Goal: Task Accomplishment & Management: Complete application form

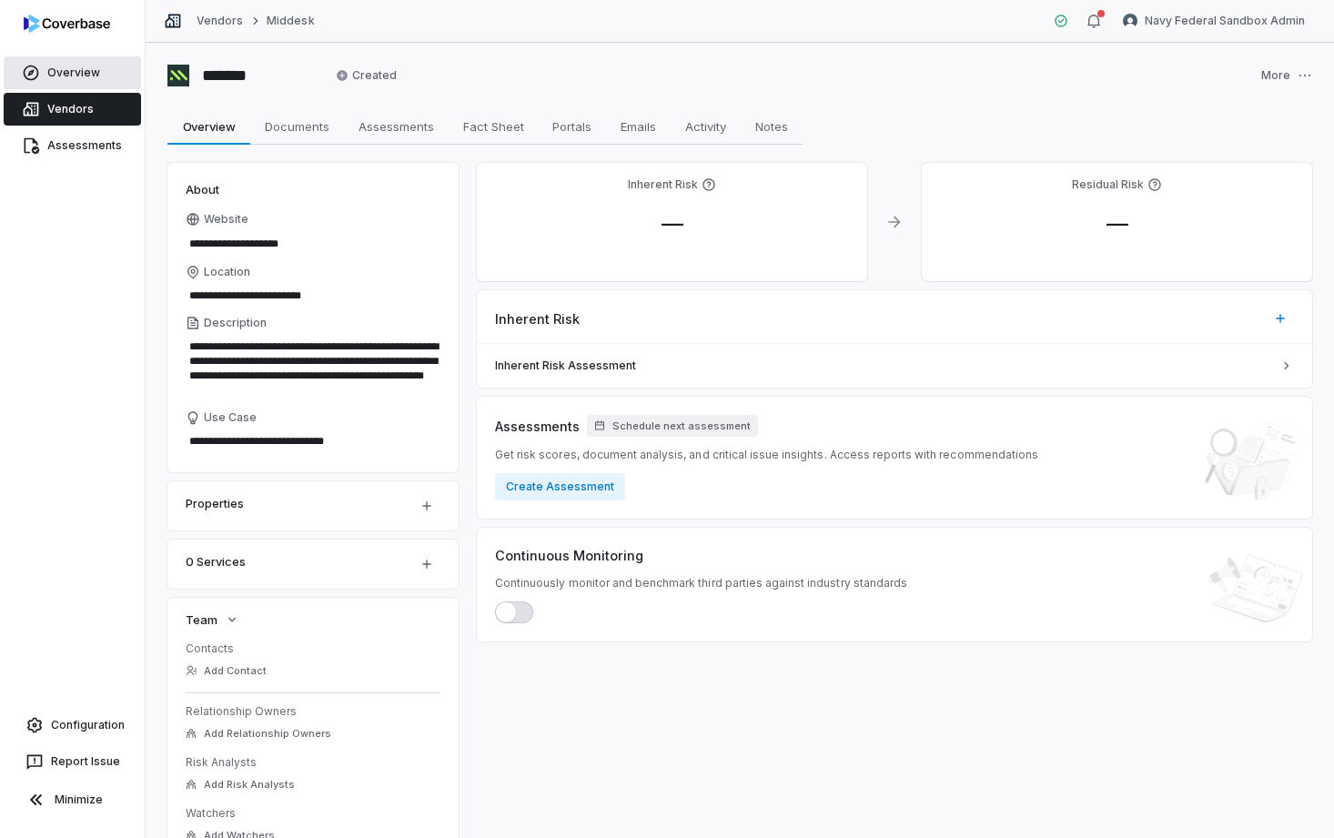
click at [65, 68] on link "Overview" at bounding box center [72, 72] width 137 height 33
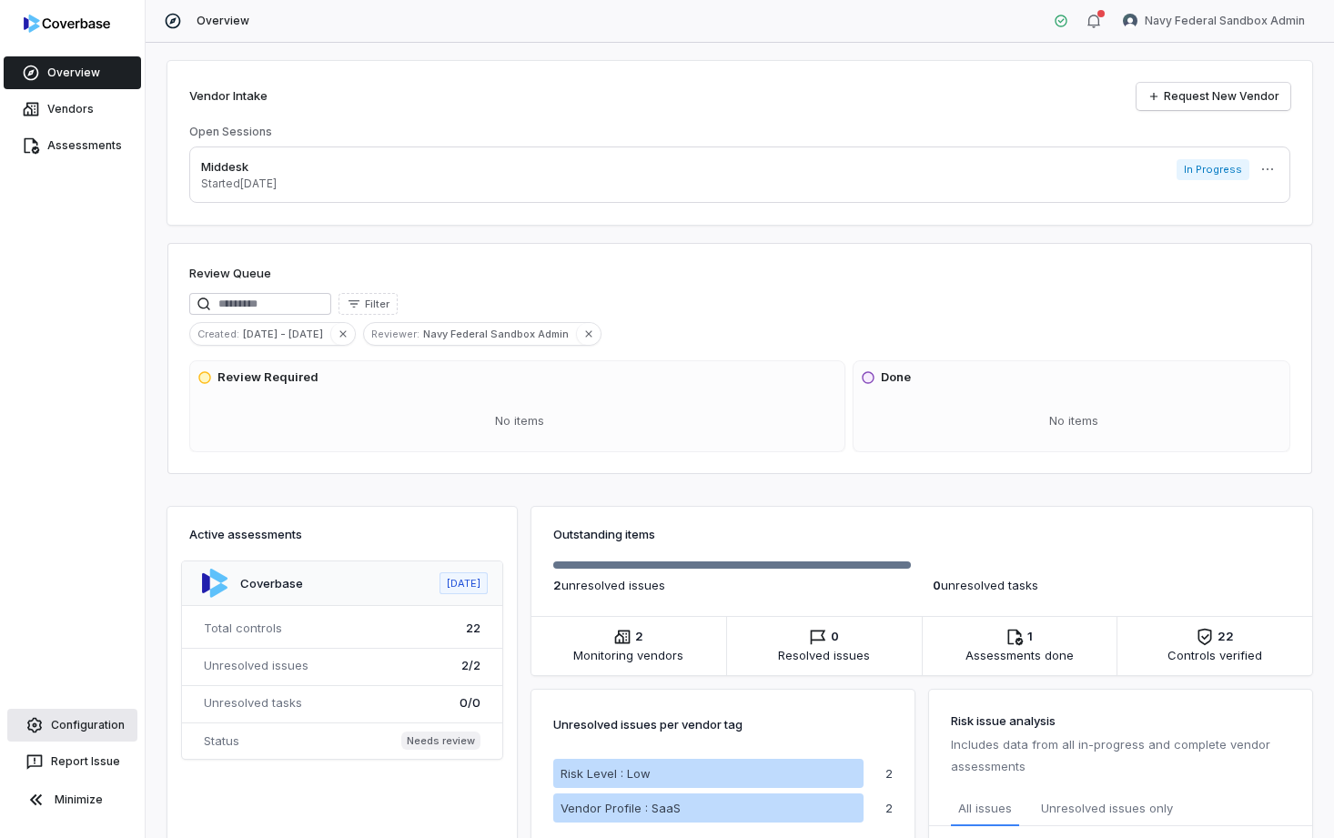
click at [87, 731] on link "Configuration" at bounding box center [72, 725] width 130 height 33
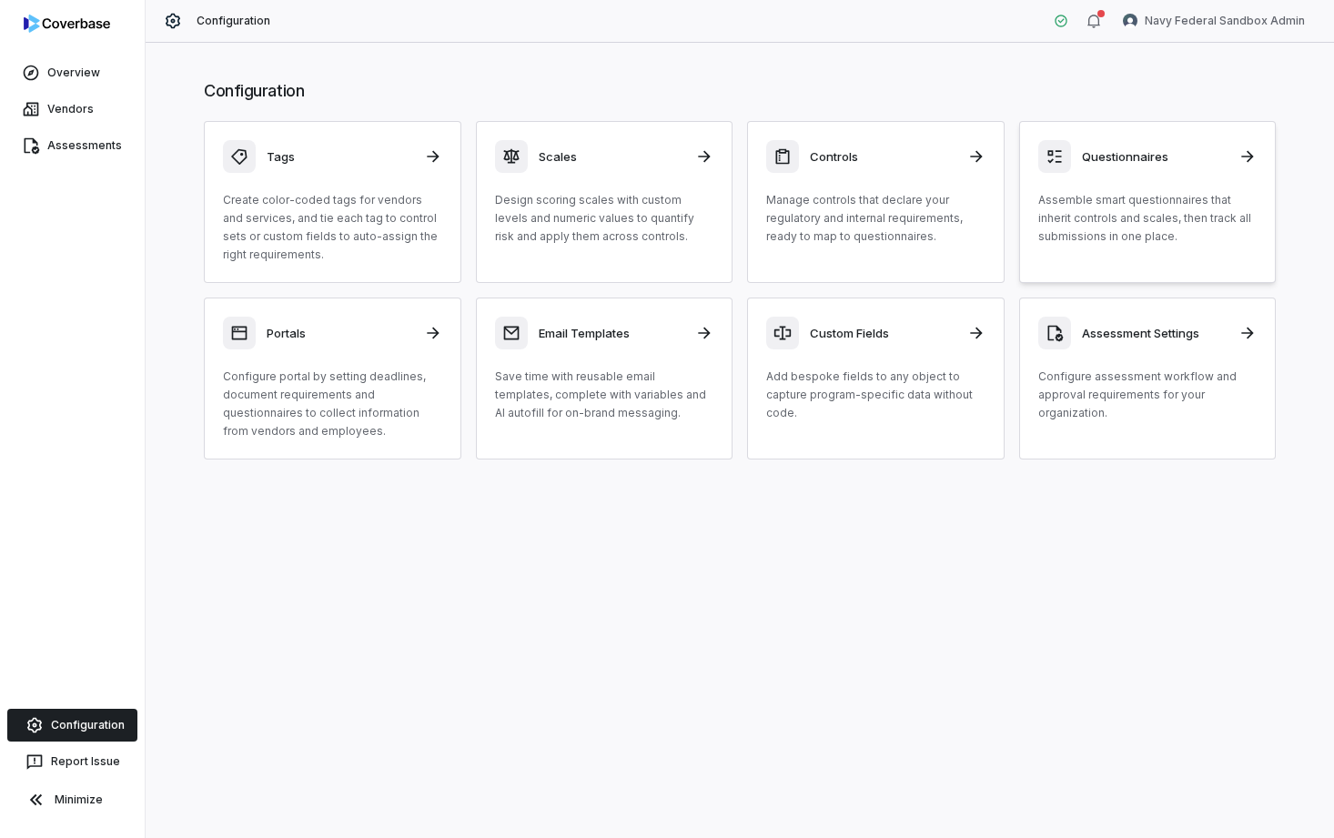
click at [1097, 237] on p "Assemble smart questionnaires that inherit controls and scales, then track all …" at bounding box center [1147, 218] width 219 height 55
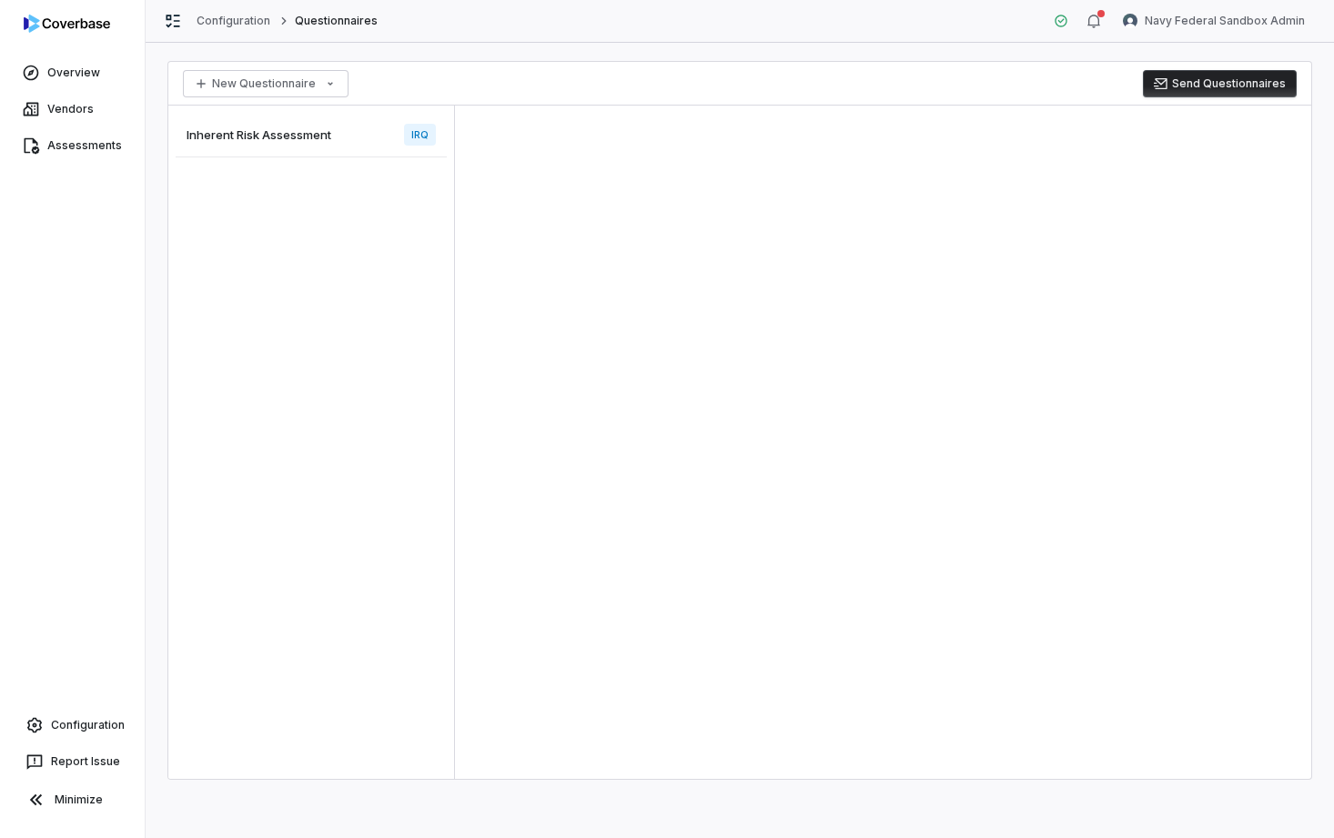
click at [288, 141] on span "Inherent Risk Assessment" at bounding box center [259, 134] width 145 height 16
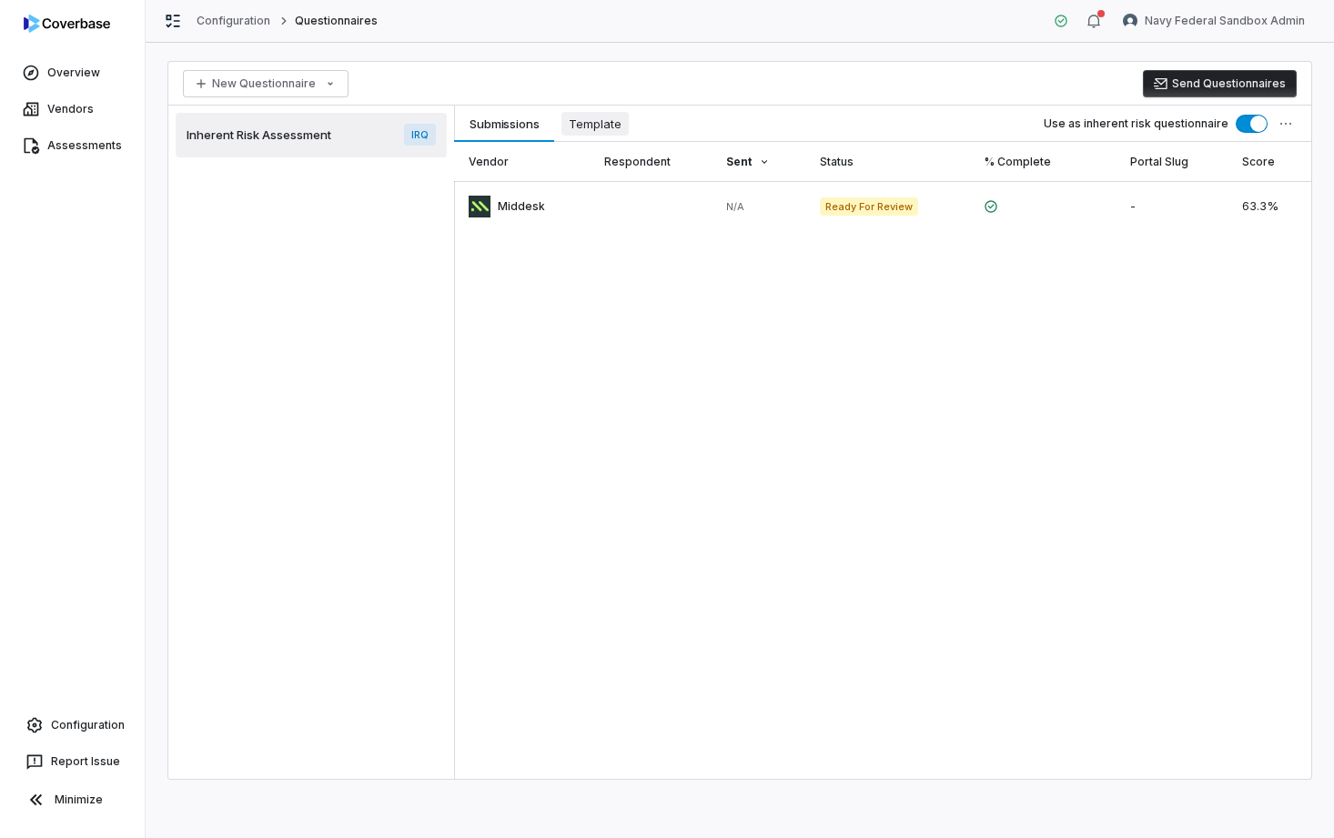
click at [618, 116] on span "Template" at bounding box center [594, 124] width 67 height 24
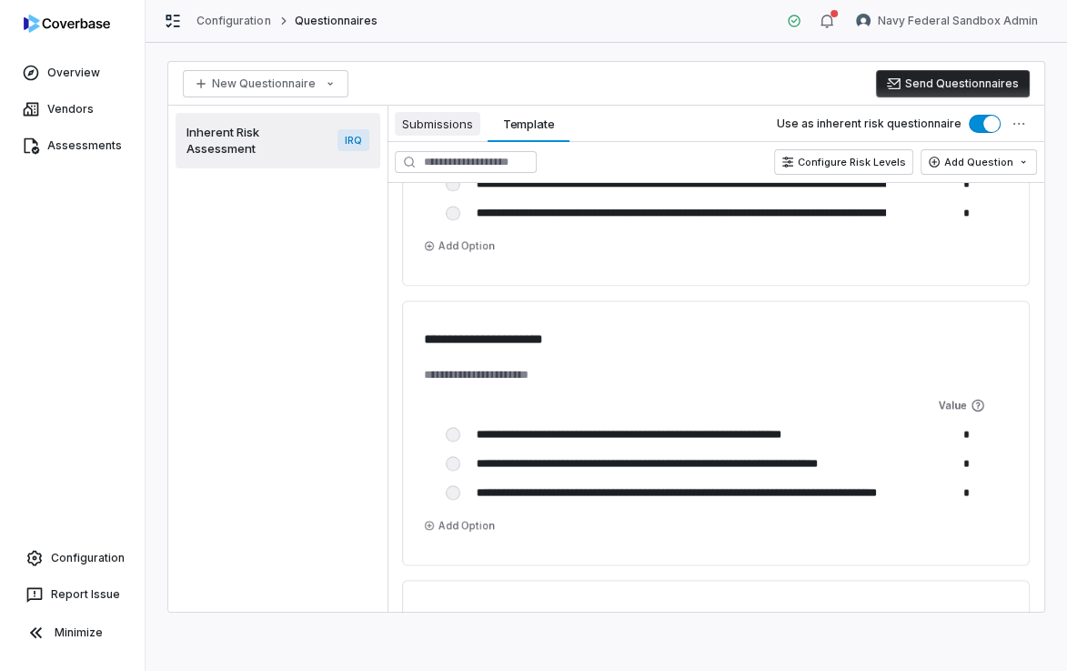
scroll to position [1672, 0]
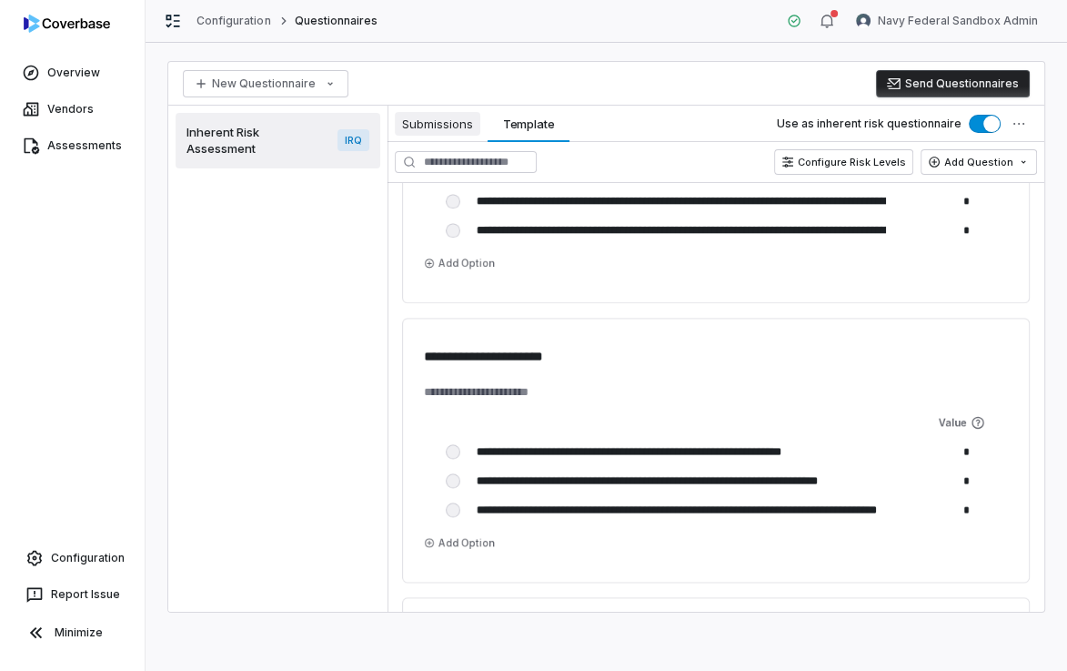
type textarea "*"
click at [464, 136] on button "Submissions Submissions" at bounding box center [438, 124] width 100 height 36
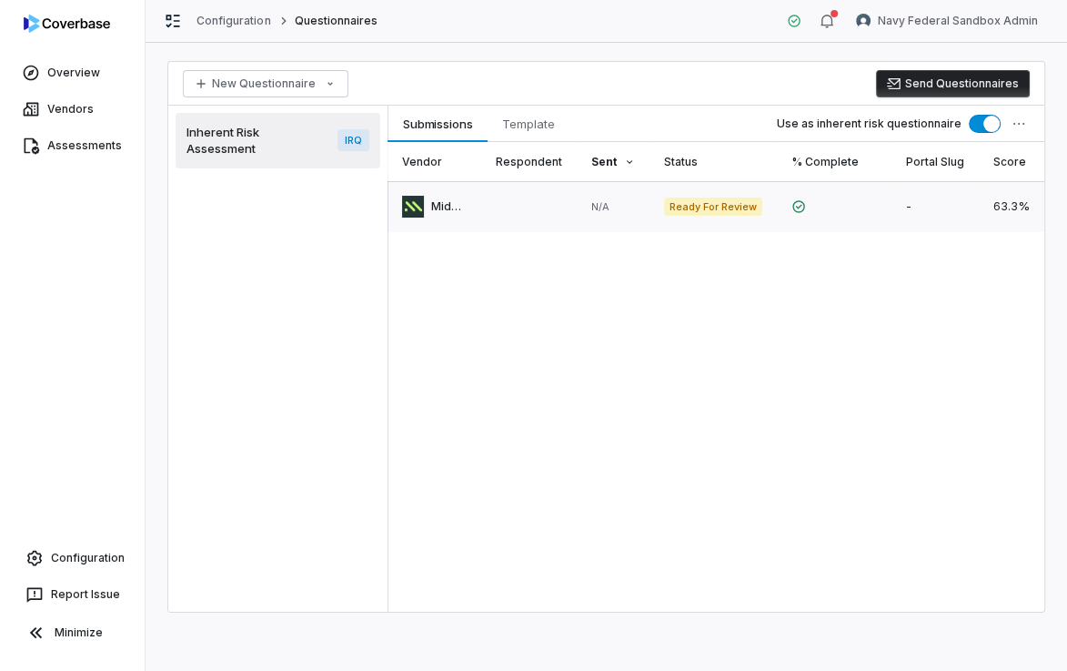
click at [530, 207] on link at bounding box center [529, 206] width 96 height 51
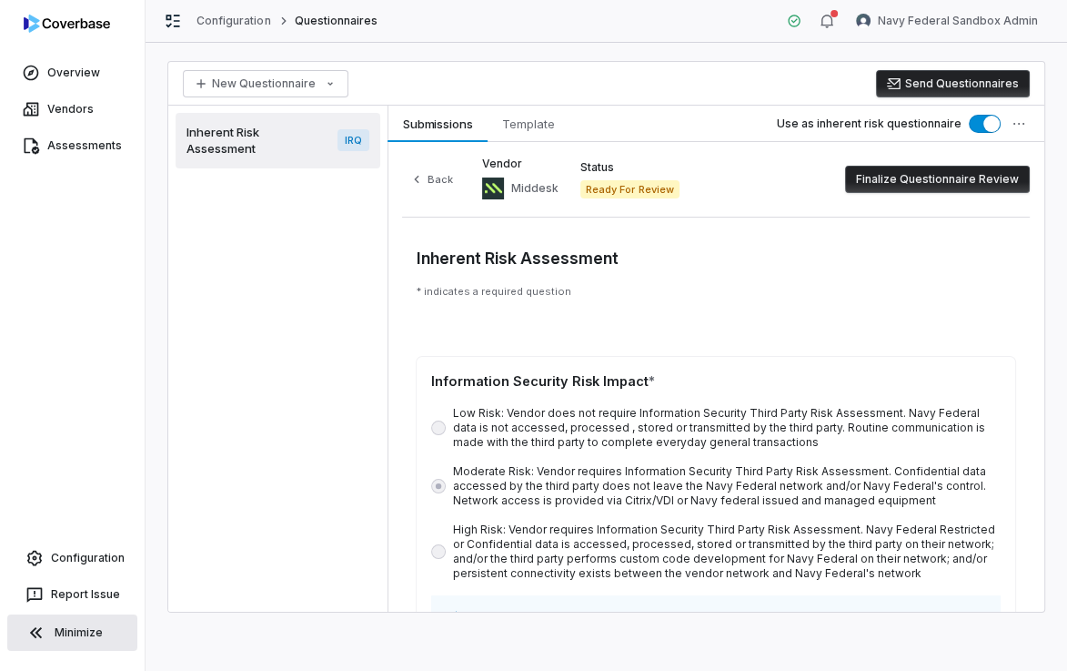
click at [56, 646] on button "Minimize" at bounding box center [72, 632] width 130 height 36
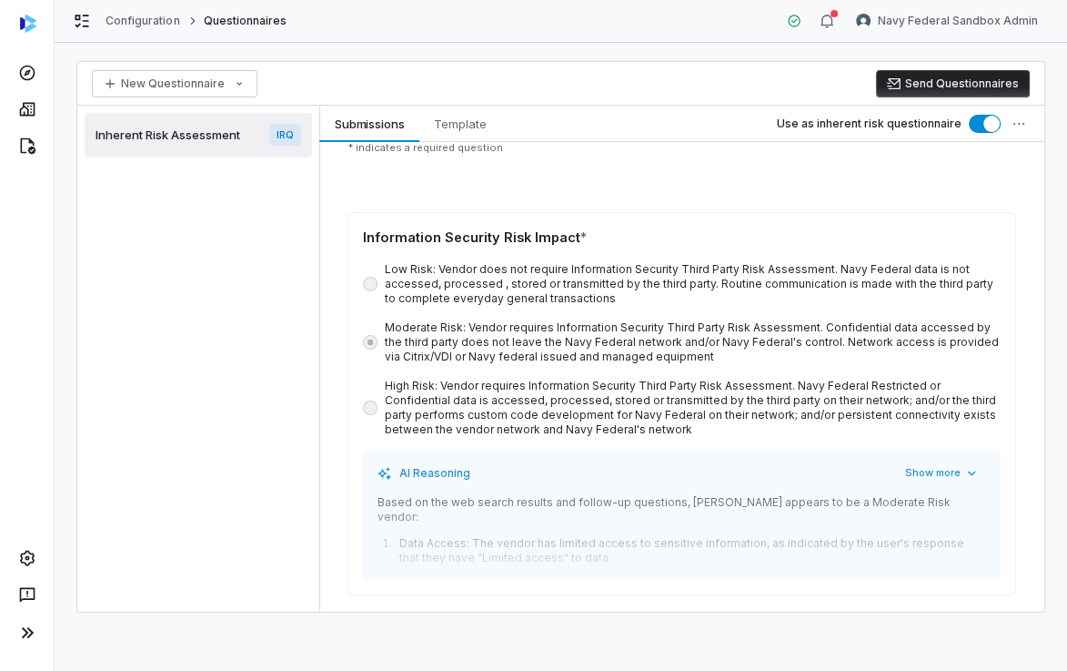
scroll to position [146, 0]
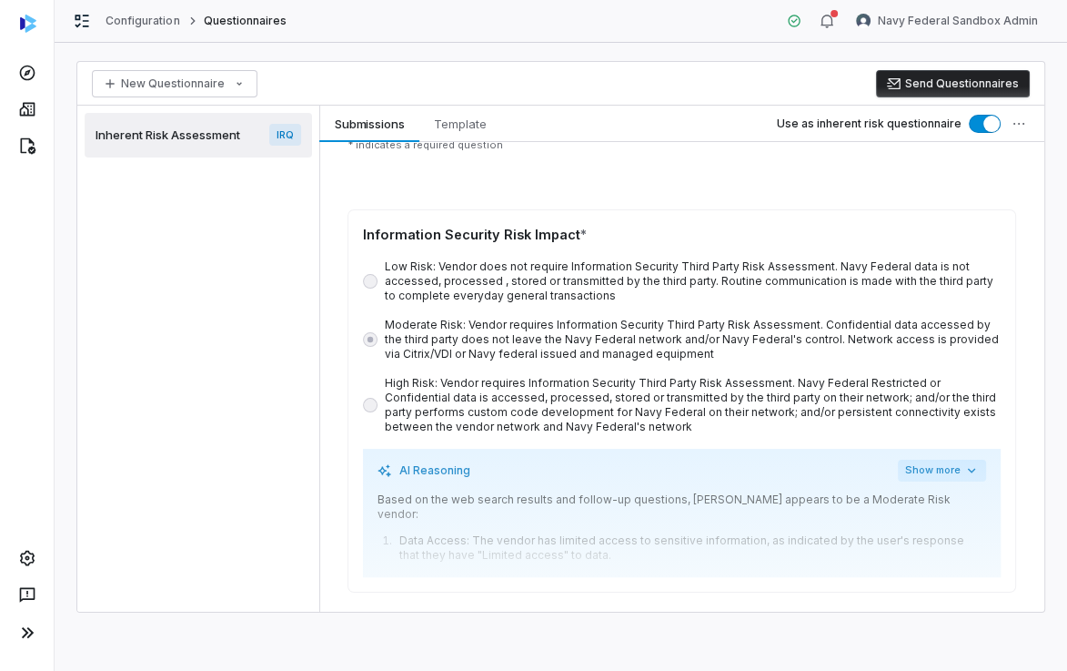
click at [924, 469] on button "Show more" at bounding box center [942, 471] width 88 height 22
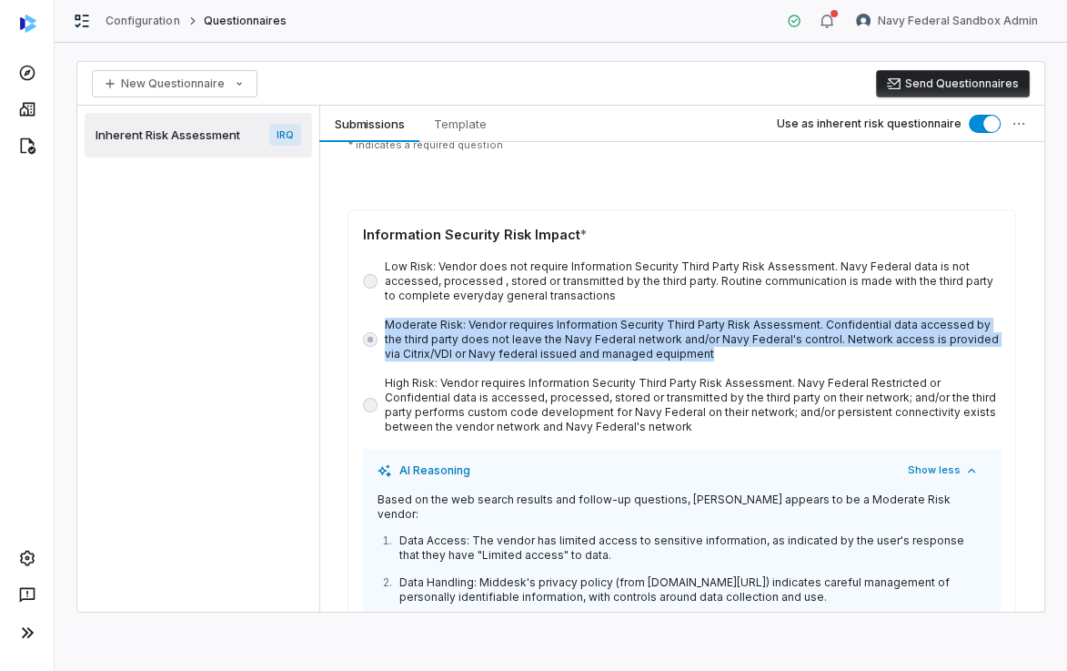
drag, startPoint x: 387, startPoint y: 320, endPoint x: 693, endPoint y: 352, distance: 308.3
click at [693, 352] on label "Moderate Risk: Vendor requires Information Security Third Party Risk Assessment…" at bounding box center [693, 340] width 616 height 44
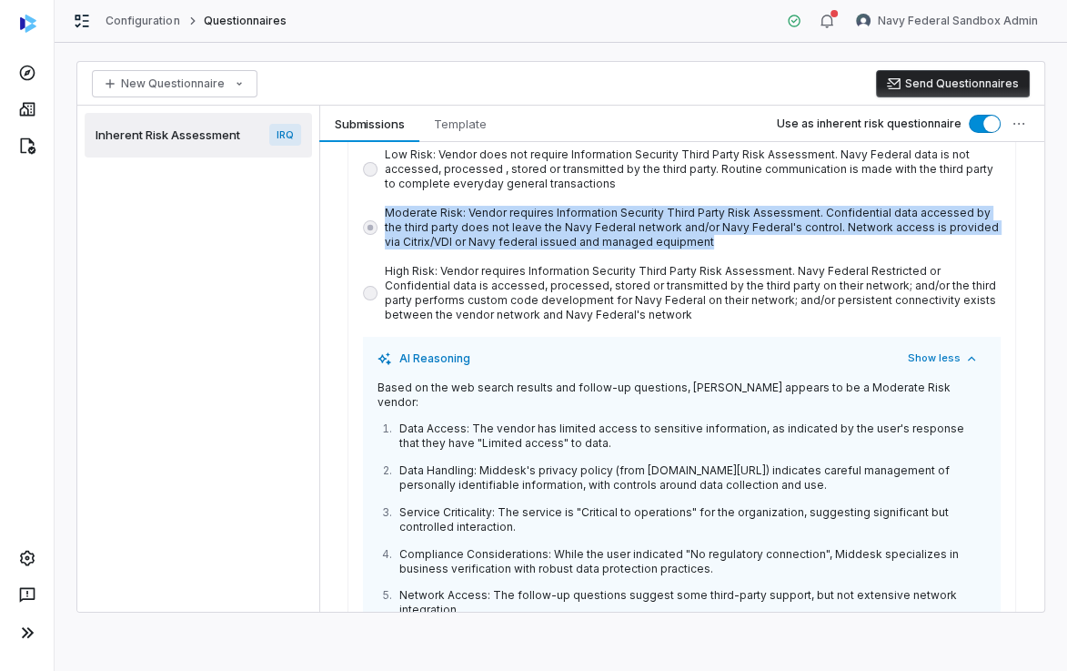
scroll to position [279, 0]
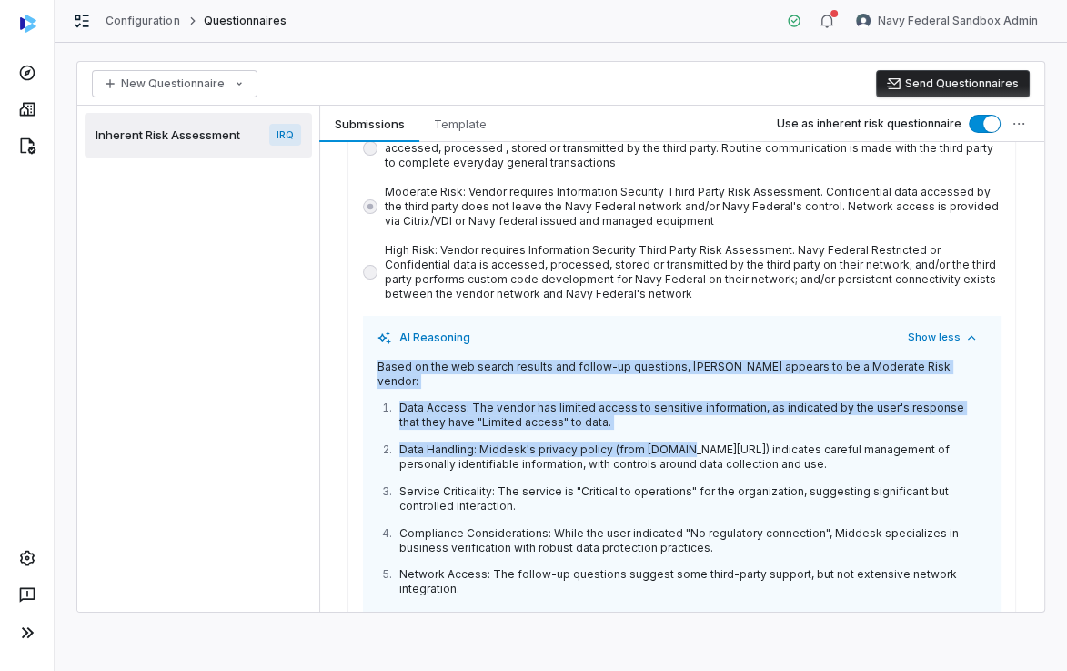
drag, startPoint x: 378, startPoint y: 363, endPoint x: 684, endPoint y: 439, distance: 315.8
click at [682, 439] on div "Based on the web search results and follow-up questions, Middesk appears to be …" at bounding box center [682, 559] width 609 height 400
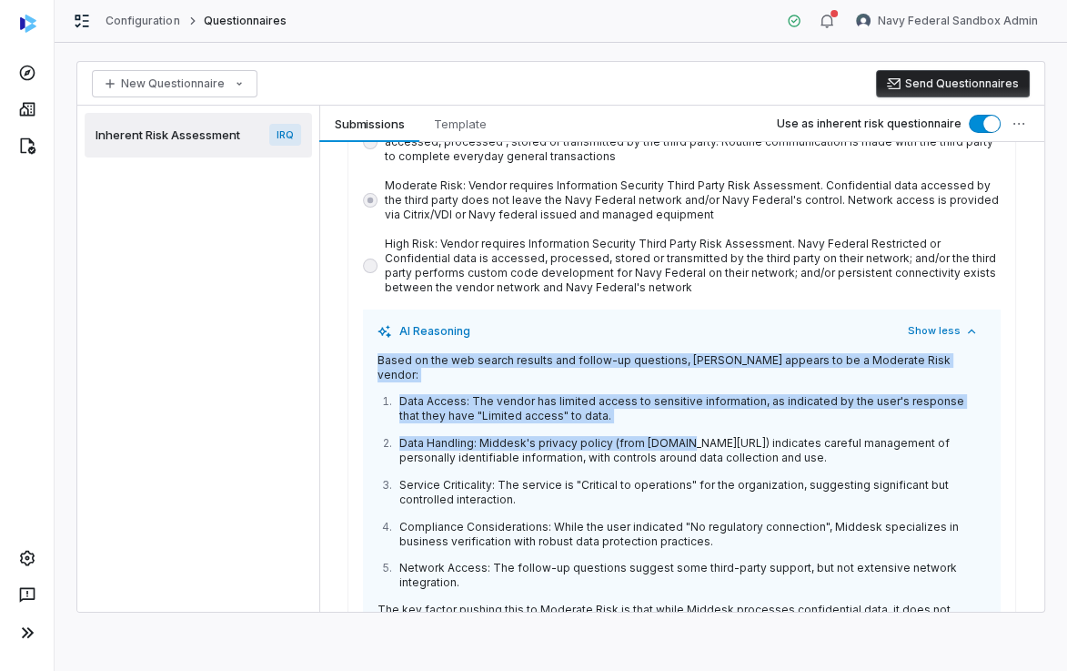
click at [620, 394] on p "Data Access: The vendor has limited access to sensitive information, as indicat…" at bounding box center [692, 408] width 587 height 29
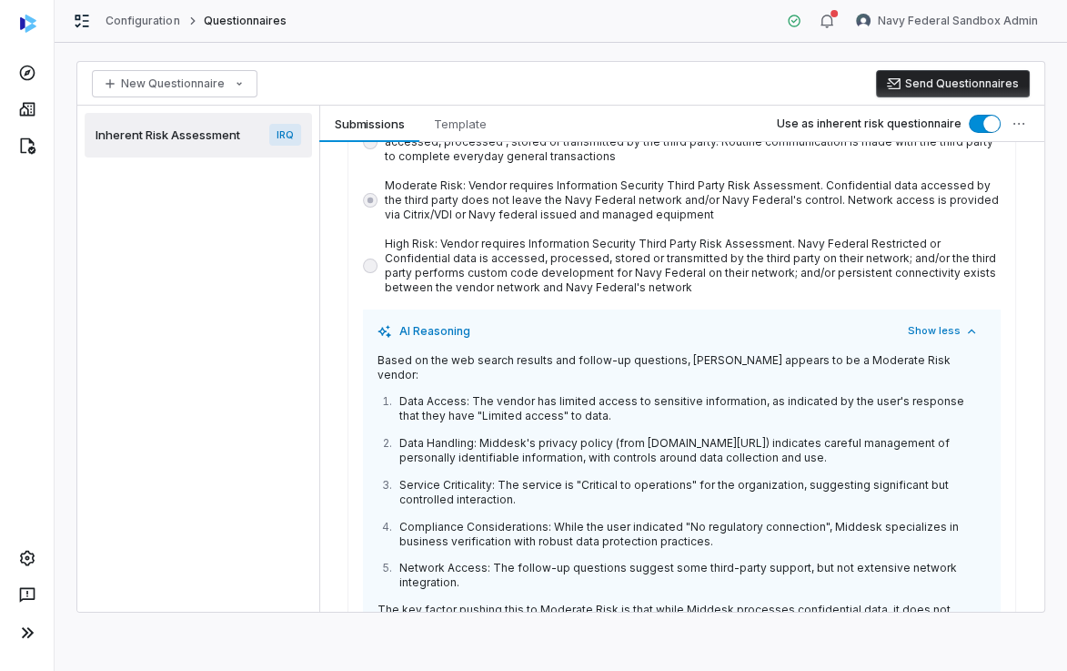
drag, startPoint x: 431, startPoint y: 359, endPoint x: 700, endPoint y: 361, distance: 268.4
click at [700, 361] on p "Based on the web search results and follow-up questions, Middesk appears to be …" at bounding box center [682, 367] width 609 height 29
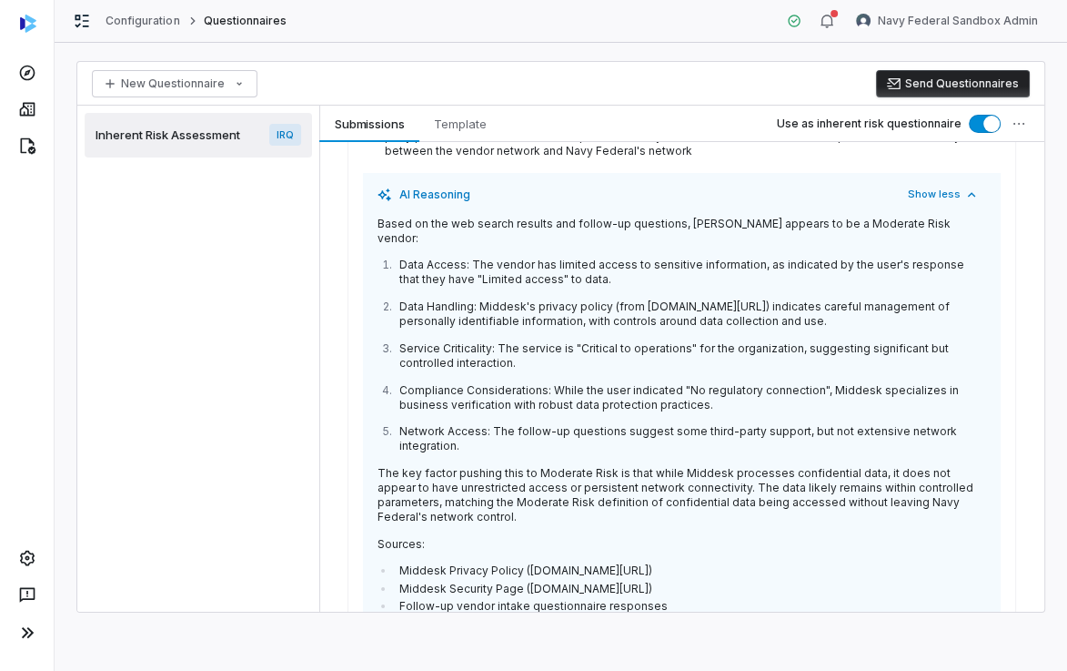
scroll to position [425, 0]
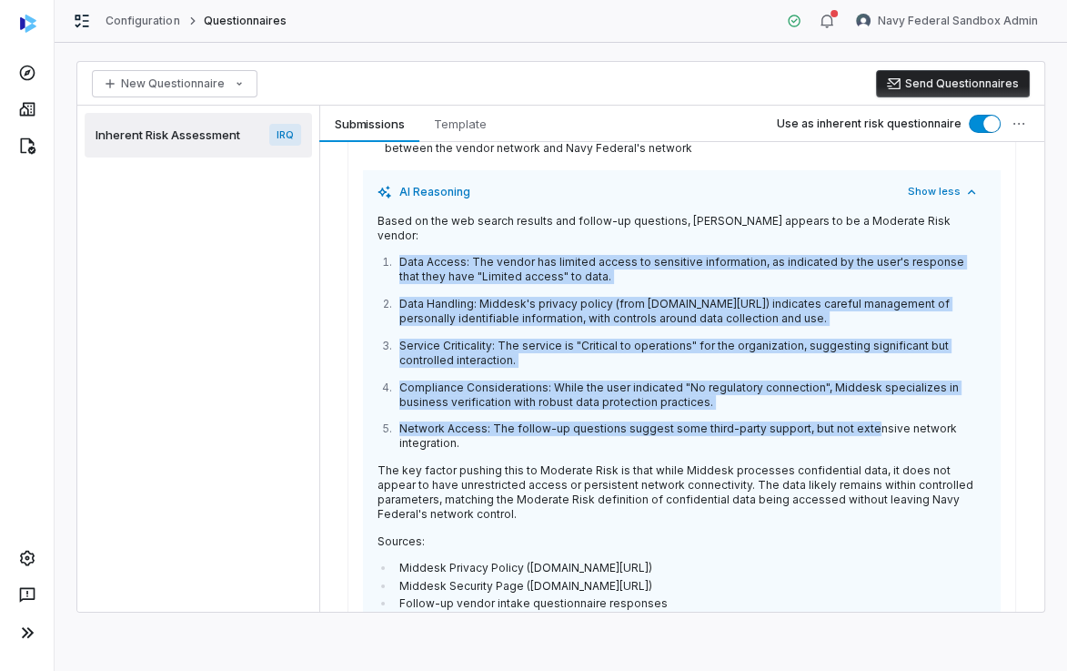
drag, startPoint x: 400, startPoint y: 245, endPoint x: 863, endPoint y: 417, distance: 493.2
click at [862, 416] on ol "Data Access: The vendor has limited access to sensitive information, as indicat…" at bounding box center [682, 353] width 609 height 196
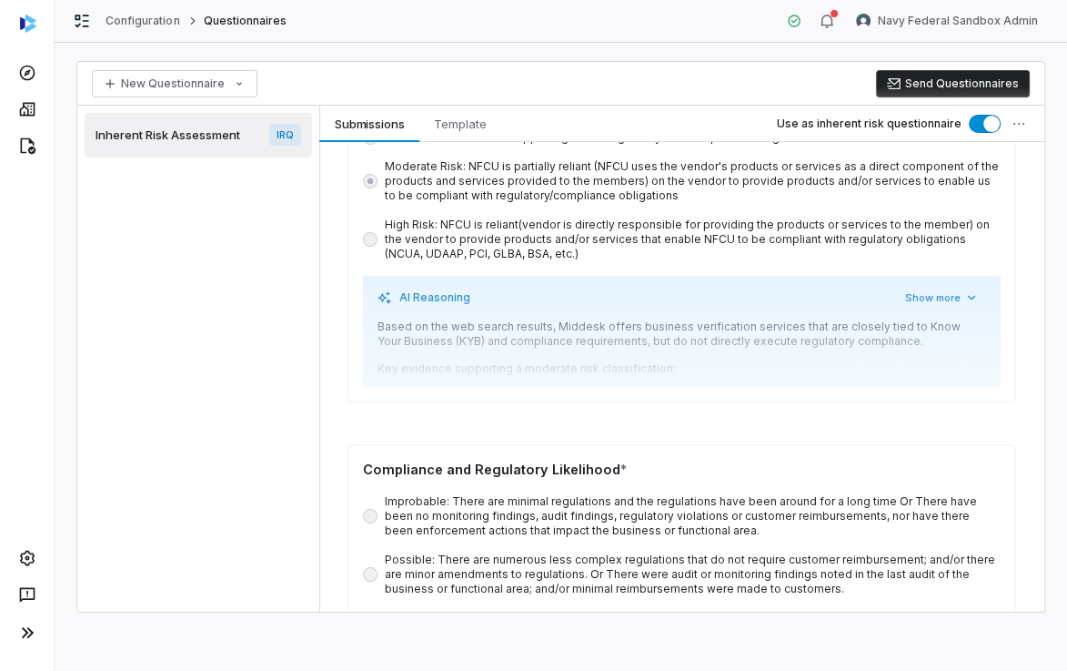
scroll to position [1028, 0]
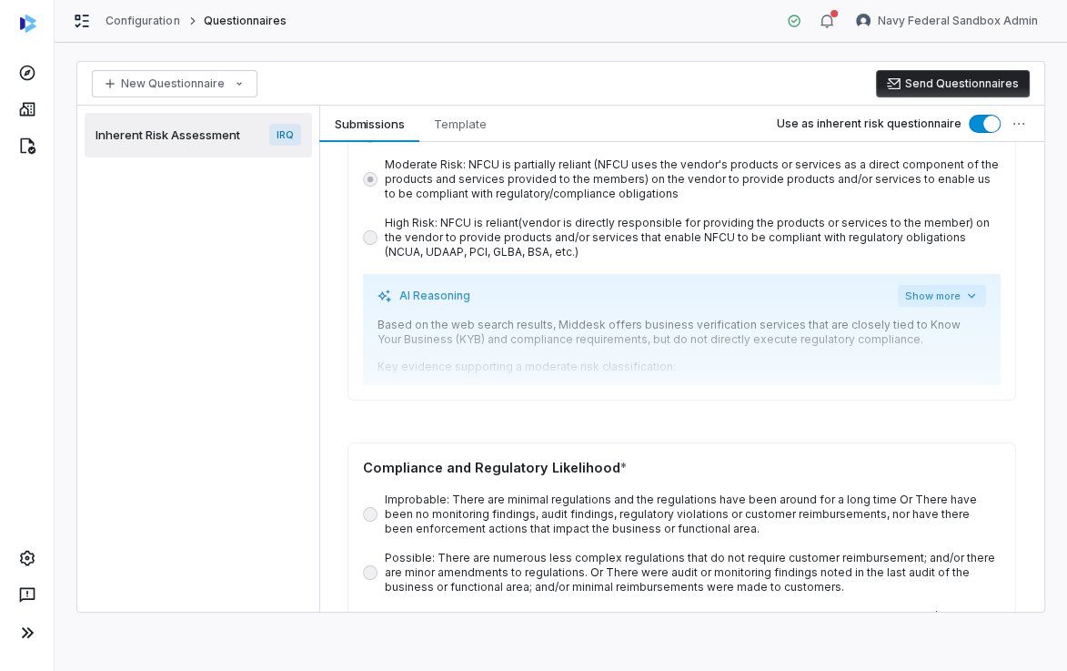
click at [911, 285] on button "Show more" at bounding box center [942, 296] width 88 height 22
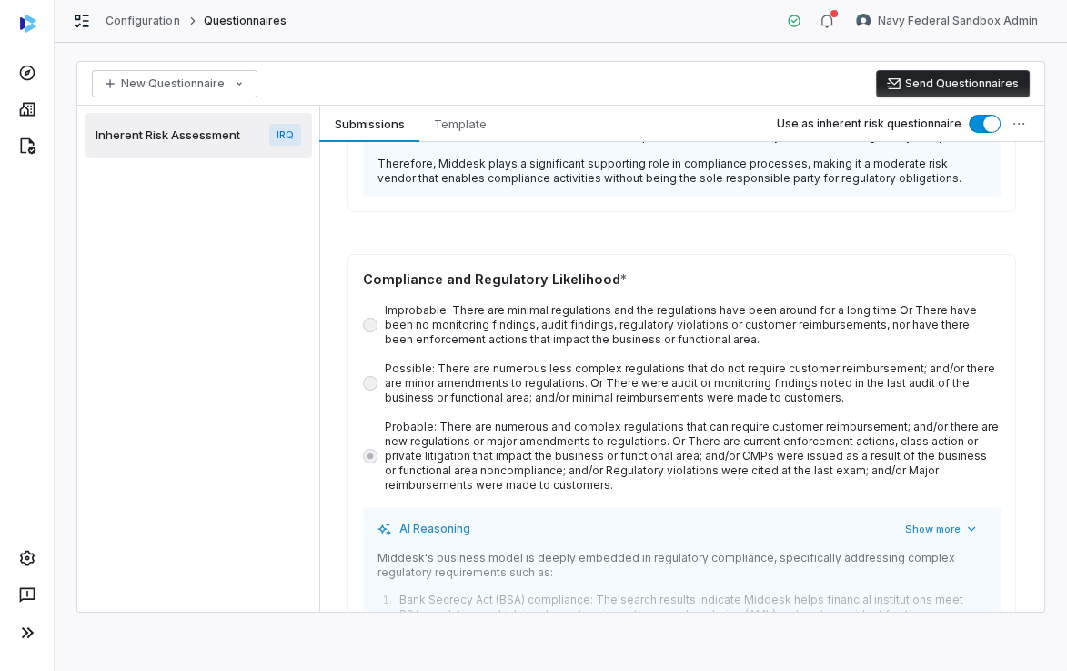
scroll to position [1573, 0]
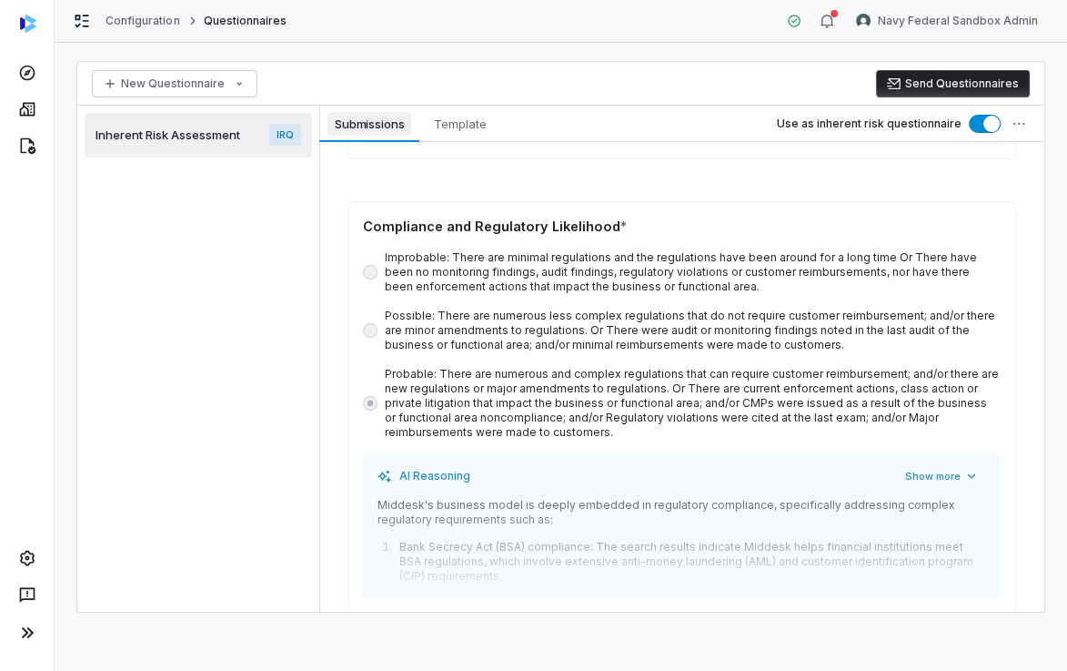
click at [361, 131] on span "Submissions" at bounding box center [370, 124] width 85 height 24
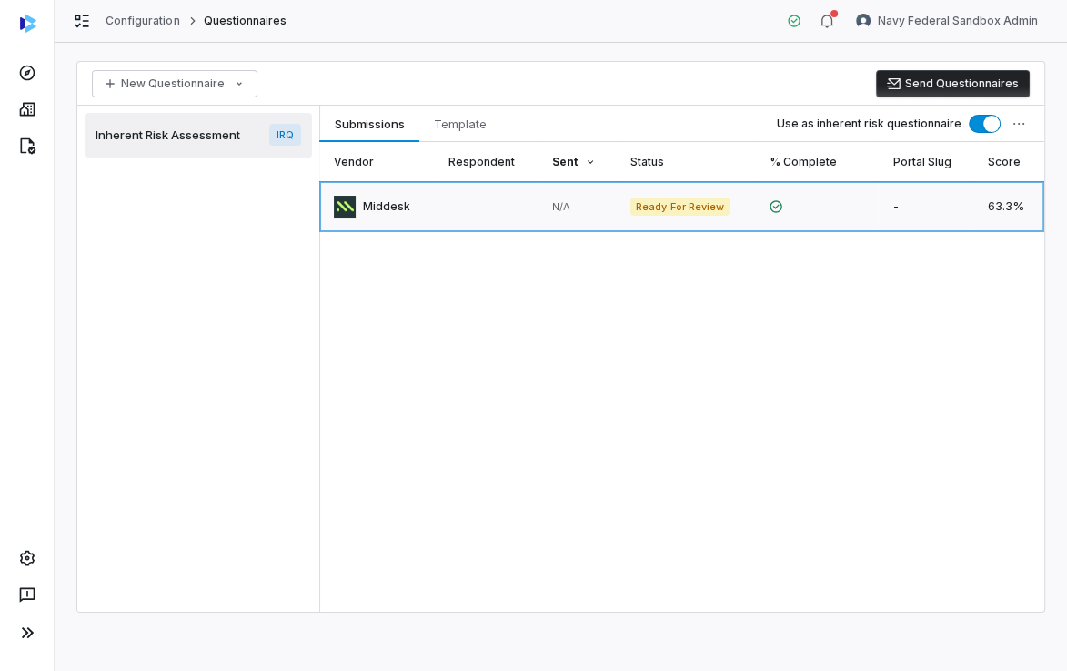
click at [400, 207] on link at bounding box center [376, 206] width 115 height 51
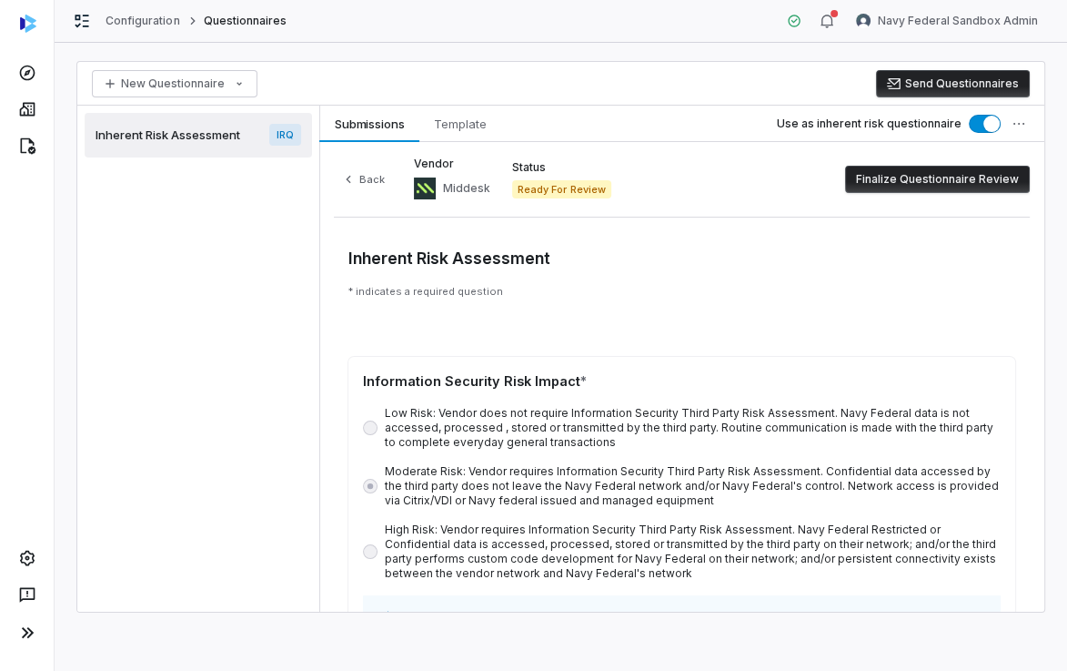
click at [956, 183] on button "Finalize Questionnaire Review" at bounding box center [937, 179] width 185 height 27
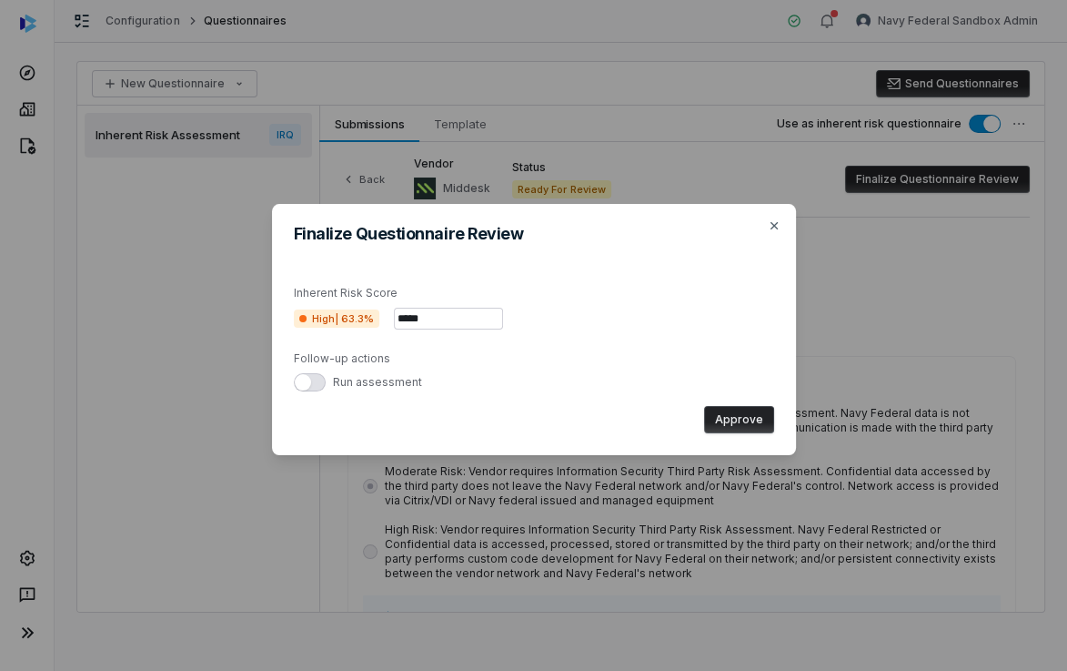
click at [442, 318] on input "*****" at bounding box center [448, 319] width 109 height 22
click at [317, 384] on button "button" at bounding box center [310, 382] width 32 height 18
click at [768, 227] on icon "button" at bounding box center [774, 225] width 15 height 15
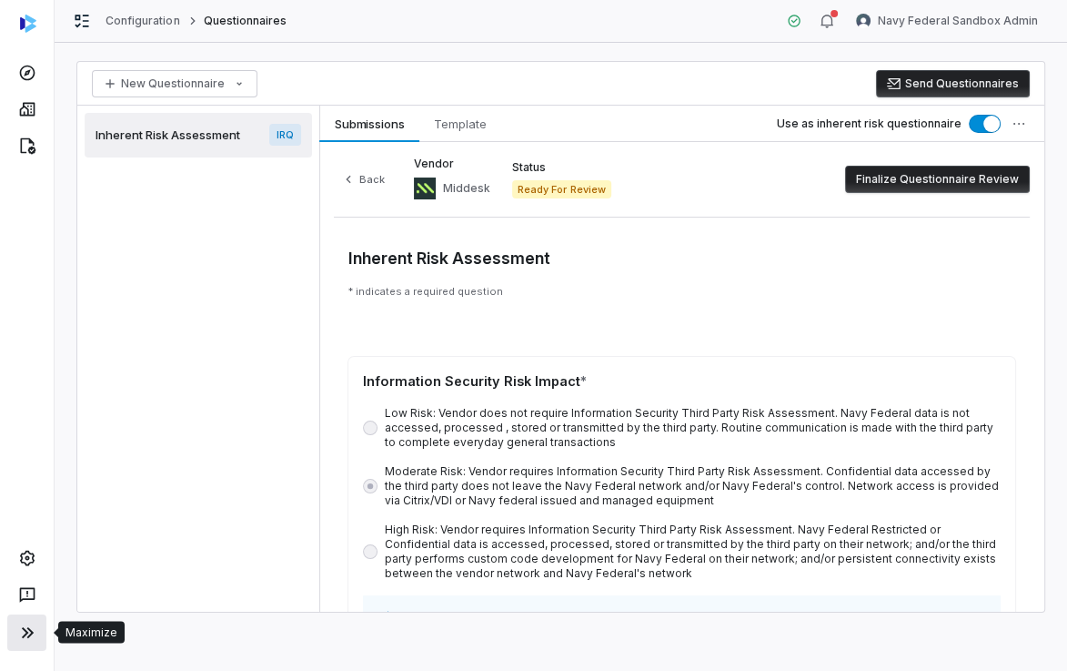
click at [20, 633] on icon at bounding box center [27, 632] width 22 height 22
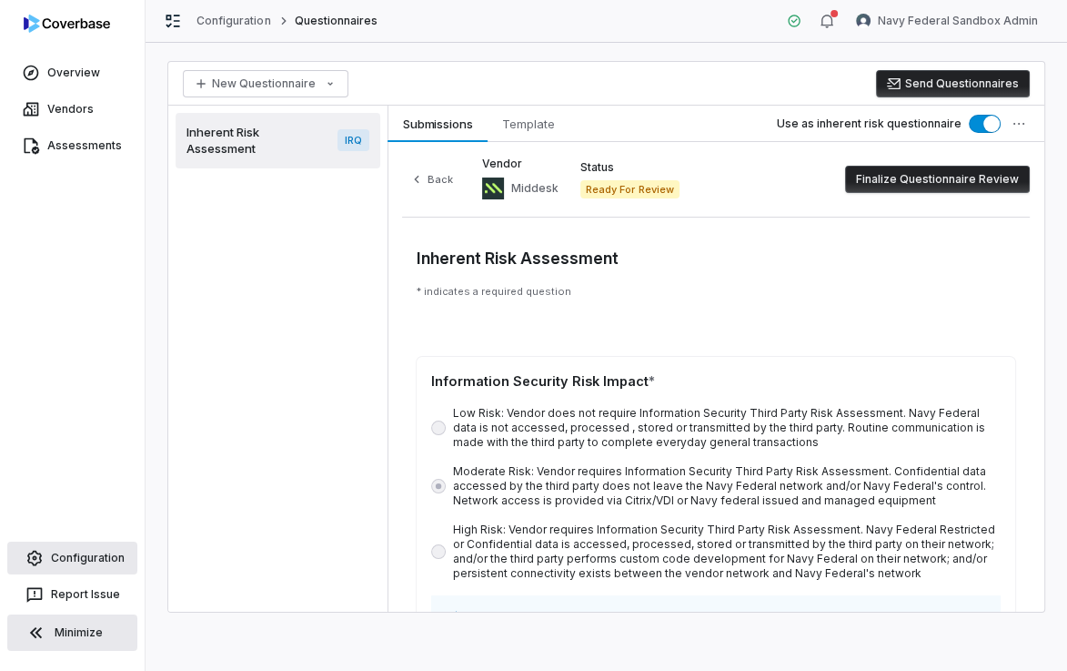
click at [93, 553] on link "Configuration" at bounding box center [72, 557] width 130 height 33
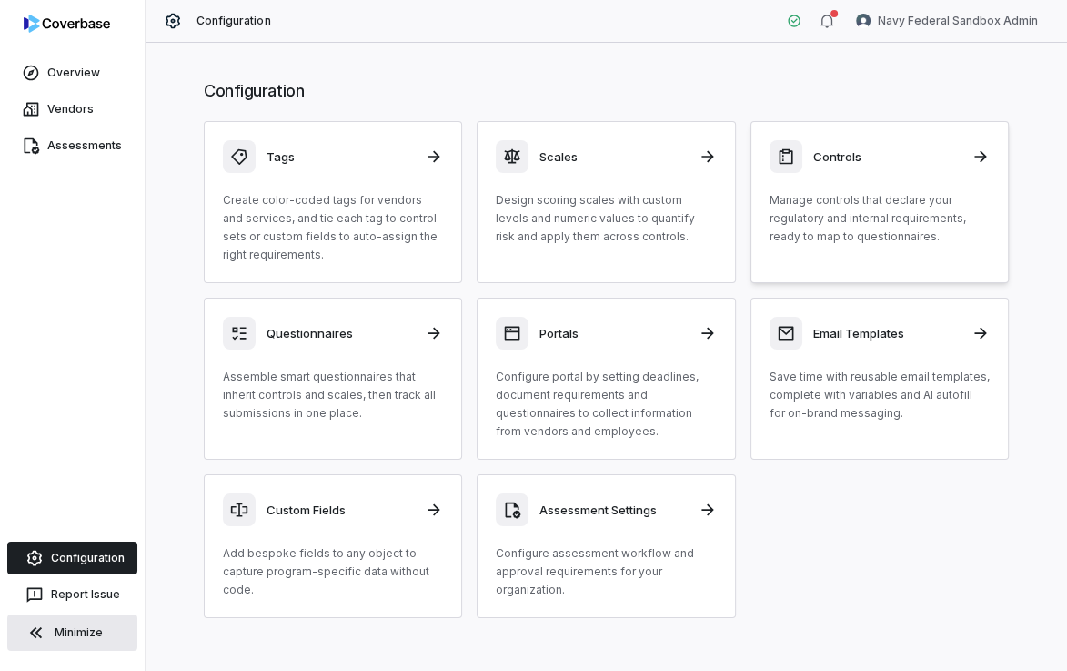
click at [835, 195] on p "Manage controls that declare your regulatory and internal requirements, ready t…" at bounding box center [880, 218] width 220 height 55
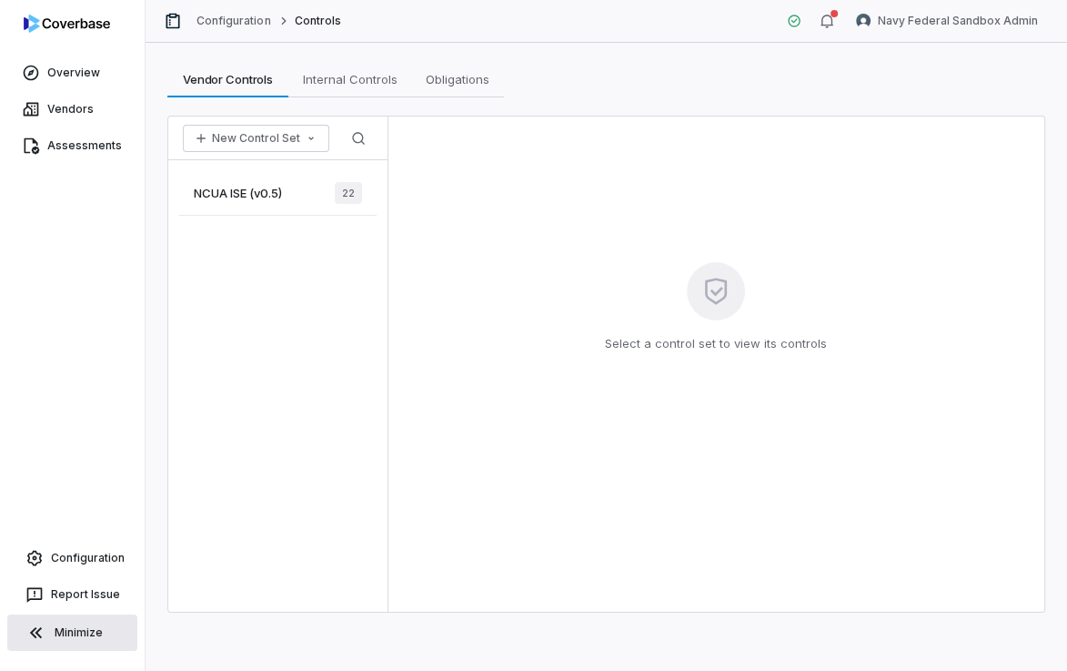
click at [224, 201] on div "NCUA ISE (v0.5) 22" at bounding box center [277, 193] width 197 height 45
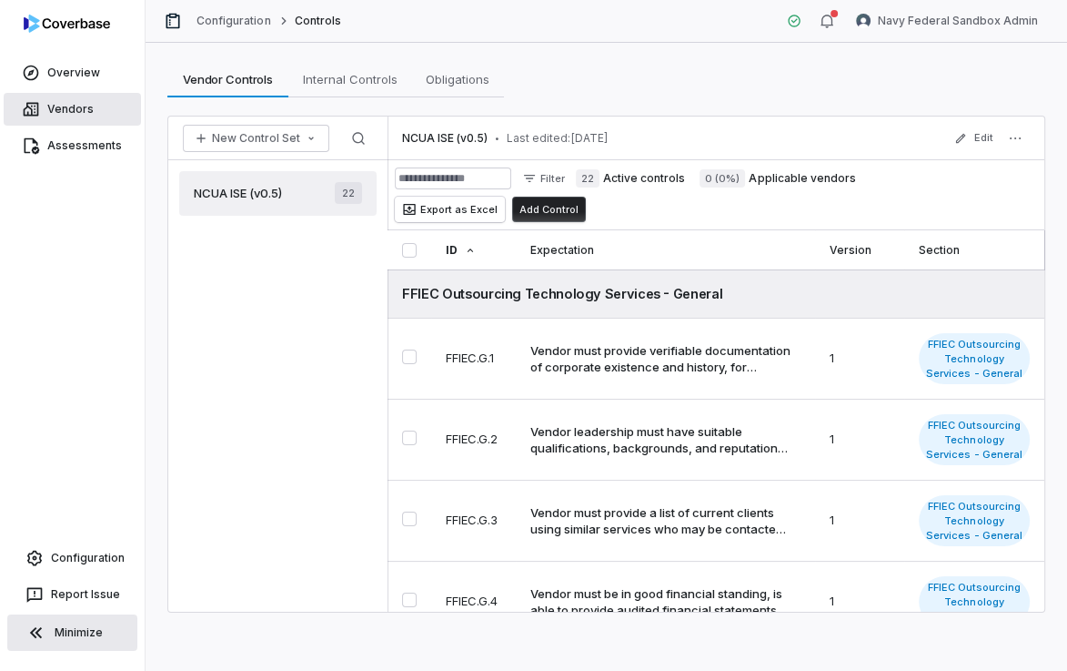
click at [56, 106] on link "Vendors" at bounding box center [72, 109] width 137 height 33
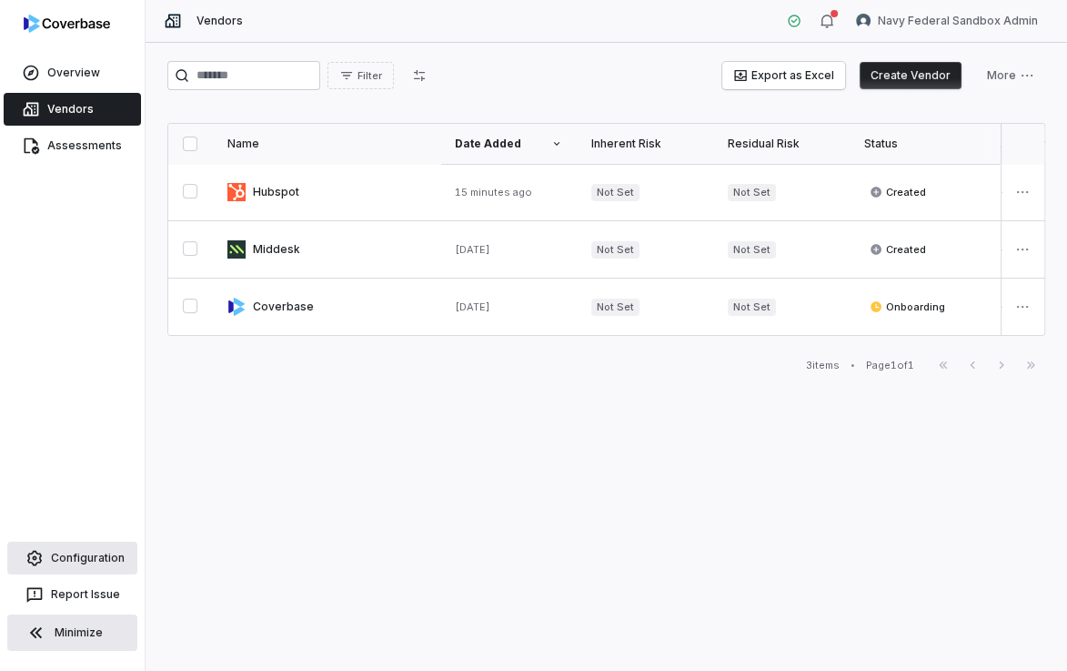
click at [69, 559] on link "Configuration" at bounding box center [72, 557] width 130 height 33
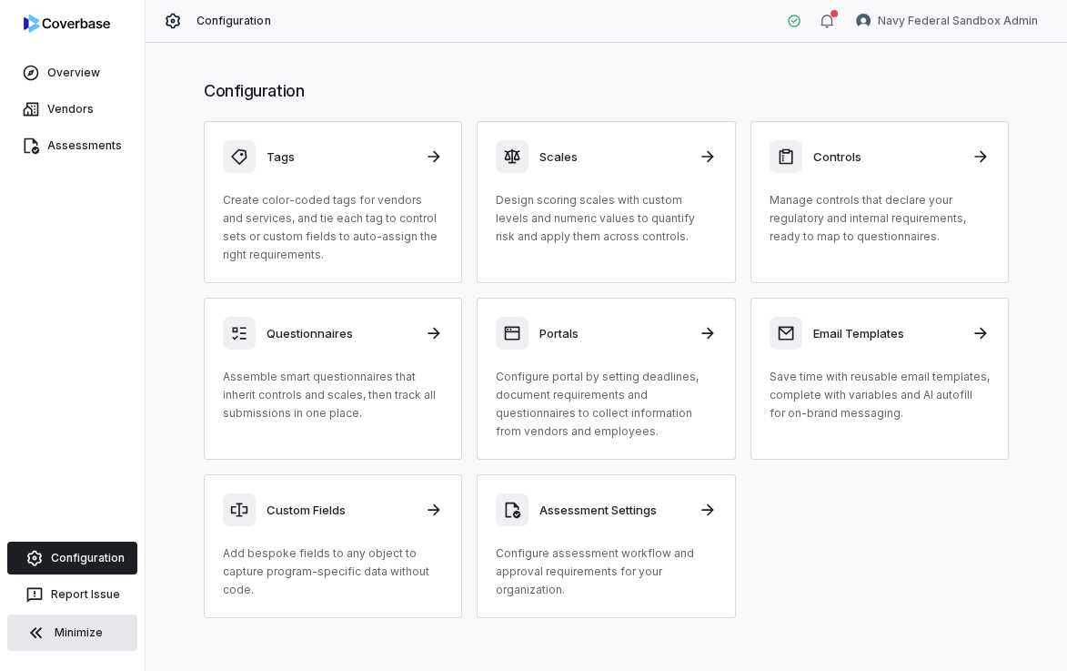
click at [69, 637] on button "Minimize" at bounding box center [72, 632] width 130 height 36
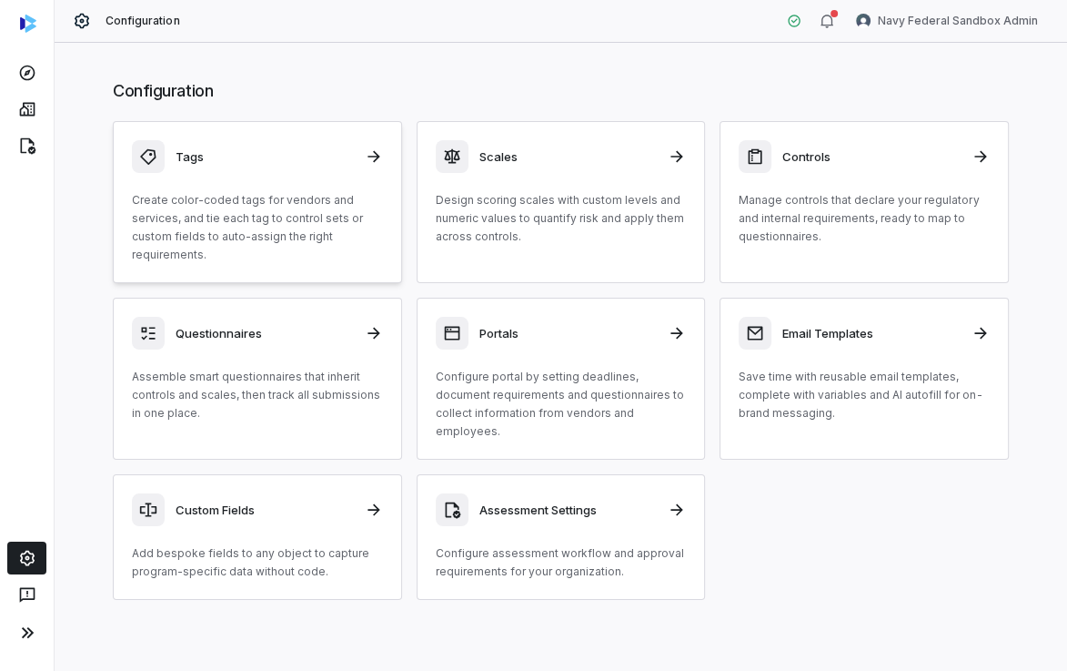
click at [284, 215] on p "Create color-coded tags for vendors and services, and tie each tag to control s…" at bounding box center [257, 227] width 251 height 73
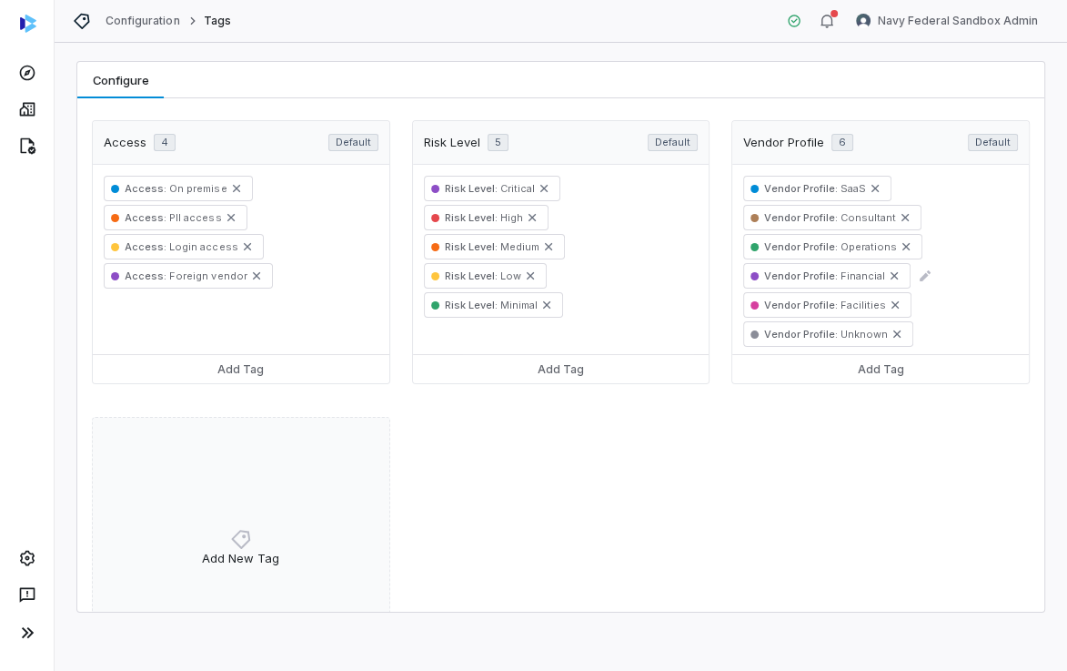
scroll to position [4, 0]
click at [214, 369] on button "Add Tag" at bounding box center [241, 368] width 297 height 29
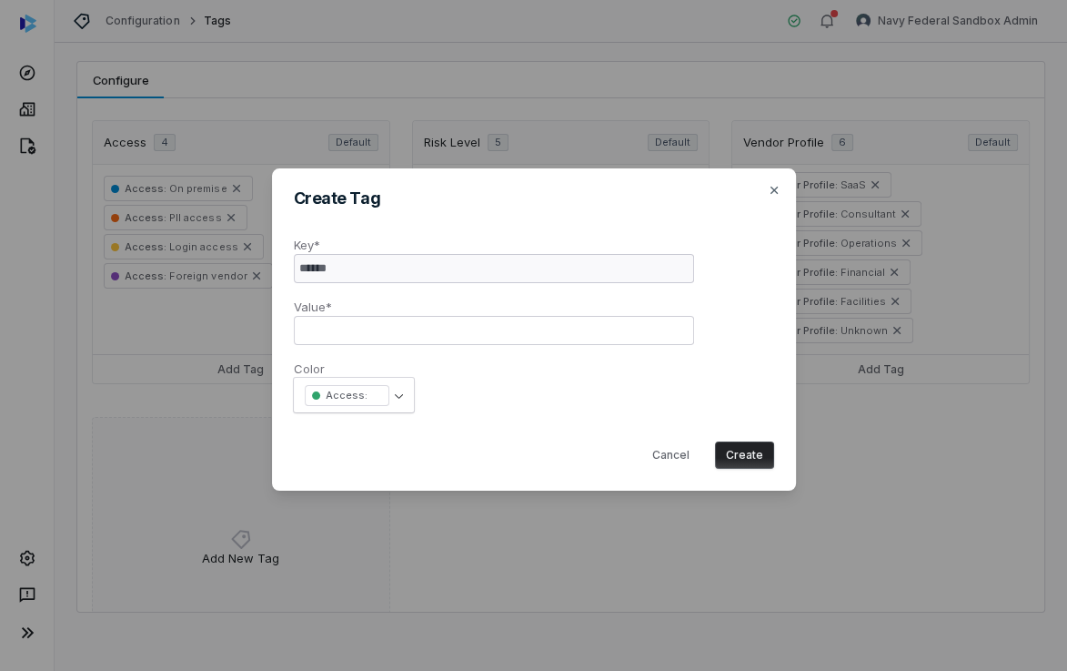
click at [339, 333] on input "text" at bounding box center [494, 330] width 400 height 29
drag, startPoint x: 350, startPoint y: 331, endPoint x: 256, endPoint y: 328, distance: 94.7
click at [256, 328] on div "Create Tag Key* ****** Value* ******* Color Access : AI tool ******* ******* **…" at bounding box center [533, 334] width 1067 height 391
type input "*******"
click at [611, 396] on div "Color Access : AI tool ******* ******* ******* ******* ******* ******* ******* …" at bounding box center [494, 378] width 400 height 67
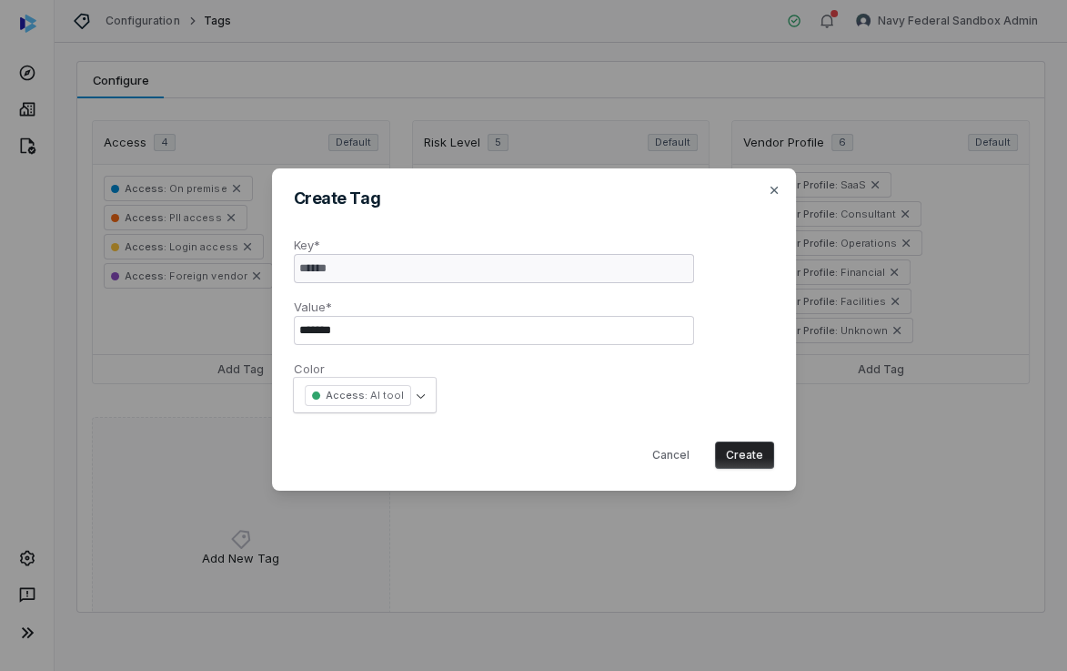
click at [754, 463] on button "Create" at bounding box center [744, 454] width 59 height 27
select select
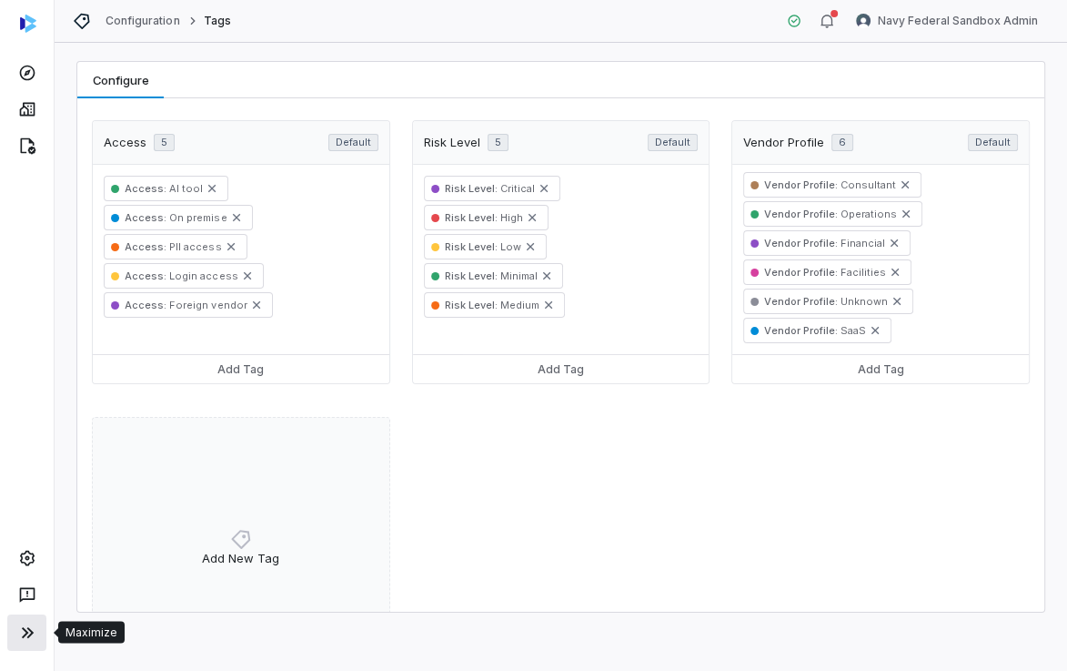
click at [27, 636] on icon at bounding box center [27, 632] width 12 height 11
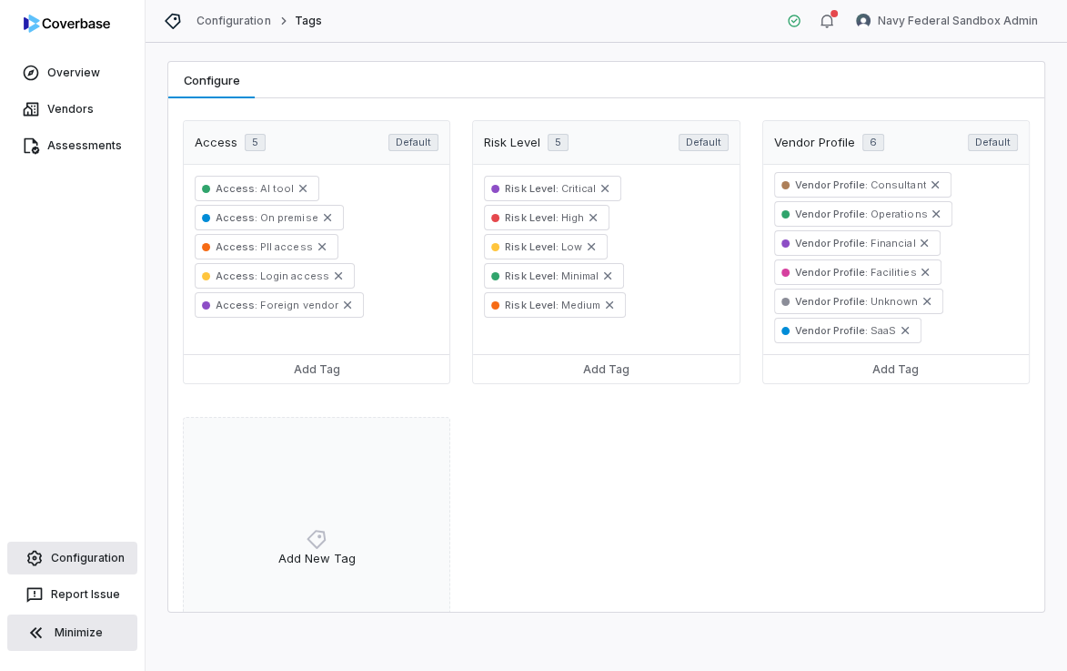
click at [92, 555] on link "Configuration" at bounding box center [72, 557] width 130 height 33
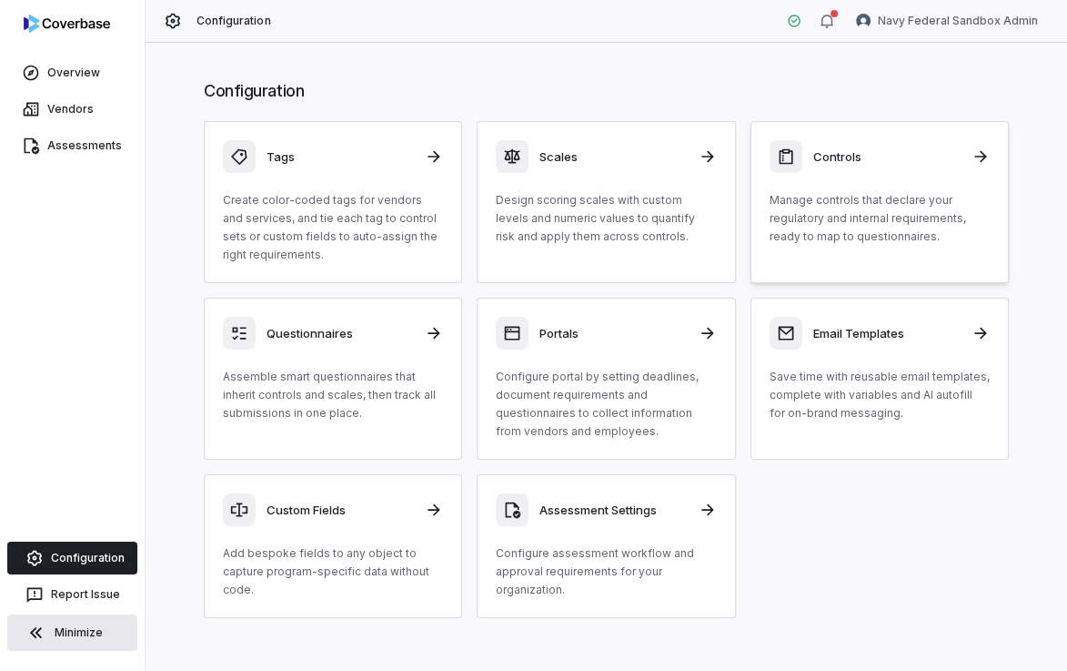
click at [813, 229] on p "Manage controls that declare your regulatory and internal requirements, ready t…" at bounding box center [880, 218] width 220 height 55
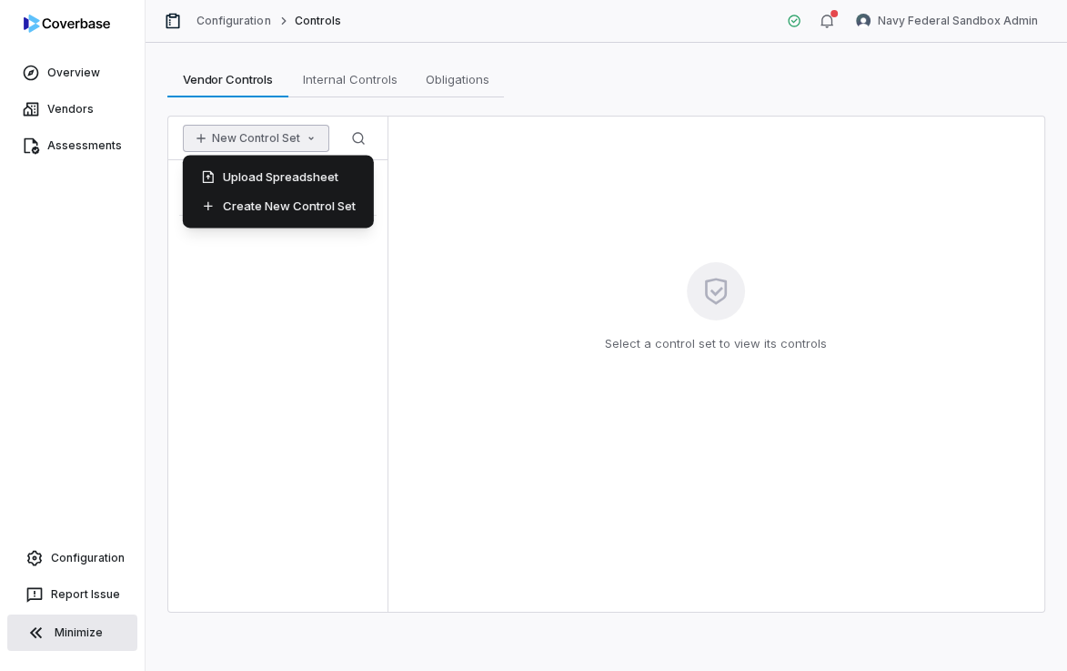
click at [267, 144] on button "New Control Set" at bounding box center [256, 138] width 146 height 27
click at [274, 202] on div "Create New Control Set" at bounding box center [278, 205] width 177 height 29
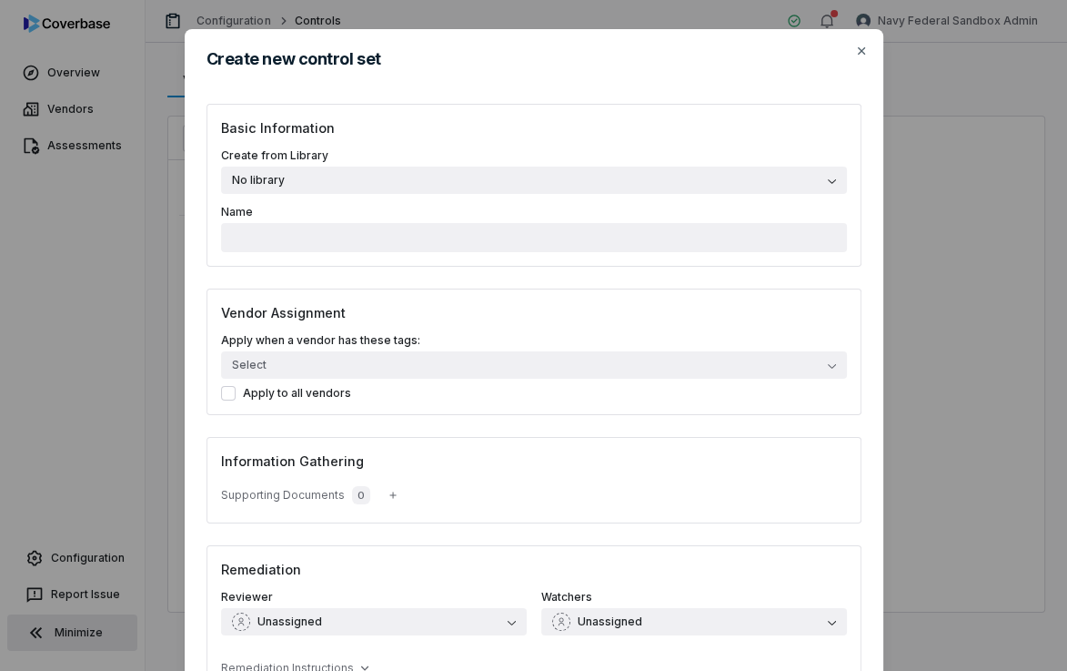
click at [520, 172] on button "No library" at bounding box center [534, 180] width 626 height 27
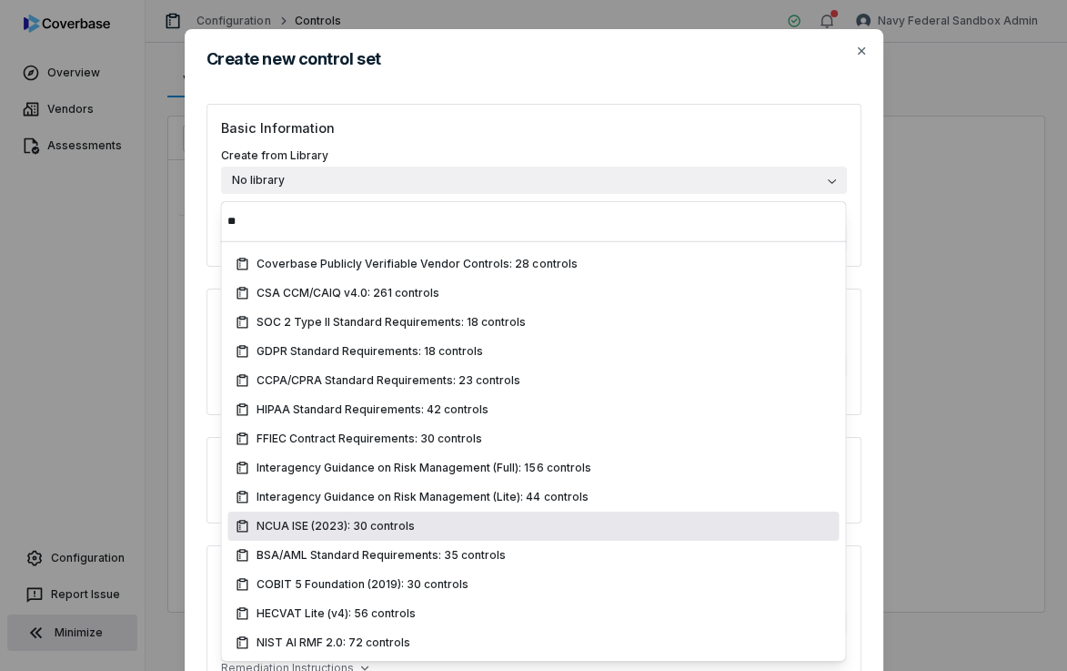
scroll to position [32, 0]
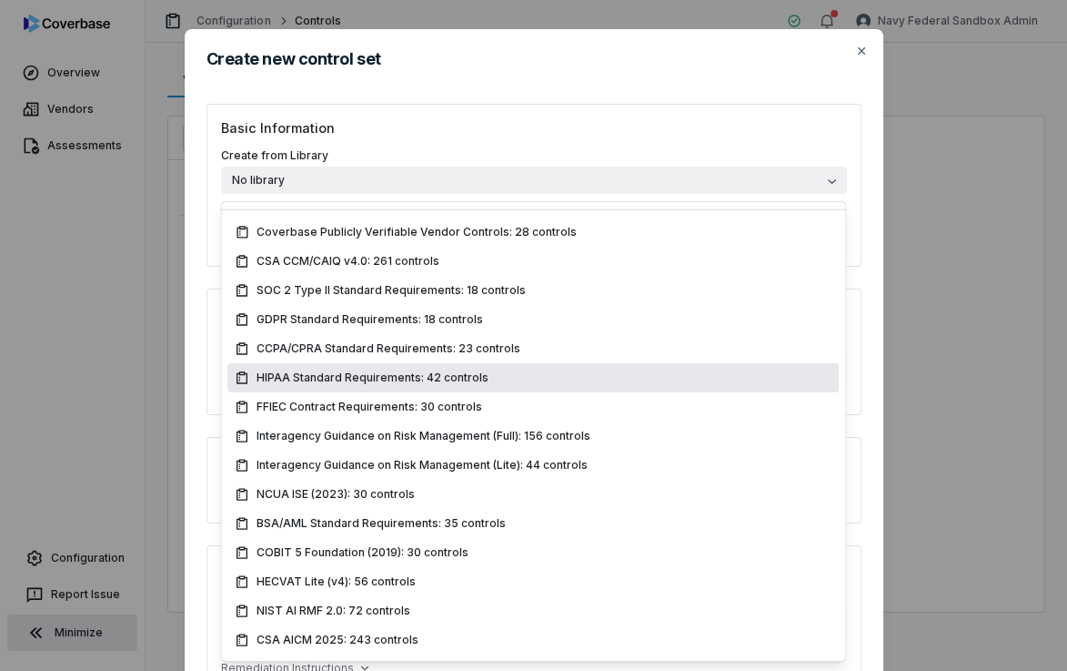
type input "**"
click at [225, 43] on div "Create new control set" at bounding box center [534, 59] width 699 height 60
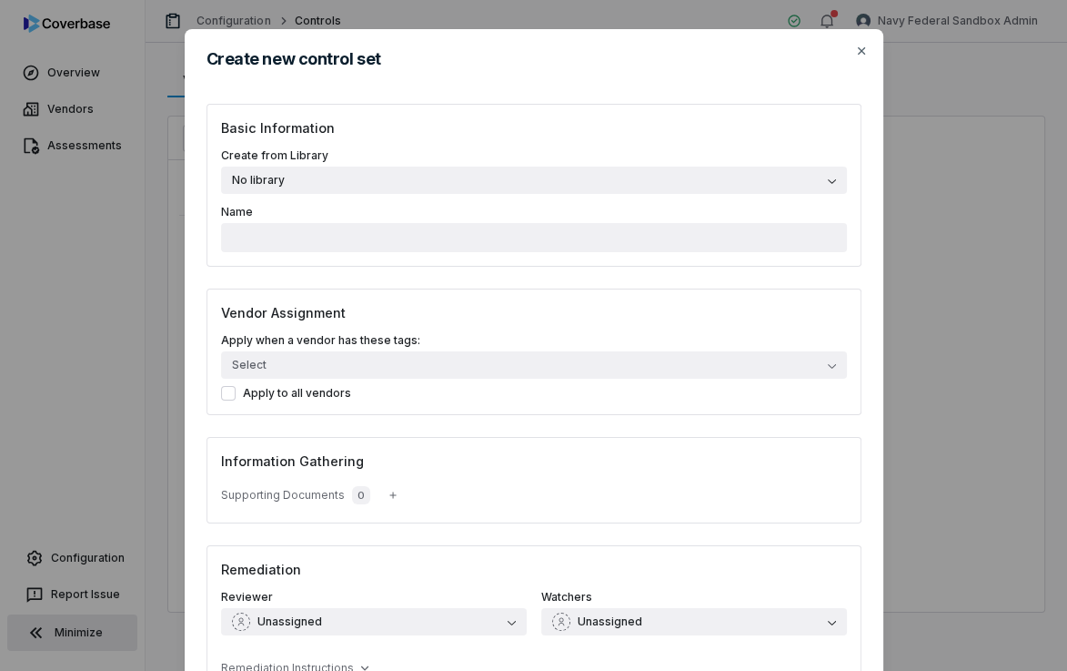
click at [135, 134] on div "Create new control set Basic Information Create from Library No library Name Ve…" at bounding box center [533, 415] width 1067 height 831
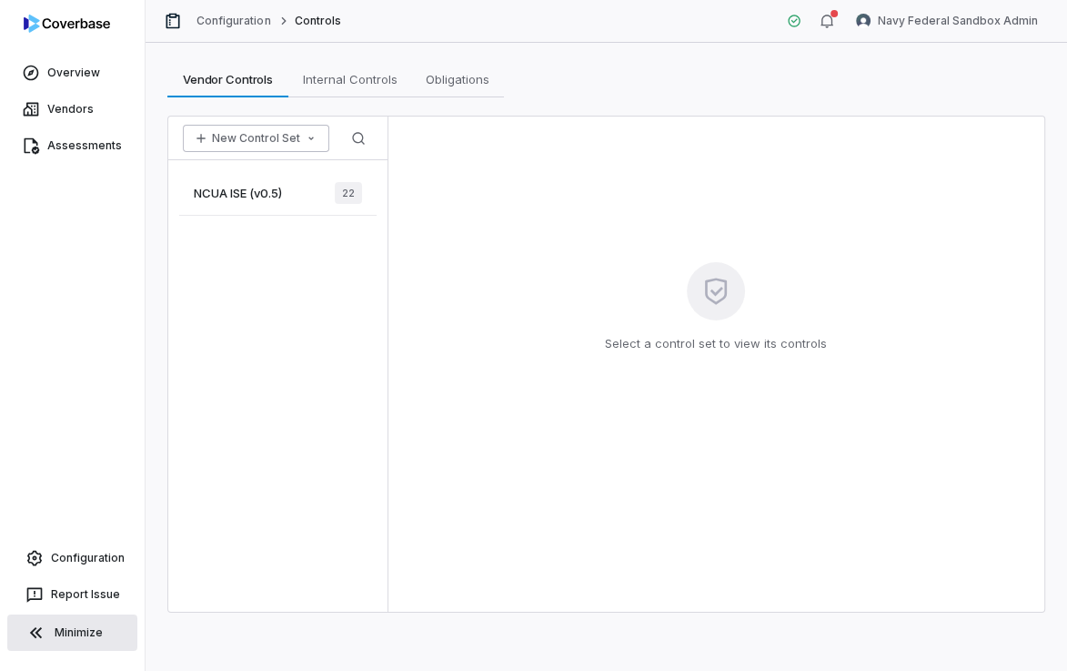
click at [288, 141] on button "New Control Set" at bounding box center [256, 138] width 146 height 27
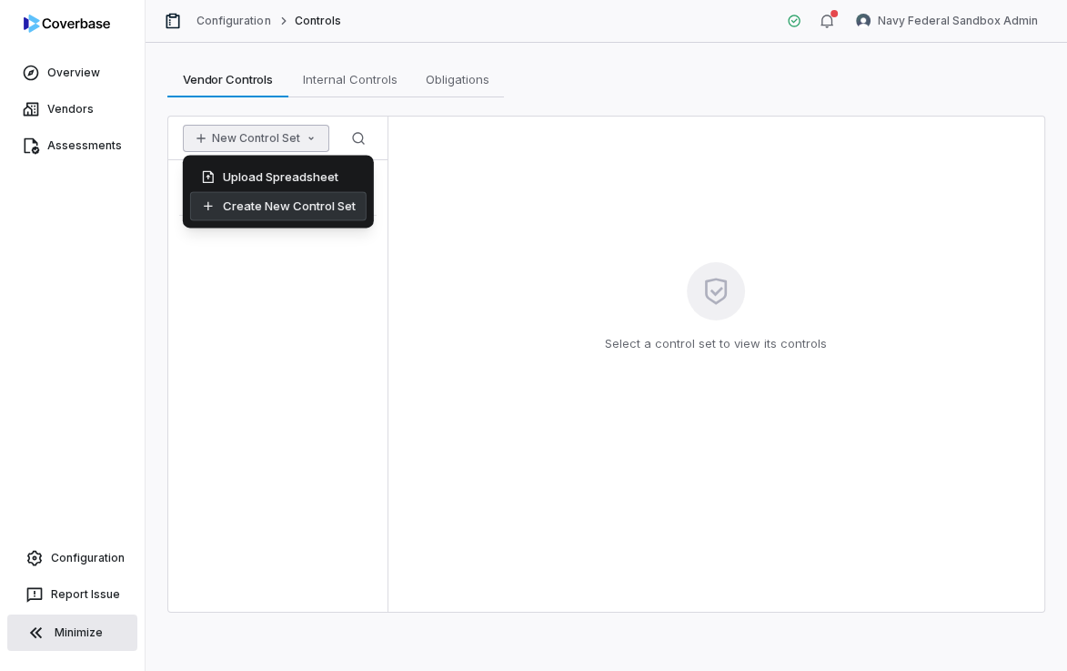
drag, startPoint x: 300, startPoint y: 207, endPoint x: 280, endPoint y: 272, distance: 68.5
click at [280, 272] on body "Overview Vendors Assessments Configuration Report Issue Minimize Configuration …" at bounding box center [533, 335] width 1067 height 671
click at [280, 272] on div "NCUA ISE (v0.5) 22" at bounding box center [277, 385] width 219 height 451
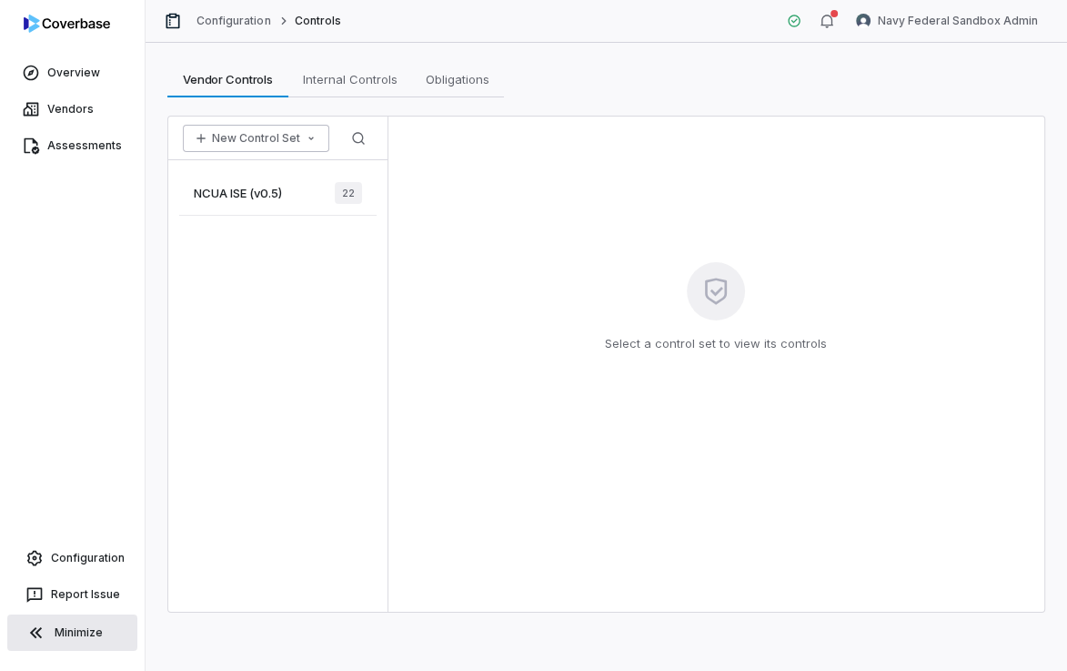
click at [273, 135] on button "New Control Set" at bounding box center [256, 138] width 146 height 27
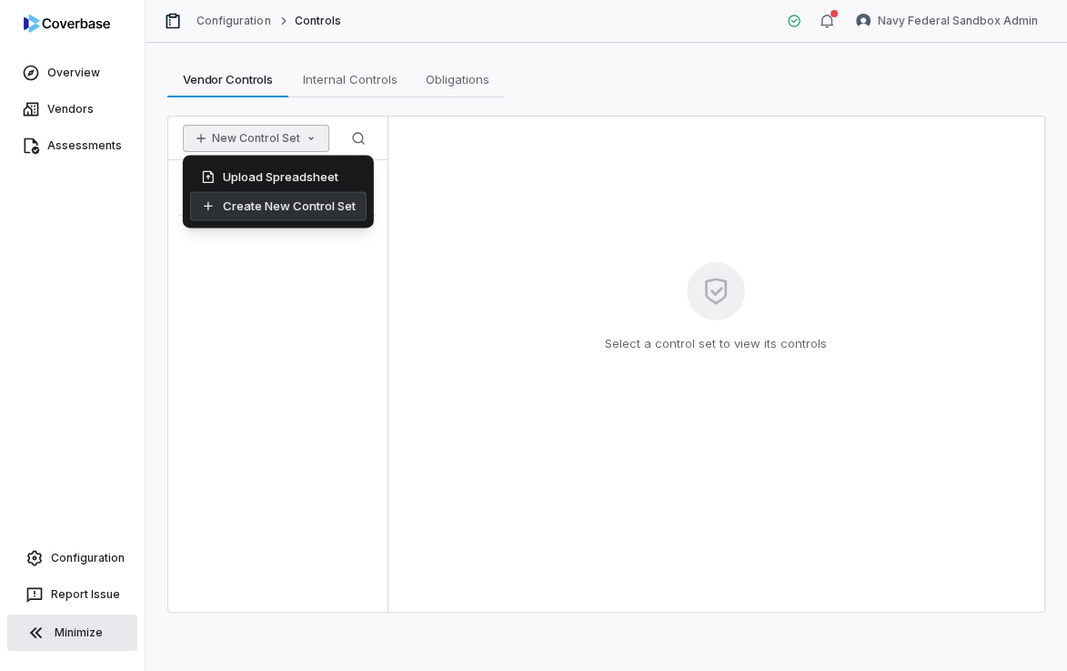
click at [281, 210] on div "Create New Control Set" at bounding box center [278, 205] width 177 height 29
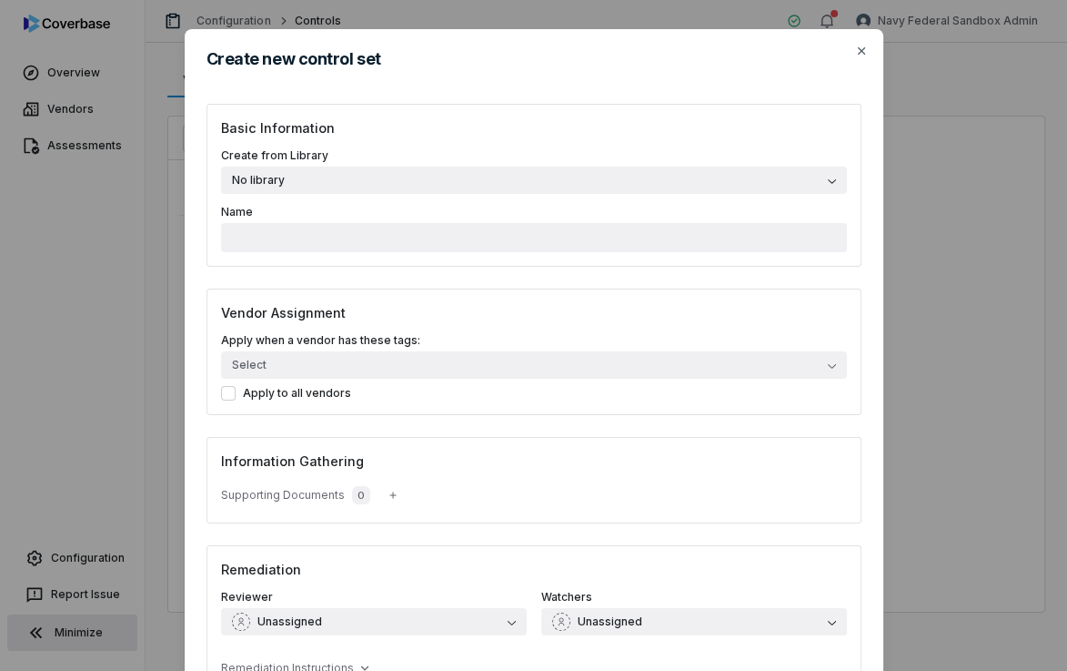
click at [289, 184] on button "No library" at bounding box center [534, 180] width 626 height 27
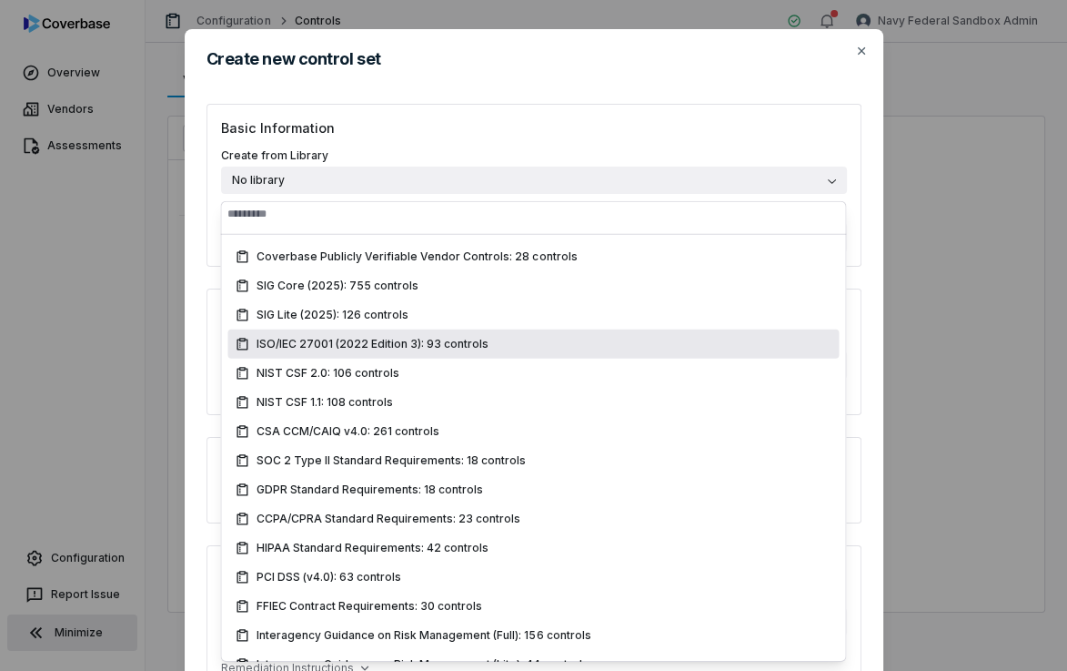
scroll to position [4, 0]
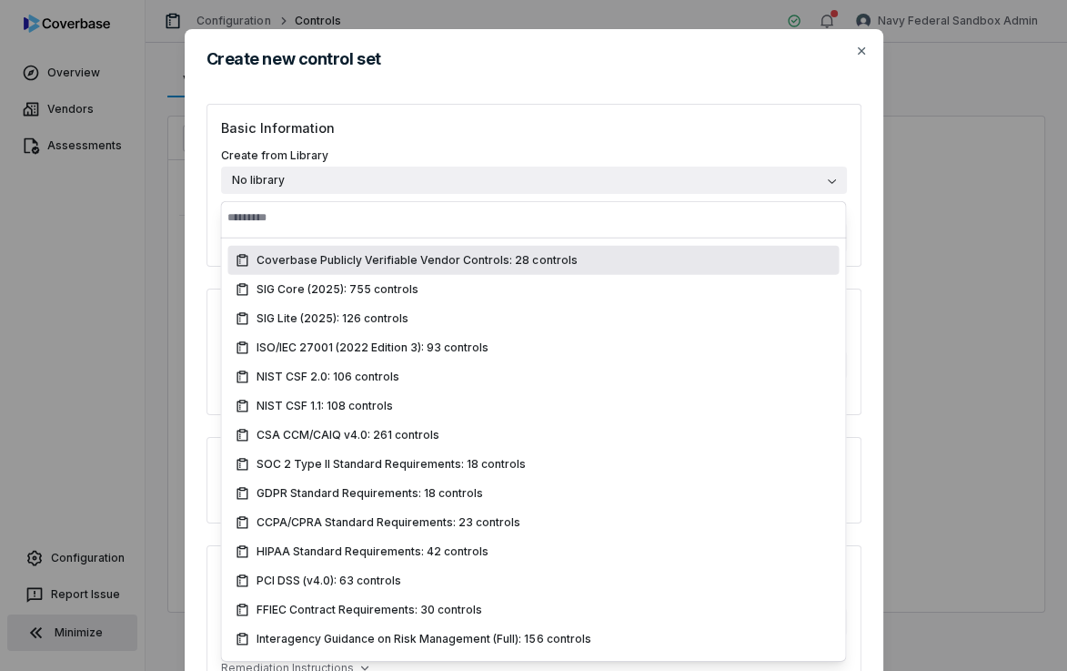
click at [328, 222] on input "text" at bounding box center [532, 217] width 611 height 40
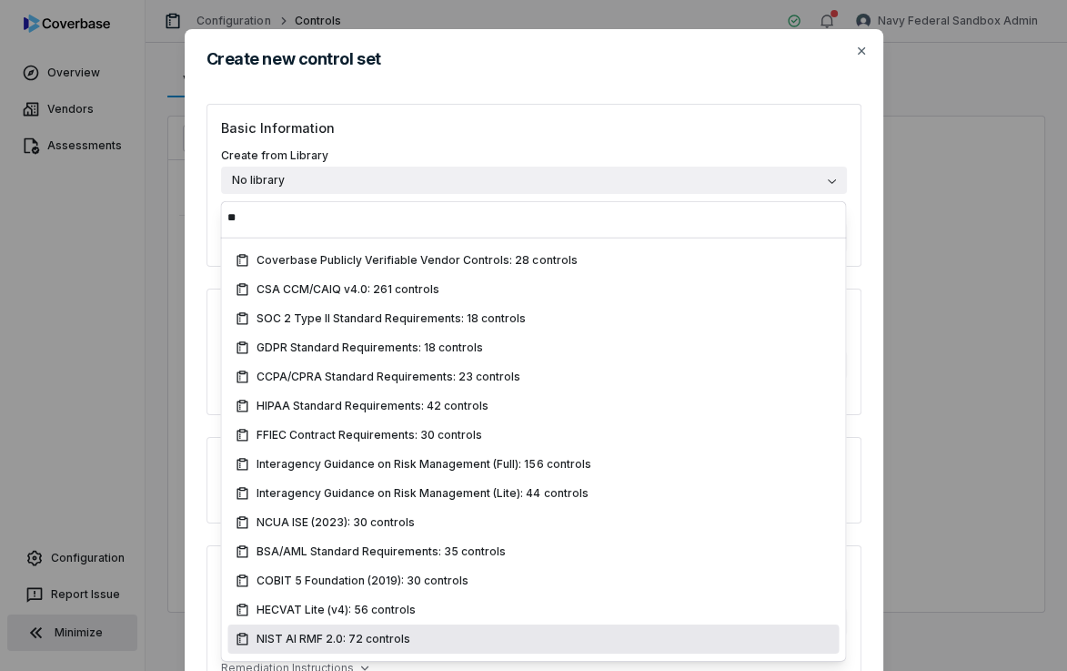
type input "**"
click at [423, 640] on div "NIST AI RMF 2.0: 72 controls" at bounding box center [533, 638] width 597 height 15
type input "**********"
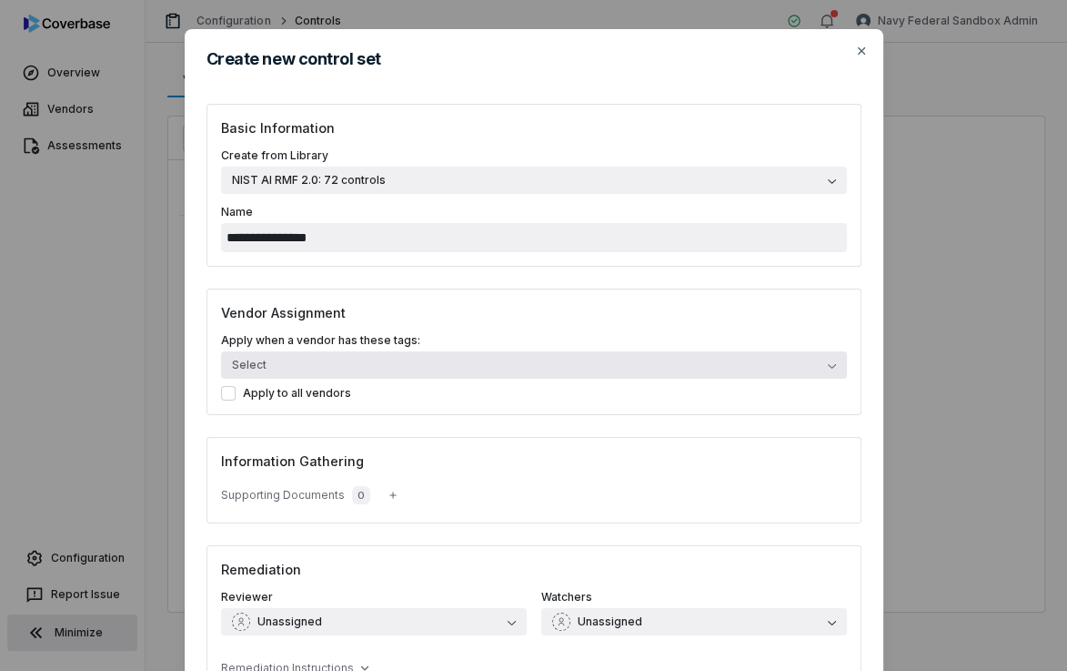
click at [330, 368] on button "Select" at bounding box center [534, 364] width 626 height 27
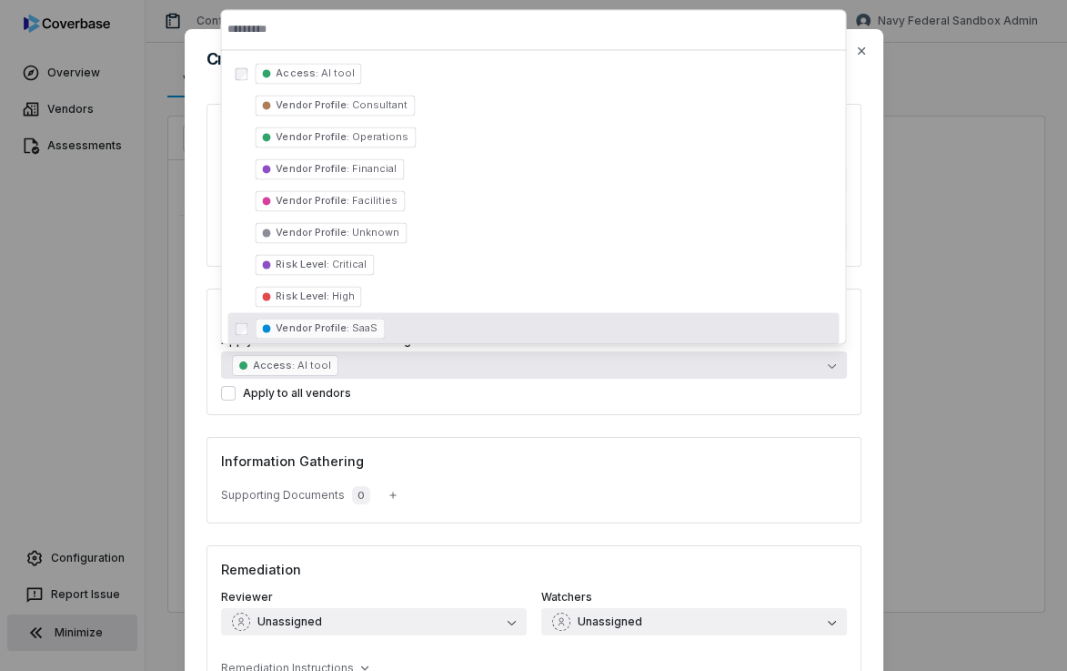
click at [204, 362] on div "**********" at bounding box center [534, 408] width 699 height 608
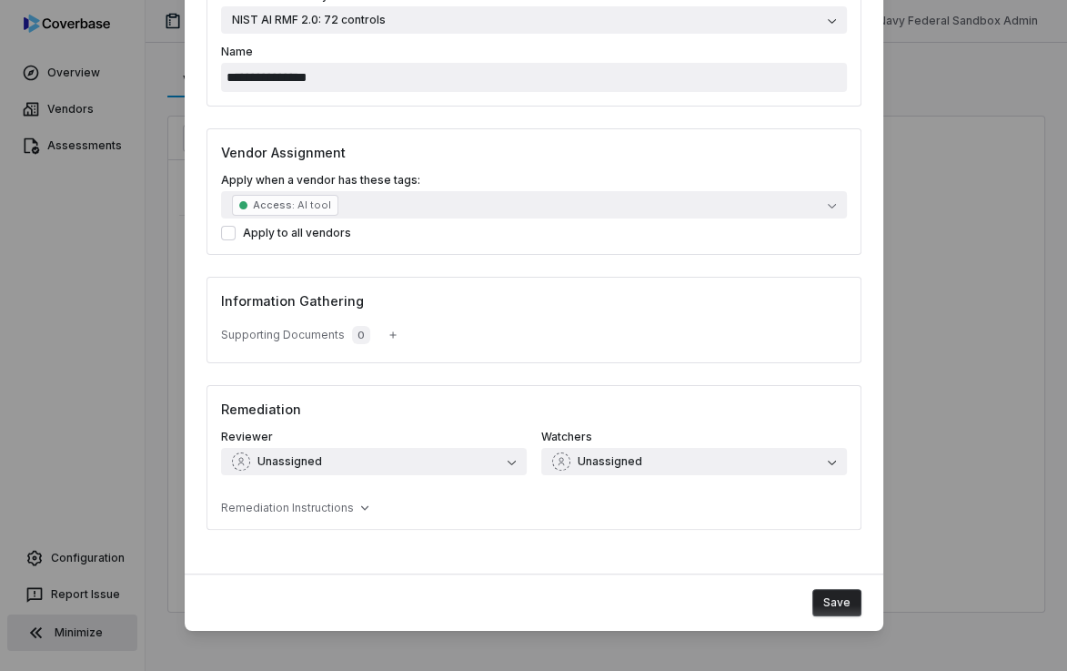
scroll to position [157, 0]
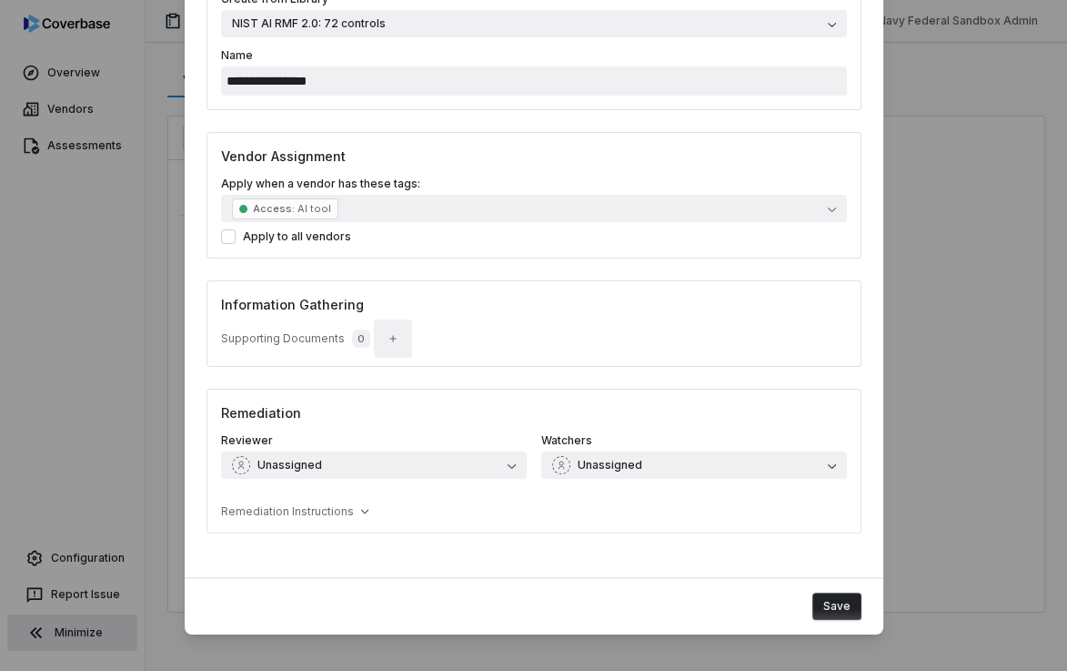
click at [389, 341] on icon "button" at bounding box center [393, 338] width 11 height 11
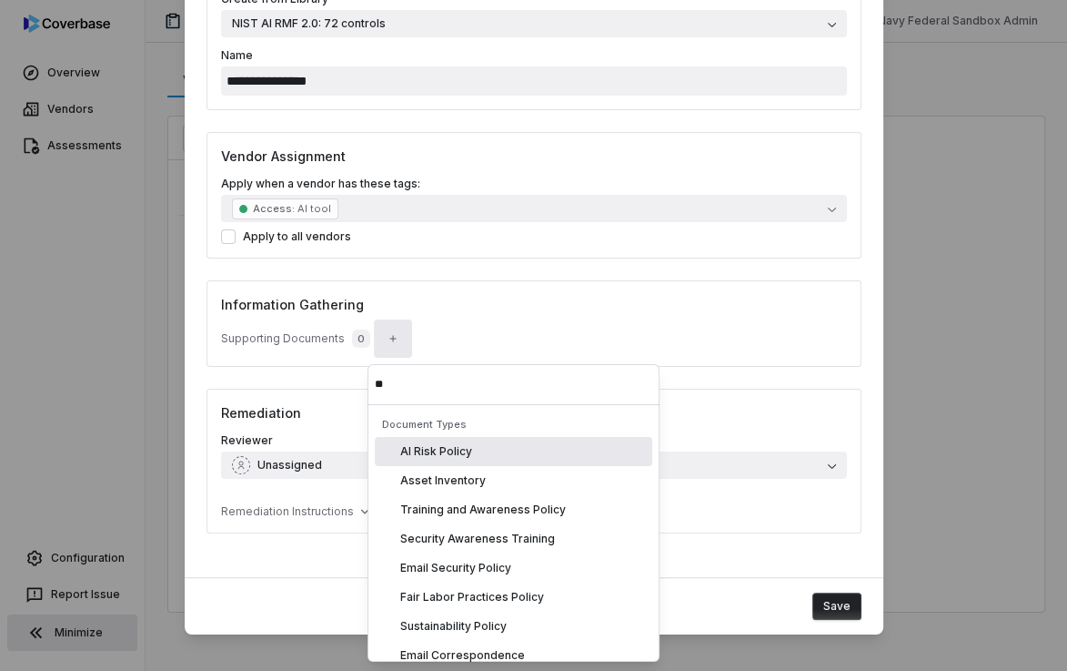
scroll to position [13, 0]
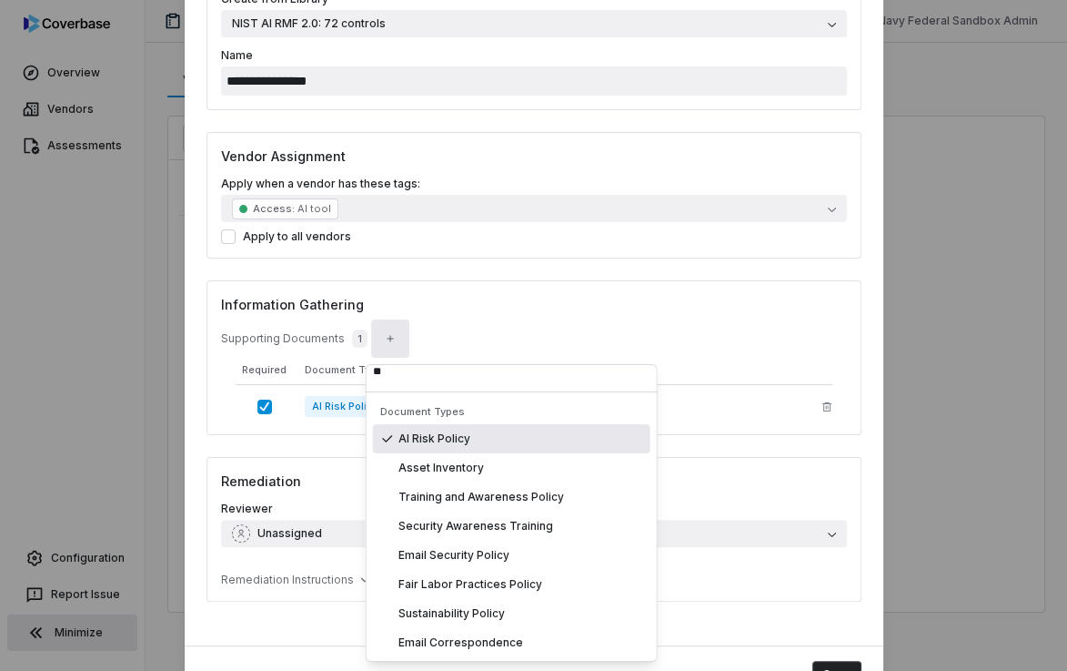
type input "**"
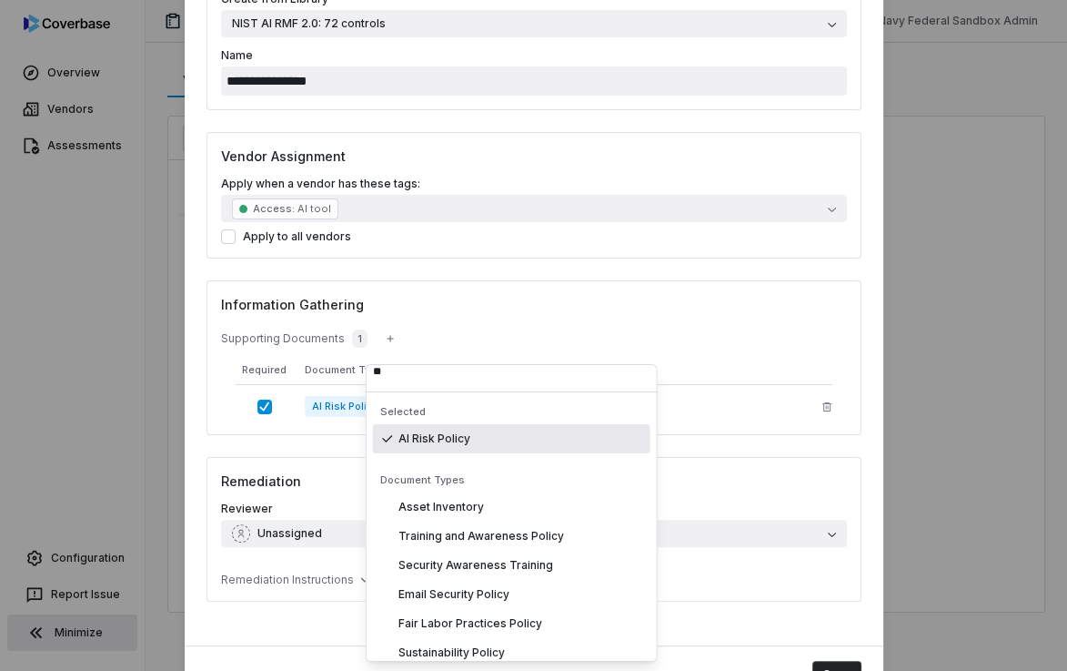
click at [490, 295] on h3 "Information Gathering" at bounding box center [534, 304] width 626 height 19
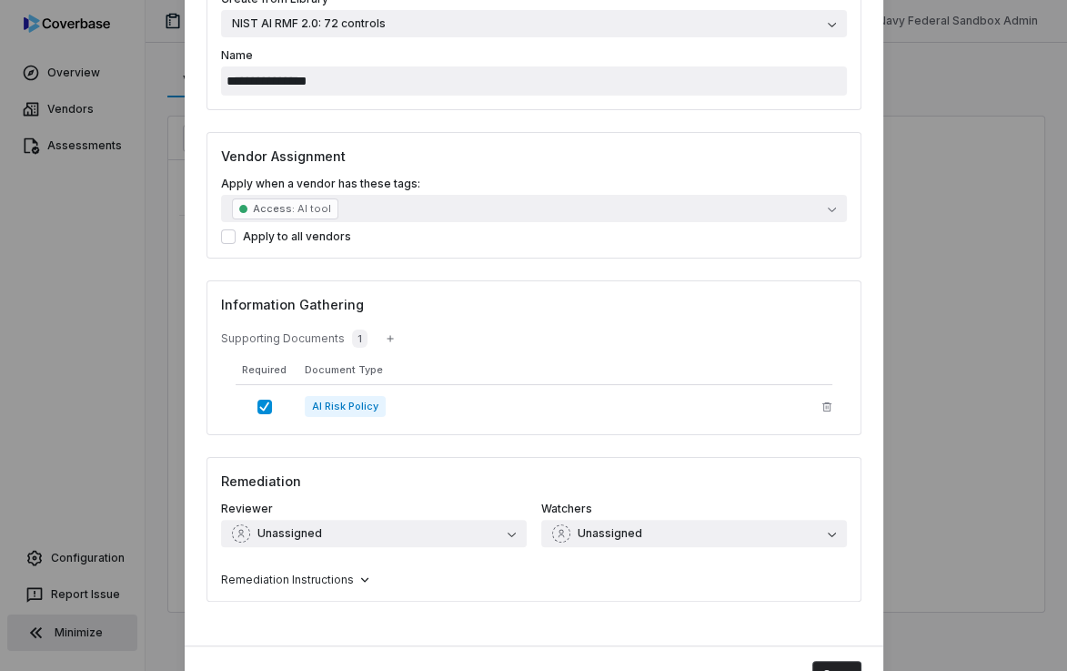
scroll to position [193, 0]
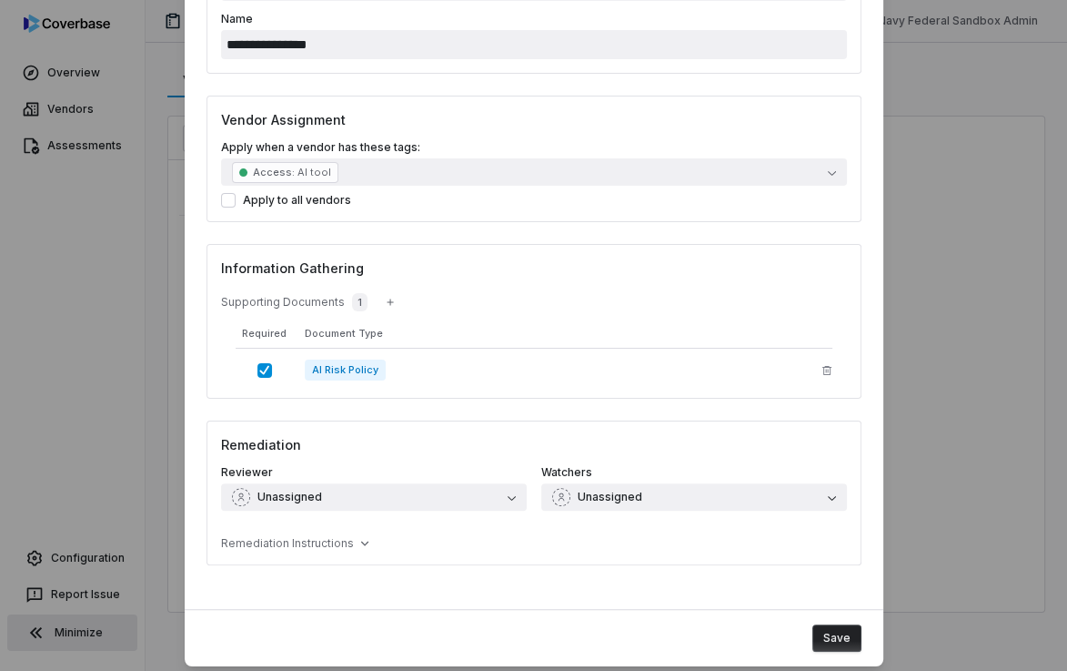
click at [841, 642] on button "Save" at bounding box center [837, 637] width 49 height 27
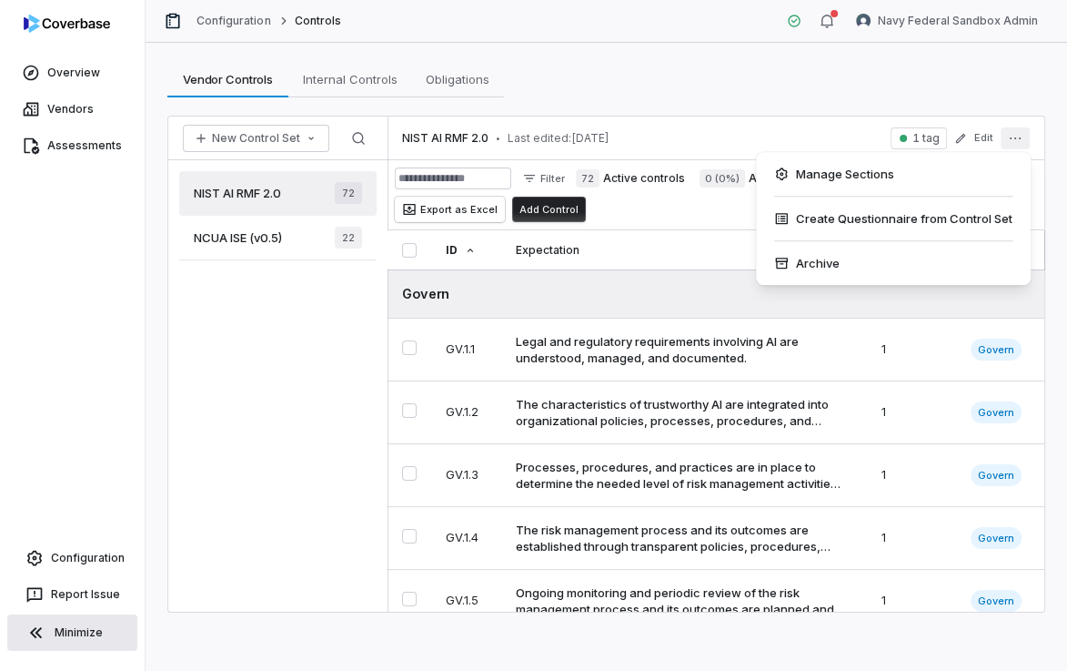
click at [1014, 132] on icon "More actions" at bounding box center [1015, 138] width 15 height 15
click at [942, 103] on div "Vendor Controls Vendor Controls Internal Controls Internal Controls Obligations…" at bounding box center [607, 357] width 922 height 628
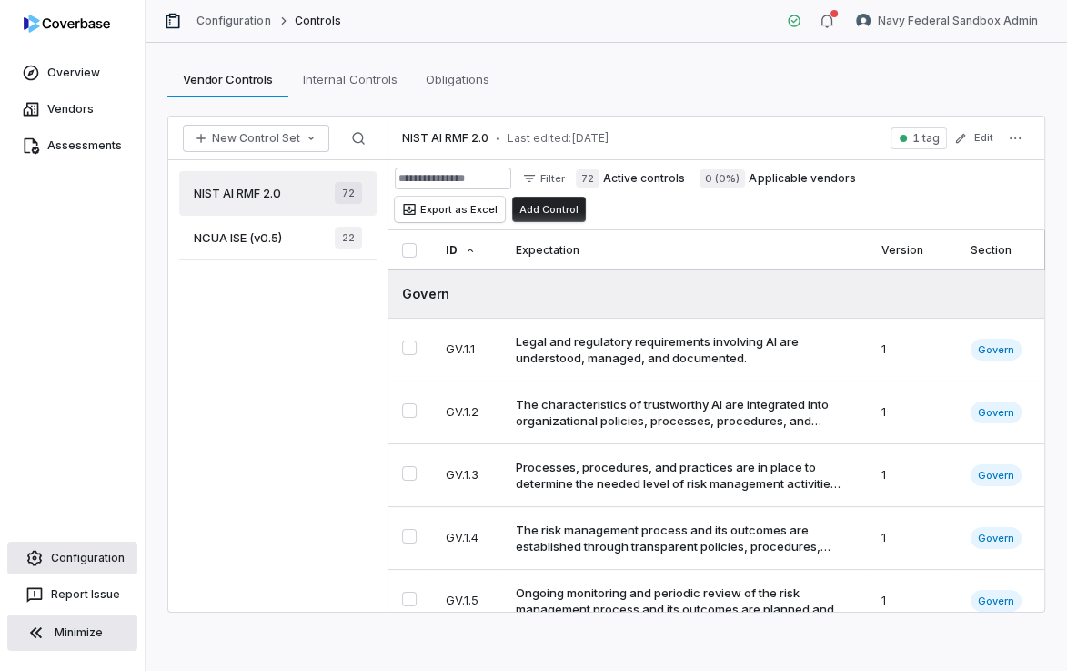
click at [78, 563] on link "Configuration" at bounding box center [72, 557] width 130 height 33
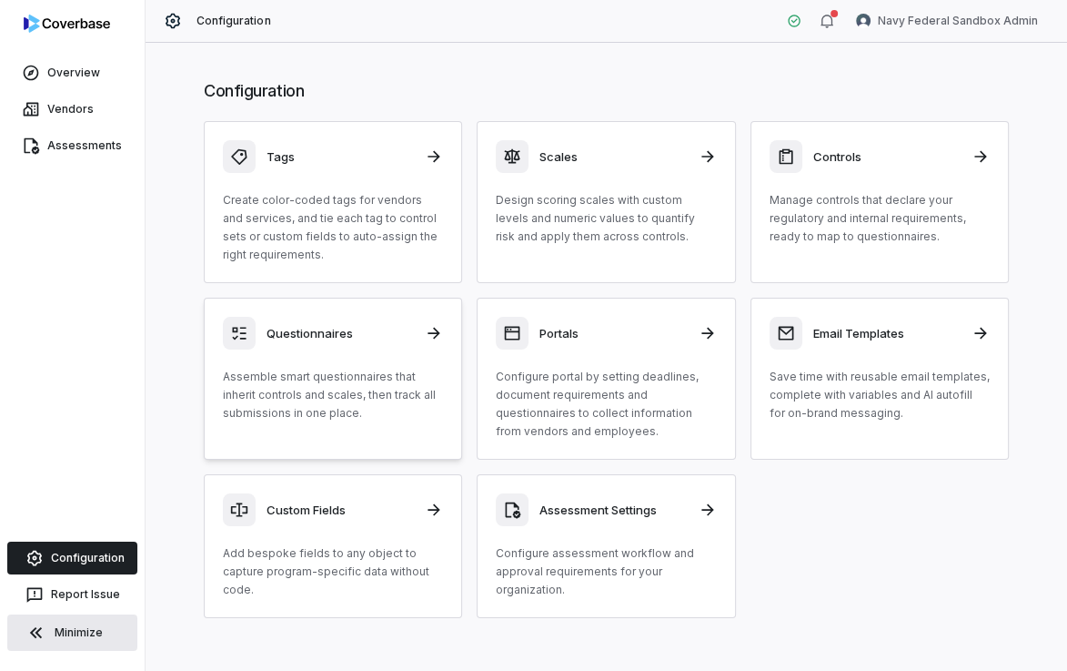
click at [338, 389] on p "Assemble smart questionnaires that inherit controls and scales, then track all …" at bounding box center [333, 395] width 220 height 55
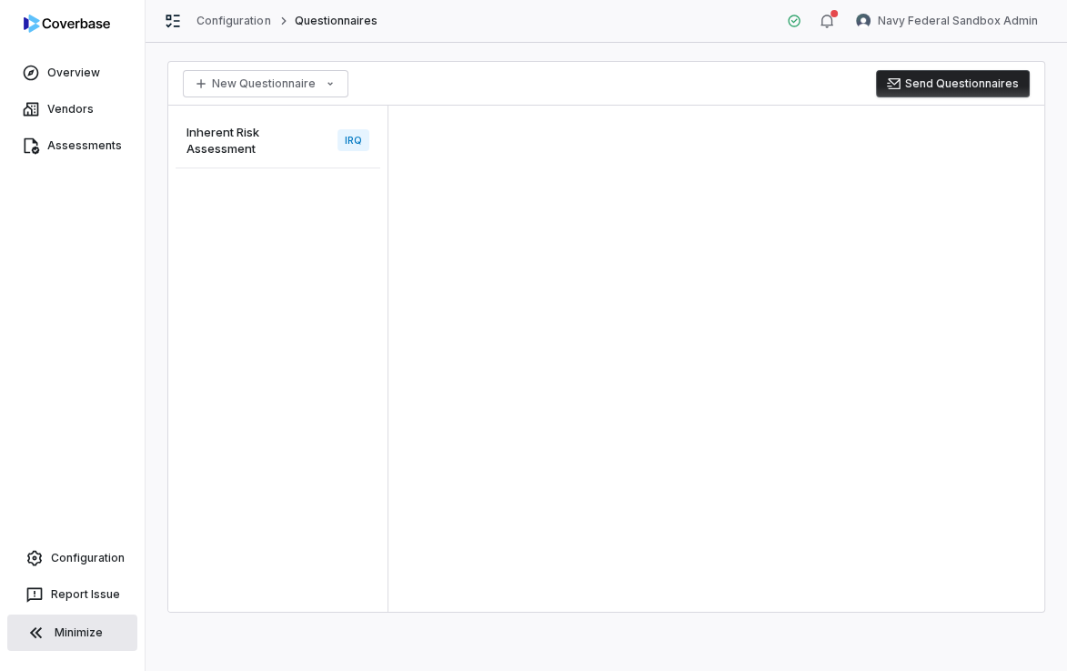
click at [267, 128] on span "Inherent Risk Assessment" at bounding box center [259, 140] width 144 height 33
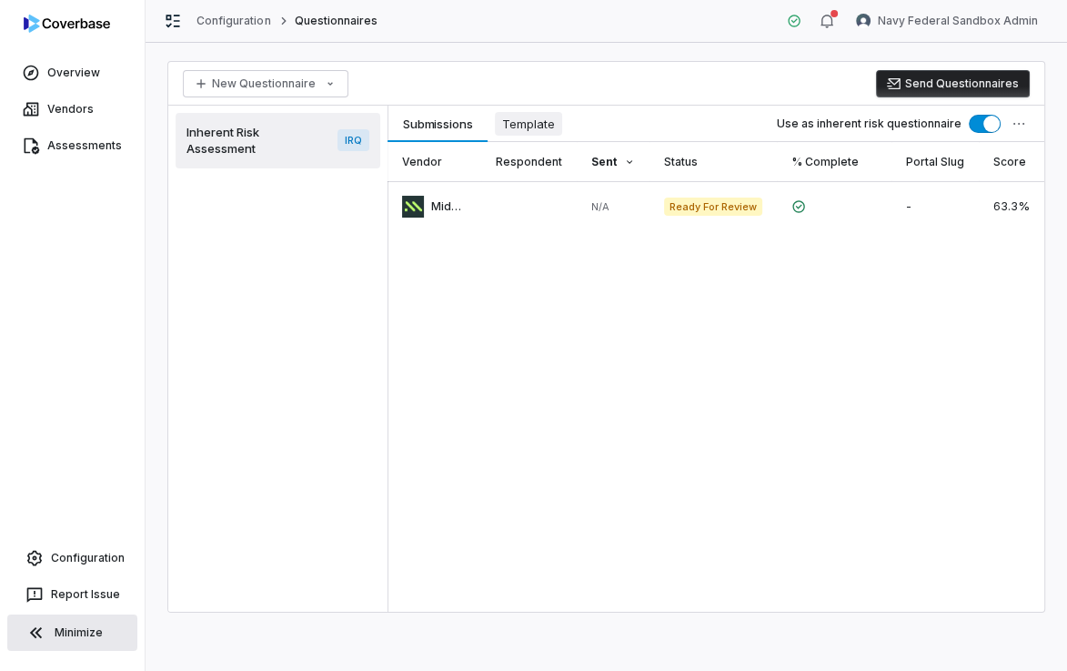
click at [512, 122] on span "Template" at bounding box center [528, 124] width 67 height 24
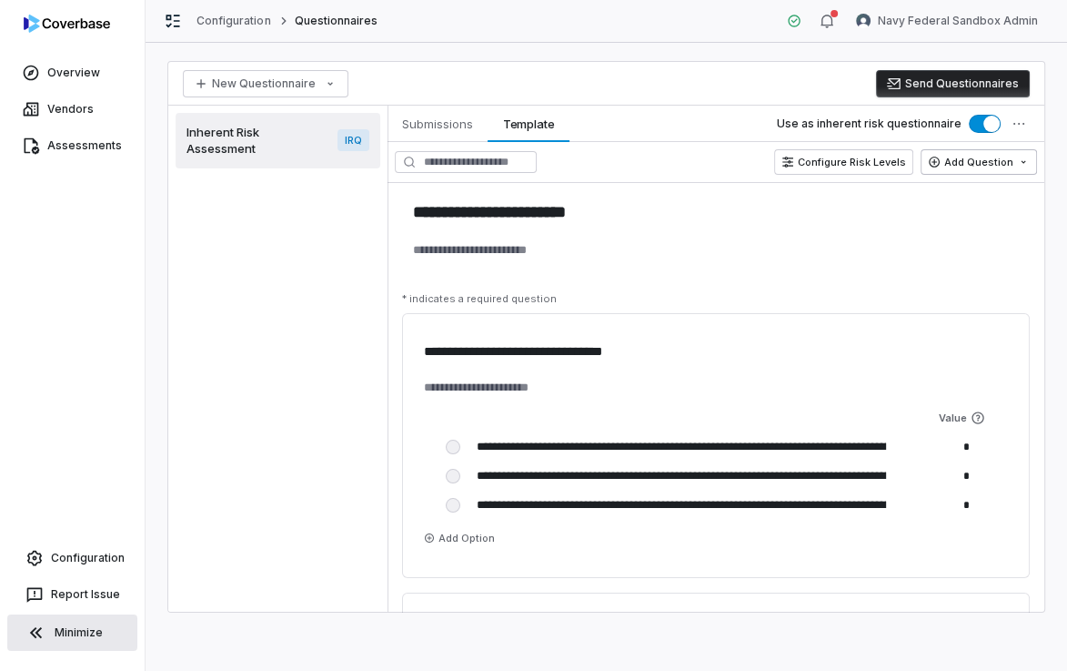
click at [963, 162] on html "**********" at bounding box center [533, 335] width 1067 height 671
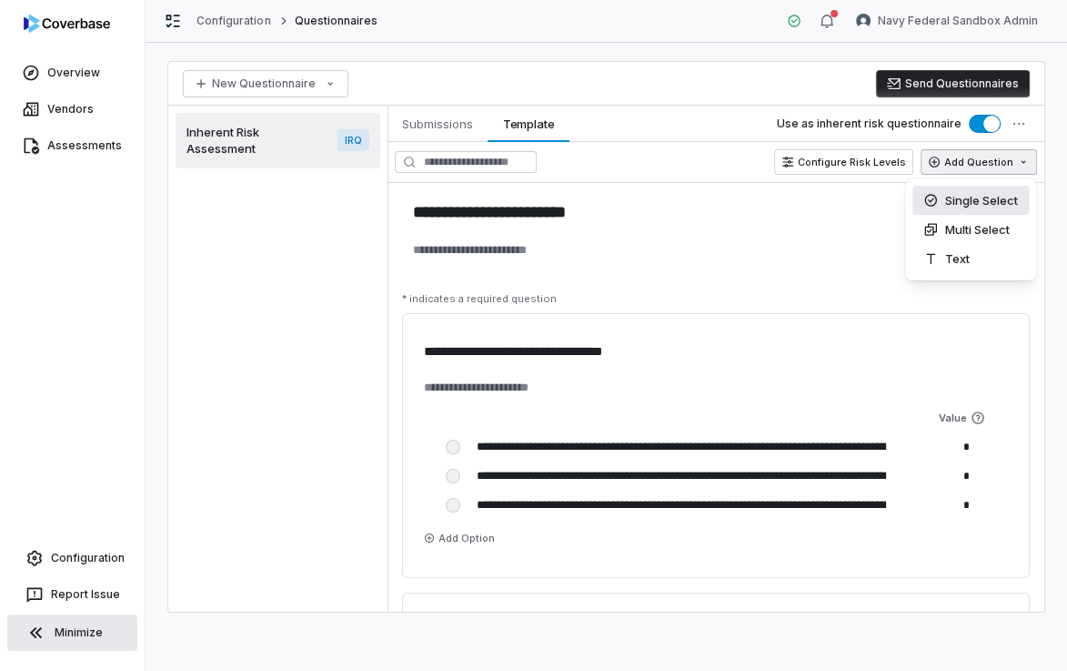
click at [956, 202] on div "Single Select" at bounding box center [971, 200] width 116 height 29
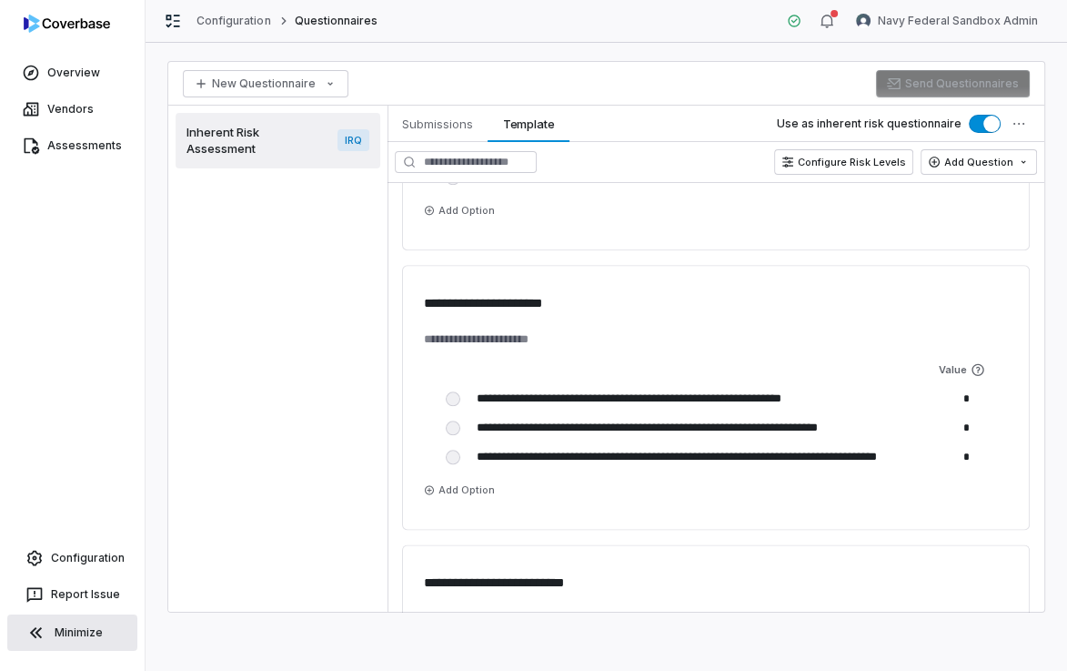
type textarea "*"
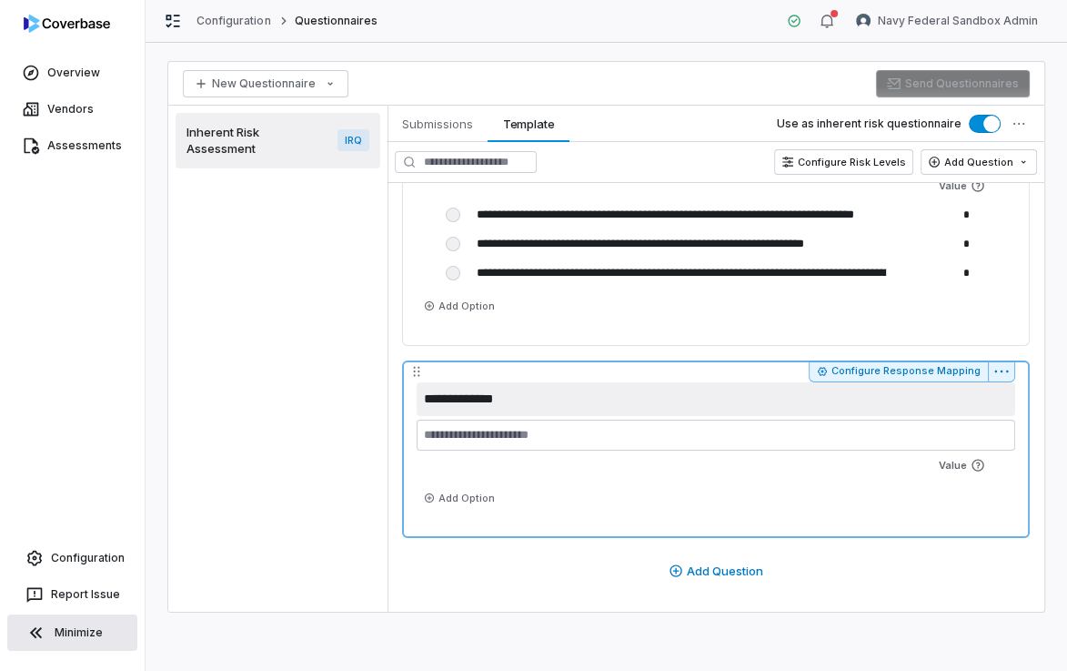
scroll to position [5574, 0]
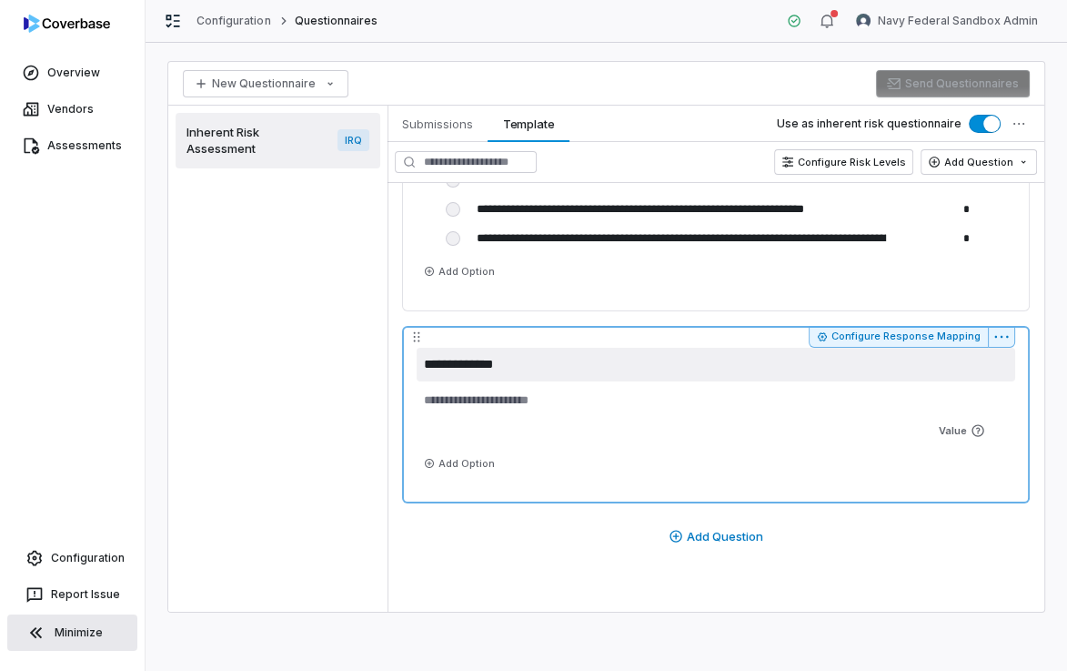
type textarea "**"
type textarea "*"
type textarea "***"
type textarea "*"
type textarea "****"
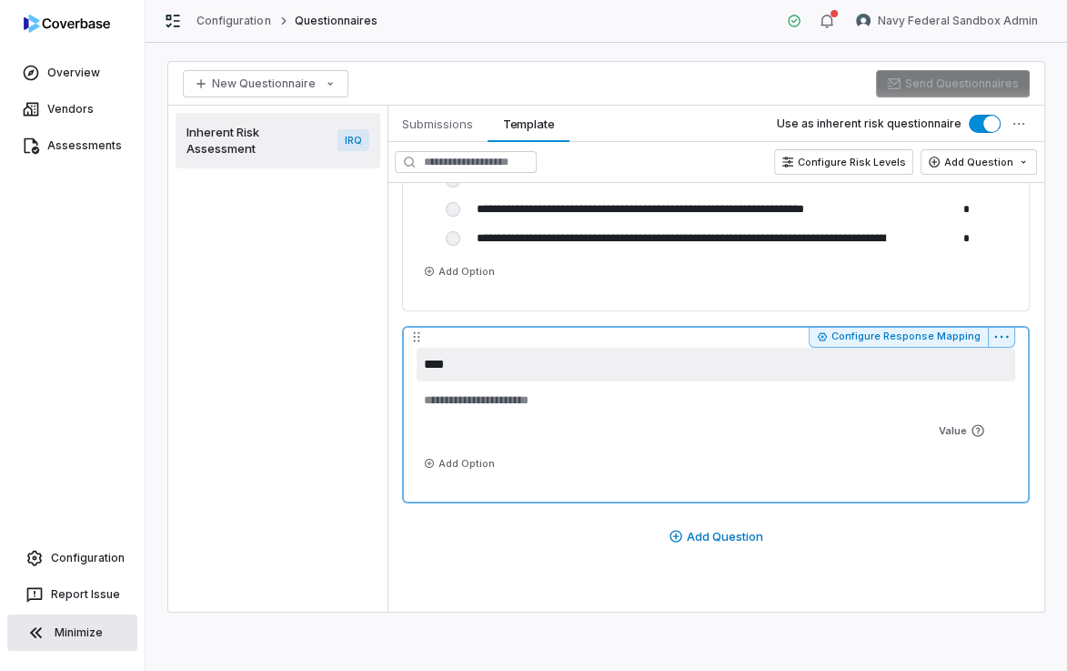
type textarea "*"
type textarea "*****"
type textarea "*"
type textarea "*********"
type textarea "*"
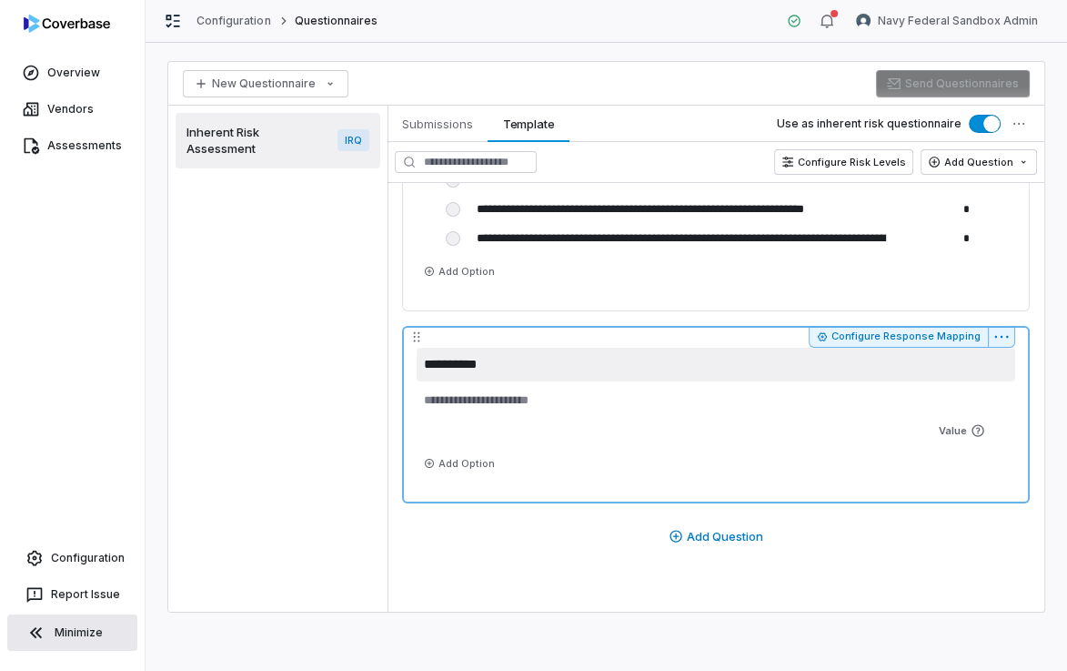
type textarea "**********"
type textarea "*"
type textarea "**********"
type textarea "*"
type textarea "**********"
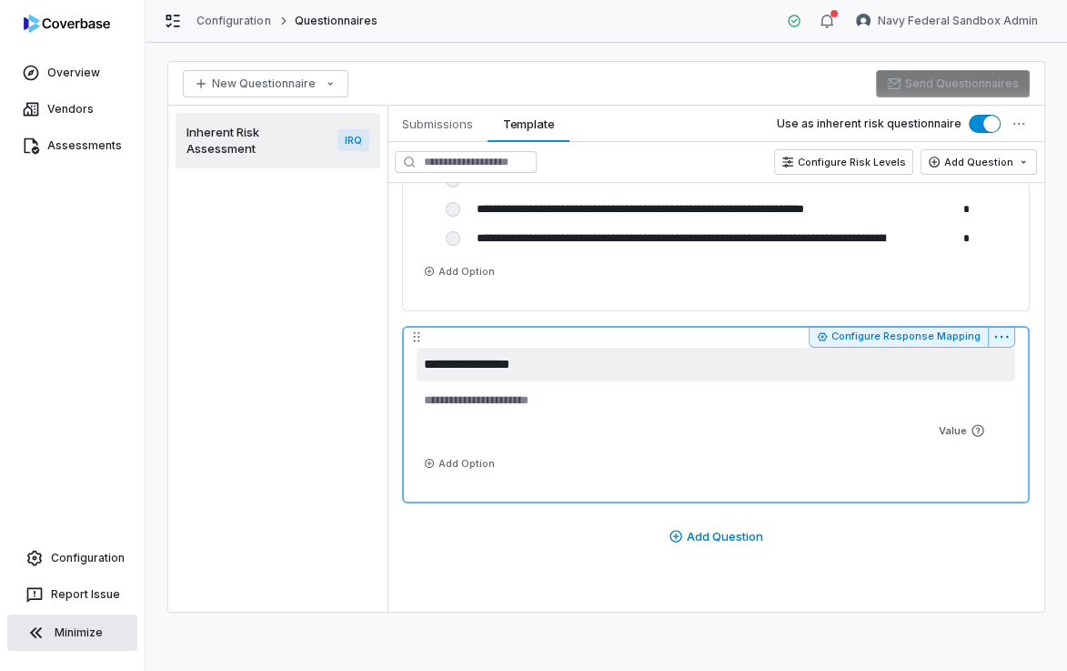
type textarea "*"
type textarea "**********"
type textarea "*"
type textarea "**********"
type textarea "*"
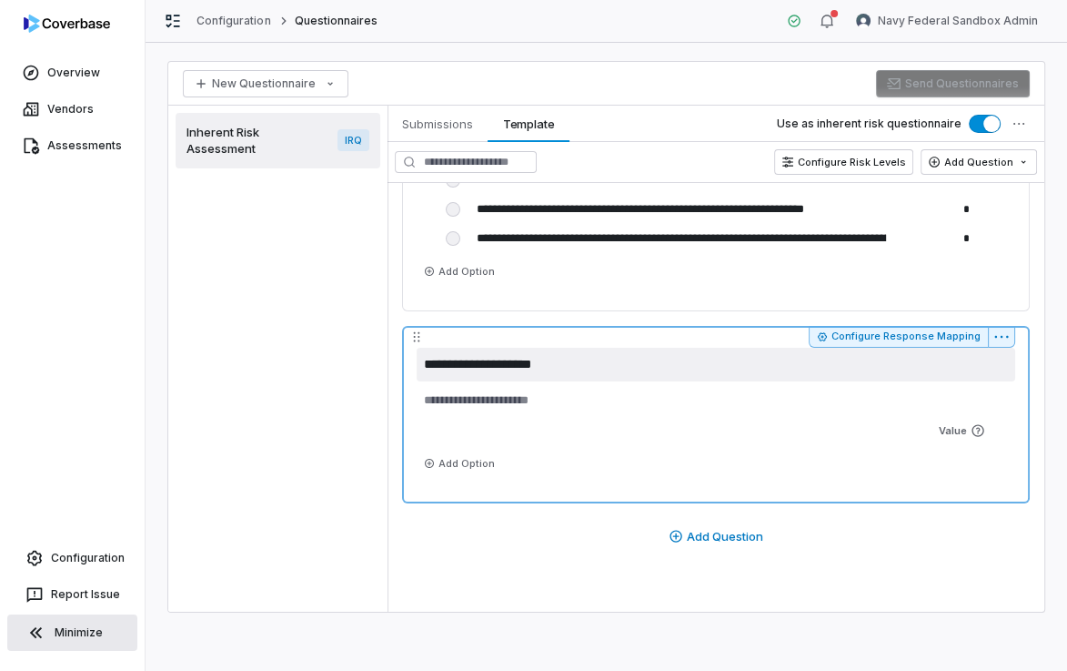
type textarea "**********"
type textarea "*"
type textarea "**********"
type textarea "*"
type textarea "**********"
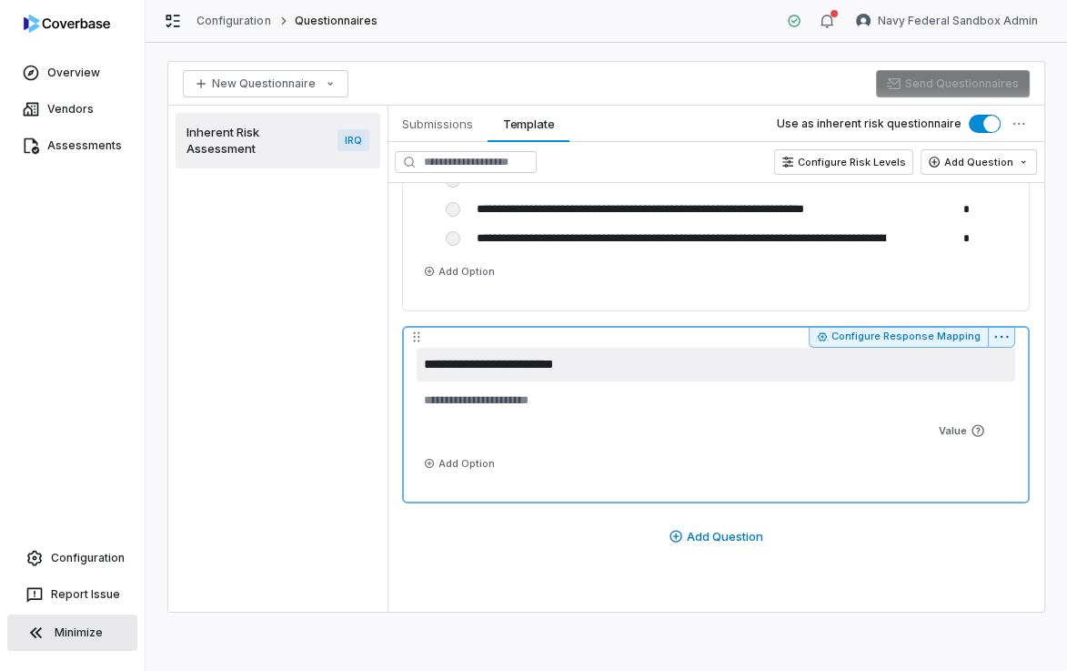
type textarea "*"
type textarea "**********"
type textarea "*"
type textarea "**********"
type textarea "*"
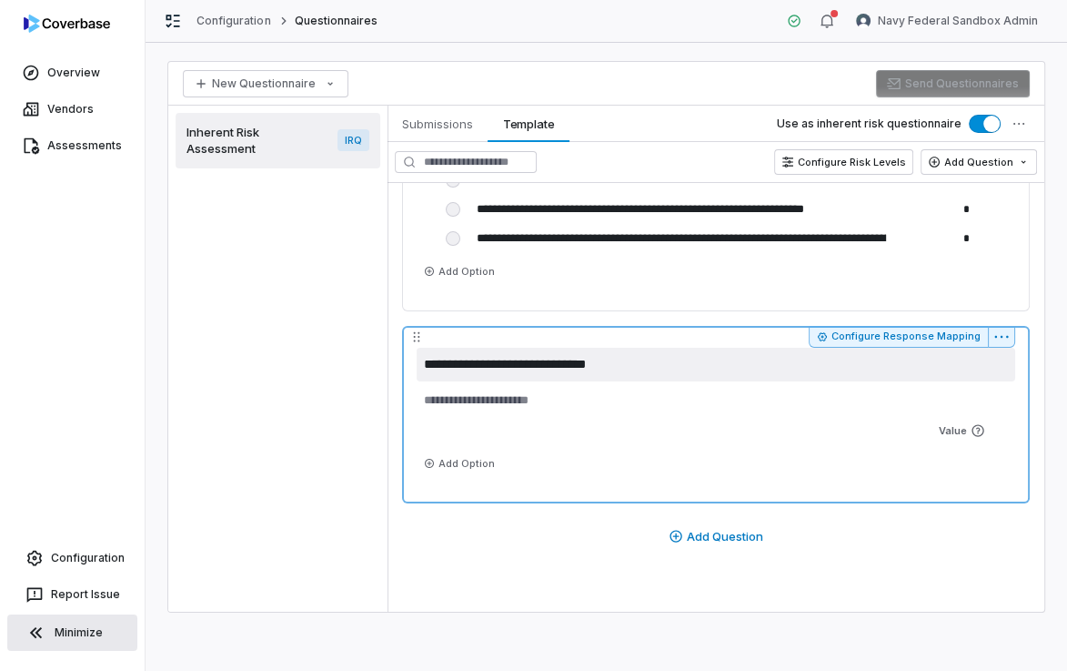
type textarea "**********"
type textarea "*"
type textarea "**********"
type textarea "*"
type textarea "**********"
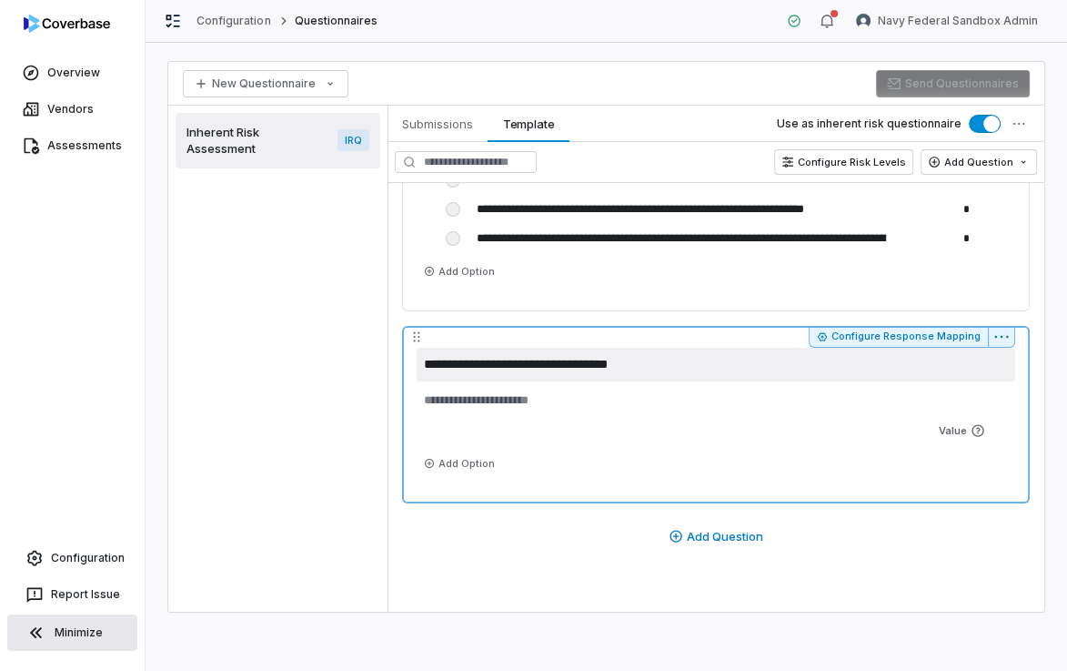
type textarea "*"
type textarea "**********"
type textarea "*"
type textarea "**********"
type textarea "*"
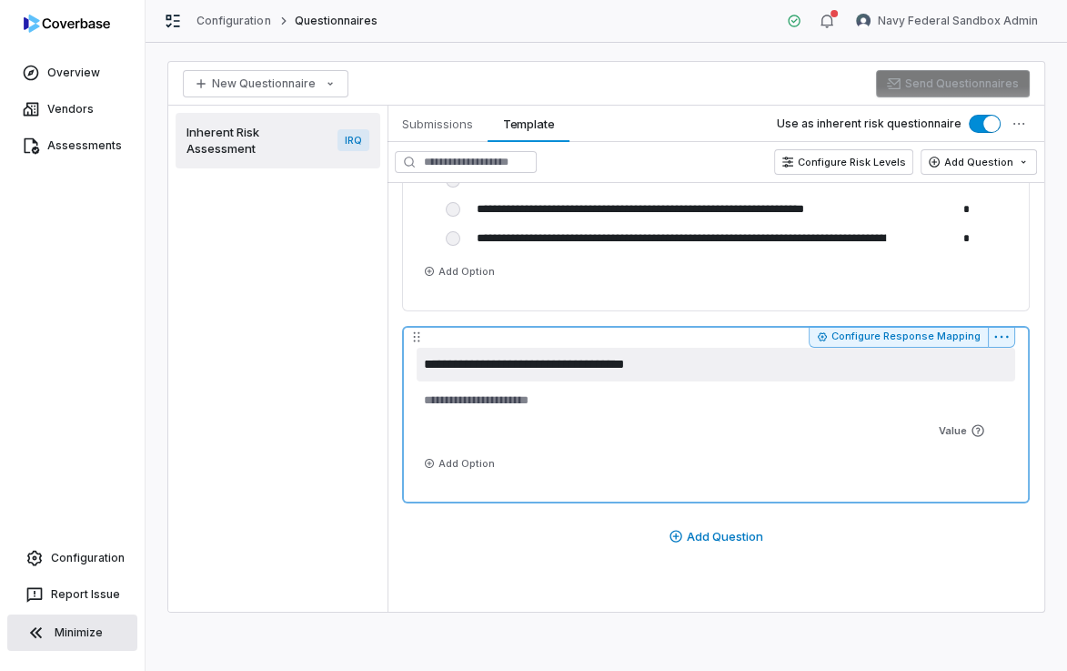
type textarea "**********"
type textarea "*"
type textarea "**********"
type textarea "*"
type textarea "**********"
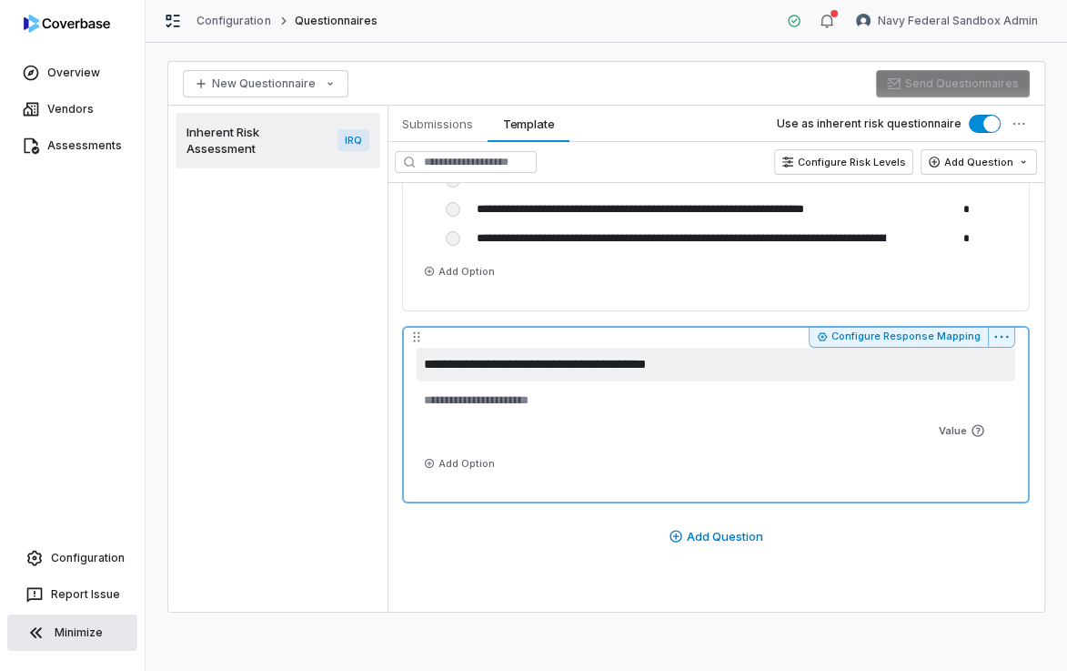
type textarea "*"
type textarea "**********"
type textarea "*"
type textarea "**********"
type textarea "*"
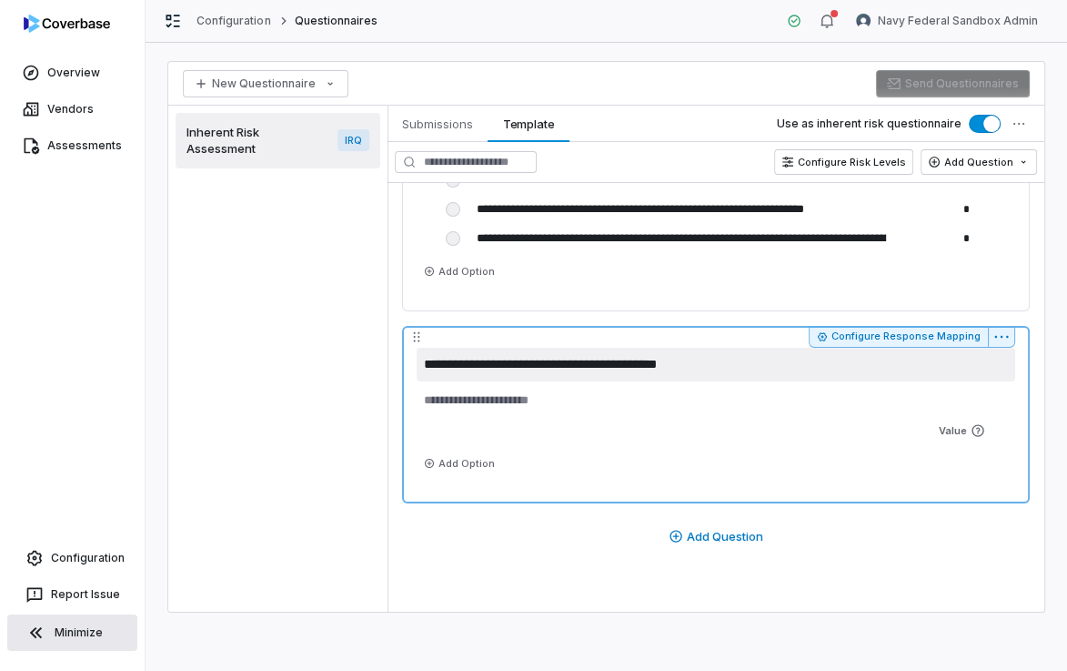
type textarea "**********"
type textarea "*"
type textarea "**********"
type textarea "*"
type textarea "**********"
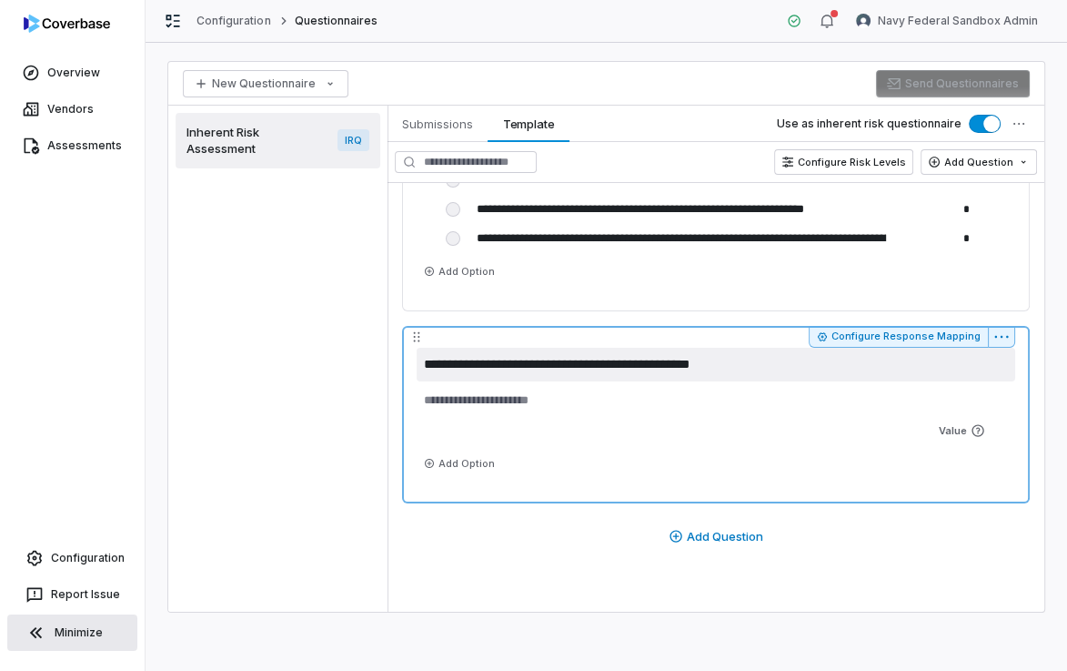
type textarea "*"
type textarea "**********"
type textarea "*"
type textarea "**********"
type textarea "*"
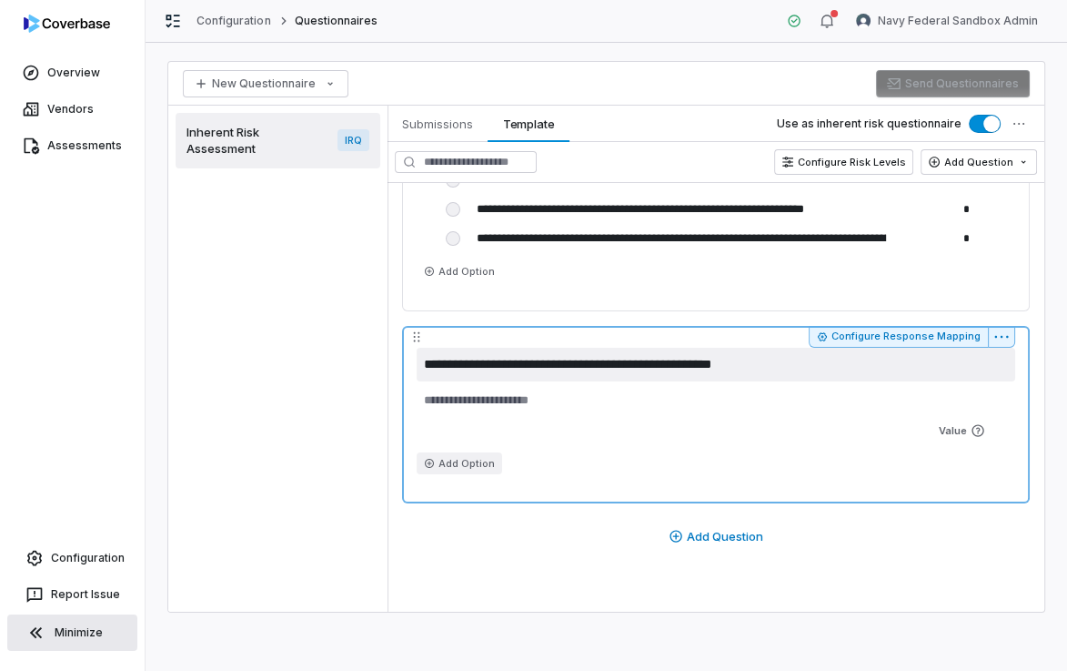
type textarea "**********"
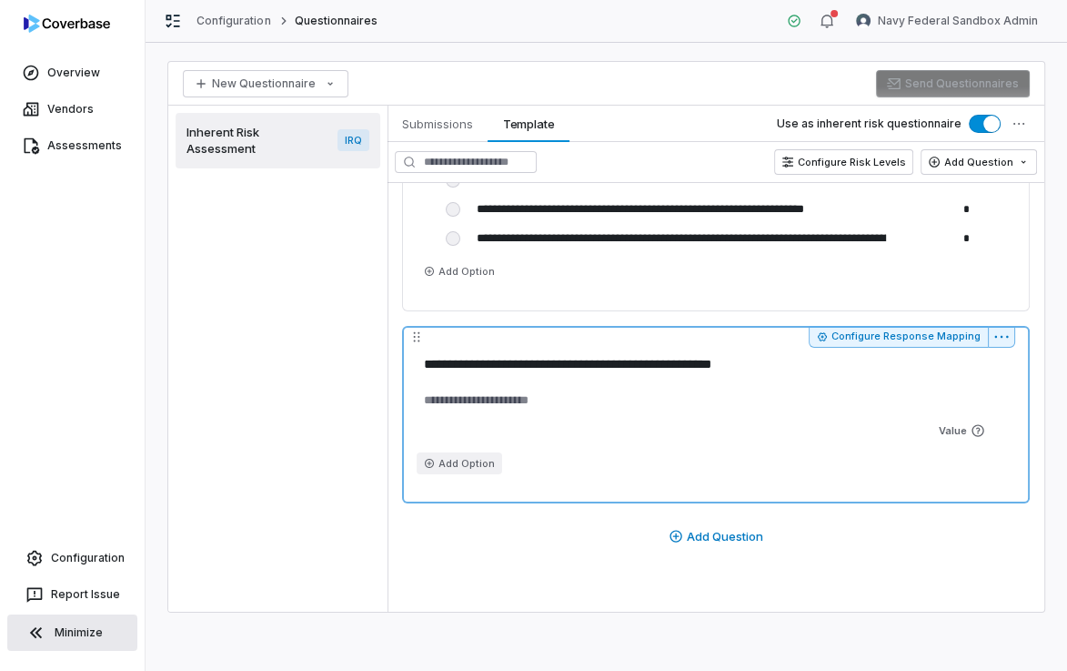
click at [450, 453] on button "Add Option" at bounding box center [460, 463] width 86 height 22
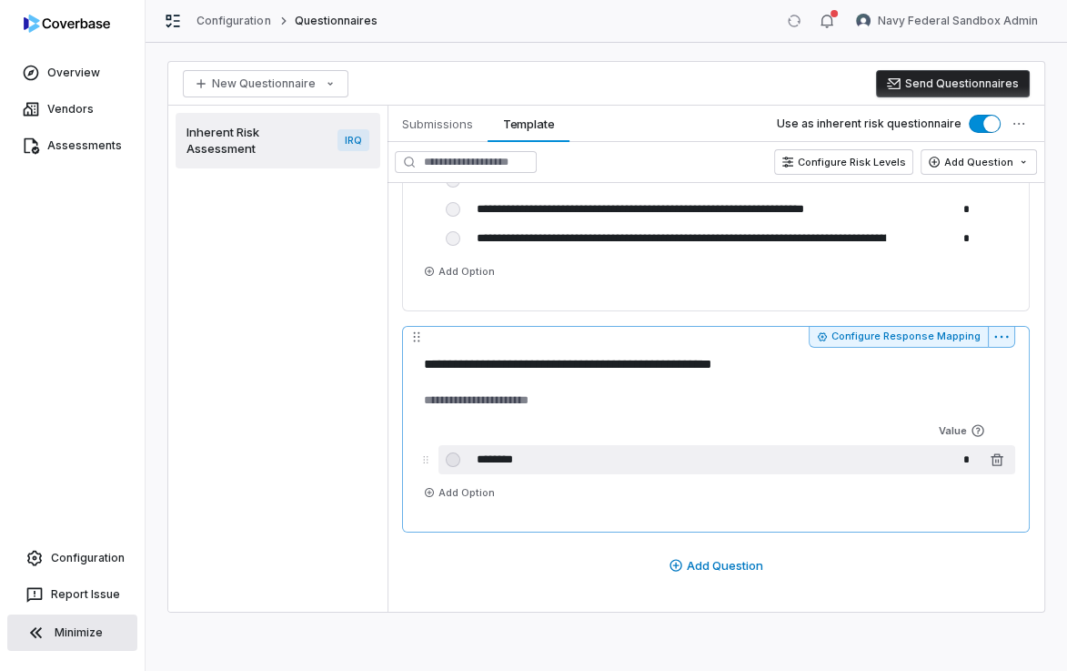
type textarea "*"
click at [504, 460] on input "********" at bounding box center [681, 459] width 420 height 29
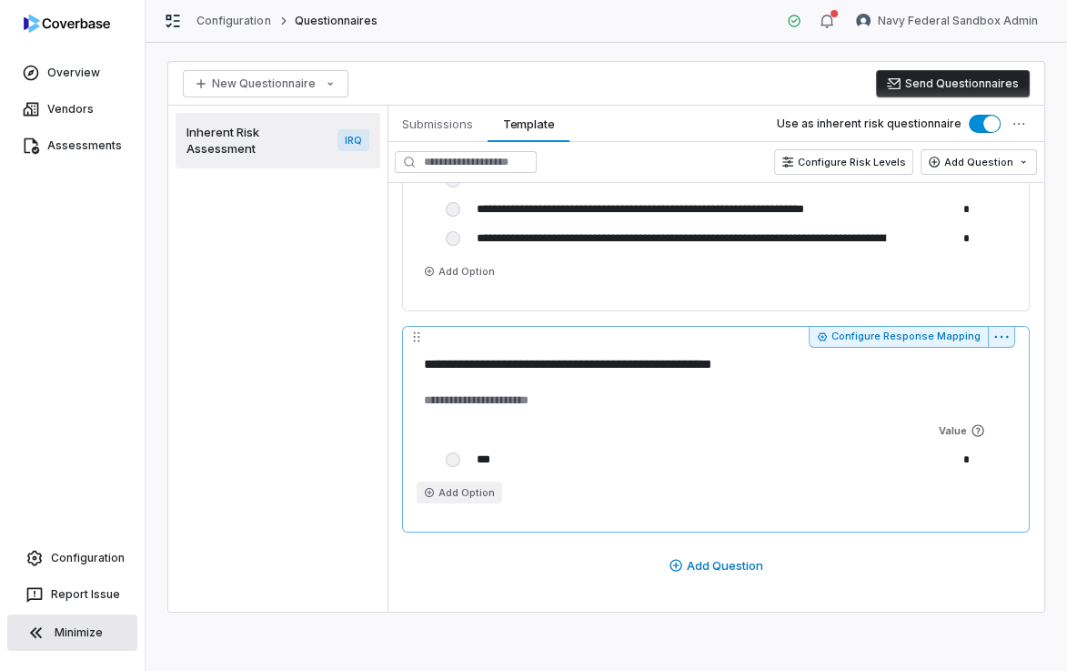
type input "***"
click at [492, 483] on button "Add Option" at bounding box center [460, 492] width 86 height 22
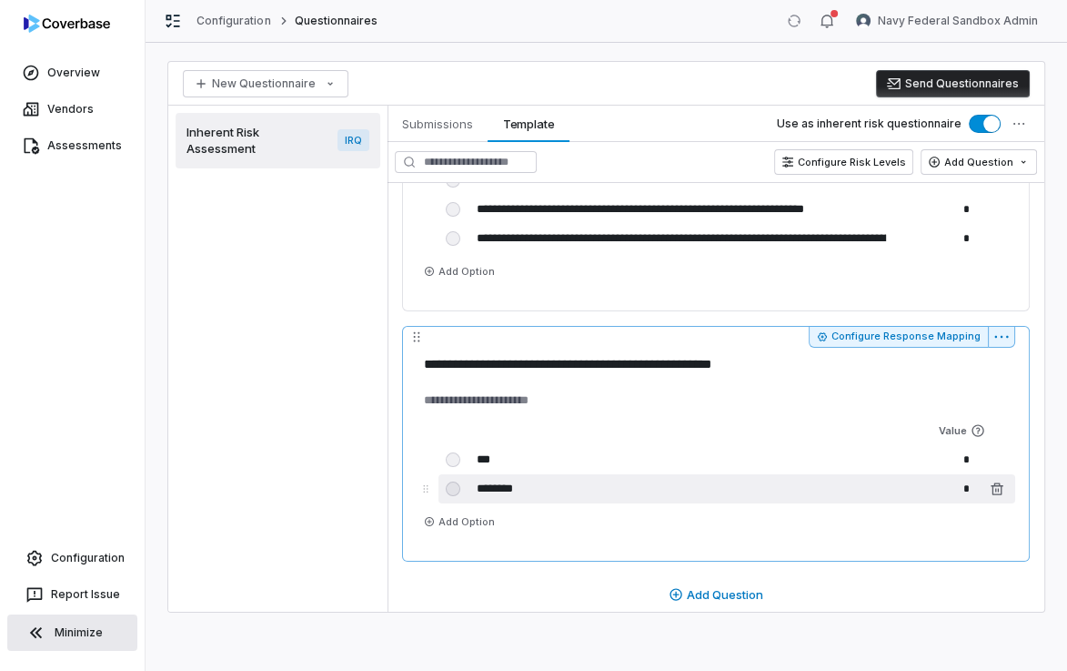
type textarea "*"
click at [508, 485] on input "********" at bounding box center [681, 488] width 420 height 29
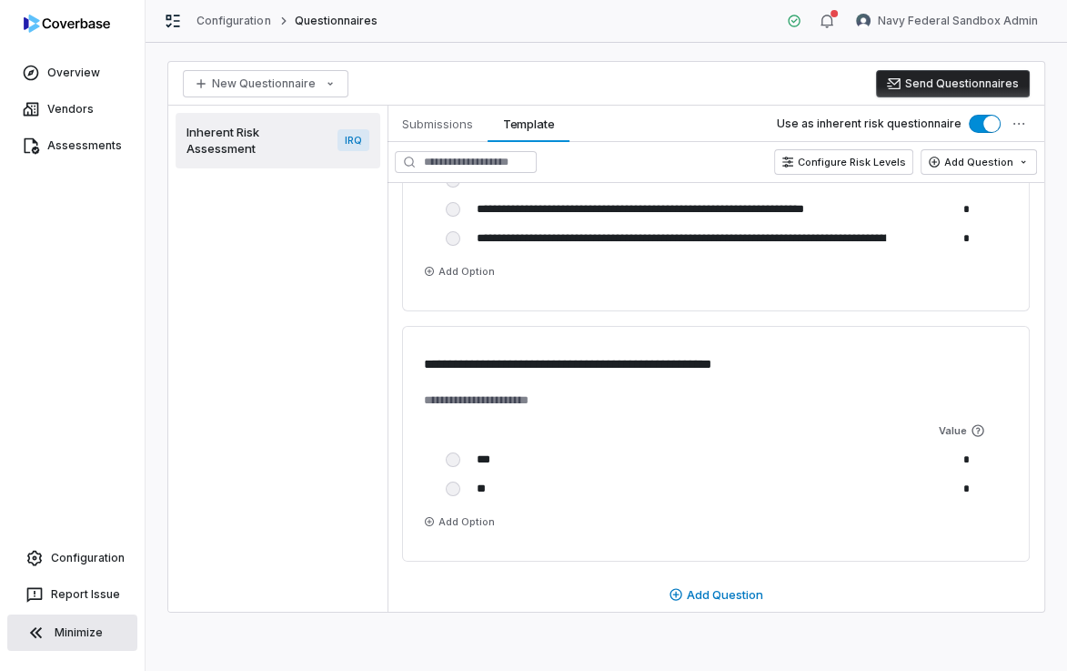
type input "**"
type textarea "*"
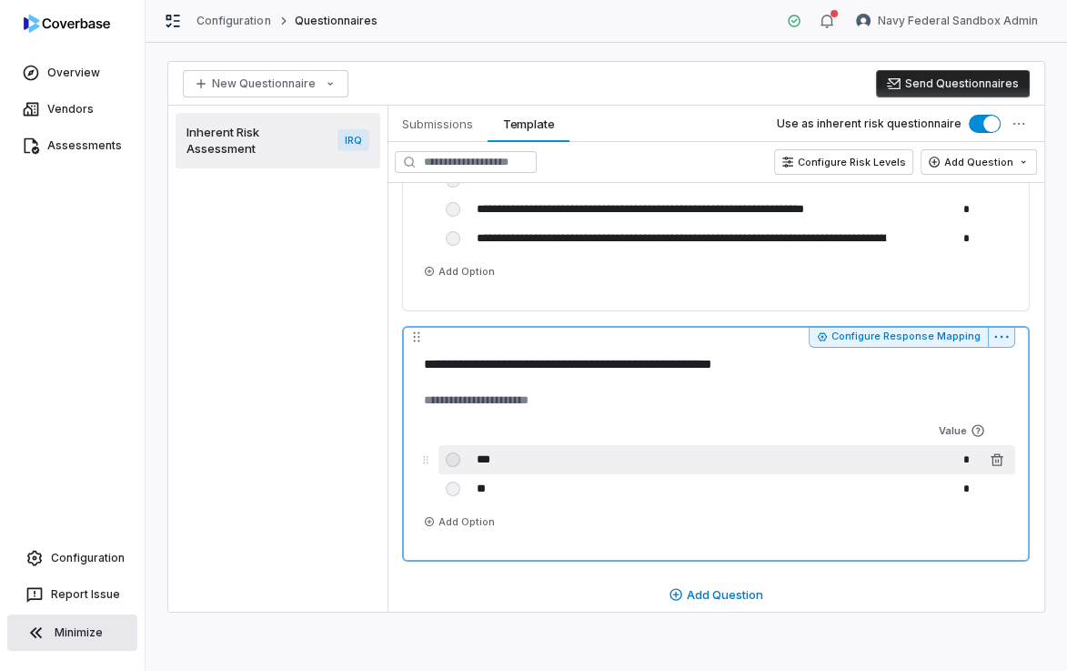
click at [950, 460] on input "*" at bounding box center [939, 459] width 73 height 29
type input "*"
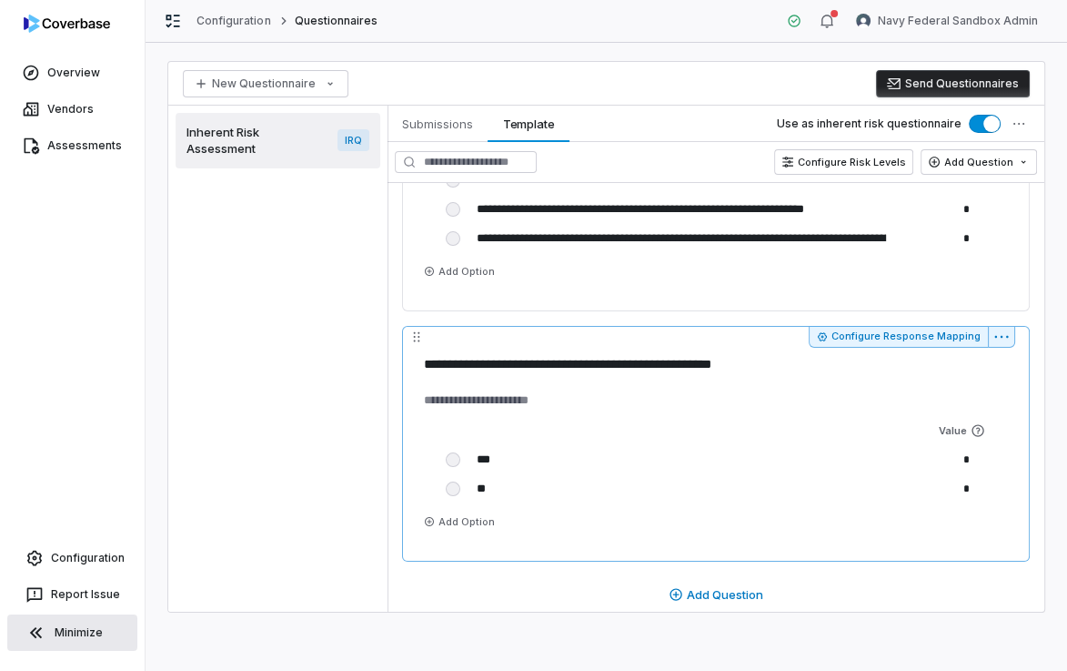
click at [884, 549] on div "**********" at bounding box center [716, 444] width 628 height 236
click at [864, 335] on button "Configure Response Mapping" at bounding box center [898, 337] width 179 height 22
type textarea "*"
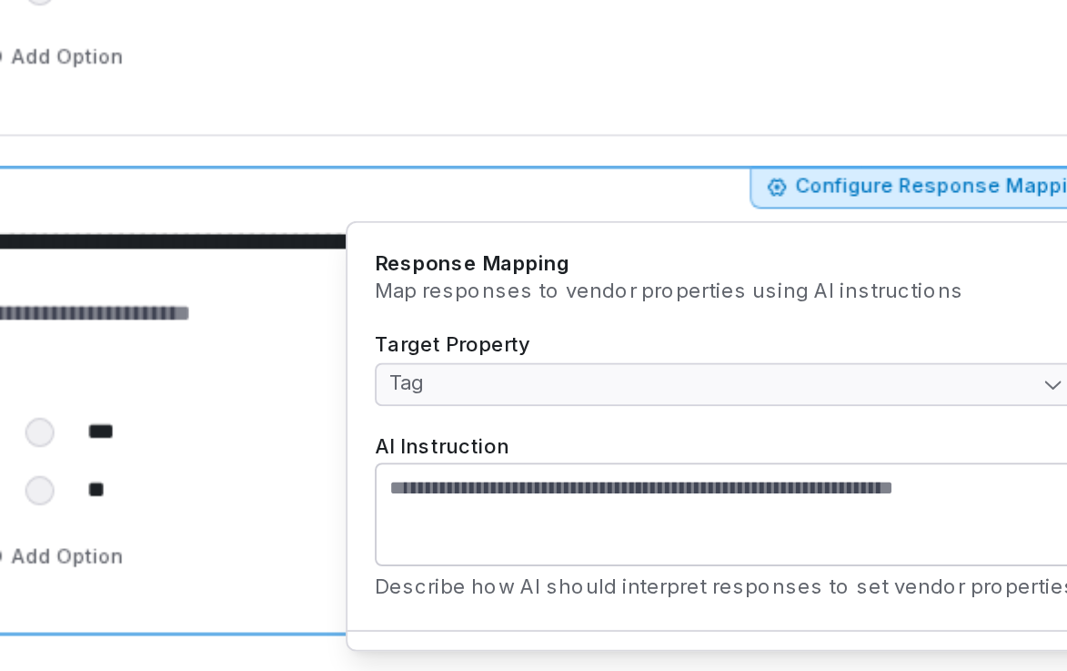
type textarea "*"
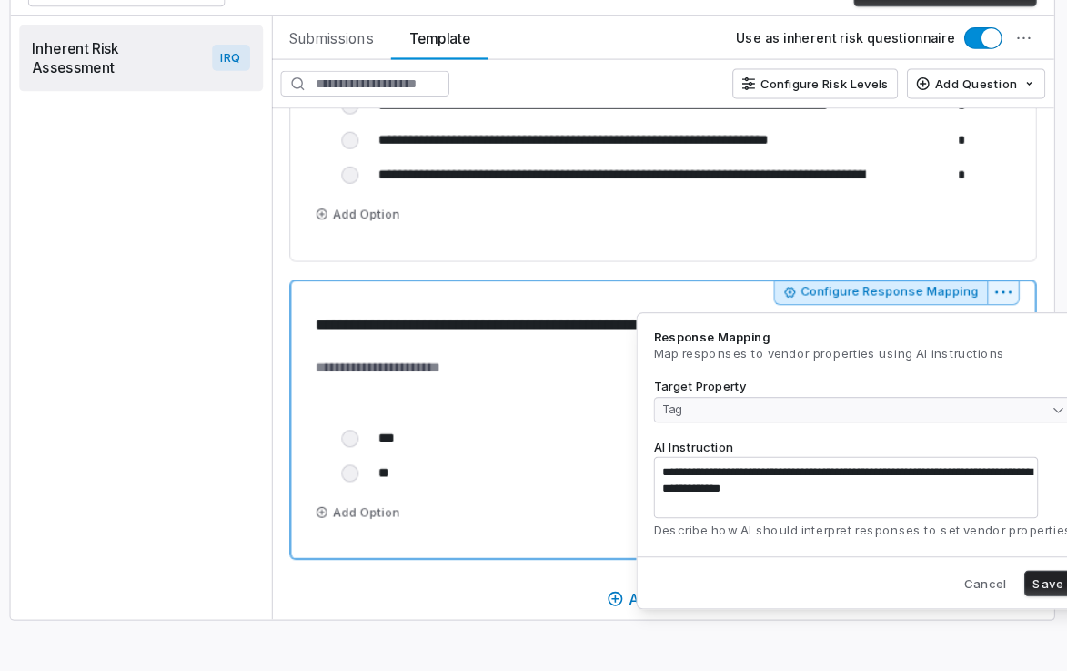
type textarea "**********"
click at [1019, 582] on button "Save" at bounding box center [1039, 582] width 40 height 22
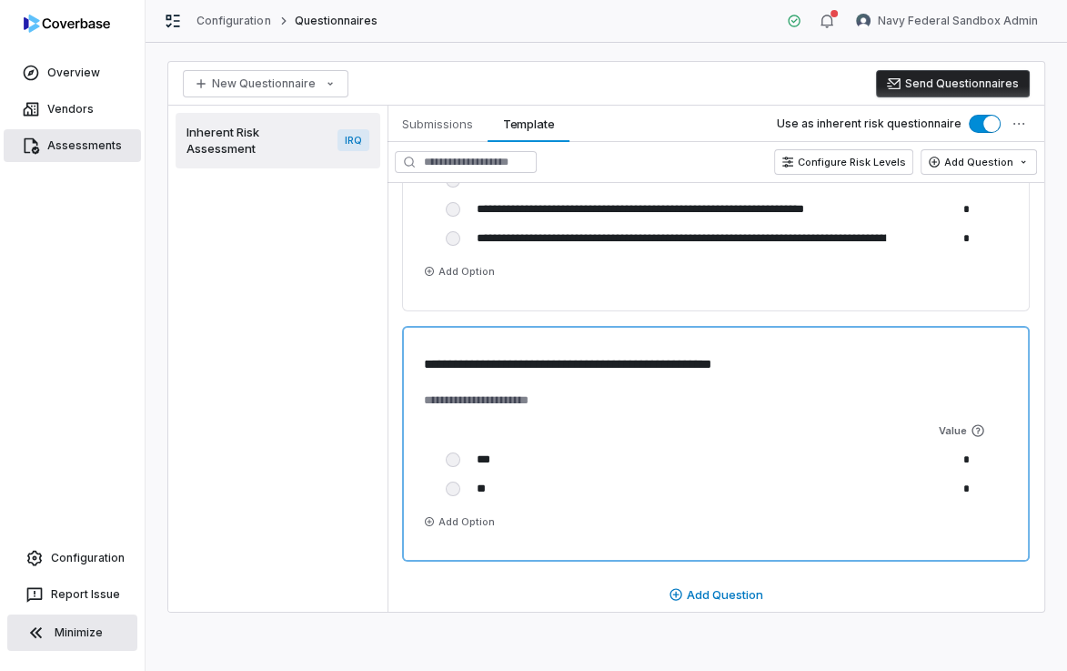
type textarea "*"
click at [809, 326] on button "Configure Response Mapping" at bounding box center [898, 337] width 179 height 22
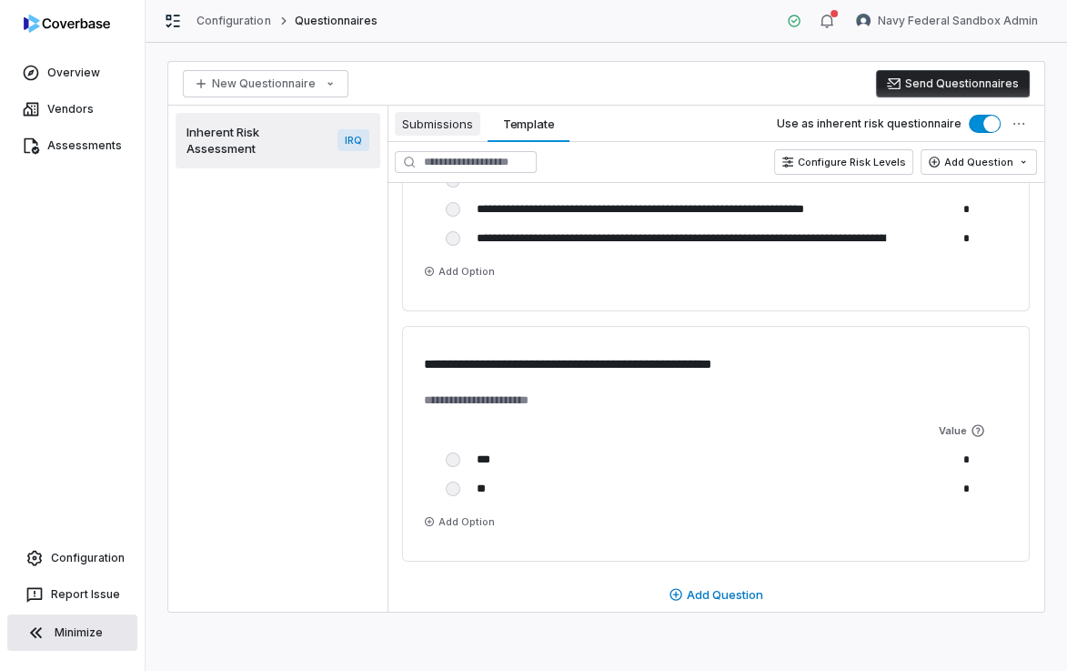
click at [436, 119] on span "Submissions" at bounding box center [438, 124] width 86 height 24
type textarea "*"
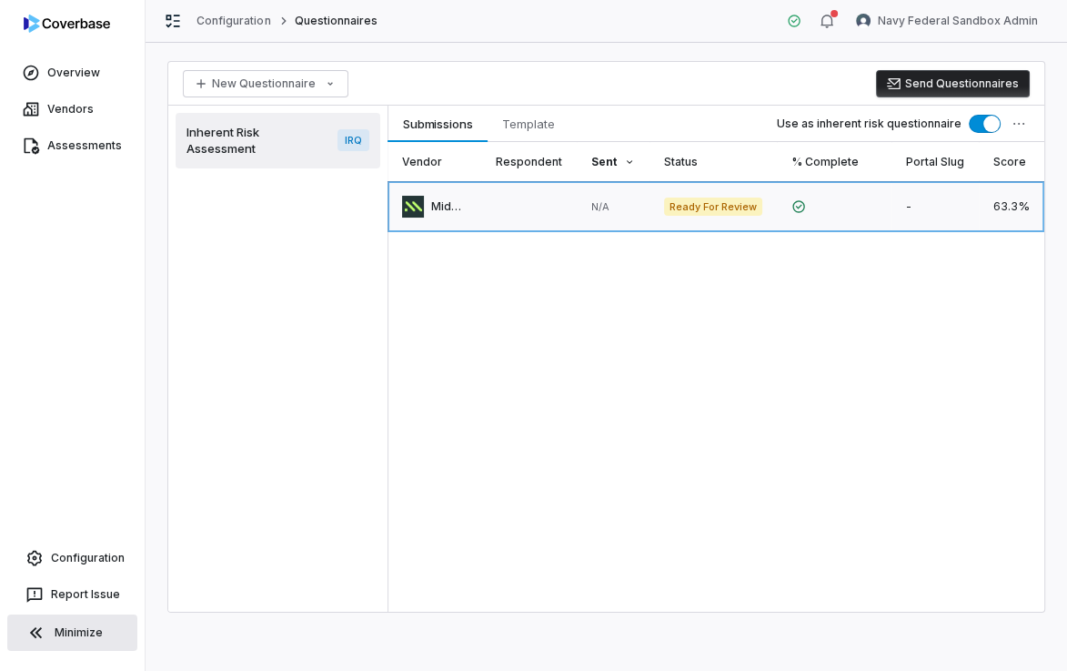
click at [515, 207] on link at bounding box center [529, 206] width 96 height 51
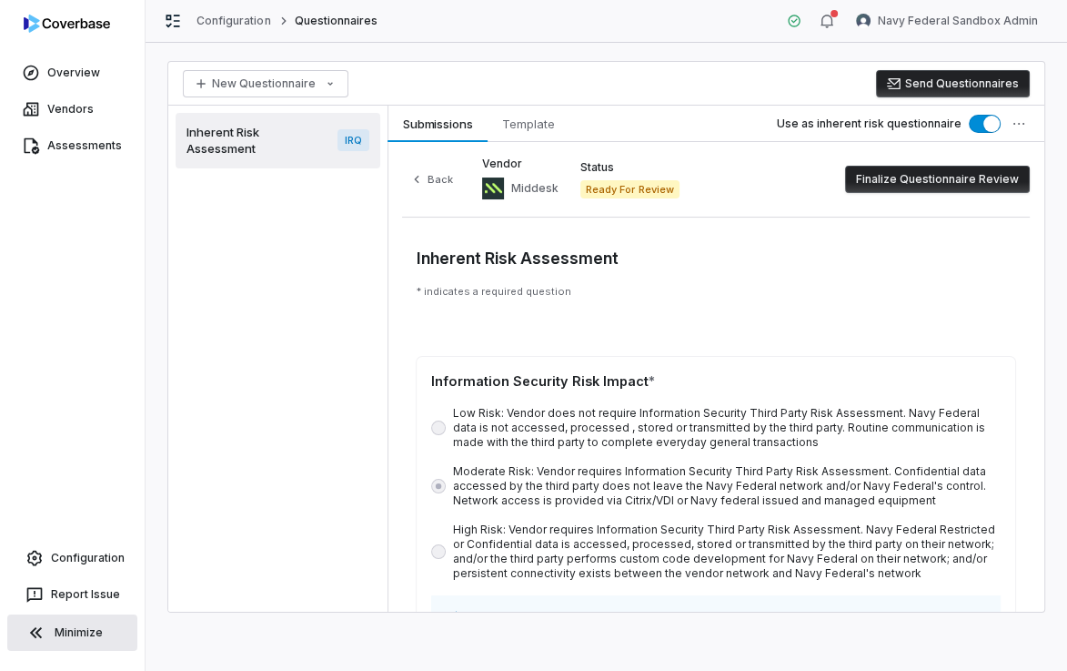
click at [938, 183] on button "Finalize Questionnaire Review" at bounding box center [937, 179] width 185 height 27
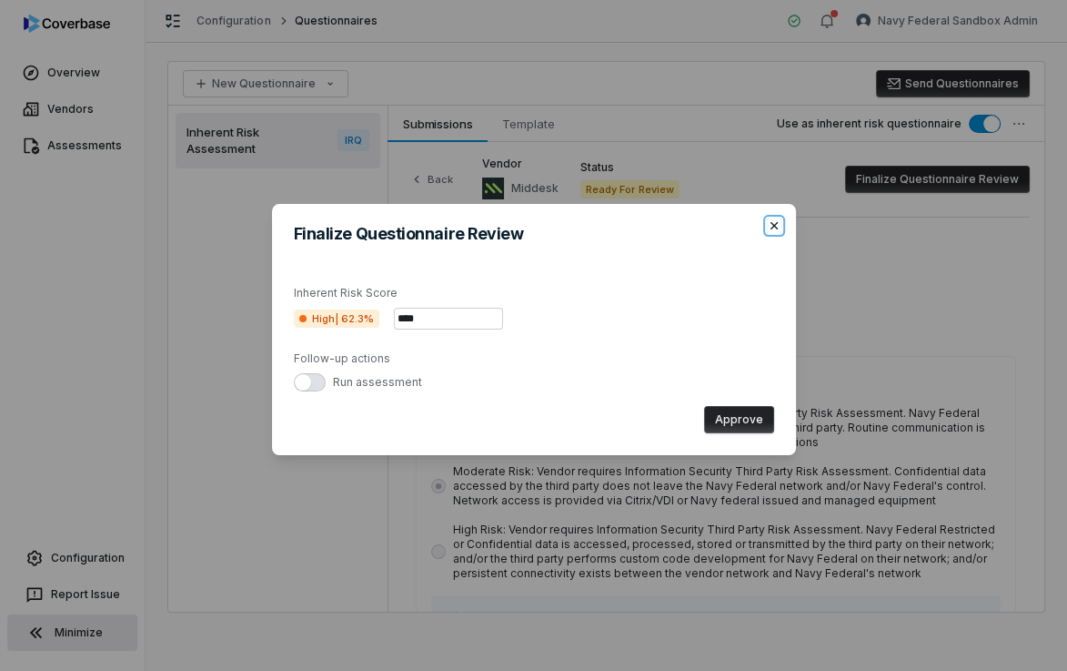
click at [772, 224] on icon "button" at bounding box center [773, 225] width 7 height 7
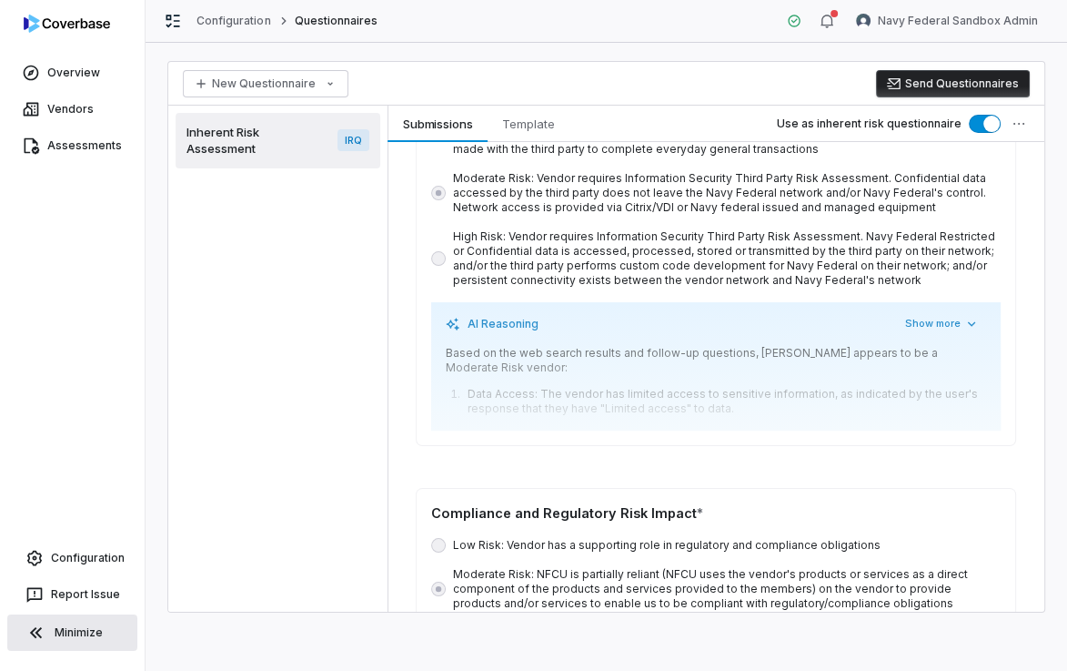
scroll to position [307, 0]
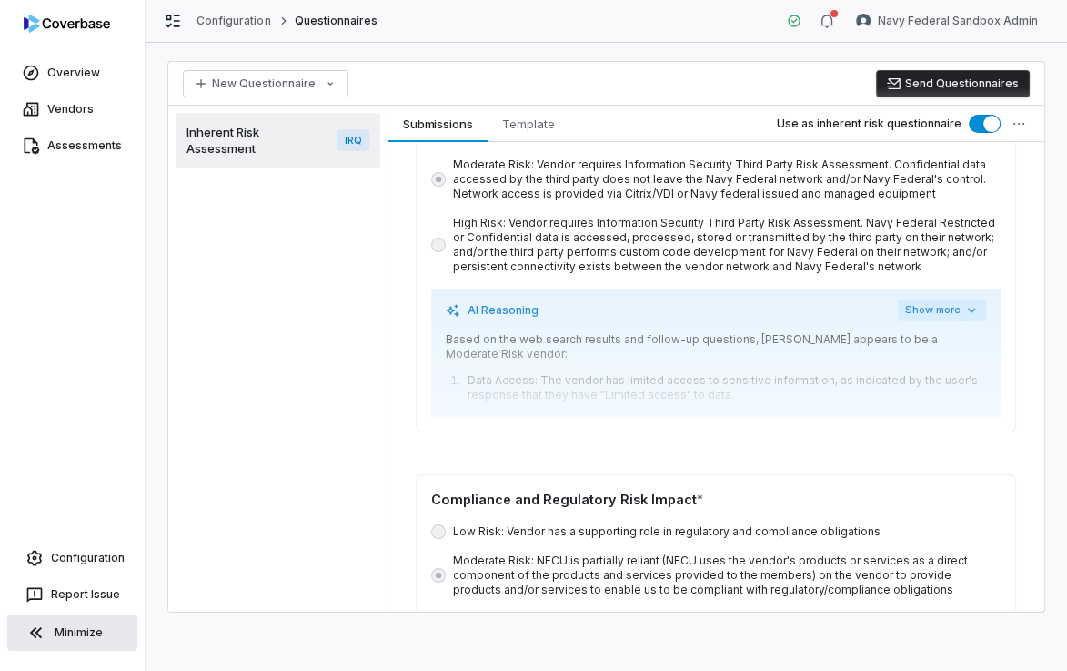
click at [923, 313] on button "Show more" at bounding box center [942, 310] width 88 height 22
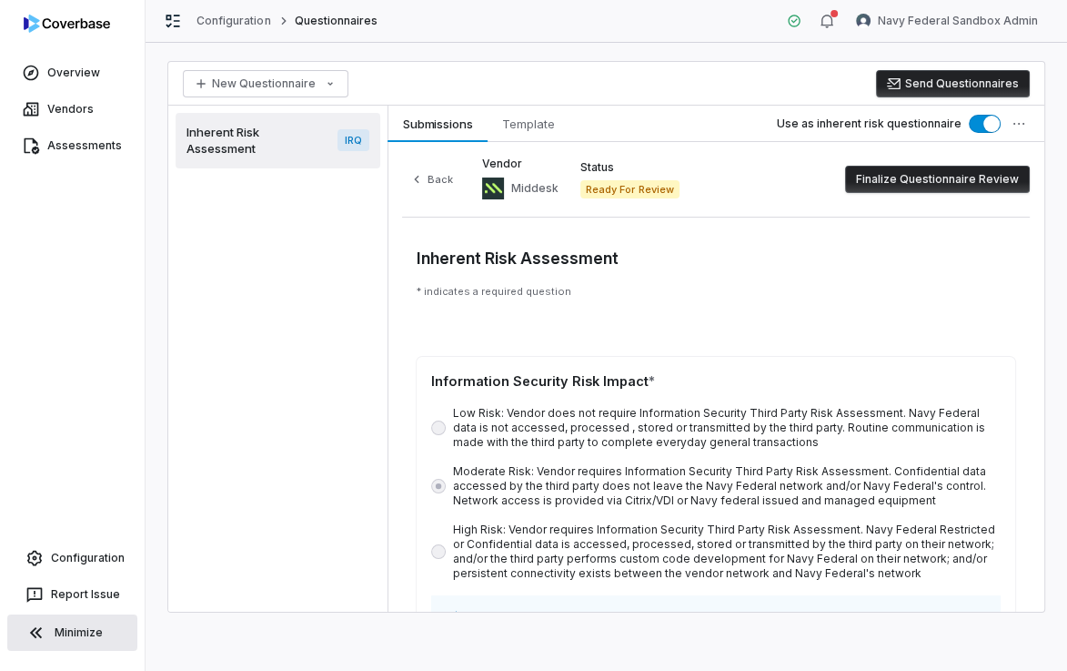
scroll to position [1454, 0]
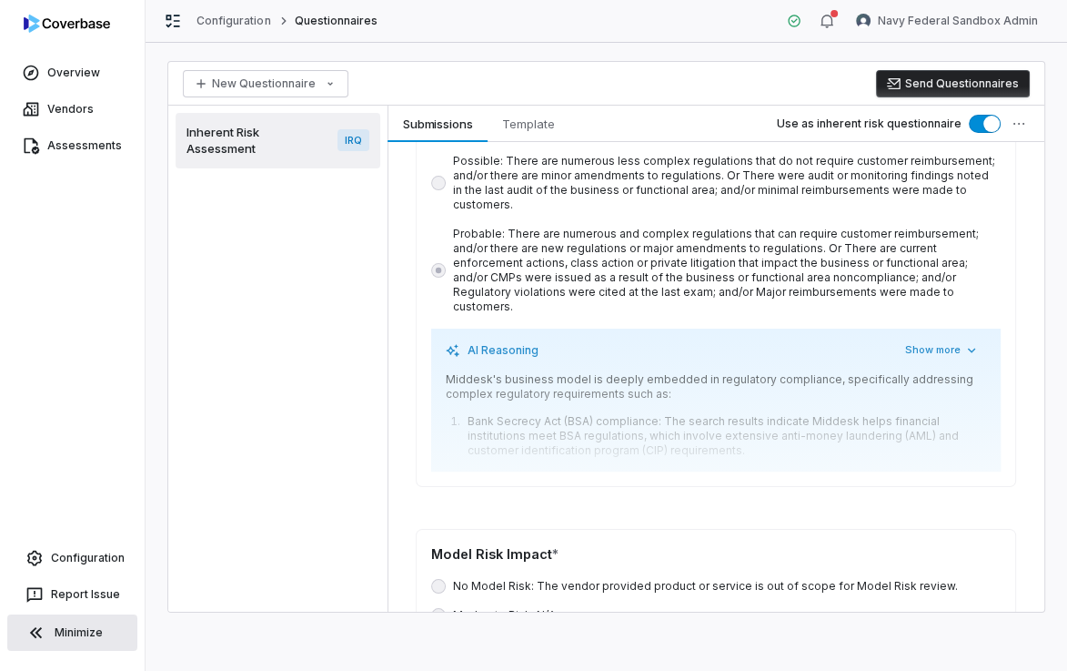
click at [910, 414] on li "Bank Secrecy Act (BSA) compliance: The search results indicate Middesk helps fi…" at bounding box center [724, 436] width 523 height 44
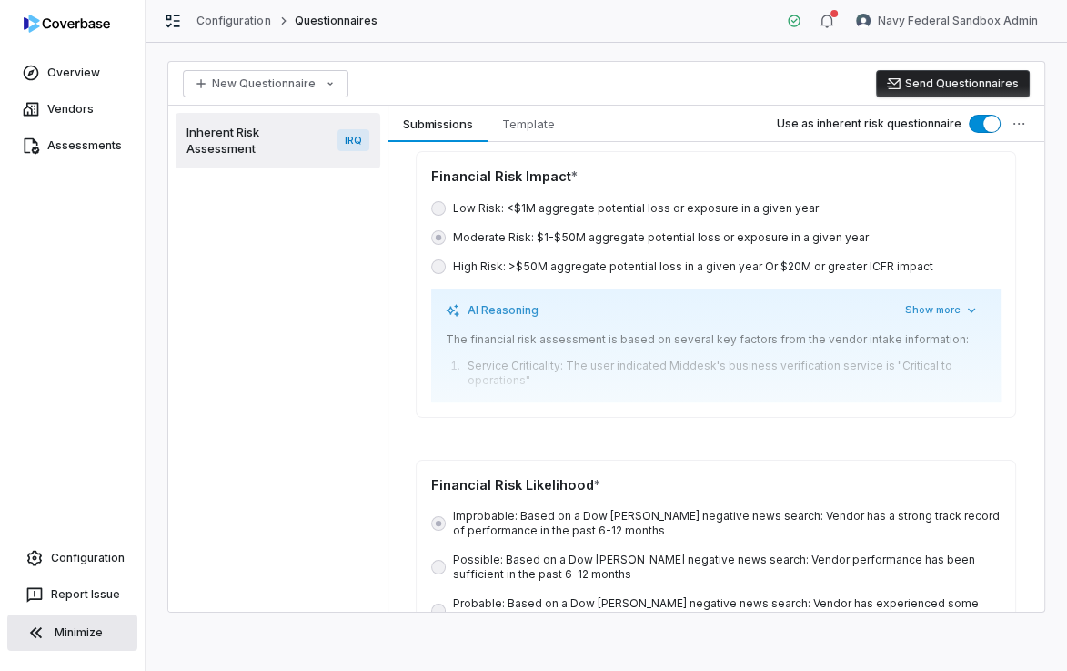
scroll to position [3259, 0]
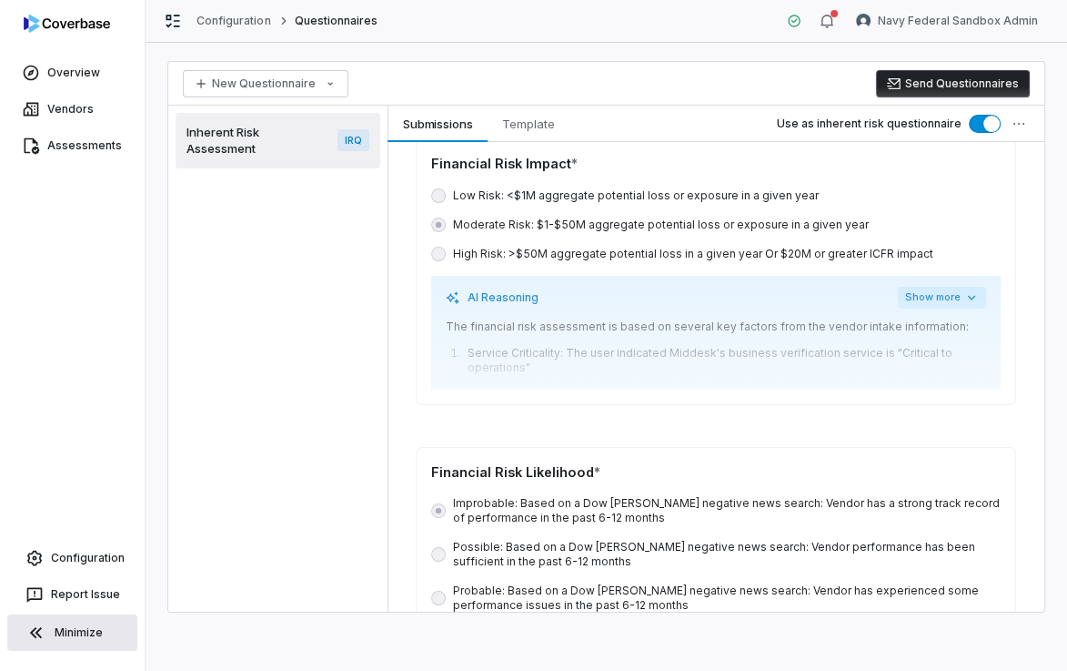
click at [926, 287] on button "Show more" at bounding box center [942, 298] width 88 height 22
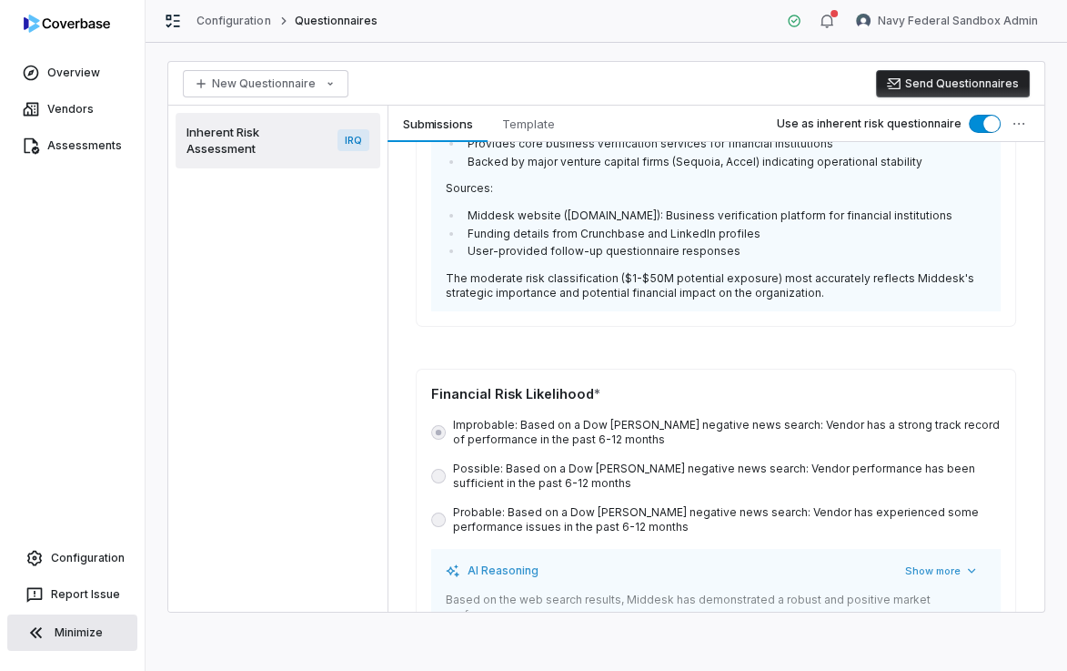
scroll to position [3700, 0]
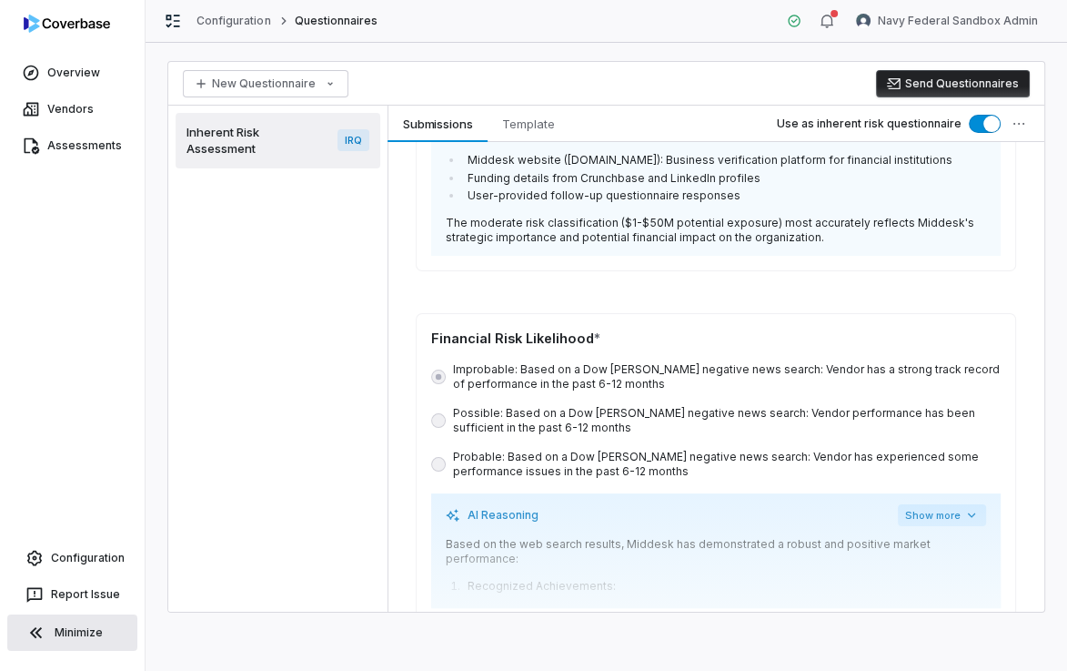
click at [941, 504] on button "Show more" at bounding box center [942, 515] width 88 height 22
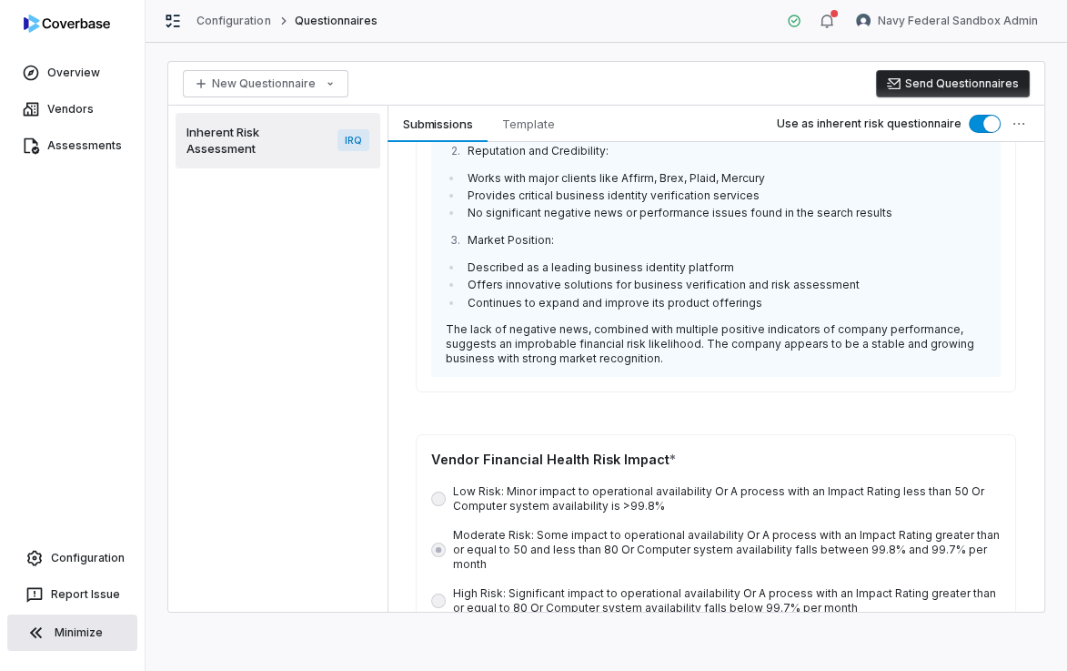
scroll to position [4270, 0]
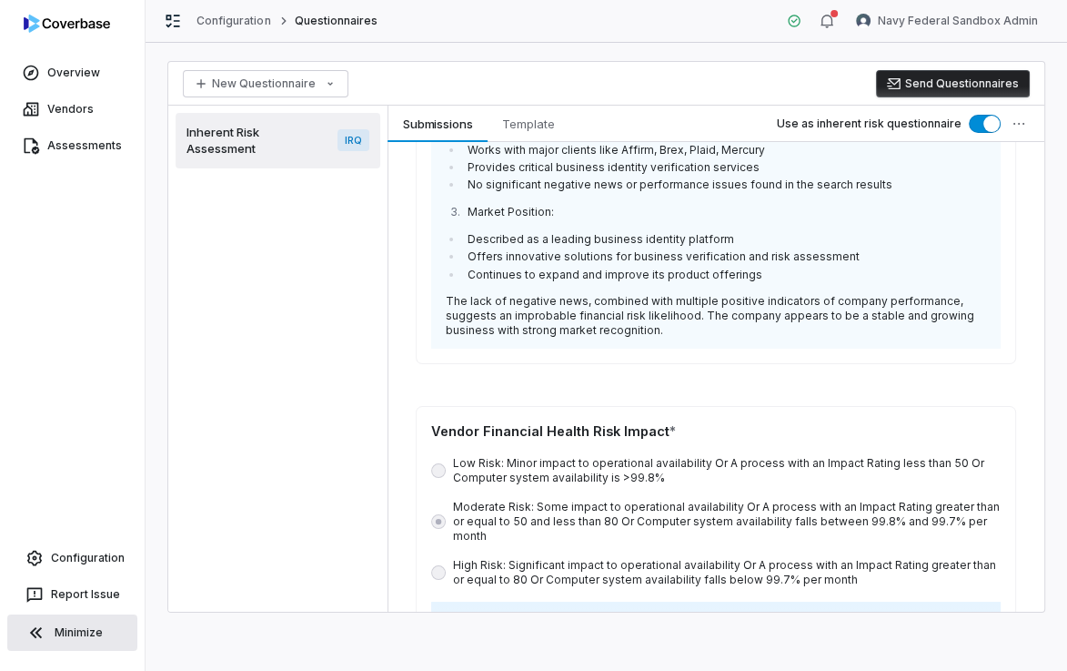
click at [957, 612] on button "Show more" at bounding box center [942, 623] width 88 height 22
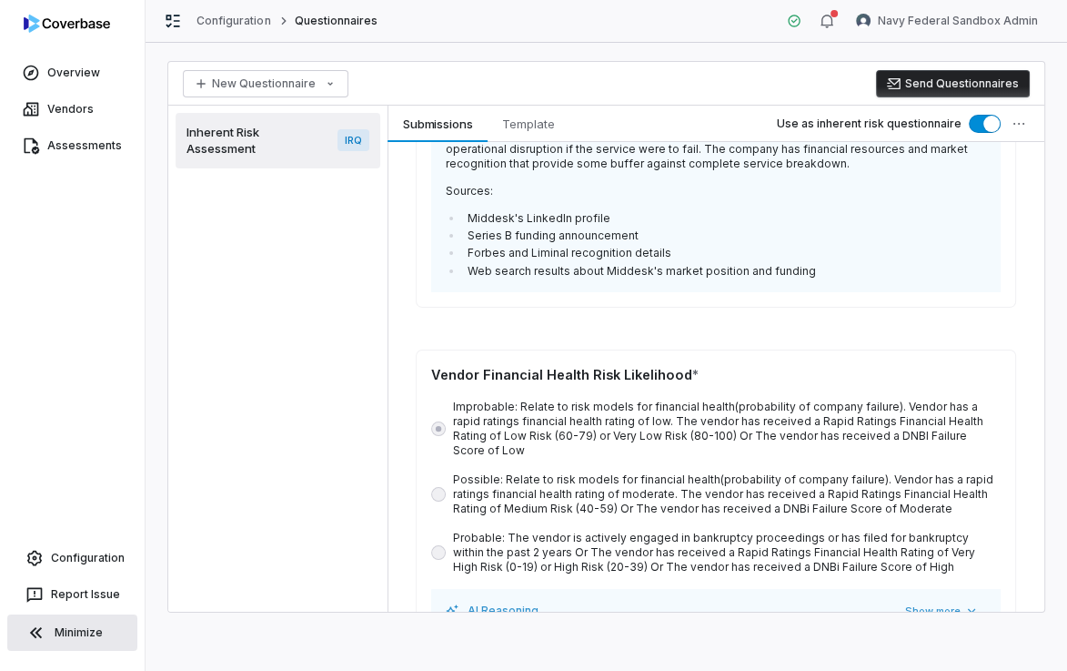
scroll to position [5165, 0]
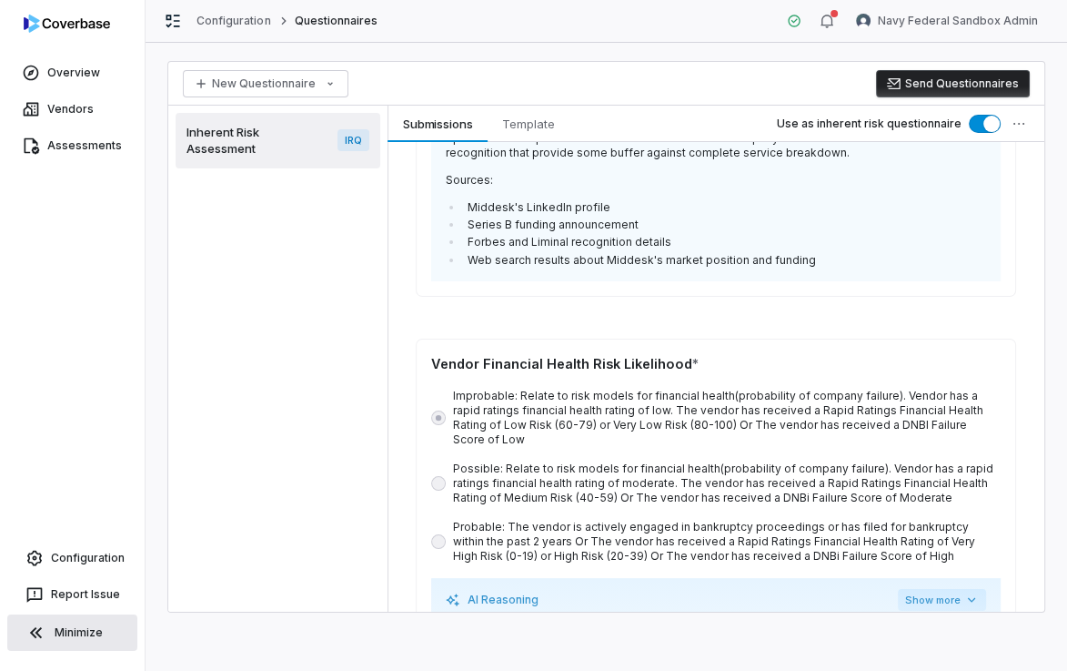
click at [935, 589] on button "Show more" at bounding box center [942, 600] width 88 height 22
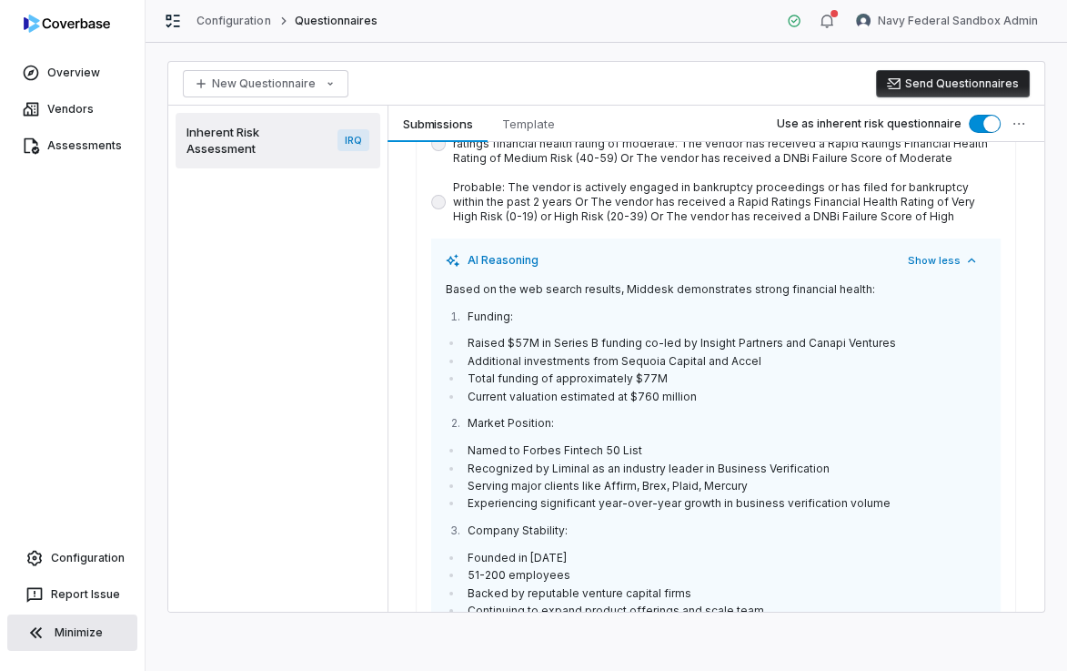
scroll to position [5503, 0]
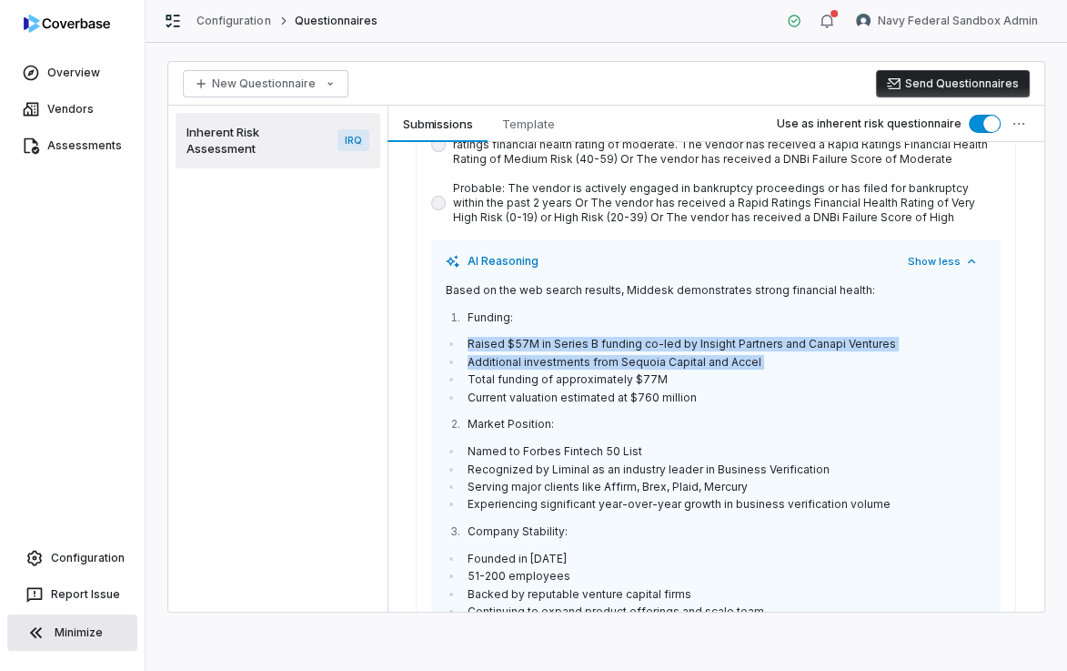
drag, startPoint x: 463, startPoint y: 255, endPoint x: 746, endPoint y: 298, distance: 286.3
click at [751, 337] on ul "Raised $57M in Series B funding co-led by Insight Partners and Canapi Ventures …" at bounding box center [716, 370] width 541 height 67
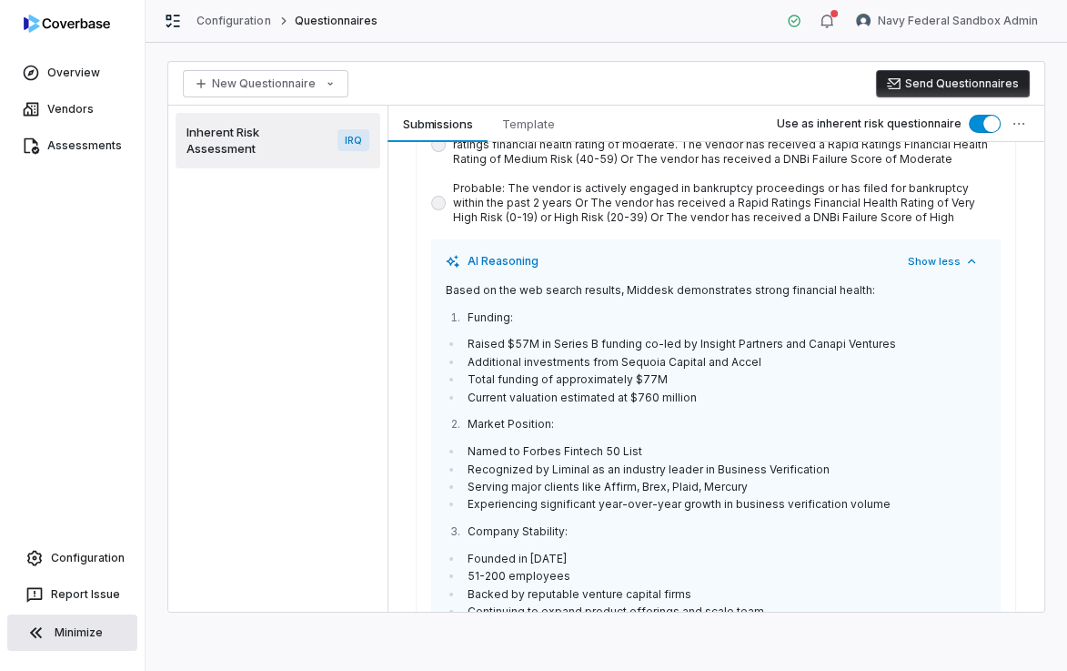
click at [723, 390] on li "Current valuation estimated at $760 million" at bounding box center [724, 397] width 523 height 15
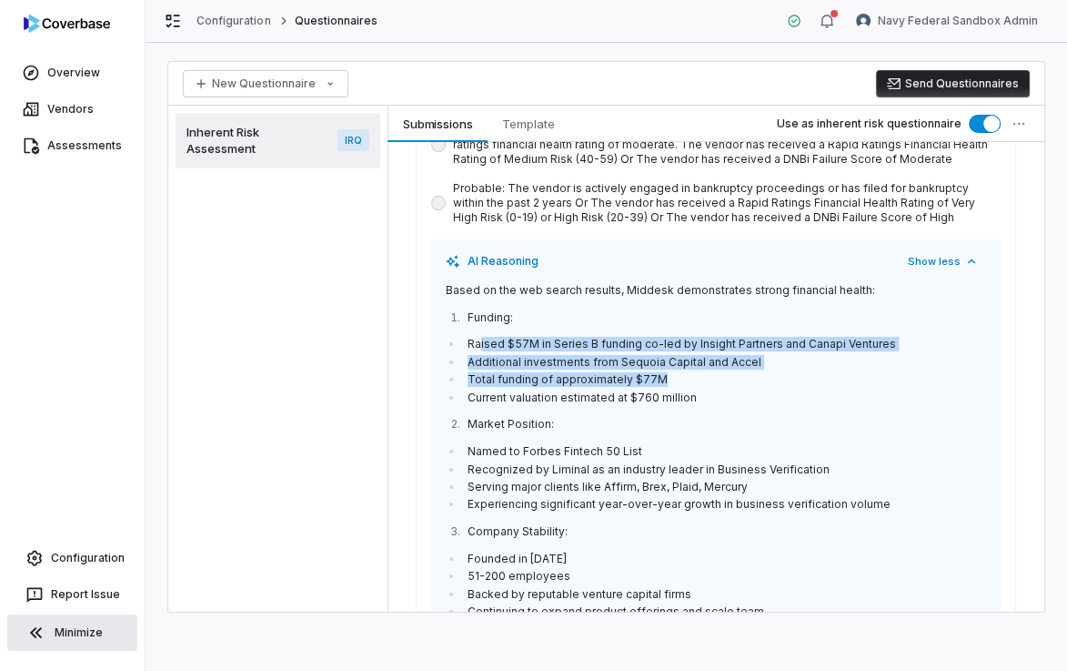
drag, startPoint x: 509, startPoint y: 260, endPoint x: 696, endPoint y: 297, distance: 190.9
click at [693, 337] on ul "Raised $57M in Series B funding co-led by Insight Partners and Canapi Ventures …" at bounding box center [716, 370] width 541 height 67
click at [701, 372] on li "Total funding of approximately $77M" at bounding box center [724, 379] width 523 height 15
drag, startPoint x: 511, startPoint y: 258, endPoint x: 894, endPoint y: 295, distance: 384.0
click at [897, 337] on ul "Raised $57M in Series B funding co-led by Insight Partners and Canapi Ventures …" at bounding box center [716, 370] width 541 height 67
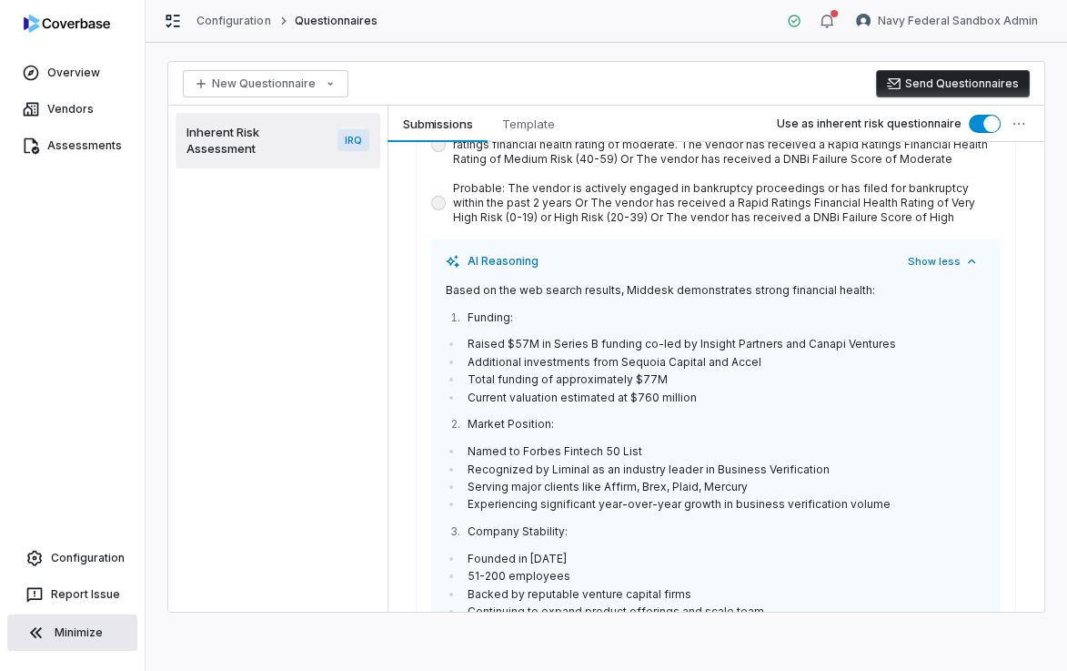
click at [779, 390] on li "Current valuation estimated at $760 million" at bounding box center [724, 397] width 523 height 15
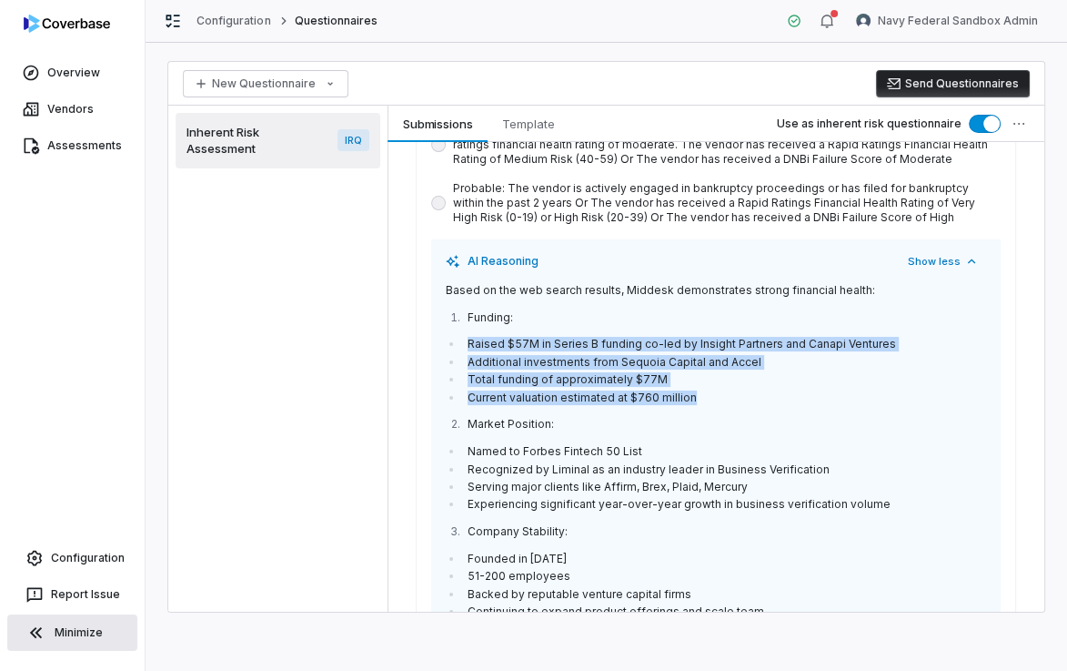
drag, startPoint x: 722, startPoint y: 308, endPoint x: 409, endPoint y: 261, distance: 315.7
click at [460, 283] on div "Based on the web search results, Middesk demonstrates strong financial health: …" at bounding box center [716, 534] width 541 height 502
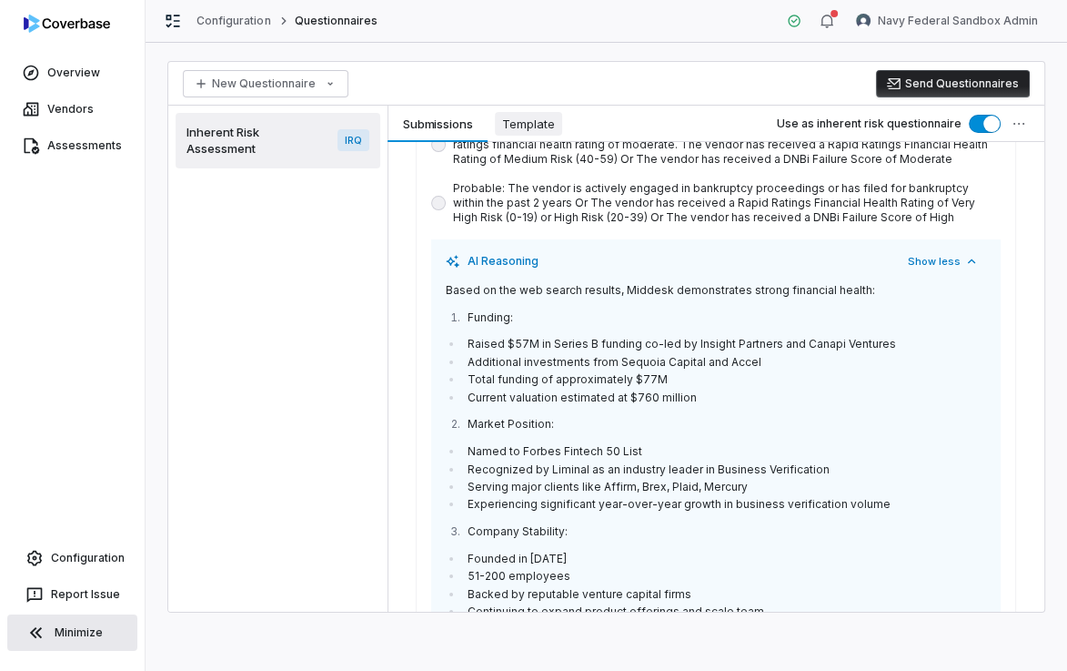
click at [510, 117] on span "Template" at bounding box center [528, 124] width 67 height 24
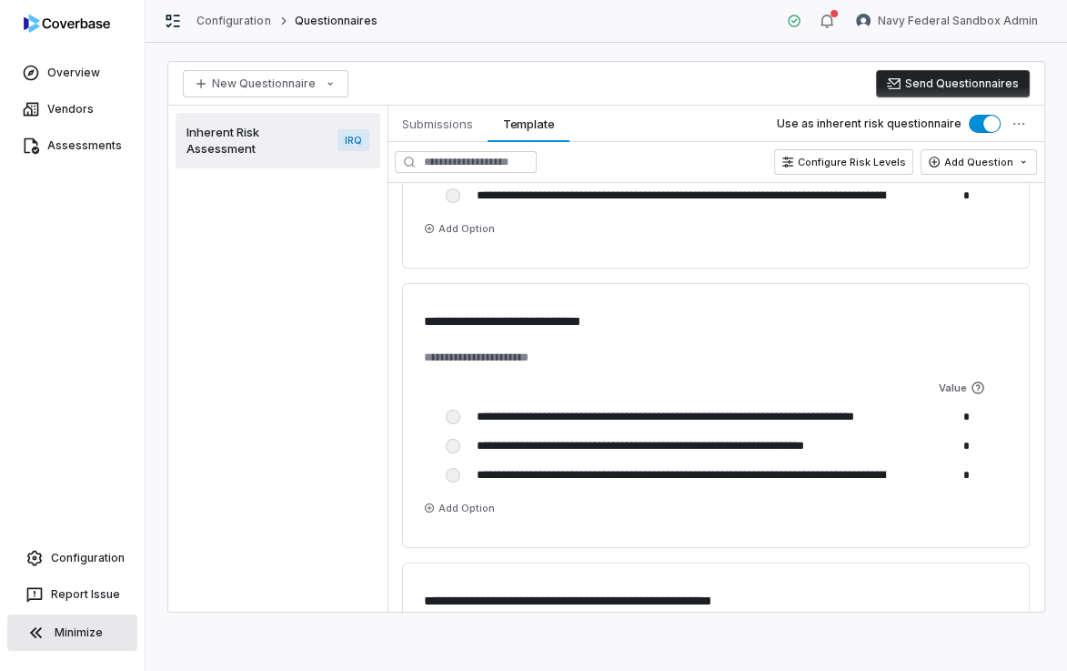
scroll to position [5632, 0]
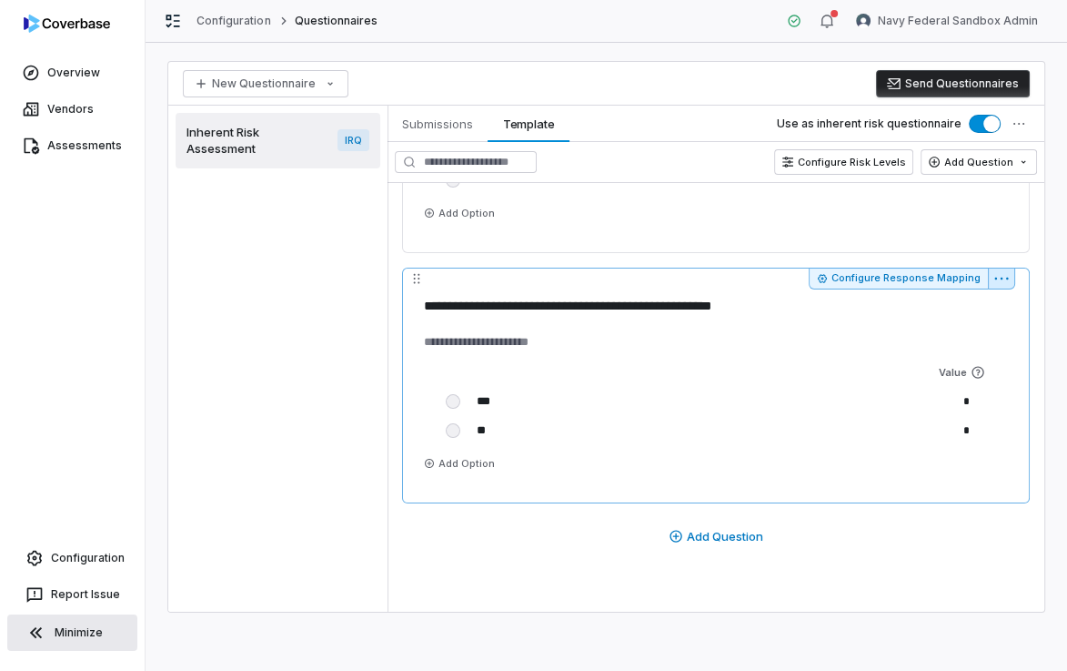
click at [1014, 276] on html "**********" at bounding box center [533, 335] width 1067 height 671
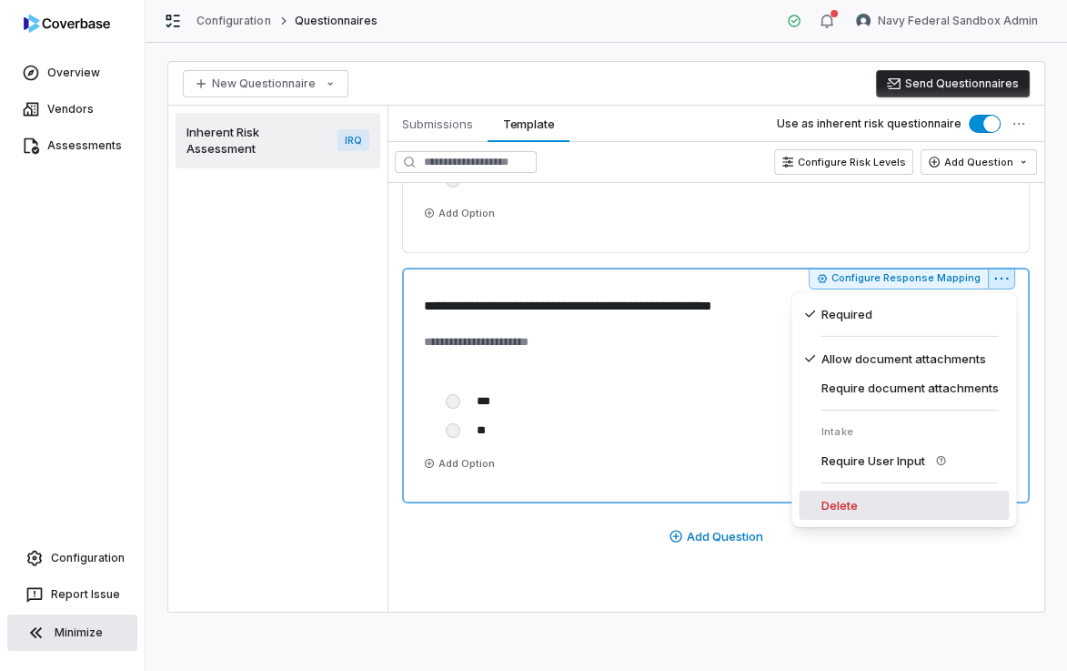
click at [852, 493] on div "Delete" at bounding box center [904, 504] width 210 height 29
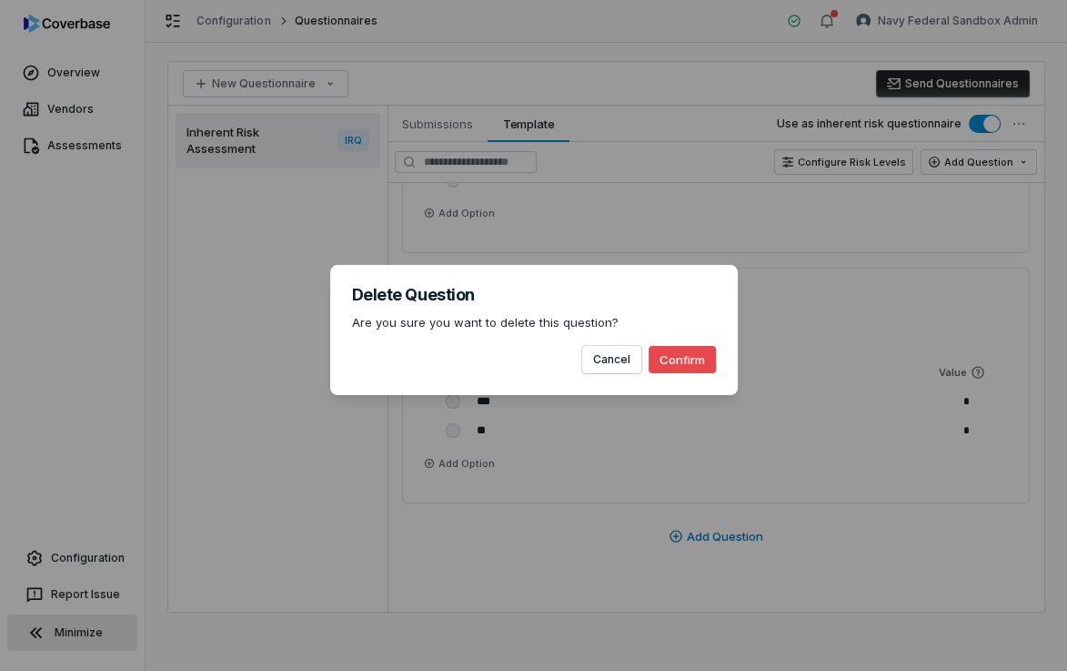
click at [658, 362] on button "Confirm" at bounding box center [682, 359] width 67 height 27
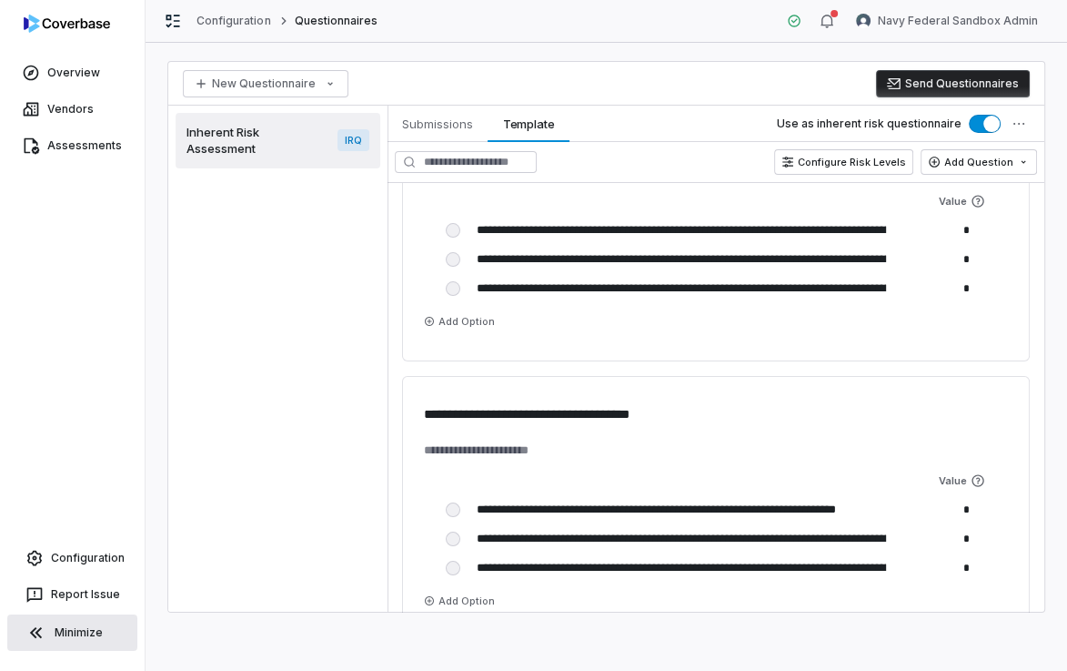
scroll to position [216, 0]
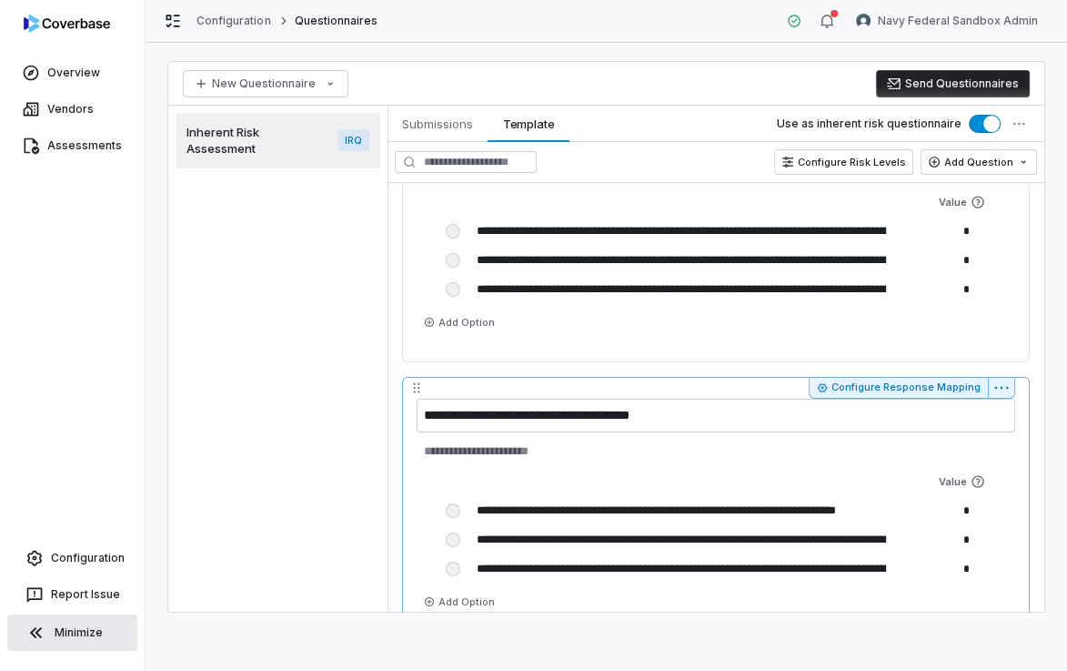
type textarea "*"
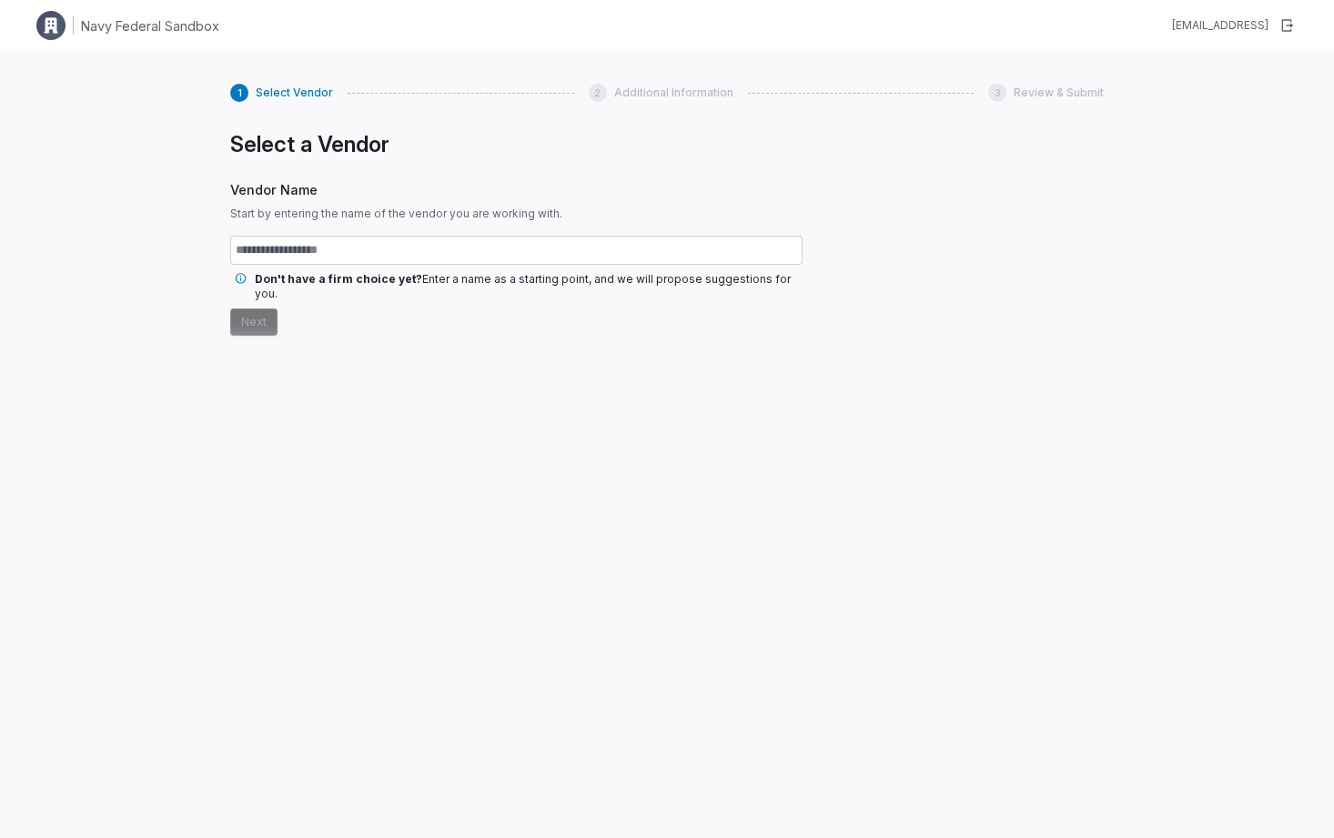
click at [291, 246] on input "text" at bounding box center [516, 250] width 572 height 29
click at [407, 248] on input "text" at bounding box center [516, 250] width 572 height 29
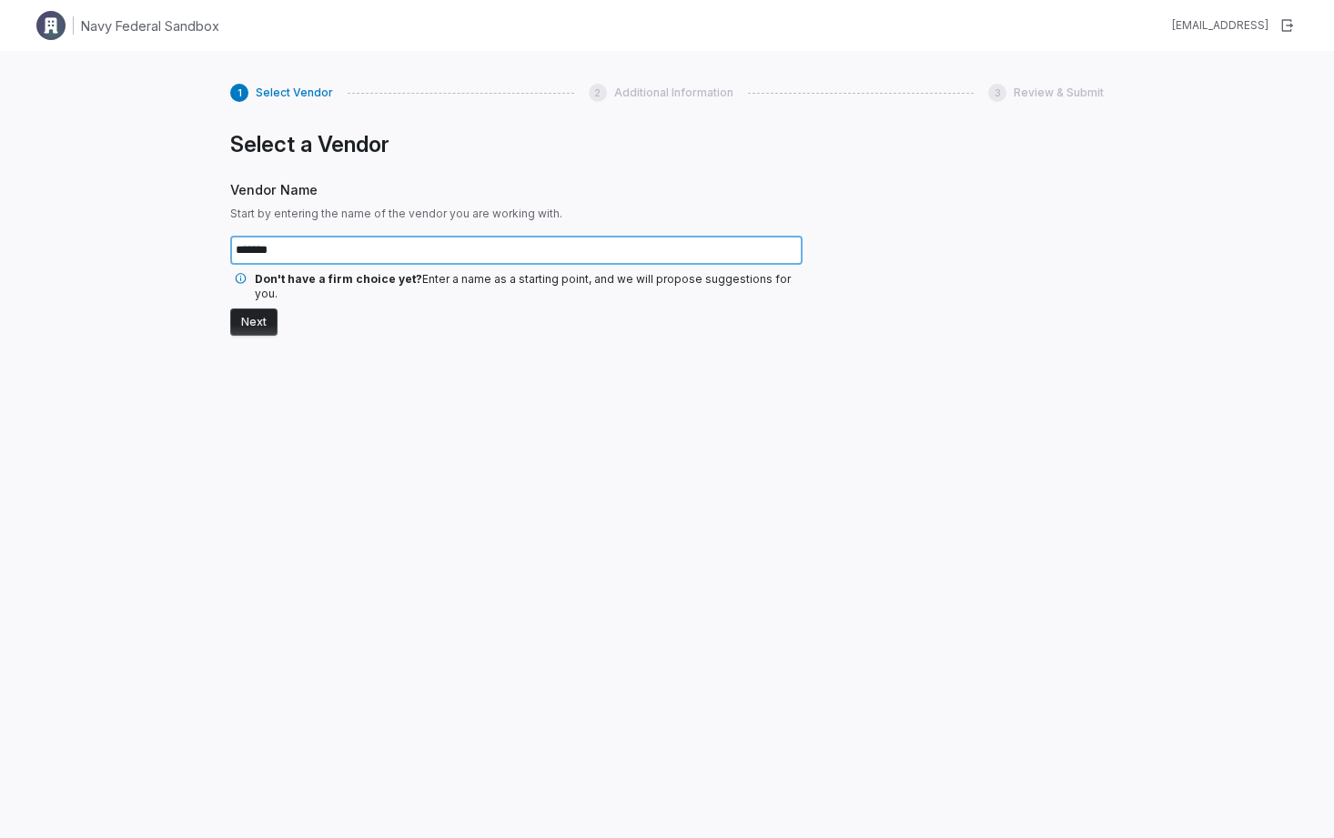
drag, startPoint x: 236, startPoint y: 250, endPoint x: 306, endPoint y: 250, distance: 70.1
click at [306, 250] on input "*******" at bounding box center [516, 250] width 572 height 29
click at [306, 251] on input "*******" at bounding box center [516, 250] width 572 height 29
drag, startPoint x: 231, startPoint y: 249, endPoint x: 348, endPoint y: 261, distance: 117.1
click at [348, 261] on input "*******" at bounding box center [516, 250] width 572 height 29
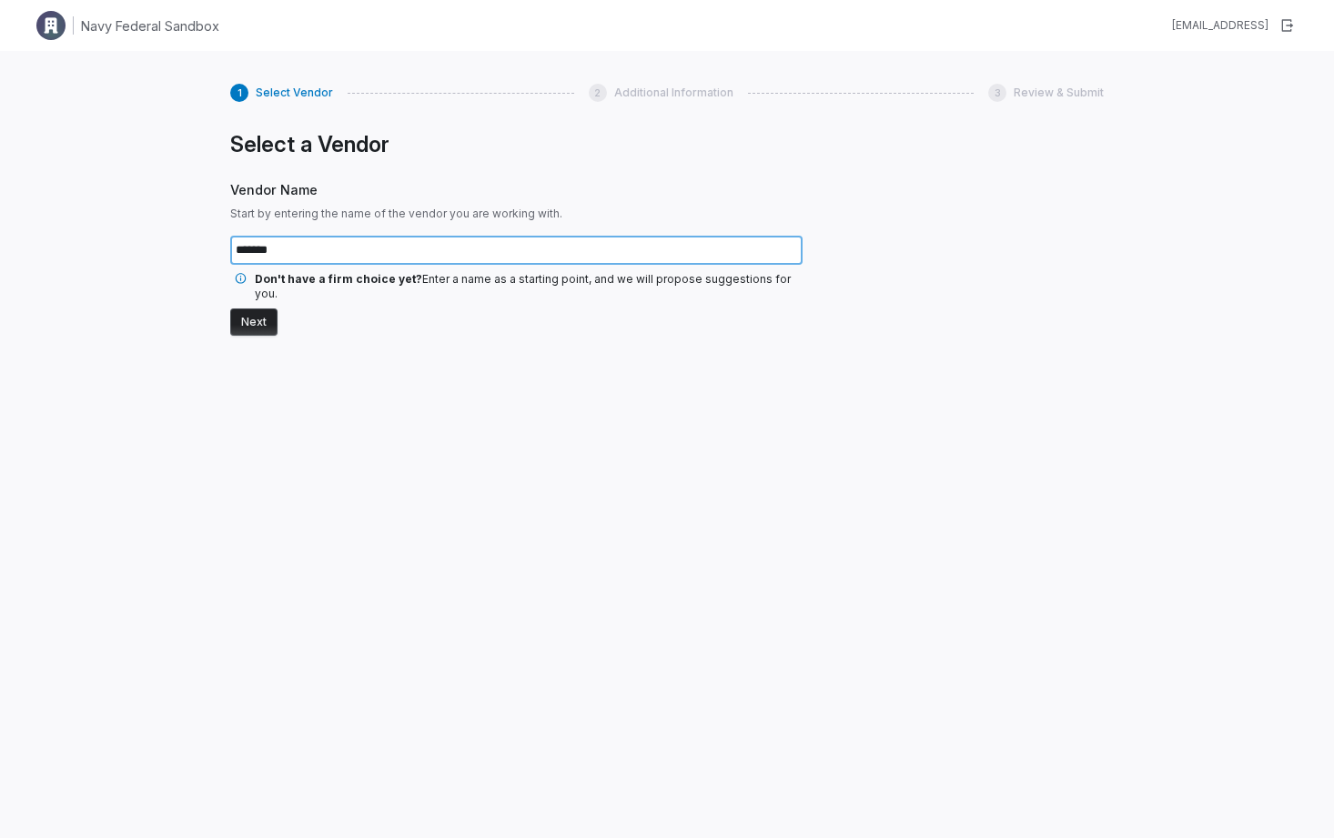
type input "*******"
click at [258, 310] on button "Next" at bounding box center [253, 321] width 47 height 27
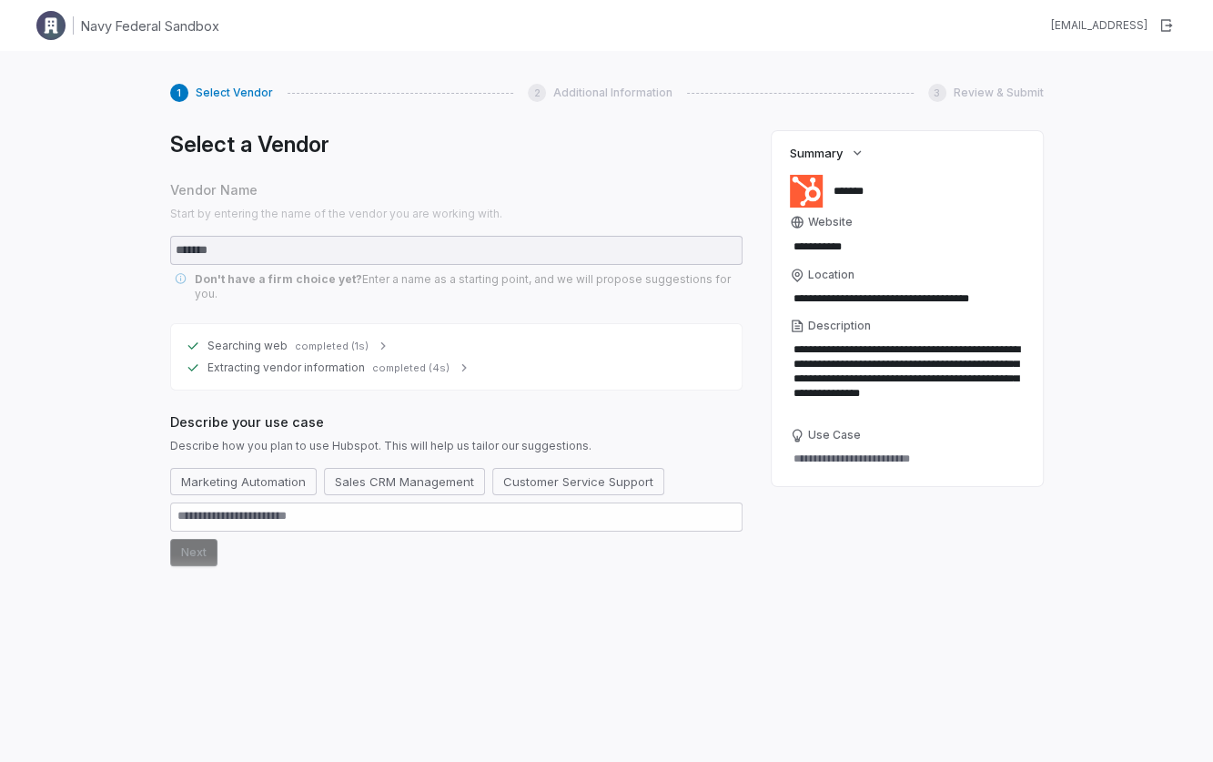
click at [365, 338] on div "Searching web completed (1s)" at bounding box center [456, 345] width 541 height 15
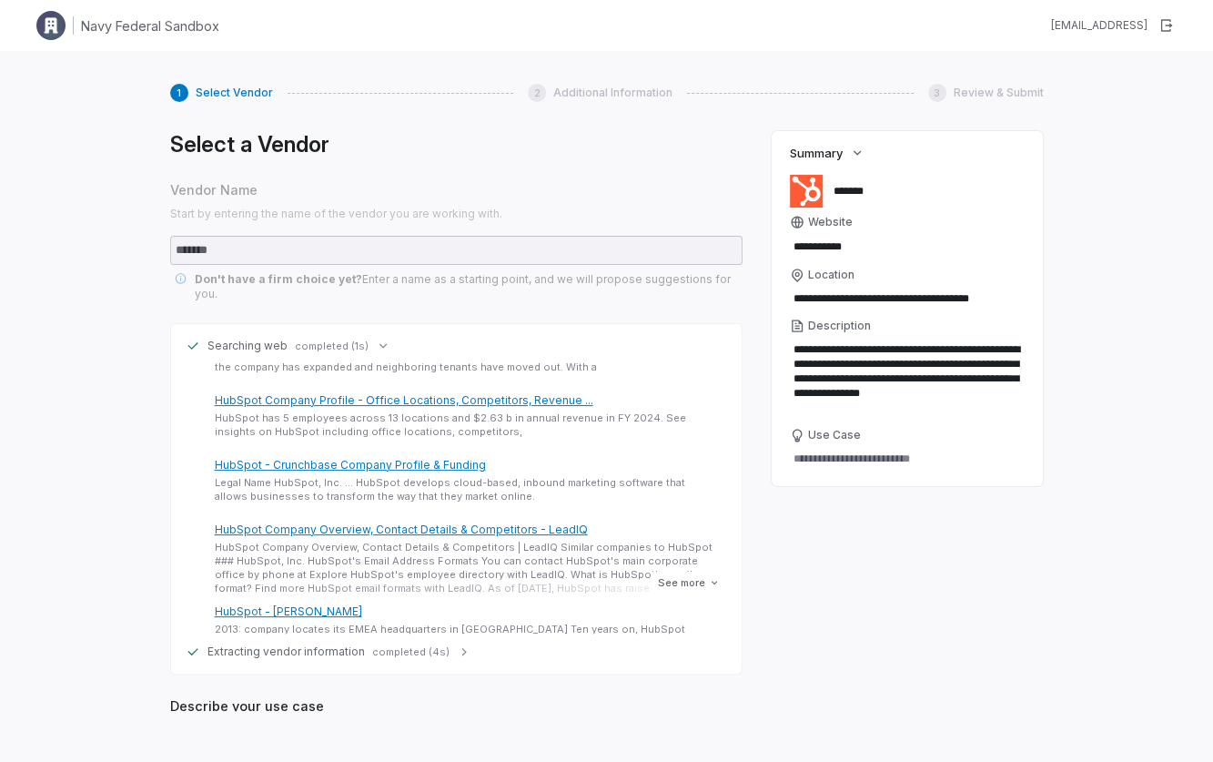
scroll to position [704, 0]
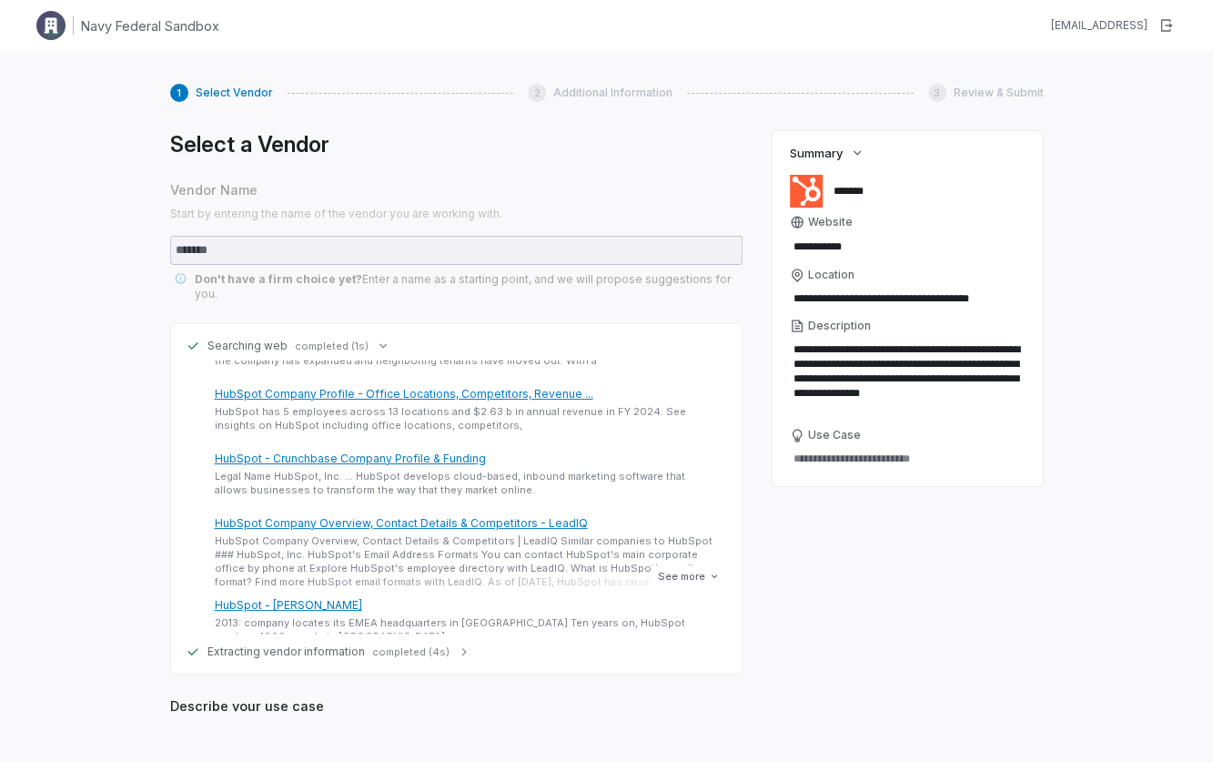
click at [438, 645] on span "completed (4s)" at bounding box center [410, 652] width 77 height 14
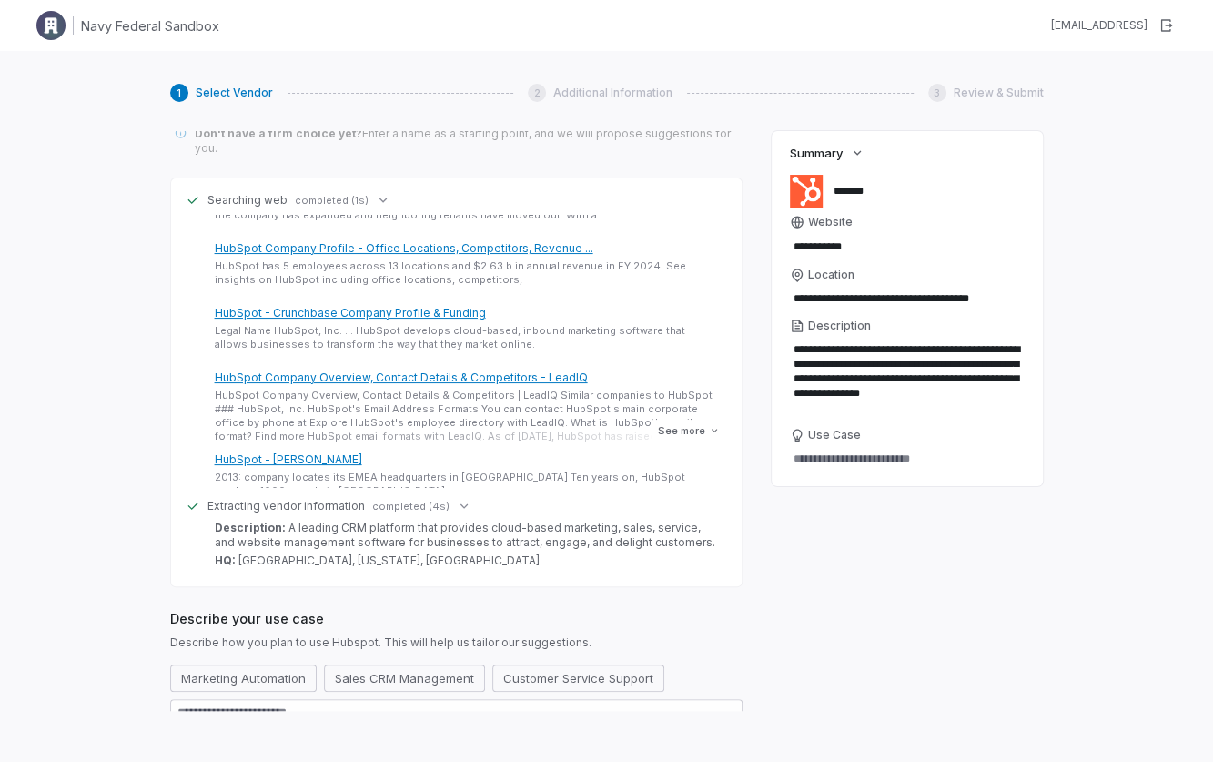
scroll to position [150, 0]
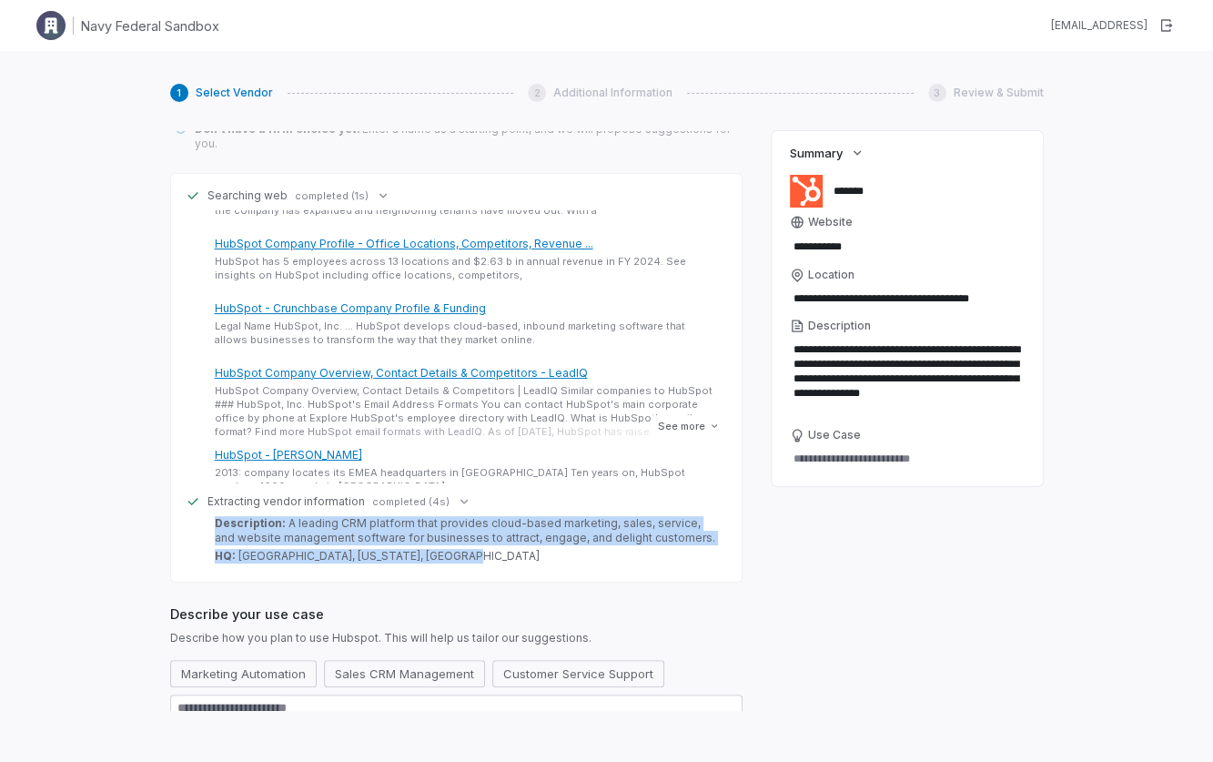
drag, startPoint x: 217, startPoint y: 508, endPoint x: 466, endPoint y: 541, distance: 251.5
click at [459, 545] on div "Description: A leading CRM platform that provides cloud-based marketing, sales,…" at bounding box center [467, 539] width 505 height 47
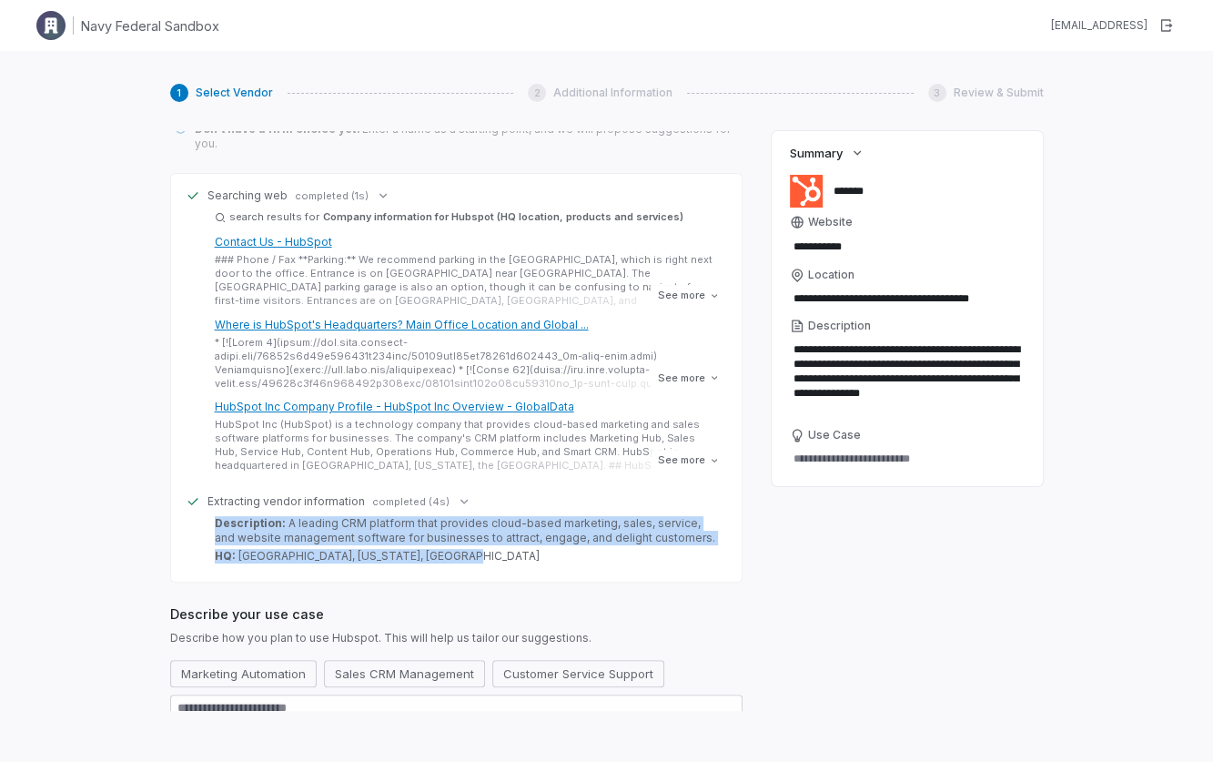
scroll to position [182, 0]
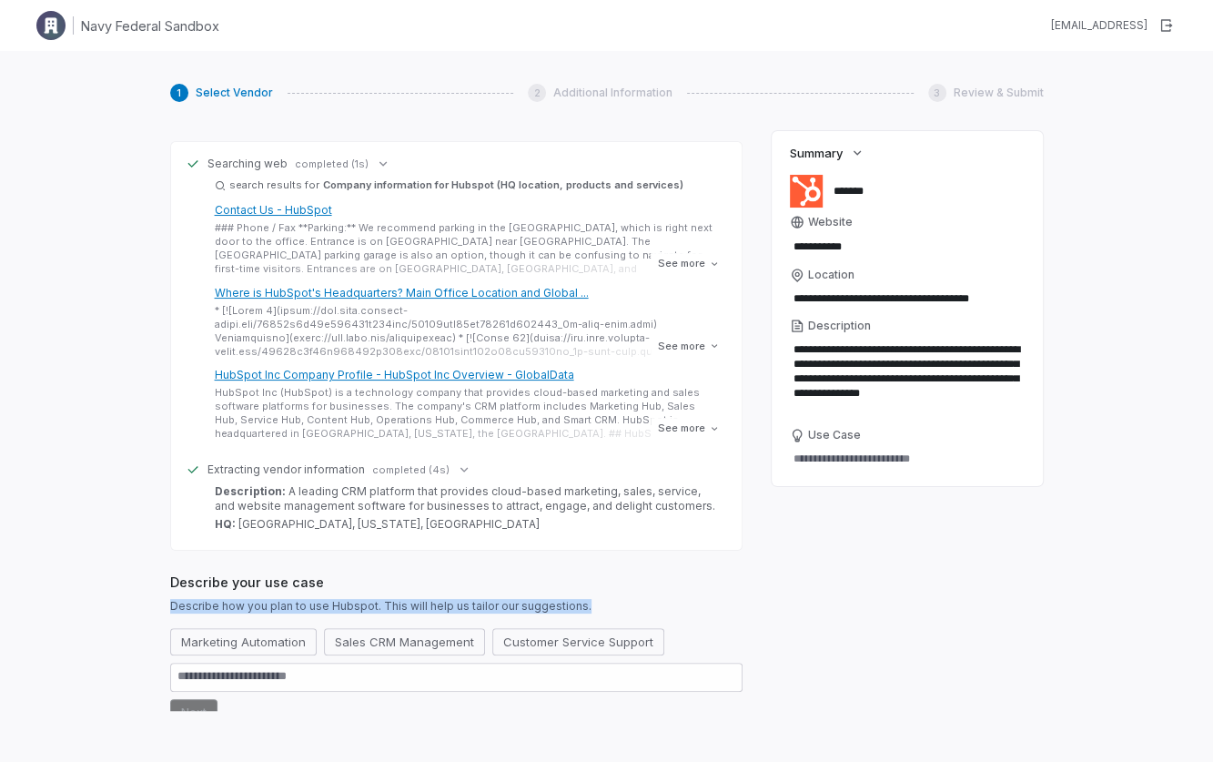
drag, startPoint x: 172, startPoint y: 587, endPoint x: 587, endPoint y: 590, distance: 414.9
click at [587, 599] on span "Describe how you plan to use Hubspot. This will help us tailor our suggestions." at bounding box center [456, 606] width 572 height 15
click at [562, 599] on span "Describe how you plan to use Hubspot. This will help us tailor our suggestions." at bounding box center [456, 606] width 572 height 15
click at [428, 630] on button "Sales CRM Management" at bounding box center [404, 641] width 161 height 27
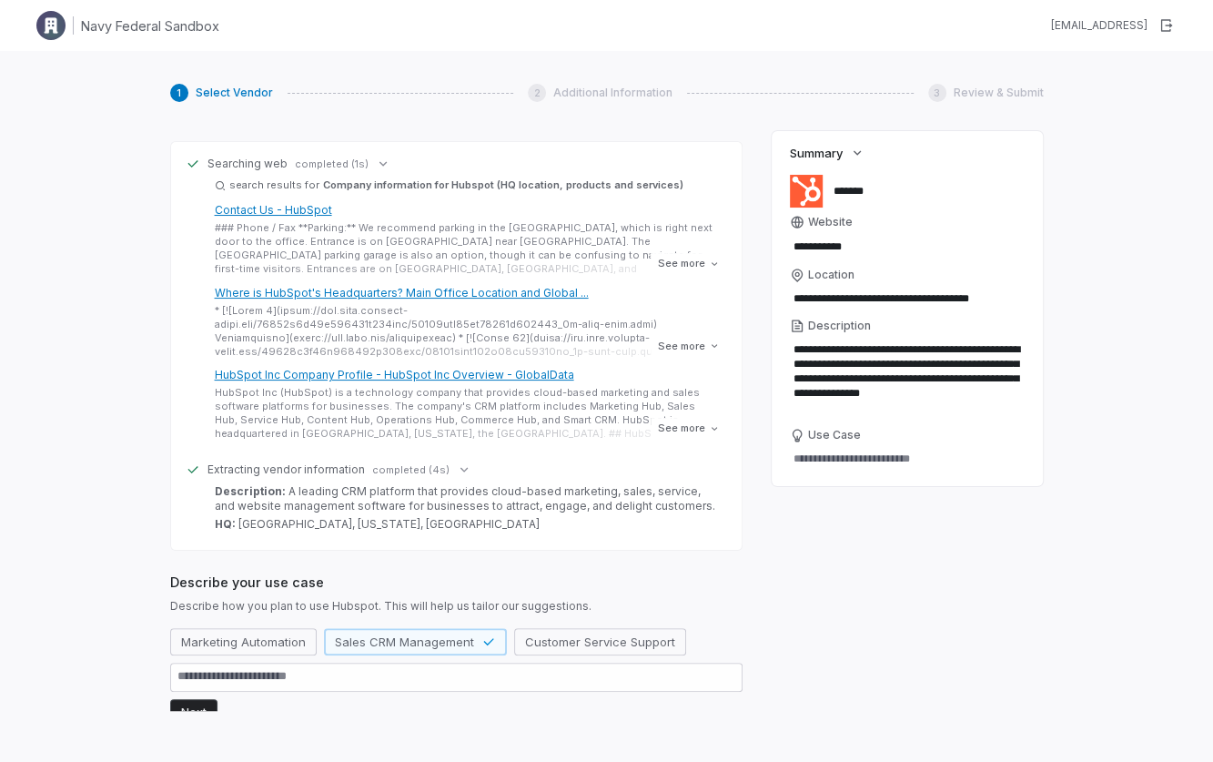
click at [208, 699] on button "Next" at bounding box center [193, 712] width 47 height 27
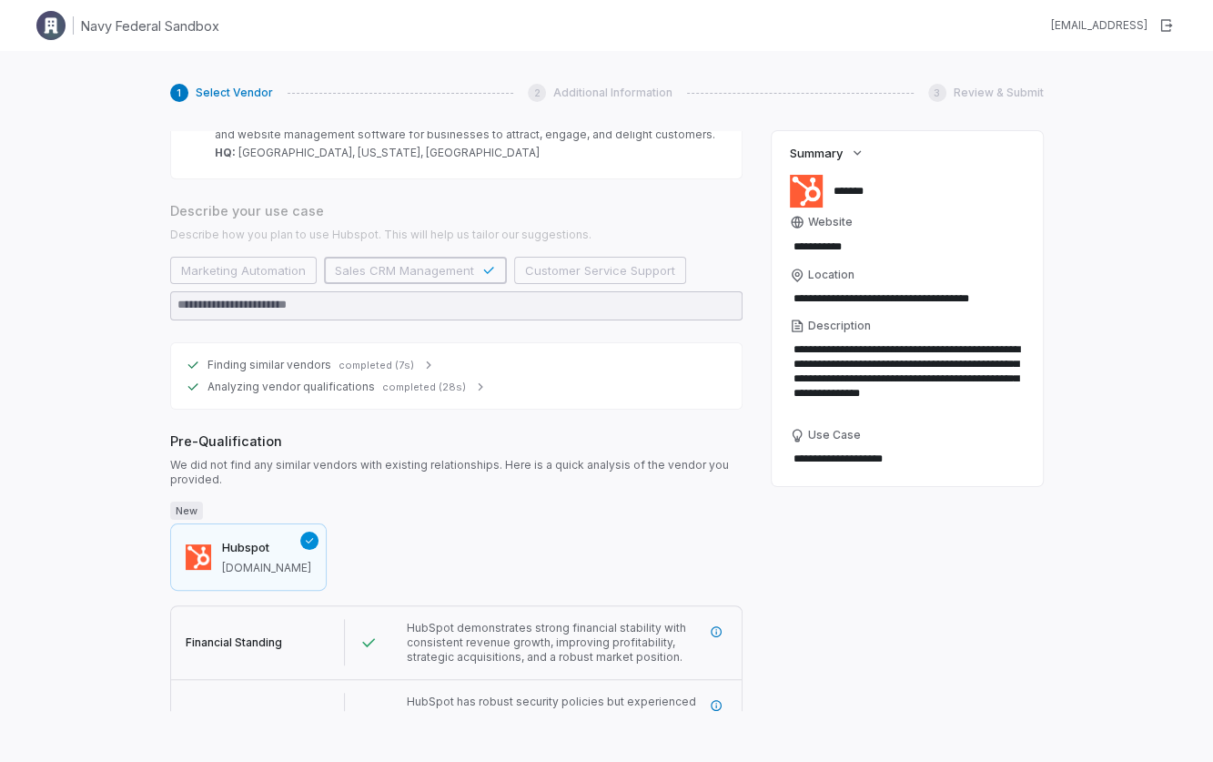
scroll to position [548, 0]
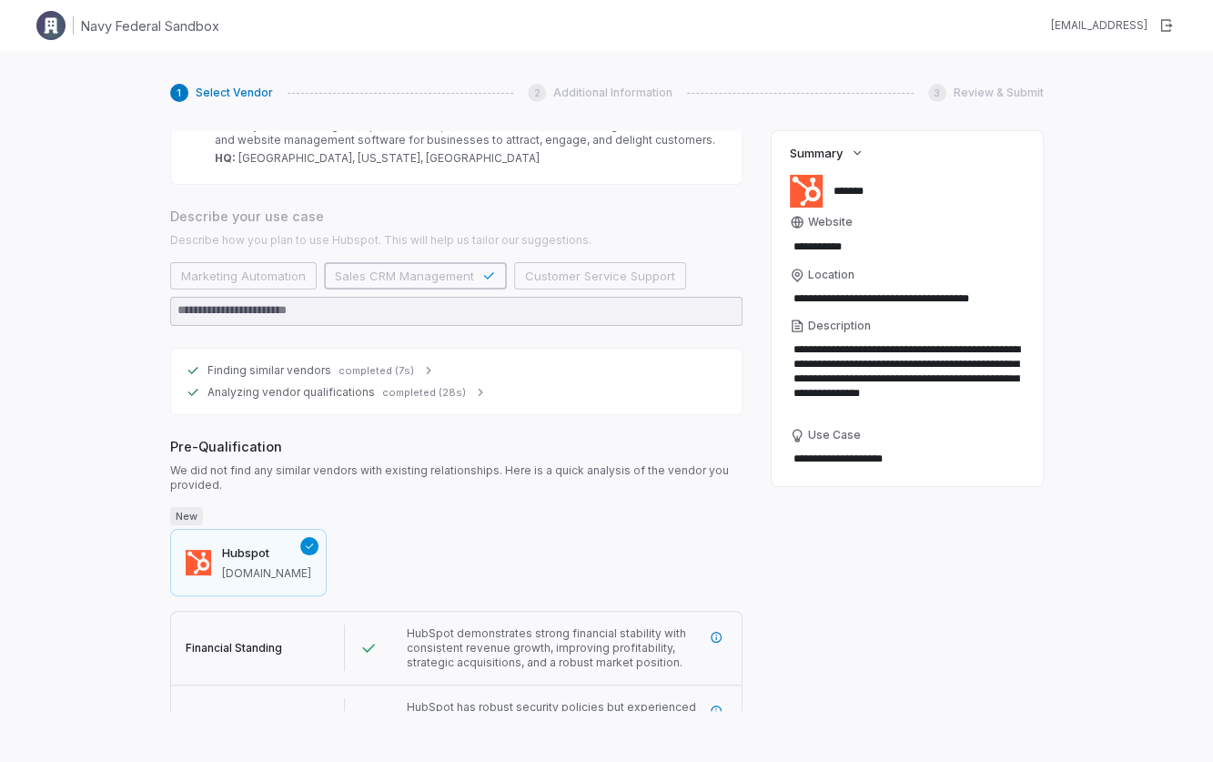
click at [399, 364] on span "completed (7s)" at bounding box center [376, 371] width 76 height 14
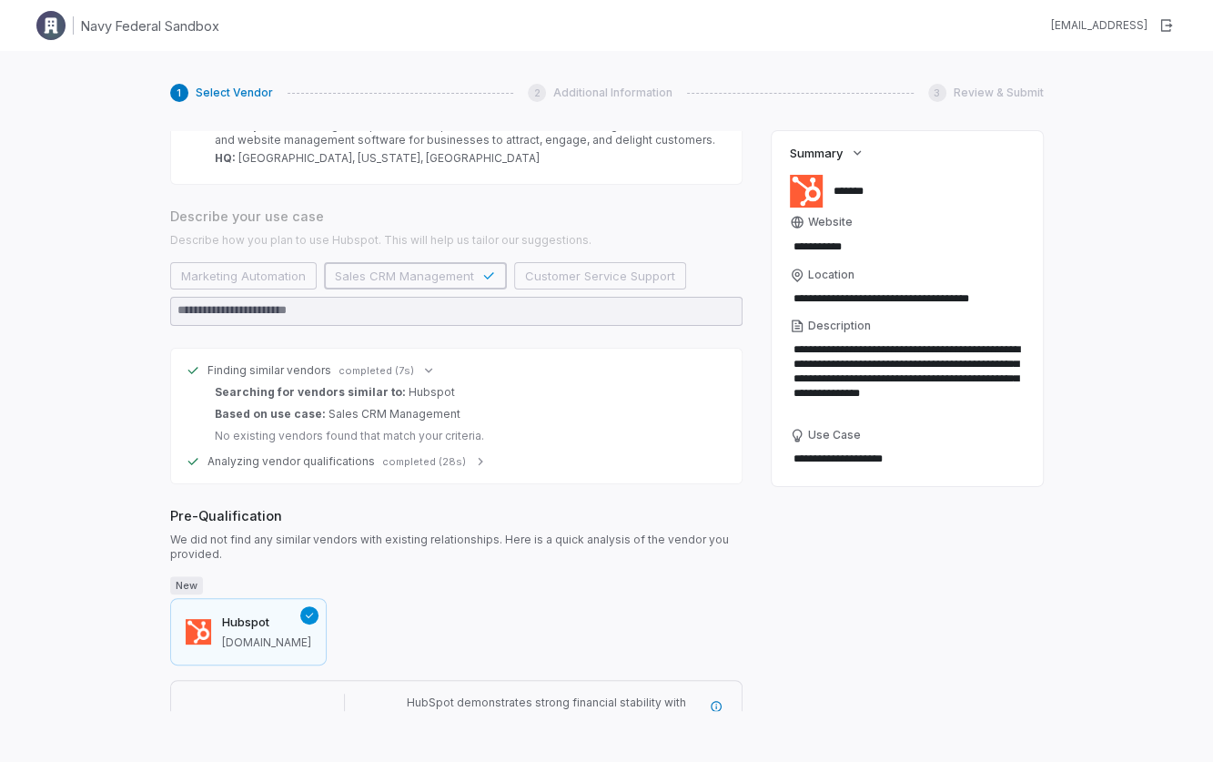
click at [449, 455] on span "completed (28s)" at bounding box center [424, 462] width 84 height 14
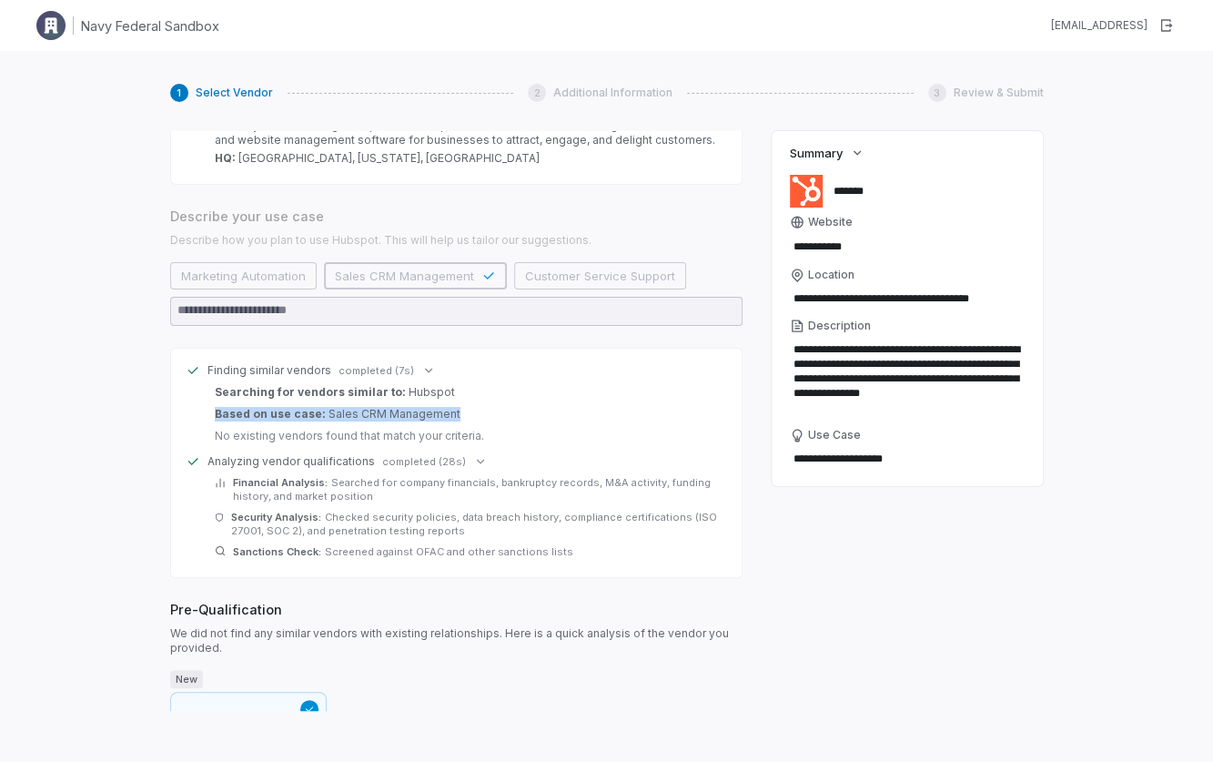
drag, startPoint x: 223, startPoint y: 397, endPoint x: 398, endPoint y: 417, distance: 175.9
click at [480, 398] on div "Searching for vendors similar to: Hubspot Based on use case: Sales CRM Manageme…" at bounding box center [467, 414] width 520 height 58
drag, startPoint x: 216, startPoint y: 420, endPoint x: 485, endPoint y: 415, distance: 269.4
click at [485, 429] on div "No existing vendors found that match your criteria." at bounding box center [467, 436] width 505 height 15
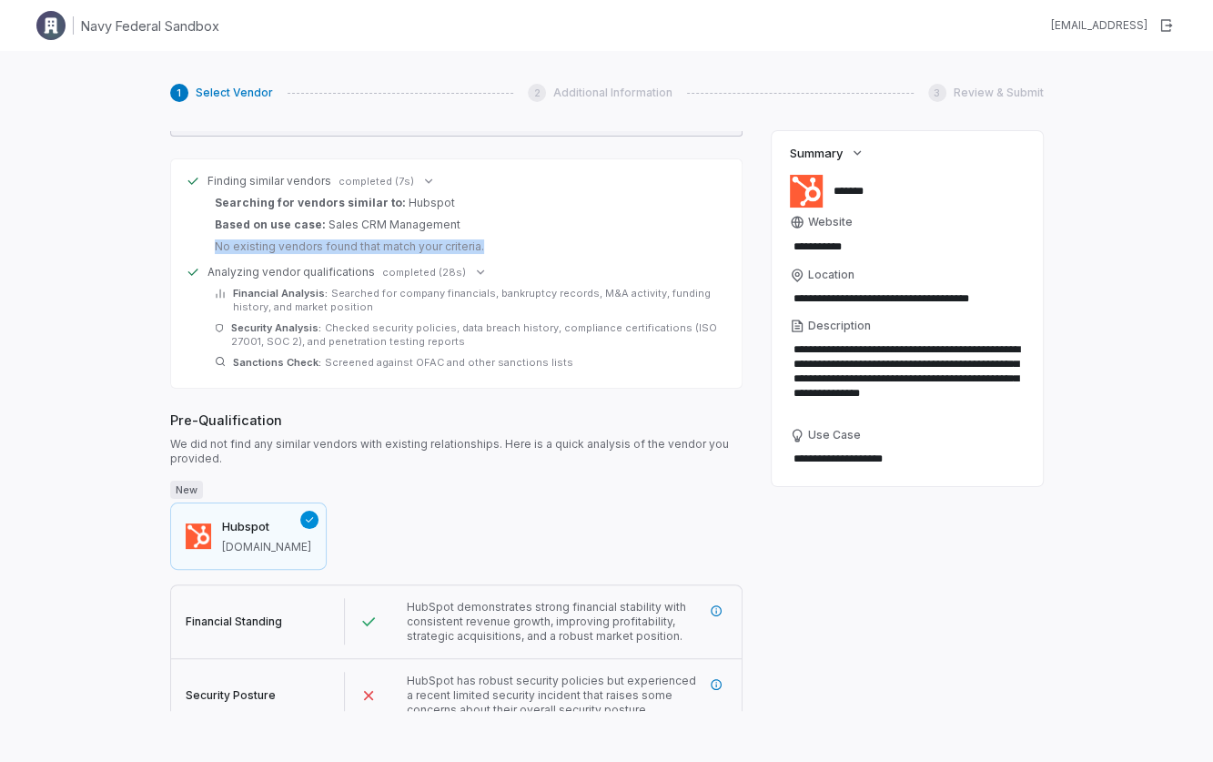
scroll to position [738, 0]
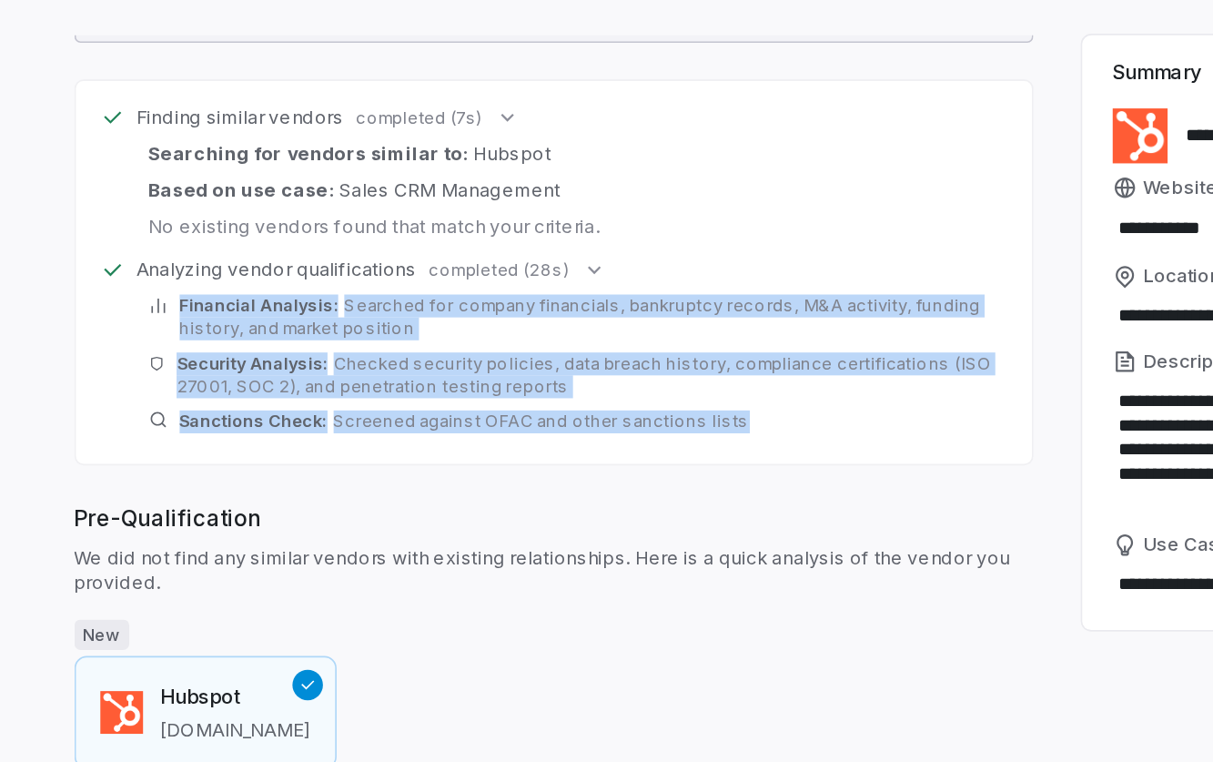
drag, startPoint x: 229, startPoint y: 273, endPoint x: 601, endPoint y: 345, distance: 378.1
click at [601, 345] on div "Financial Analysis: Searched for company financials, bankruptcy records, M&A ac…" at bounding box center [467, 327] width 505 height 83
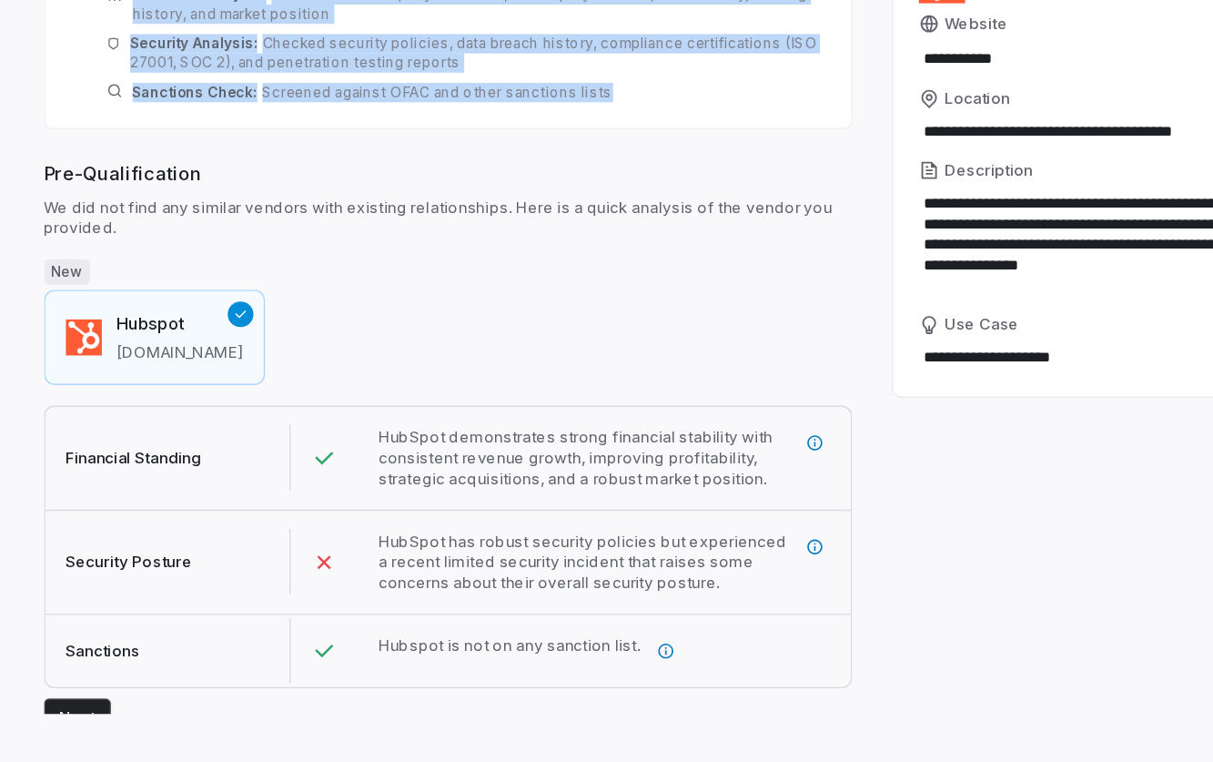
scroll to position [0, 0]
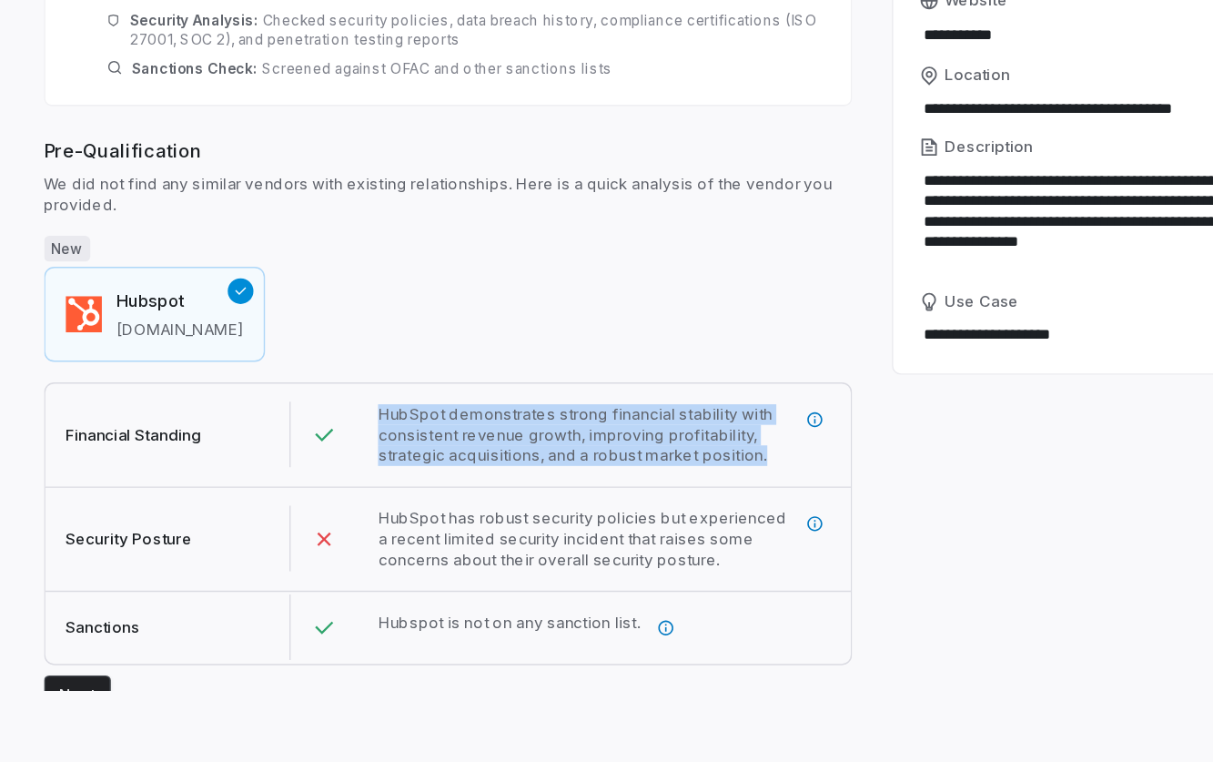
drag, startPoint x: 409, startPoint y: 495, endPoint x: 687, endPoint y: 524, distance: 280.0
click at [687, 523] on span "HubSpot demonstrates strong financial stability with consistent revenue growth,…" at bounding box center [552, 530] width 291 height 44
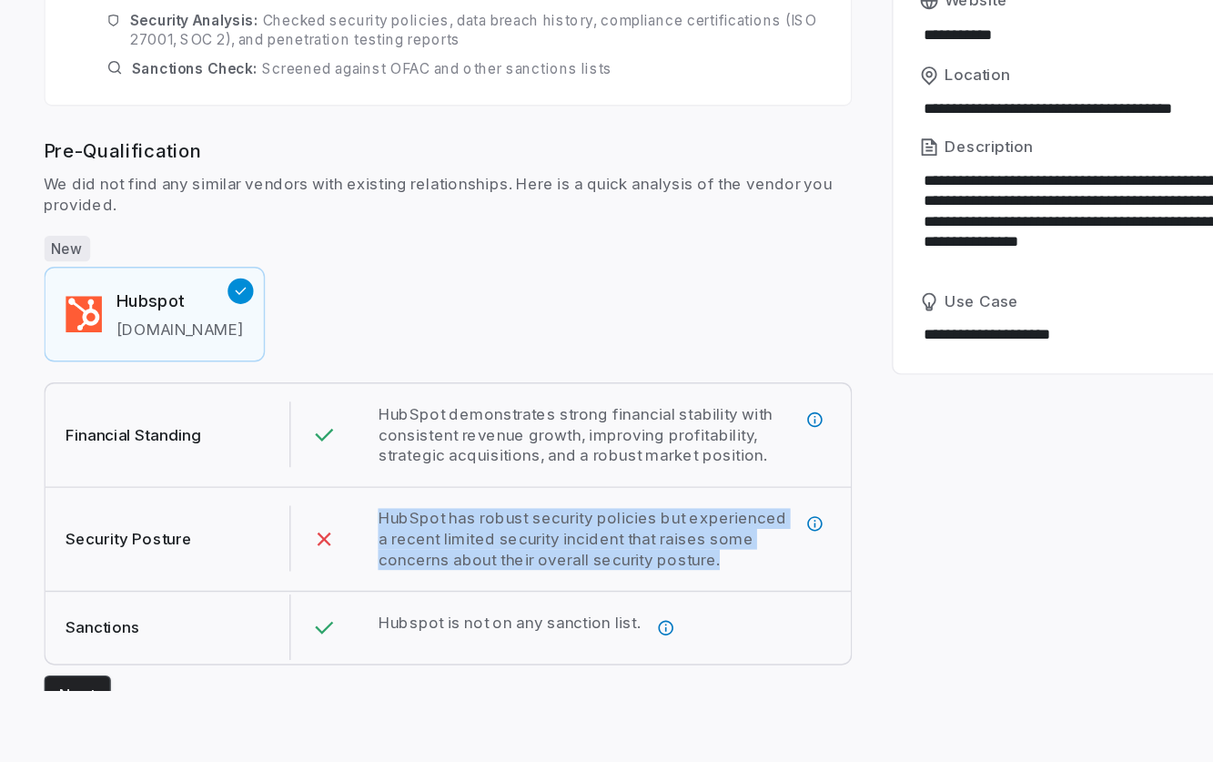
drag, startPoint x: 482, startPoint y: 574, endPoint x: 657, endPoint y: 601, distance: 176.8
click at [660, 600] on div "HubSpot has robust security policies but experienced a recent limited security …" at bounding box center [566, 603] width 349 height 73
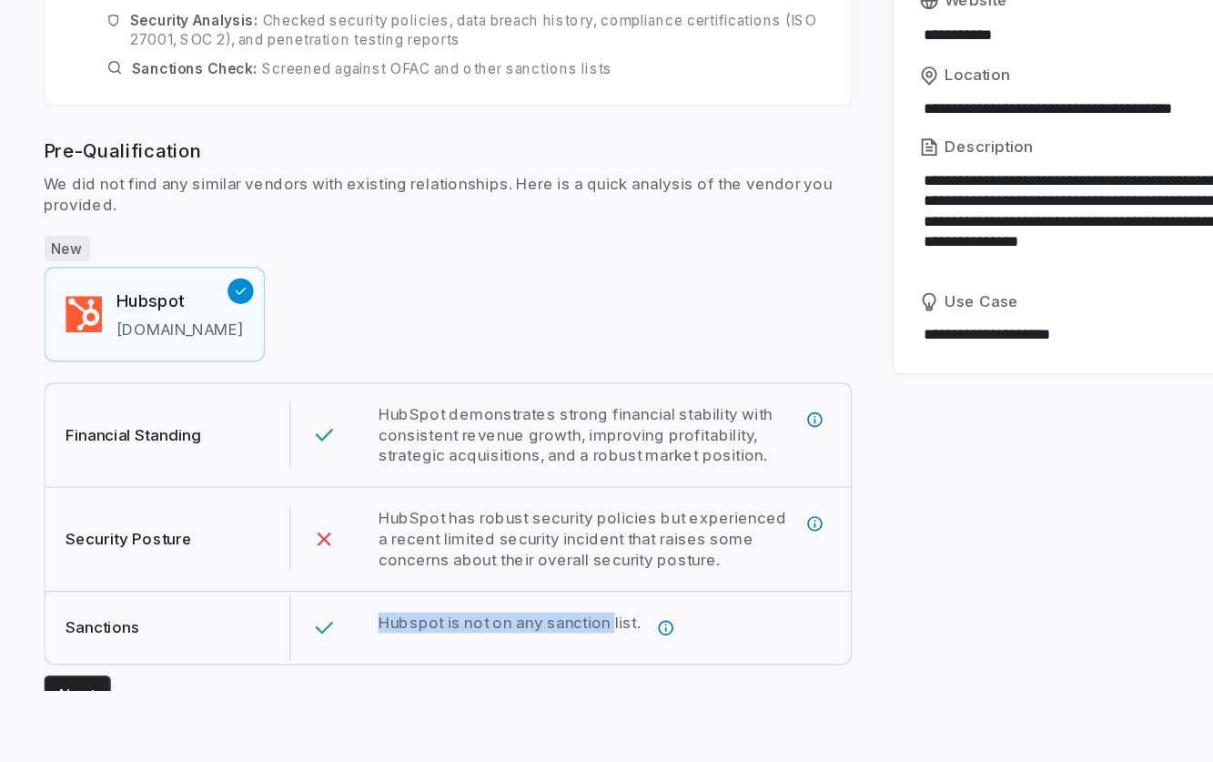
drag, startPoint x: 406, startPoint y: 646, endPoint x: 569, endPoint y: 627, distance: 164.0
click at [569, 655] on span "Hubspot is not on any sanction list." at bounding box center [500, 662] width 186 height 14
drag, startPoint x: 562, startPoint y: 616, endPoint x: 611, endPoint y: 569, distance: 68.2
click at [560, 617] on div "HubSpot has robust security policies but experienced a recent limited security …" at bounding box center [566, 603] width 349 height 73
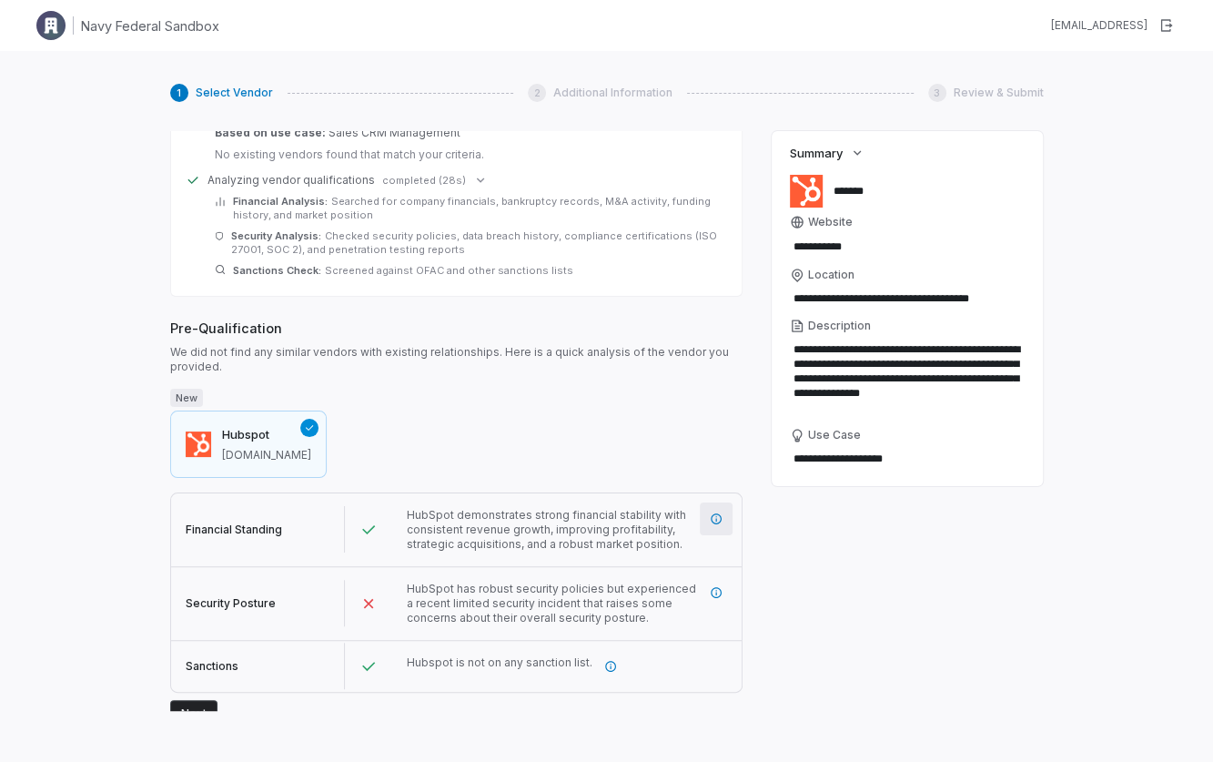
click at [711, 516] on button "button" at bounding box center [716, 518] width 33 height 33
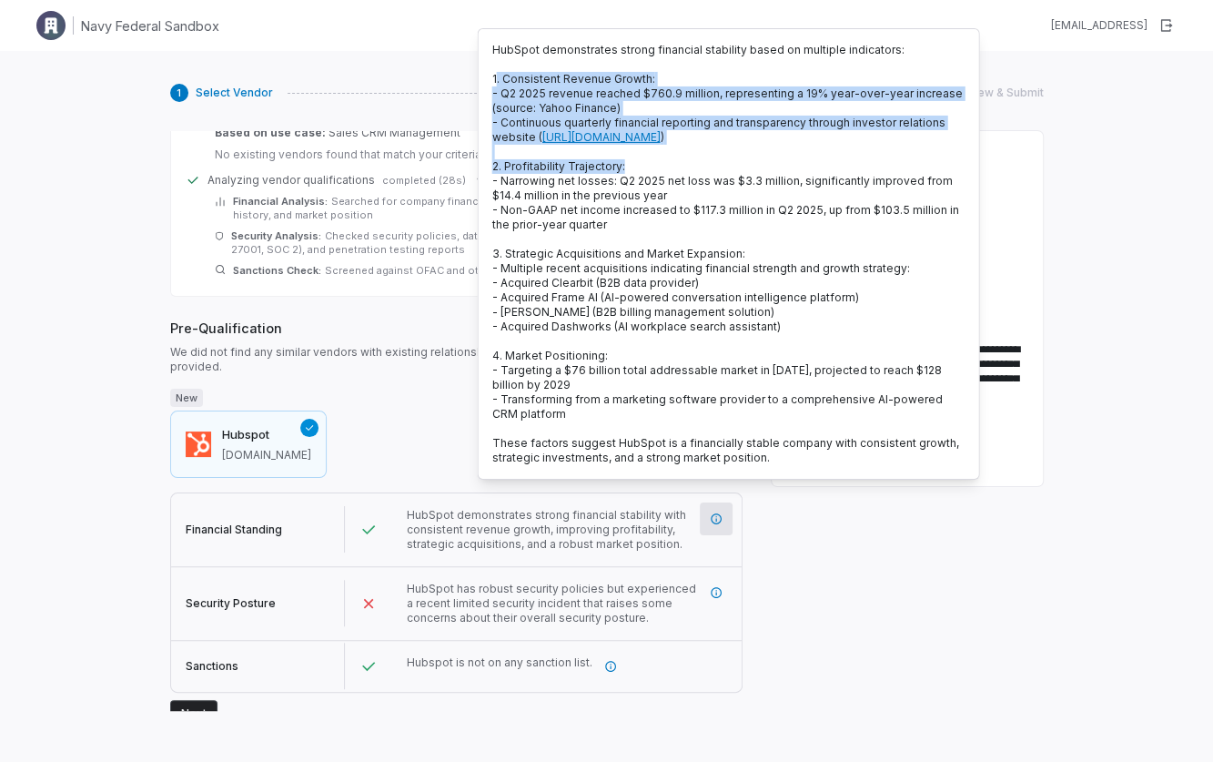
drag, startPoint x: 496, startPoint y: 73, endPoint x: 631, endPoint y: 176, distance: 169.4
click at [629, 174] on p "HubSpot demonstrates strong financial stability based on multiple indicators: 1…" at bounding box center [728, 254] width 473 height 422
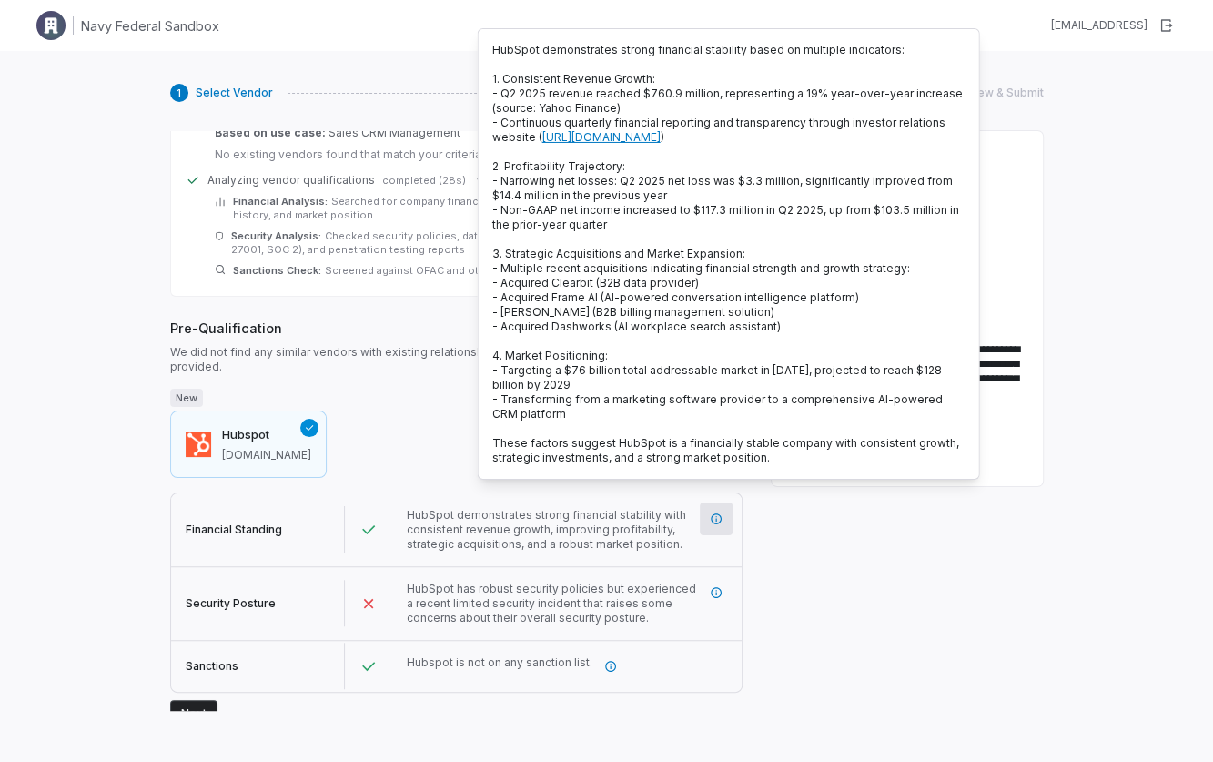
click at [636, 188] on span "- Narrowing net losses: Q2 2025 net loss was $3.3 million, significantly improv…" at bounding box center [722, 188] width 460 height 28
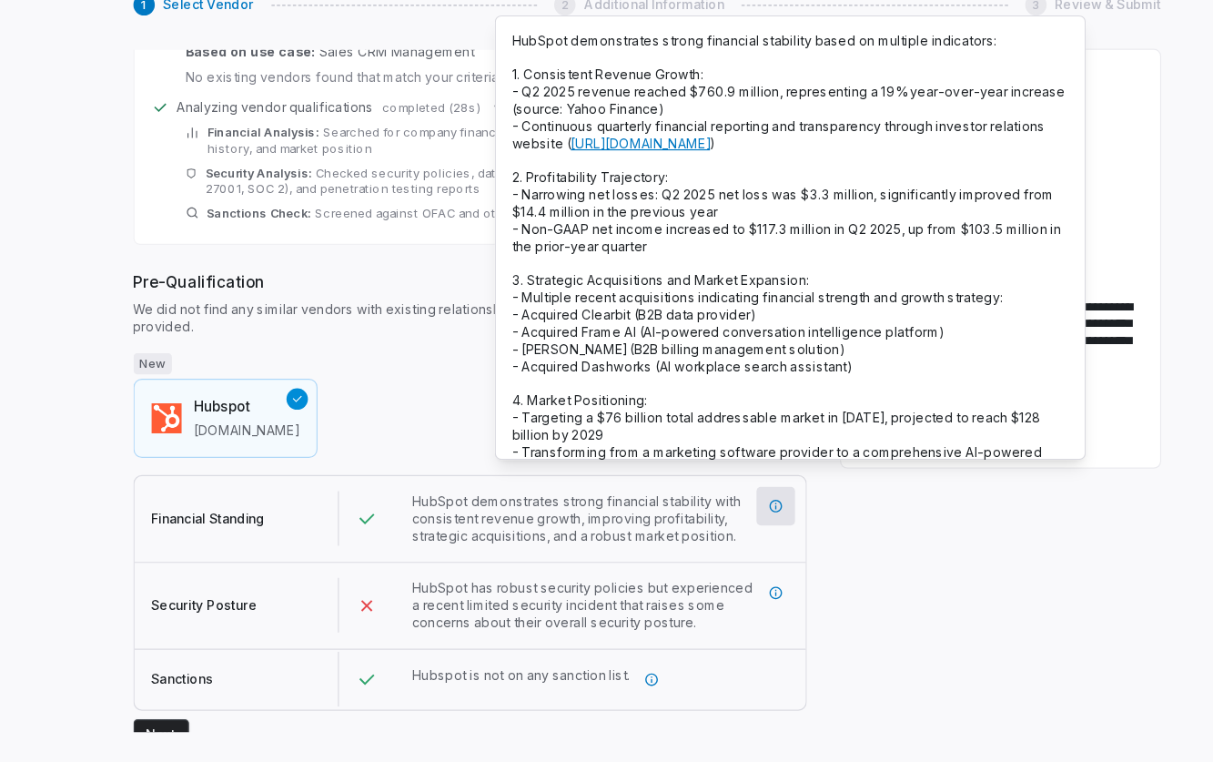
click at [379, 590] on div at bounding box center [368, 603] width 47 height 47
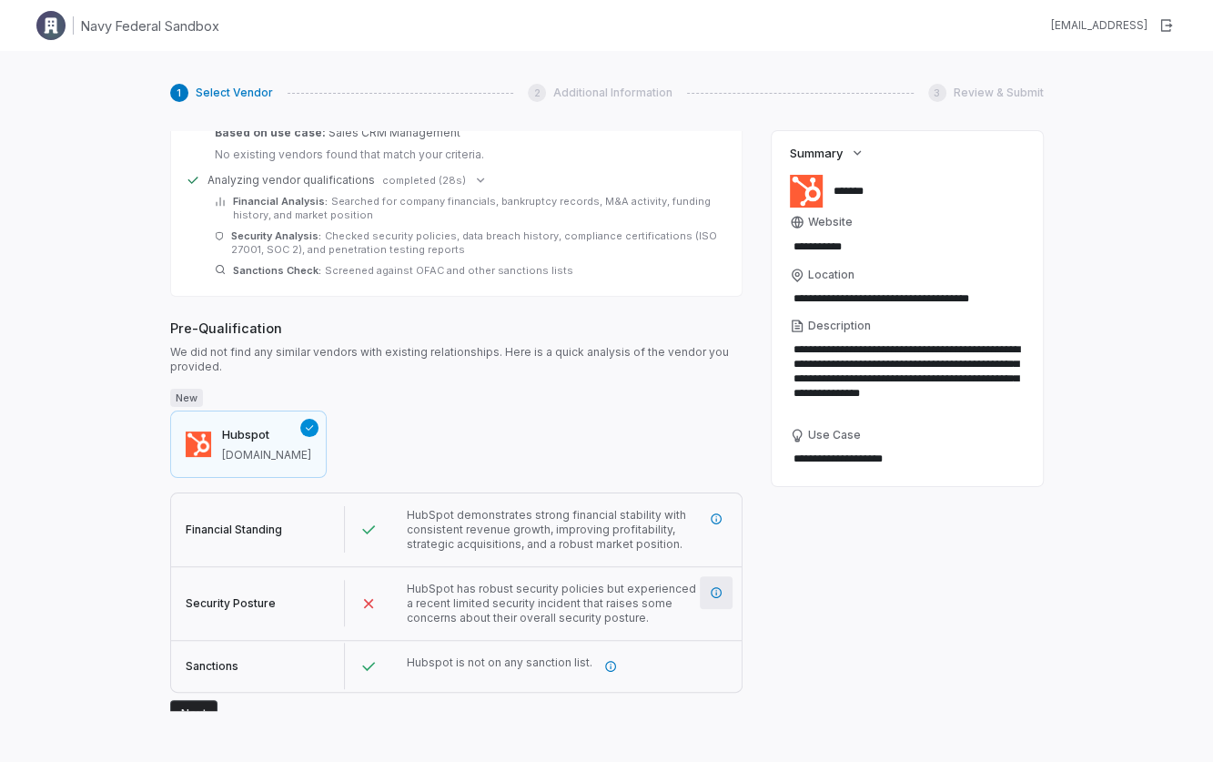
click at [720, 587] on icon "More information" at bounding box center [716, 592] width 11 height 11
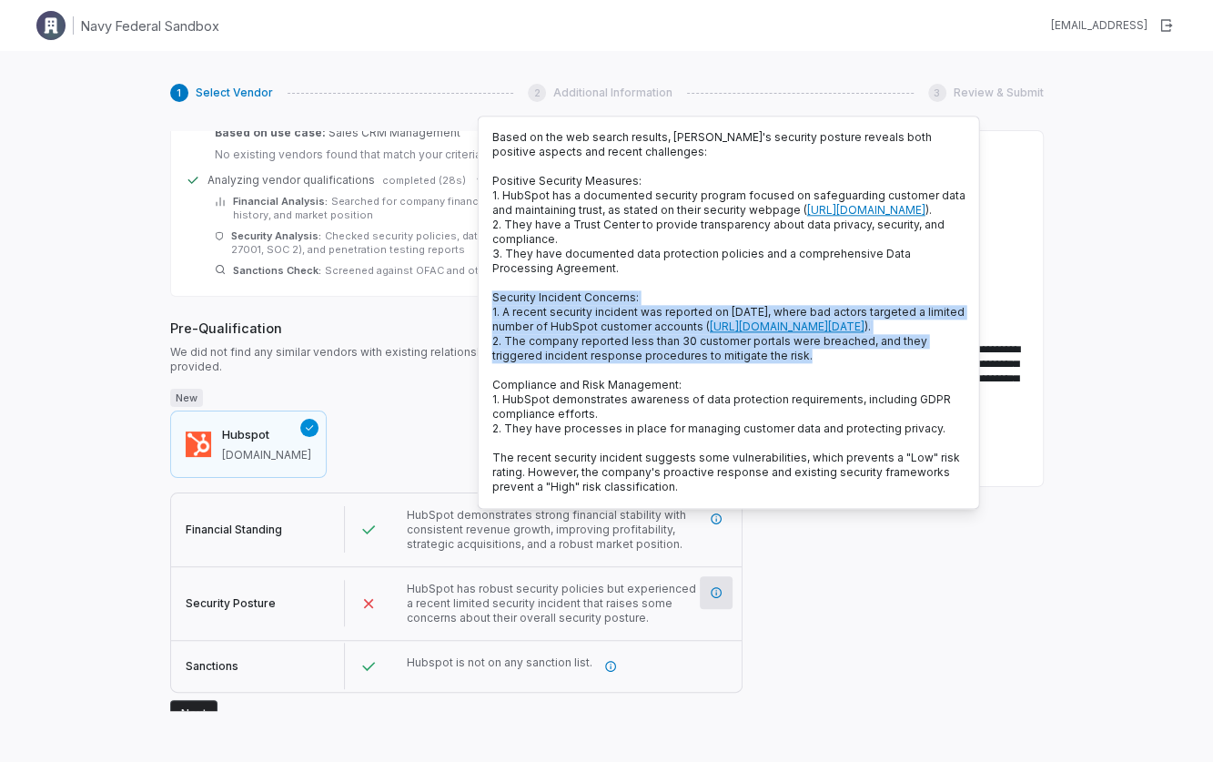
drag, startPoint x: 498, startPoint y: 310, endPoint x: 832, endPoint y: 400, distance: 345.9
click at [832, 400] on div "Based on the web search results, HubSpot's security posture reveals both positi…" at bounding box center [729, 312] width 502 height 393
click at [812, 362] on span "2. The company reported less than 30 customer portals were breached, and they t…" at bounding box center [709, 348] width 435 height 28
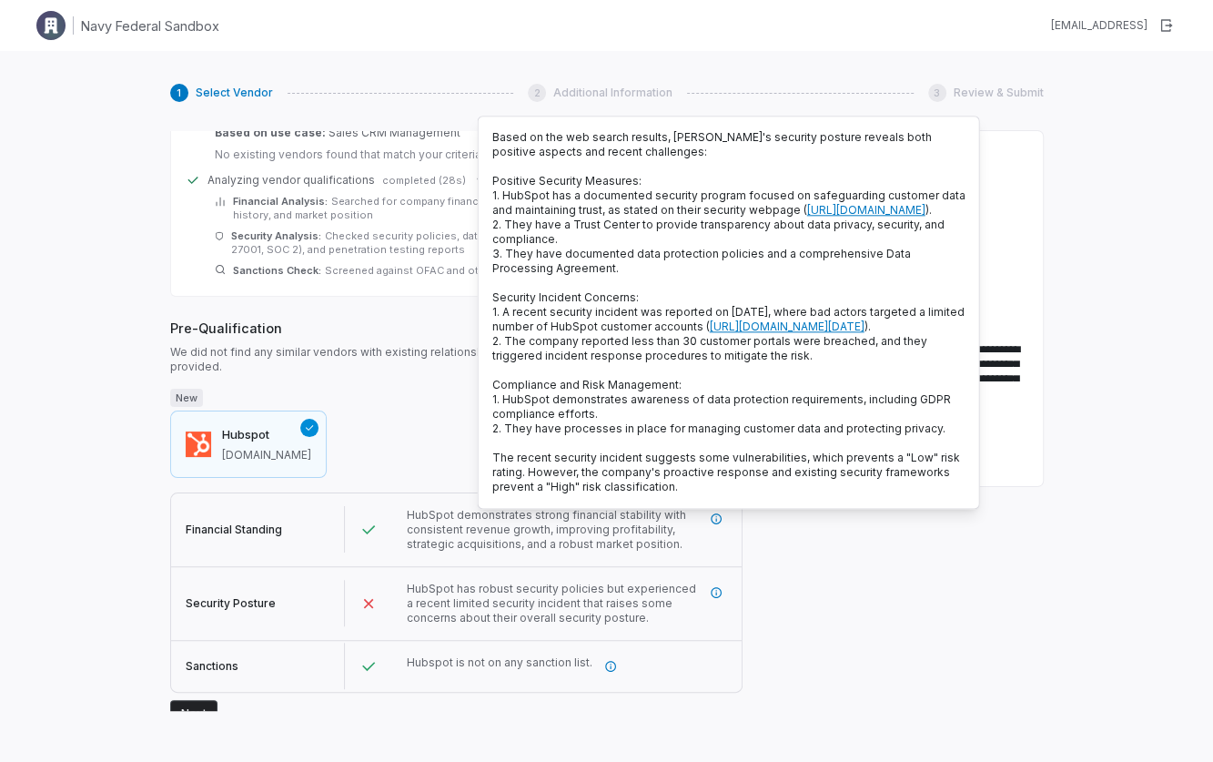
click at [396, 530] on div "HubSpot demonstrates strong financial stability with consistent revenue growth,…" at bounding box center [566, 529] width 349 height 73
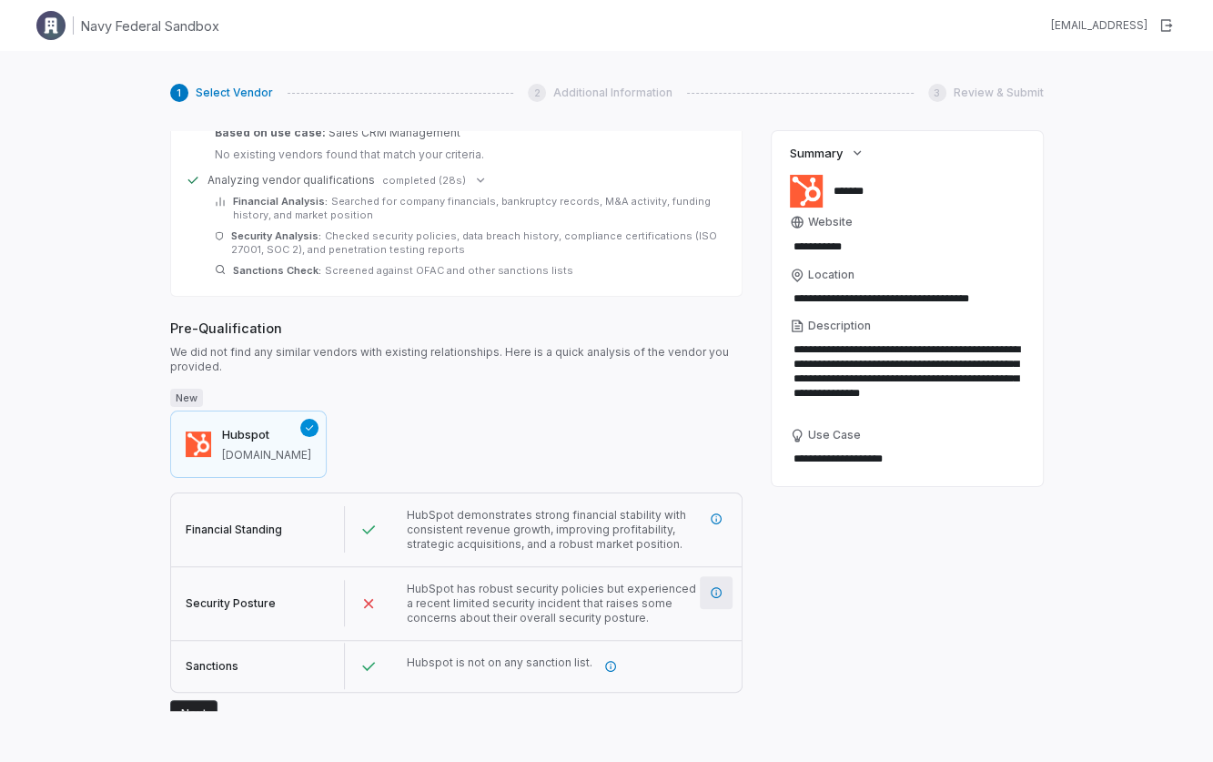
click at [720, 586] on icon "More information" at bounding box center [716, 592] width 13 height 13
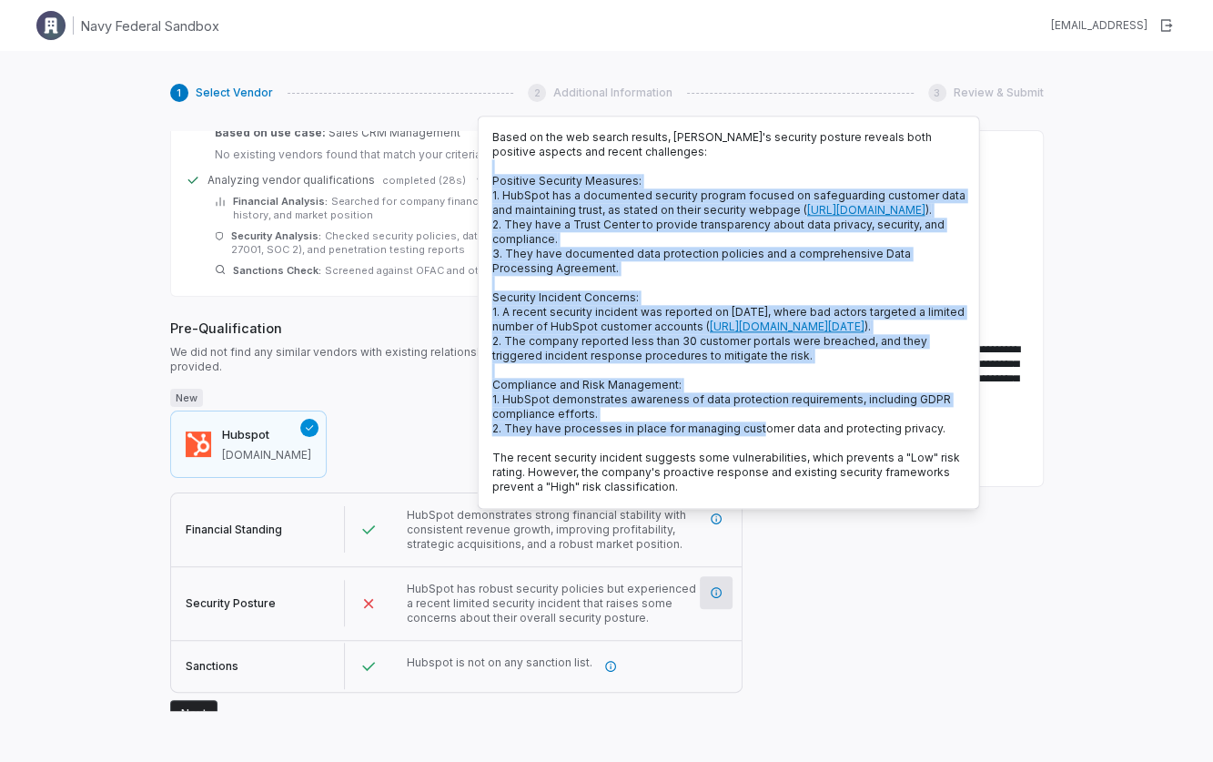
drag, startPoint x: 566, startPoint y: 204, endPoint x: 762, endPoint y: 480, distance: 338.8
click at [759, 479] on p "Based on the web search results, HubSpot's security posture reveals both positi…" at bounding box center [728, 312] width 473 height 364
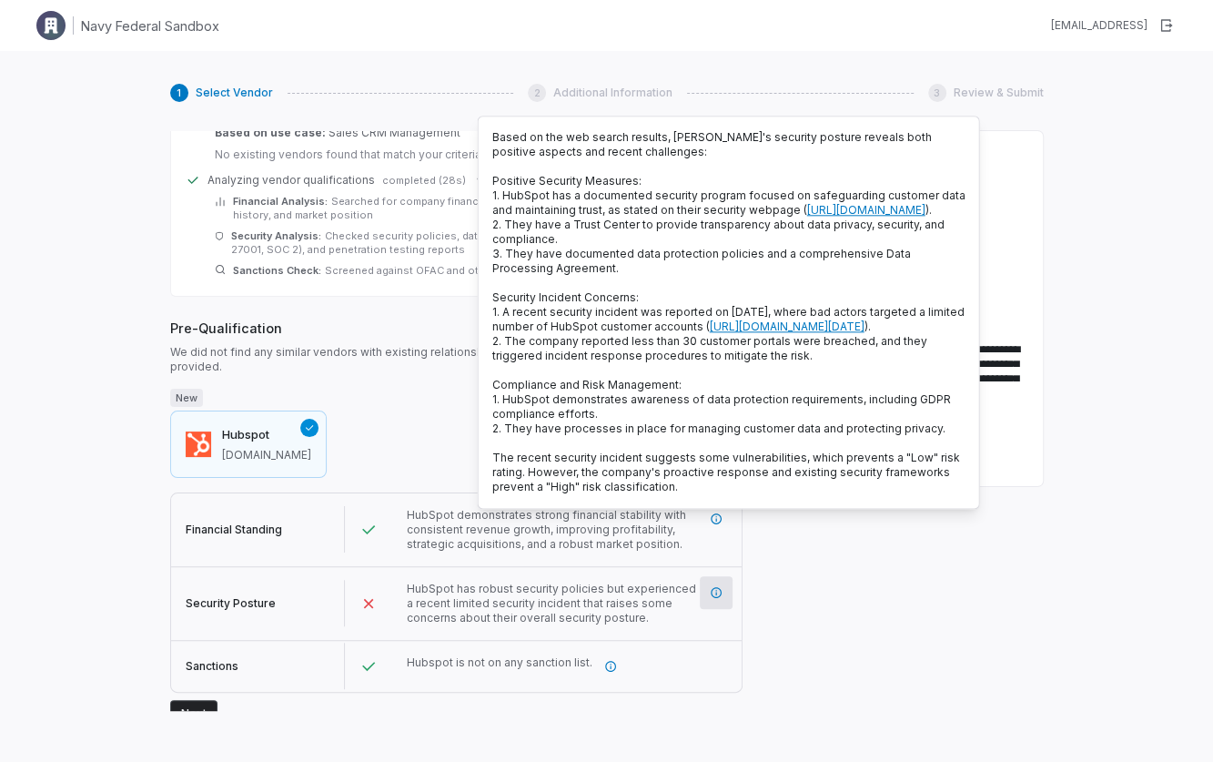
click at [447, 318] on span "Pre-Qualification" at bounding box center [456, 327] width 572 height 19
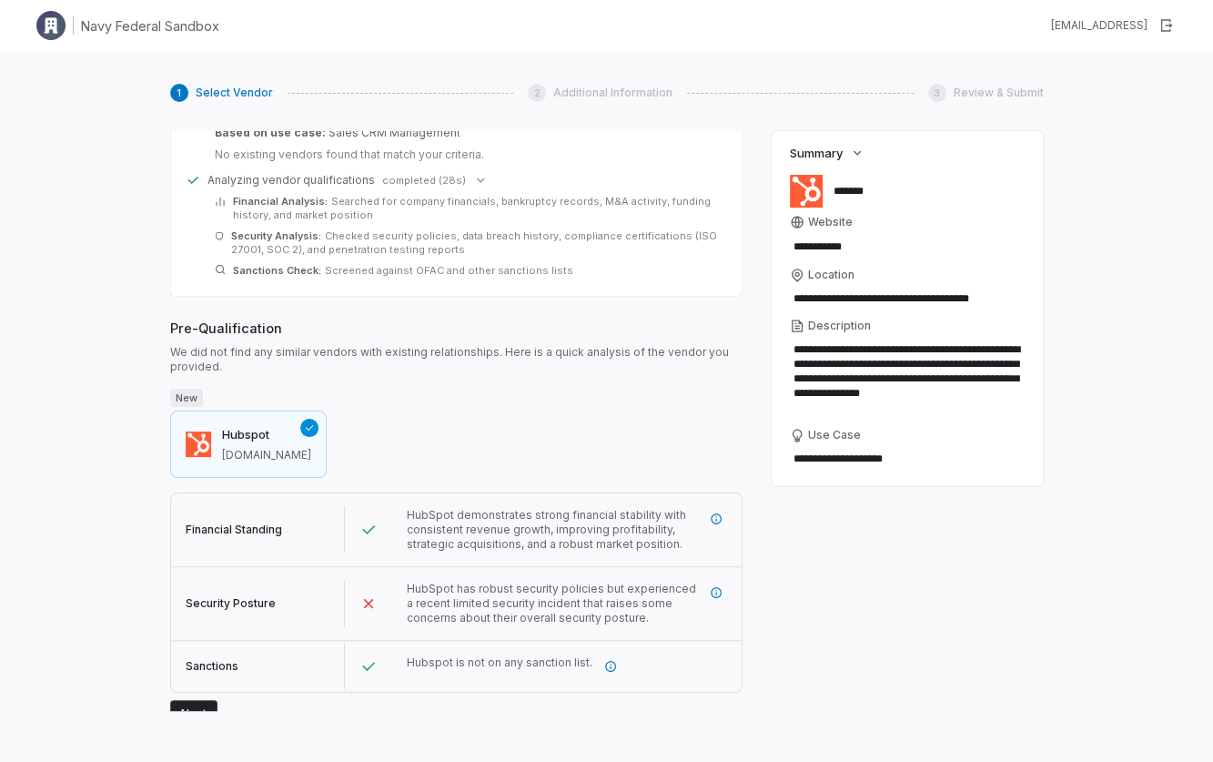
click at [181, 700] on button "Next" at bounding box center [193, 713] width 47 height 27
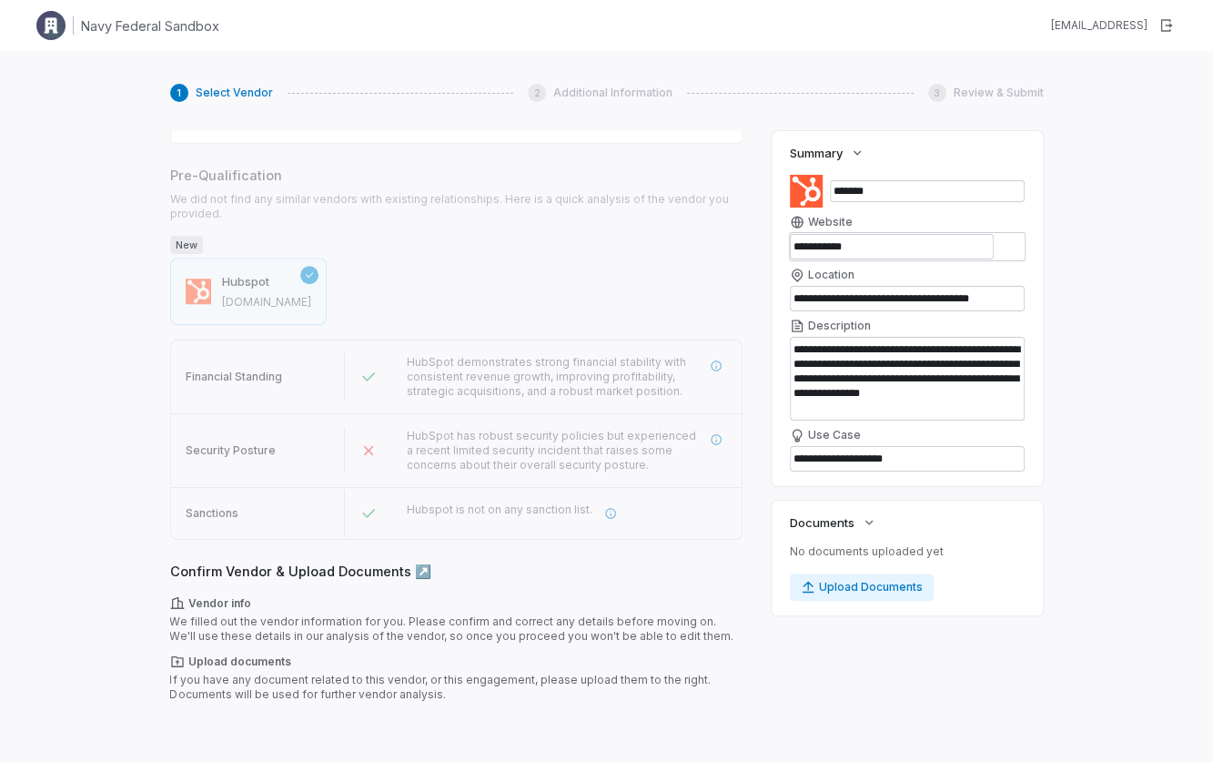
scroll to position [997, 0]
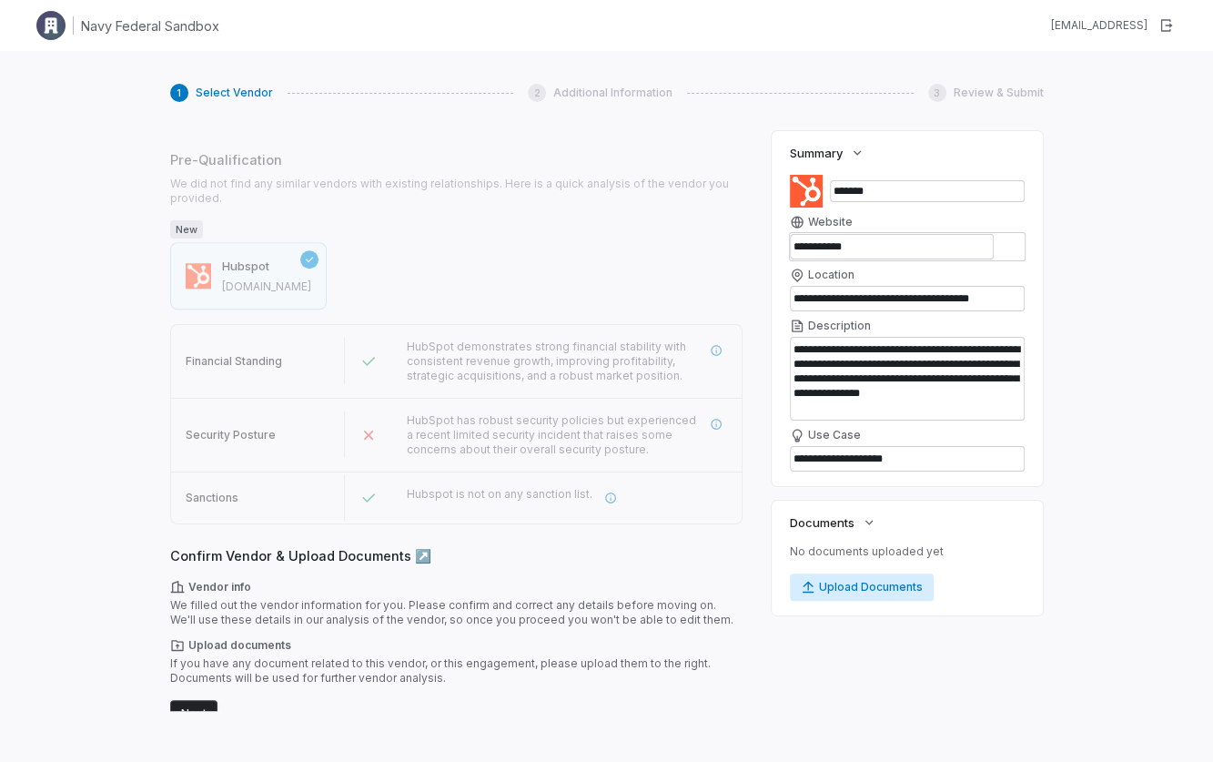
click at [868, 587] on button "Upload Documents" at bounding box center [862, 586] width 144 height 27
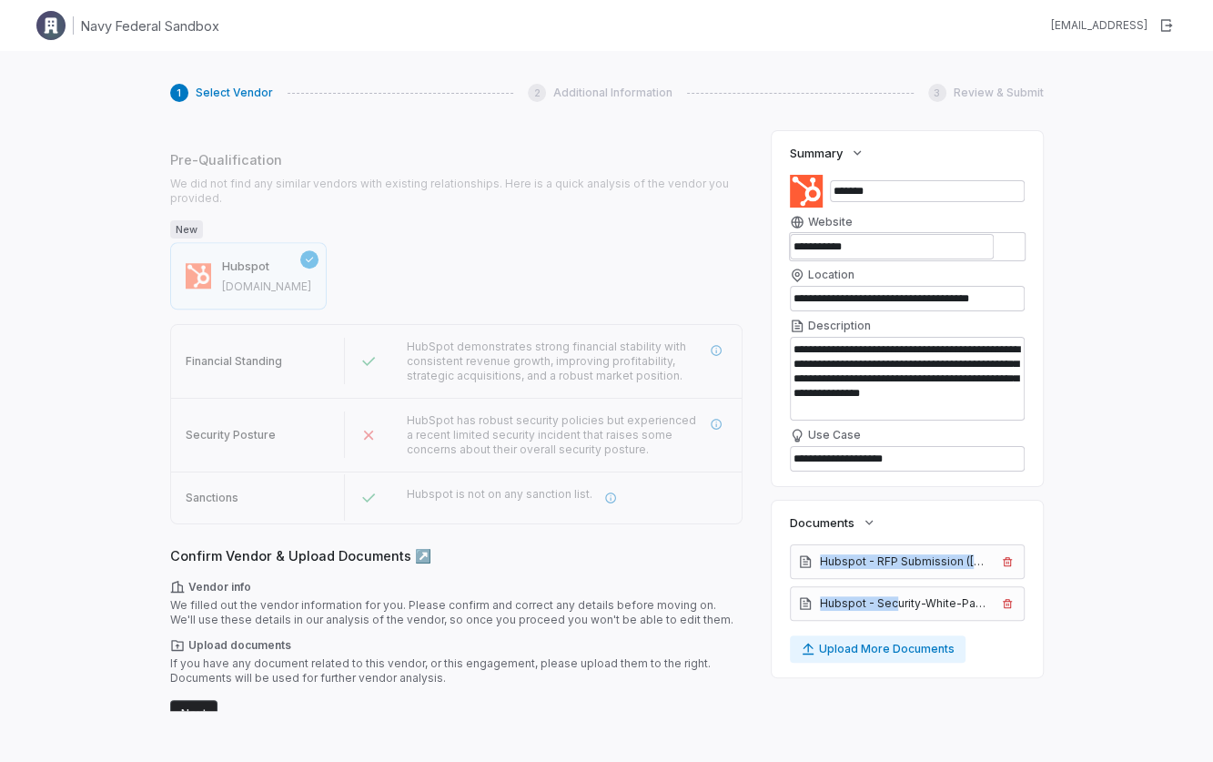
drag, startPoint x: 826, startPoint y: 570, endPoint x: 893, endPoint y: 605, distance: 75.3
click at [893, 605] on div "Hubspot - RFP Submission (Jul 2025).doc Hubspot - Security-White-Paper.pdf" at bounding box center [908, 582] width 236 height 76
drag, startPoint x: 893, startPoint y: 605, endPoint x: 675, endPoint y: 649, distance: 221.8
click at [893, 605] on span "Hubspot - Security-White-Paper.pdf" at bounding box center [906, 603] width 172 height 15
click at [189, 700] on button "Next" at bounding box center [193, 713] width 47 height 27
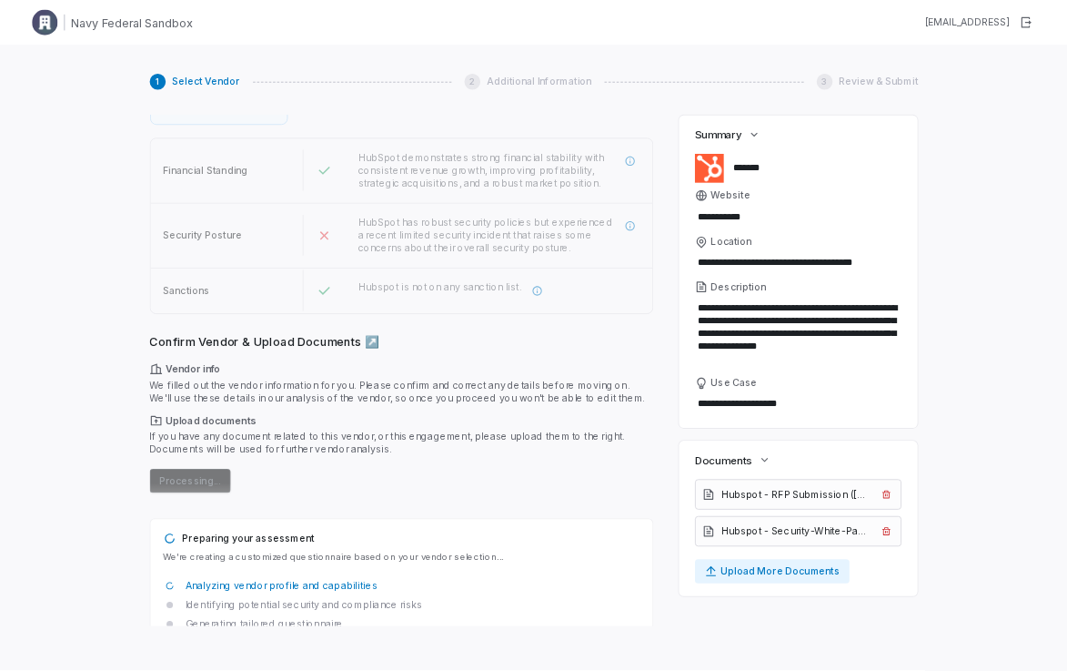
scroll to position [1213, 0]
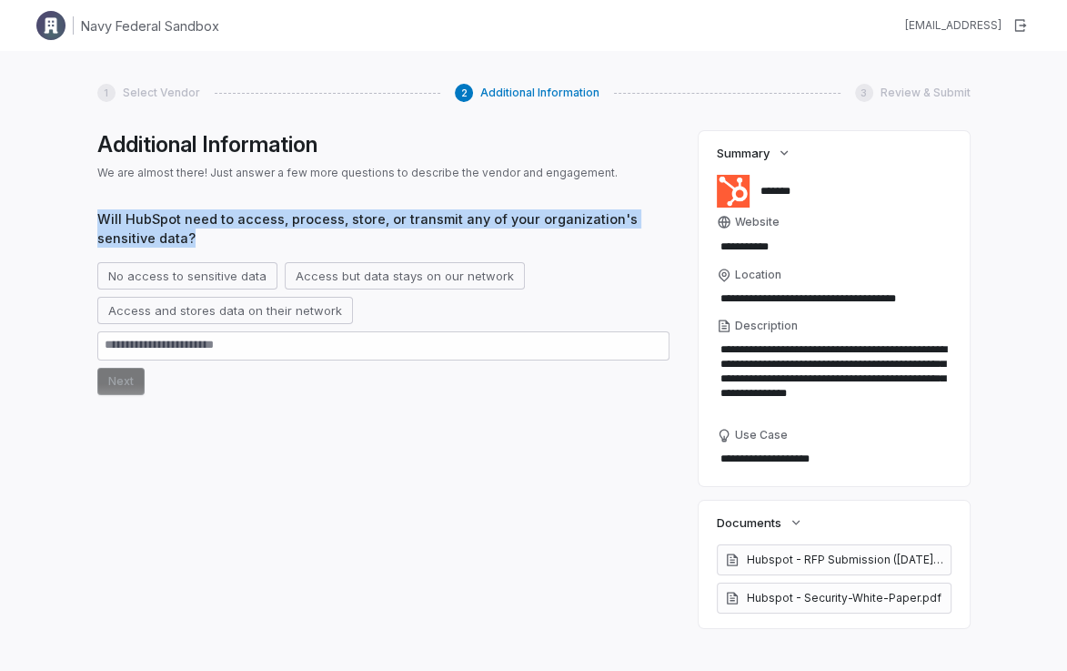
drag, startPoint x: 95, startPoint y: 213, endPoint x: 254, endPoint y: 230, distance: 160.2
click at [254, 230] on div "**********" at bounding box center [533, 386] width 1067 height 671
click at [259, 308] on button "Access and stores data on their network" at bounding box center [225, 310] width 256 height 27
click at [136, 387] on button "Next" at bounding box center [120, 381] width 47 height 27
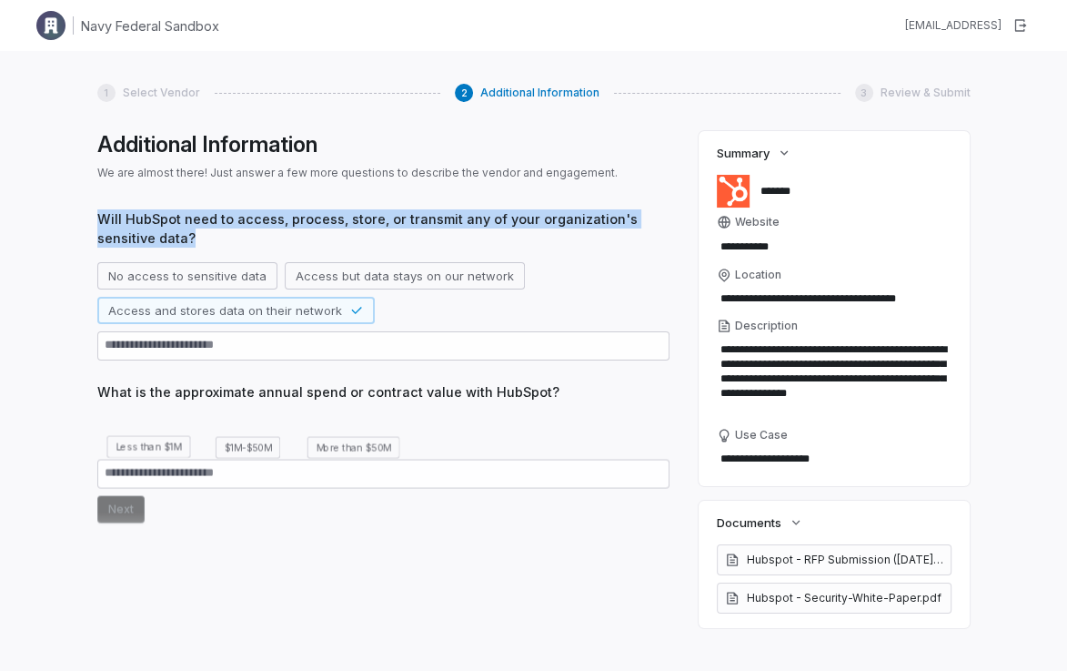
scroll to position [46, 0]
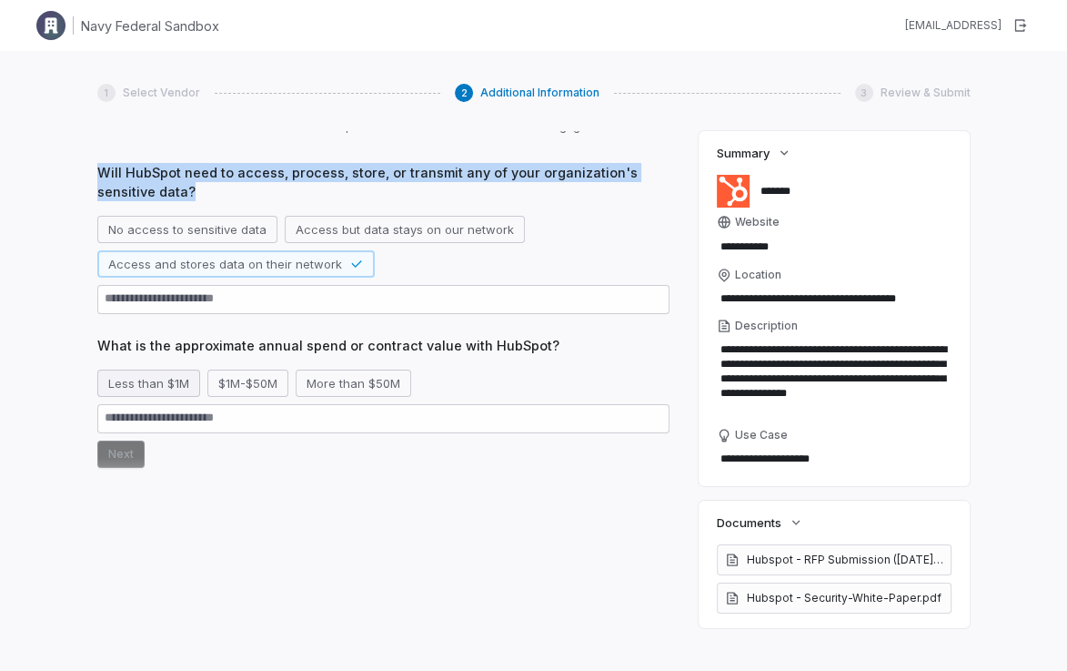
click at [152, 383] on button "Less than $1M" at bounding box center [148, 382] width 103 height 27
click at [123, 461] on button "Next" at bounding box center [120, 453] width 47 height 27
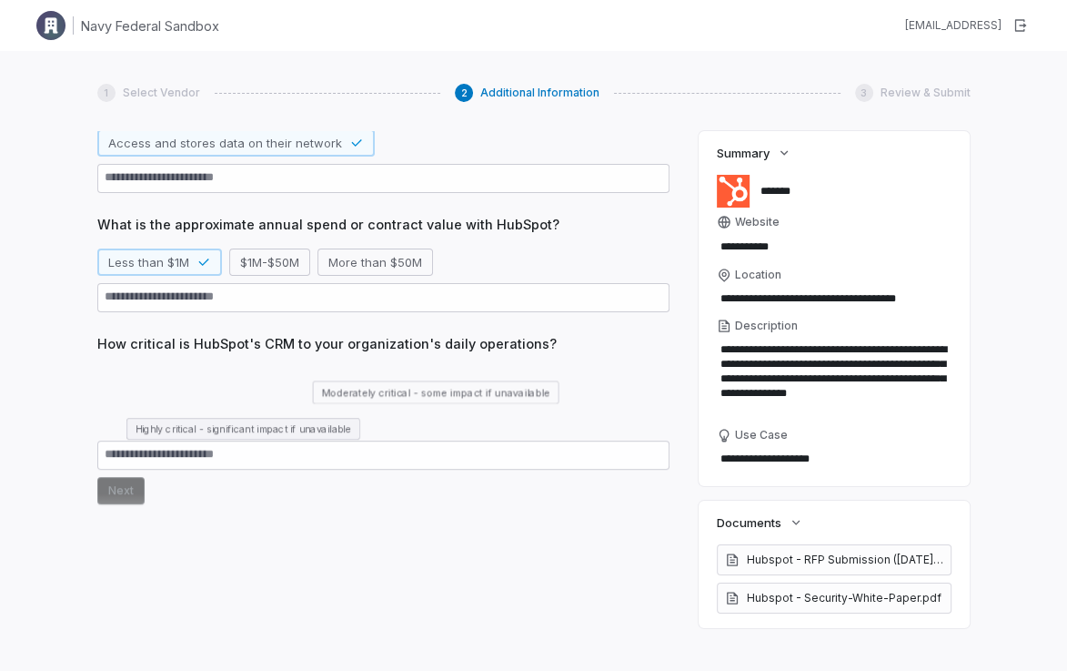
scroll to position [178, 0]
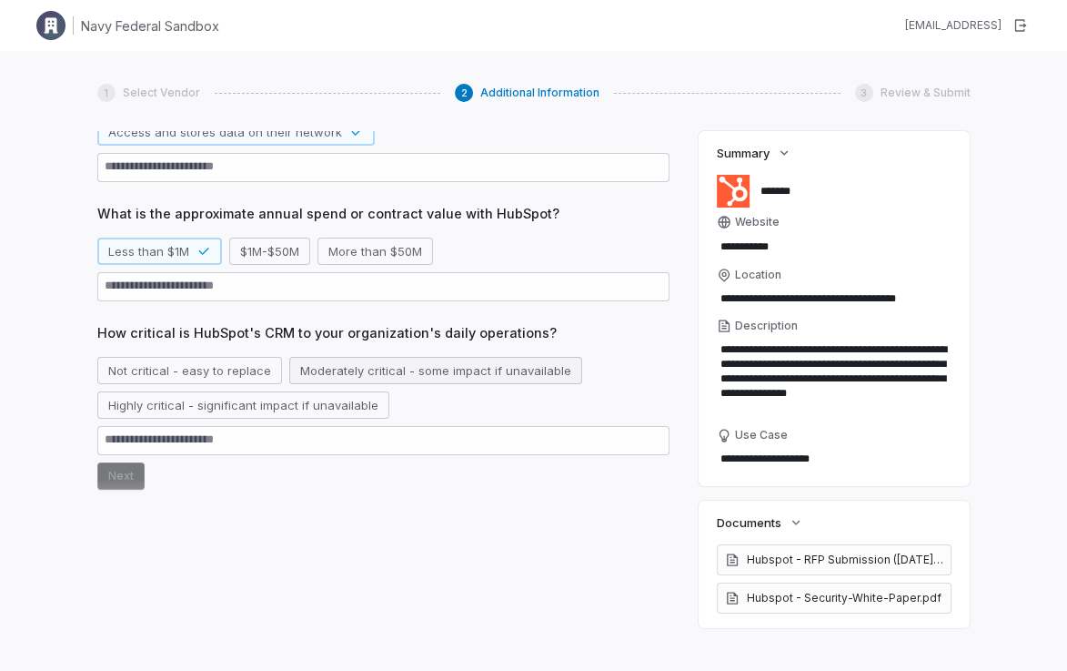
click at [321, 371] on button "Moderately critical - some impact if unavailable" at bounding box center [435, 370] width 293 height 27
click at [126, 478] on button "Next" at bounding box center [120, 475] width 47 height 27
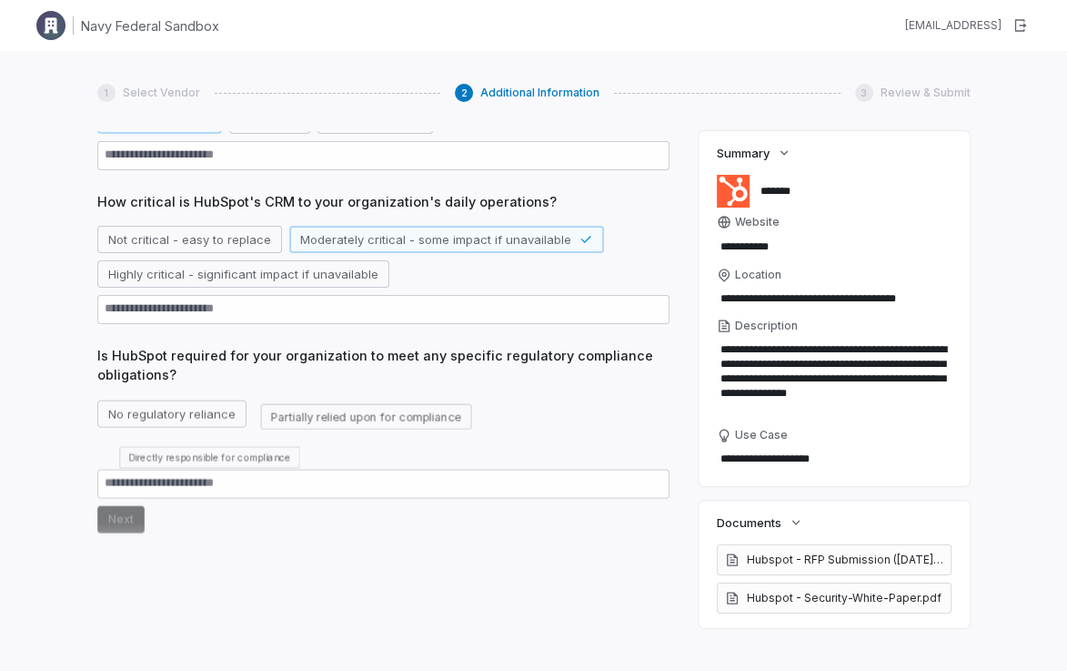
scroll to position [329, 0]
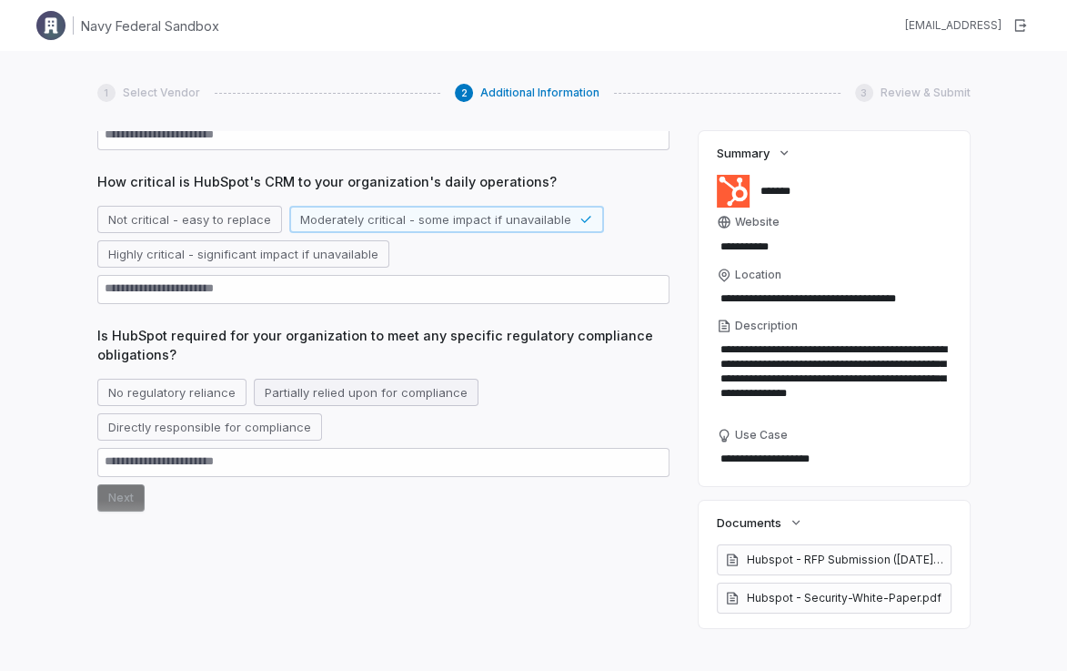
click at [278, 395] on button "Partially relied upon for compliance" at bounding box center [366, 392] width 225 height 27
click at [117, 494] on button "Next" at bounding box center [120, 497] width 47 height 27
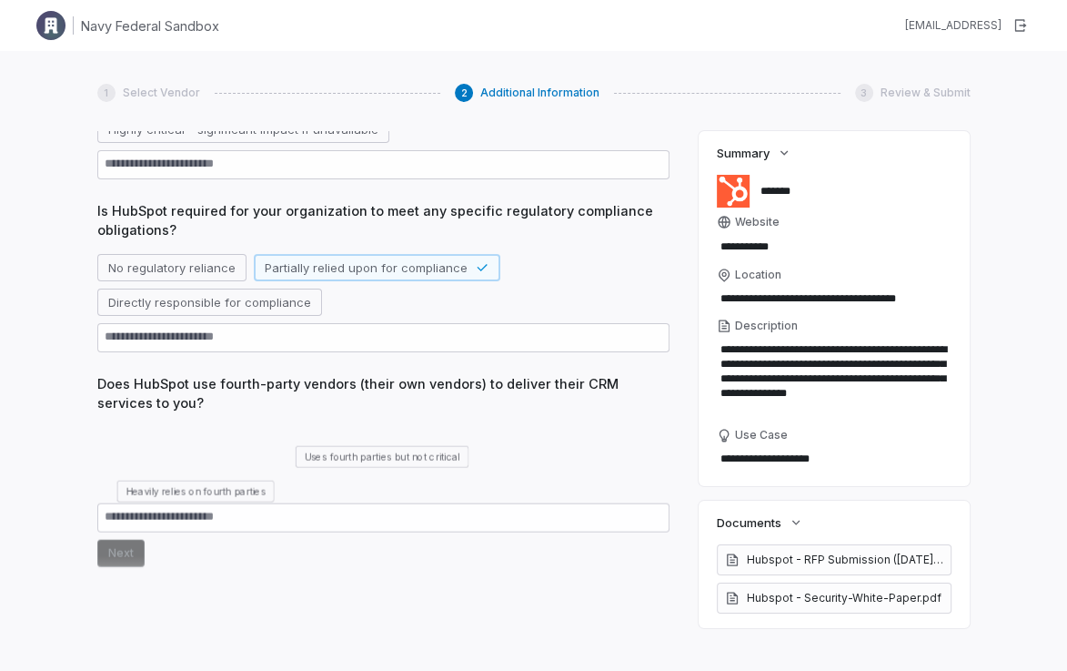
scroll to position [480, 0]
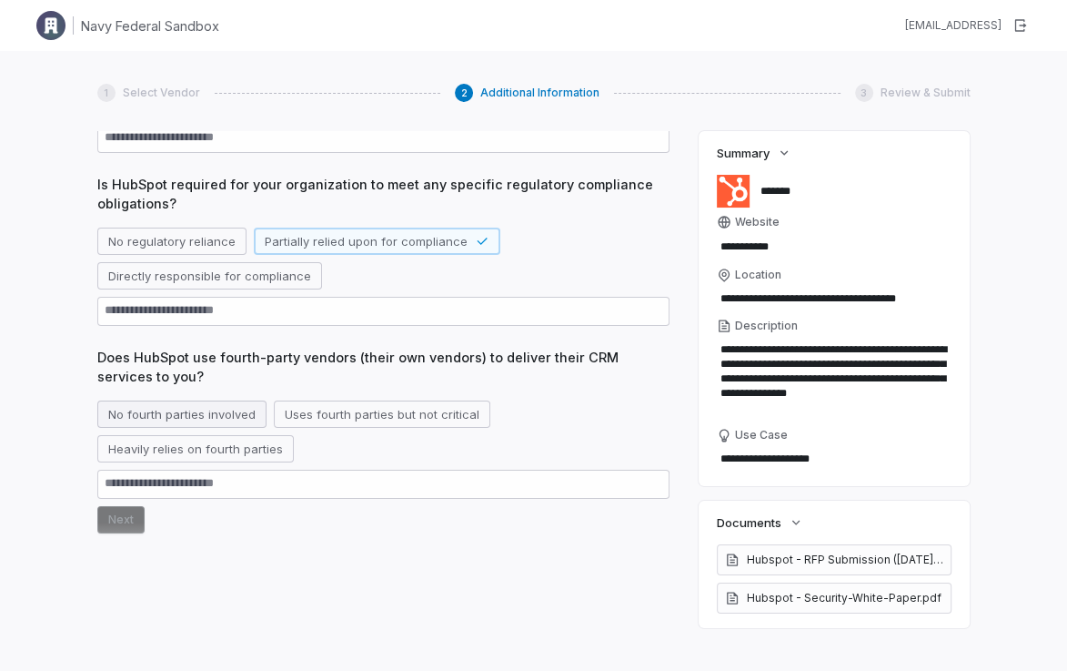
click at [206, 419] on button "No fourth parties involved" at bounding box center [181, 413] width 169 height 27
click at [122, 526] on button "Next" at bounding box center [120, 519] width 47 height 27
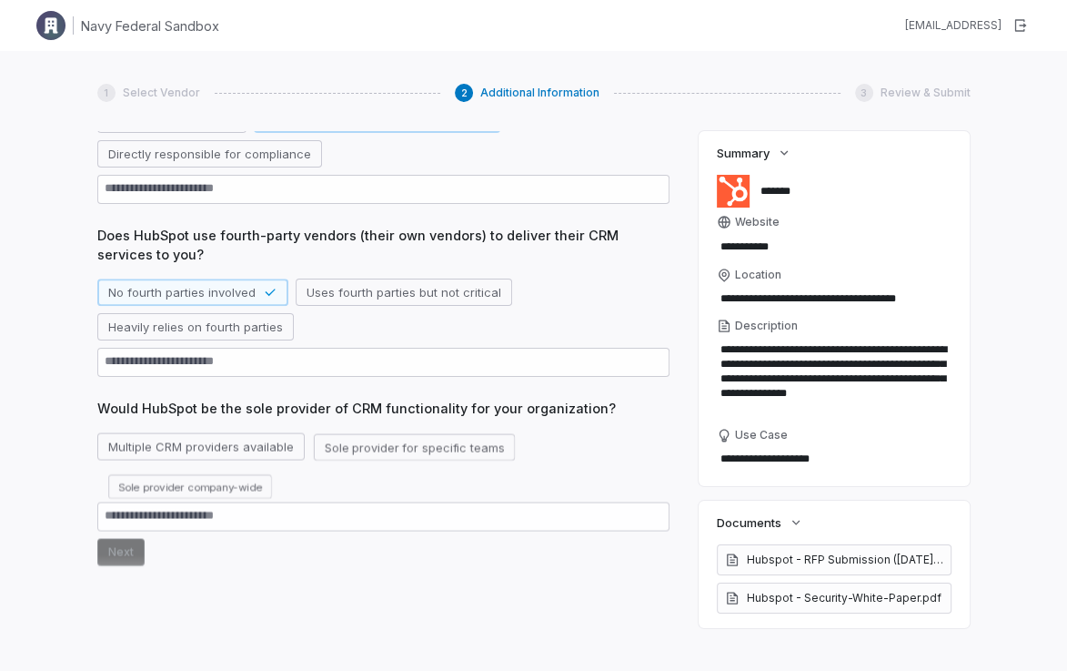
scroll to position [612, 0]
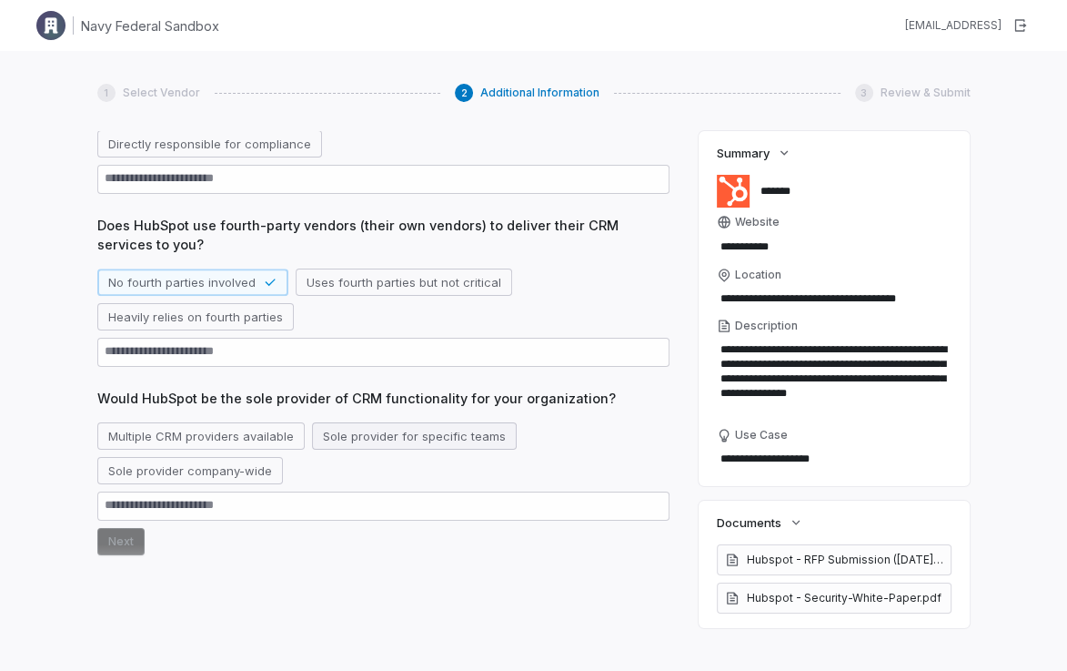
click at [358, 438] on button "Sole provider for specific teams" at bounding box center [414, 435] width 205 height 27
click at [109, 541] on button "Next" at bounding box center [120, 541] width 47 height 27
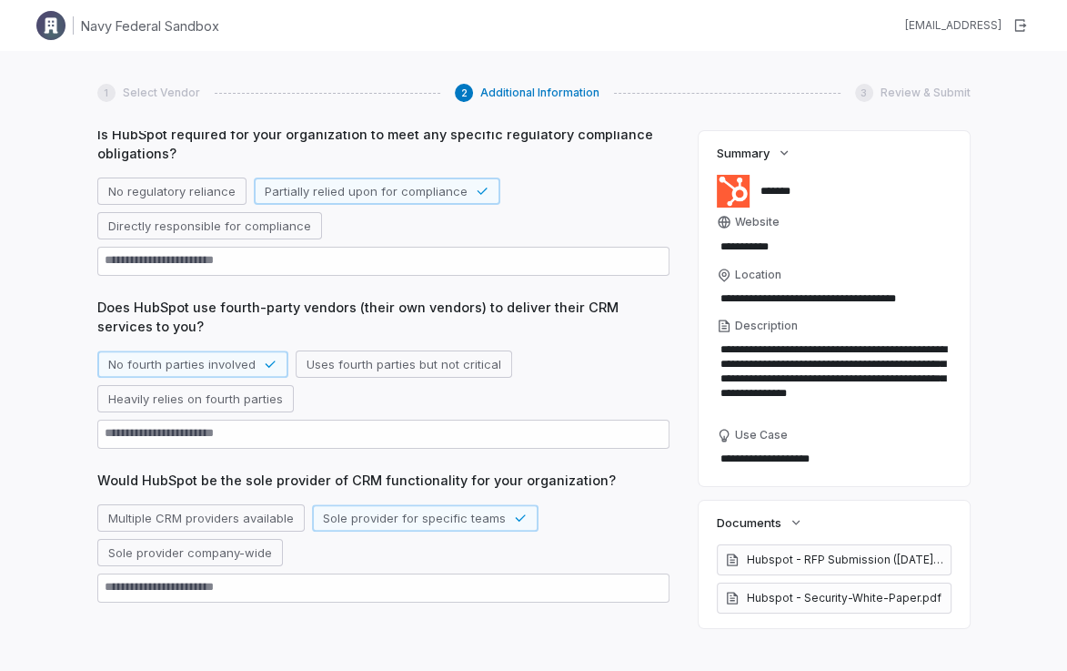
scroll to position [537, 0]
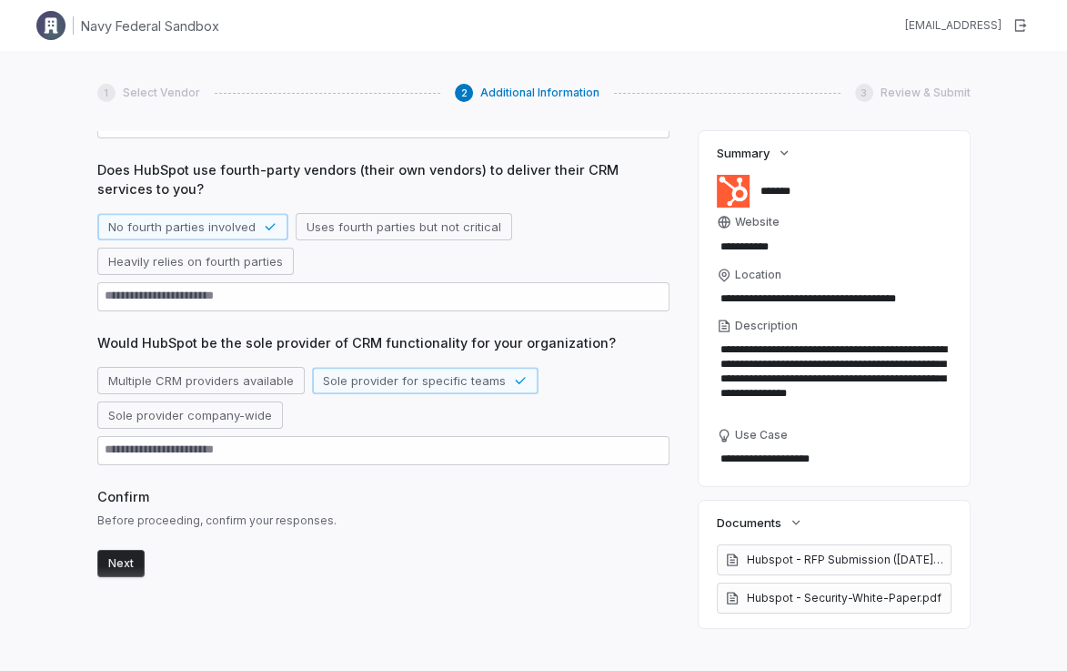
click at [124, 554] on button "Next" at bounding box center [120, 563] width 47 height 27
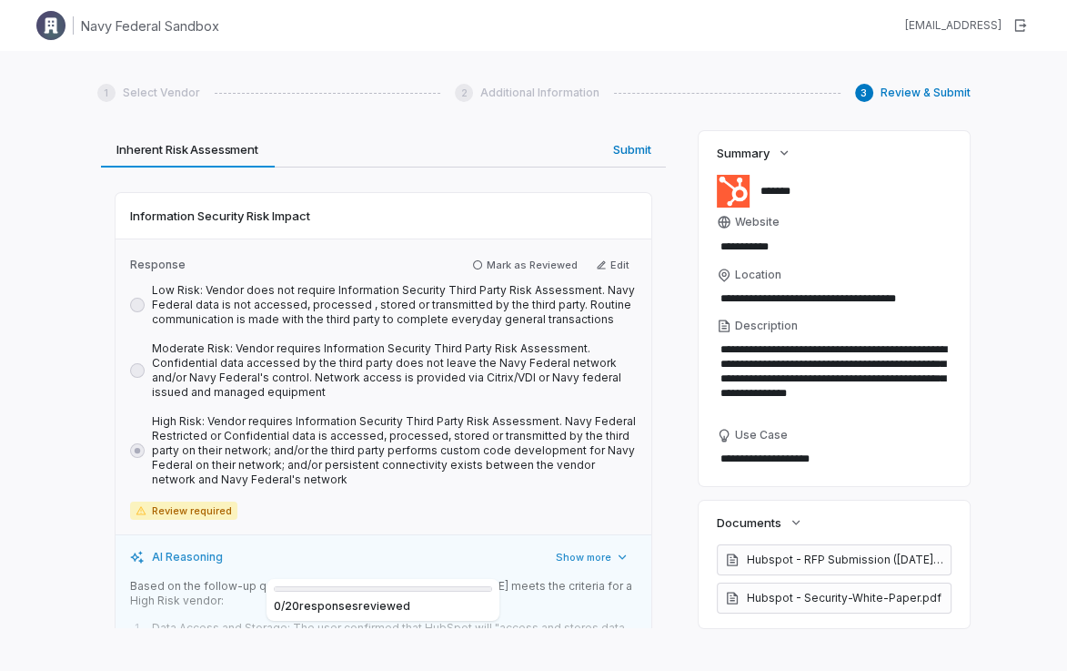
scroll to position [35, 0]
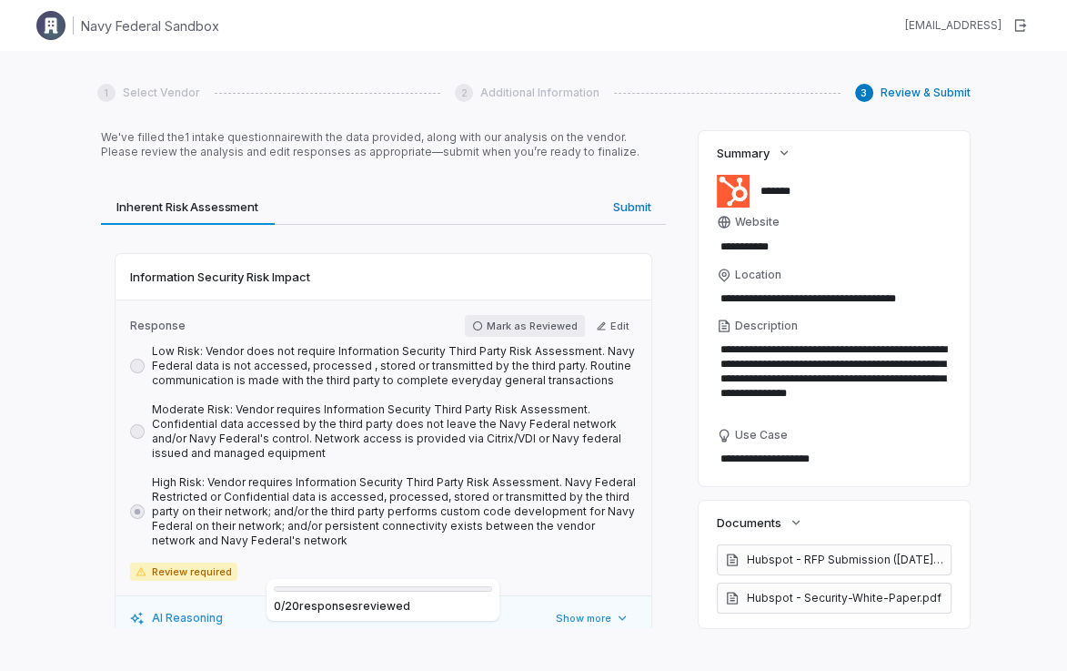
click at [490, 323] on button "Mark as Reviewed" at bounding box center [525, 326] width 120 height 22
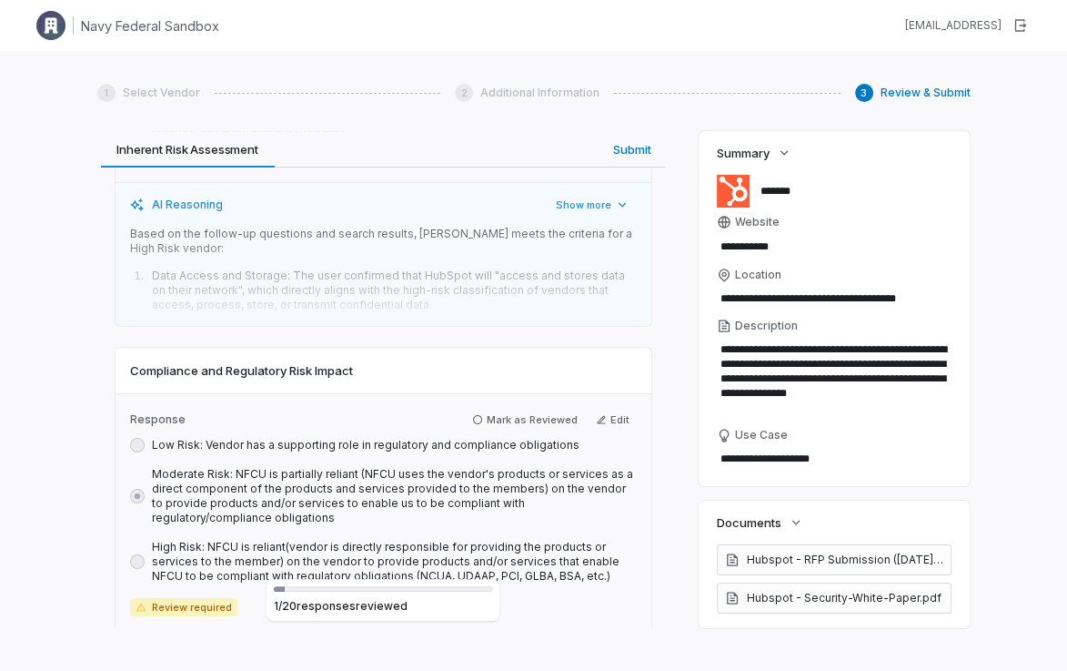
scroll to position [450, 0]
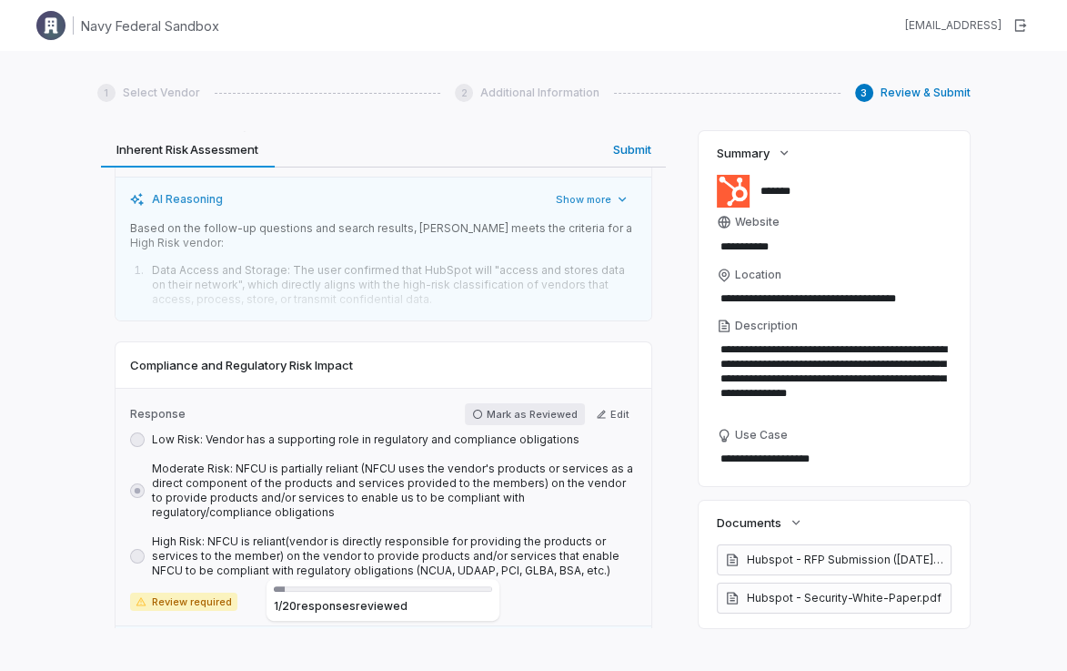
click at [486, 406] on button "Mark as Reviewed" at bounding box center [525, 414] width 120 height 22
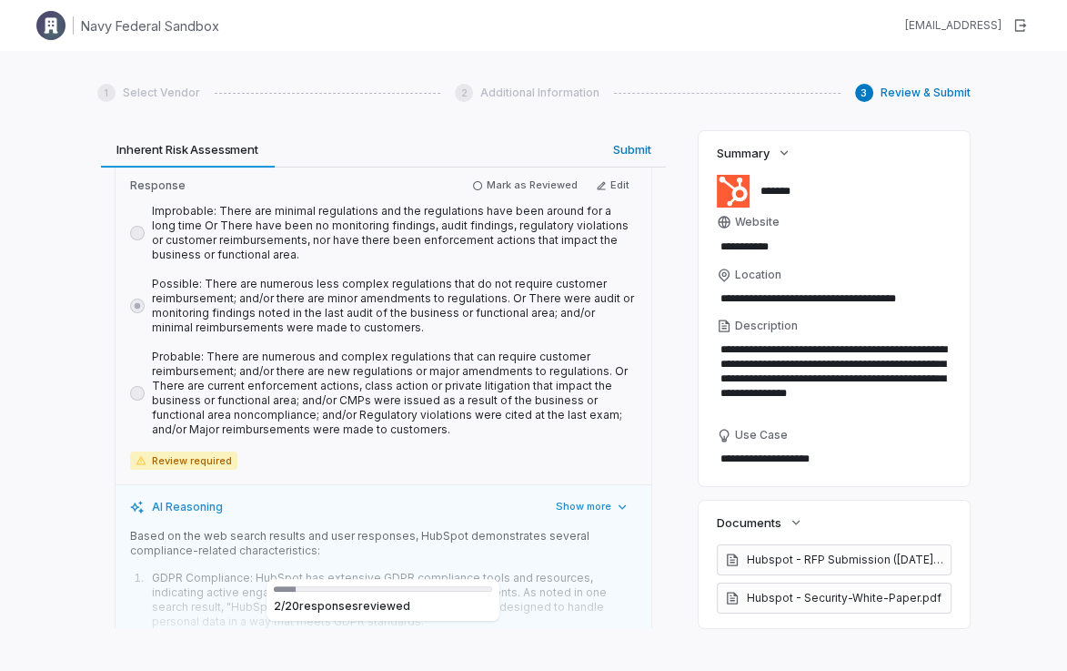
scroll to position [1080, 0]
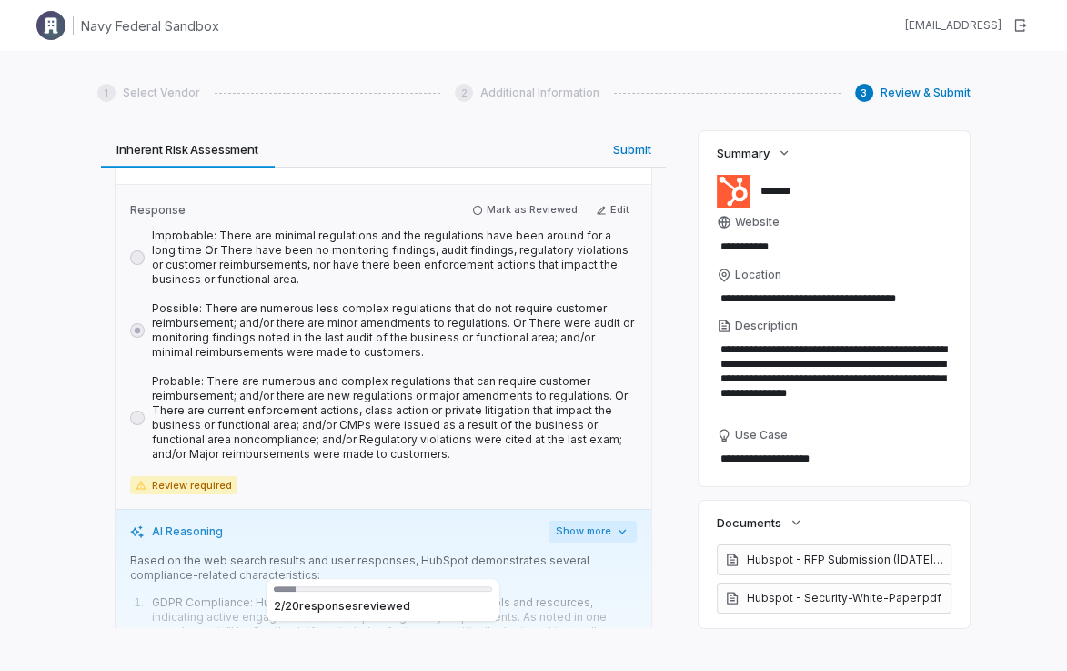
click at [581, 527] on button "Show more" at bounding box center [593, 531] width 88 height 22
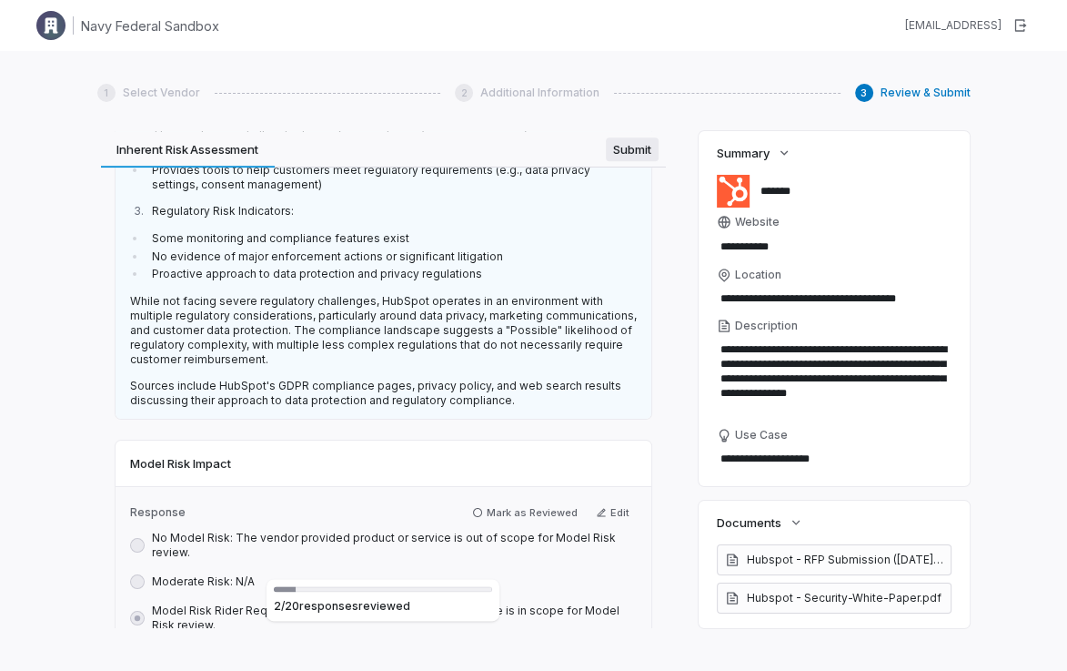
scroll to position [0, 0]
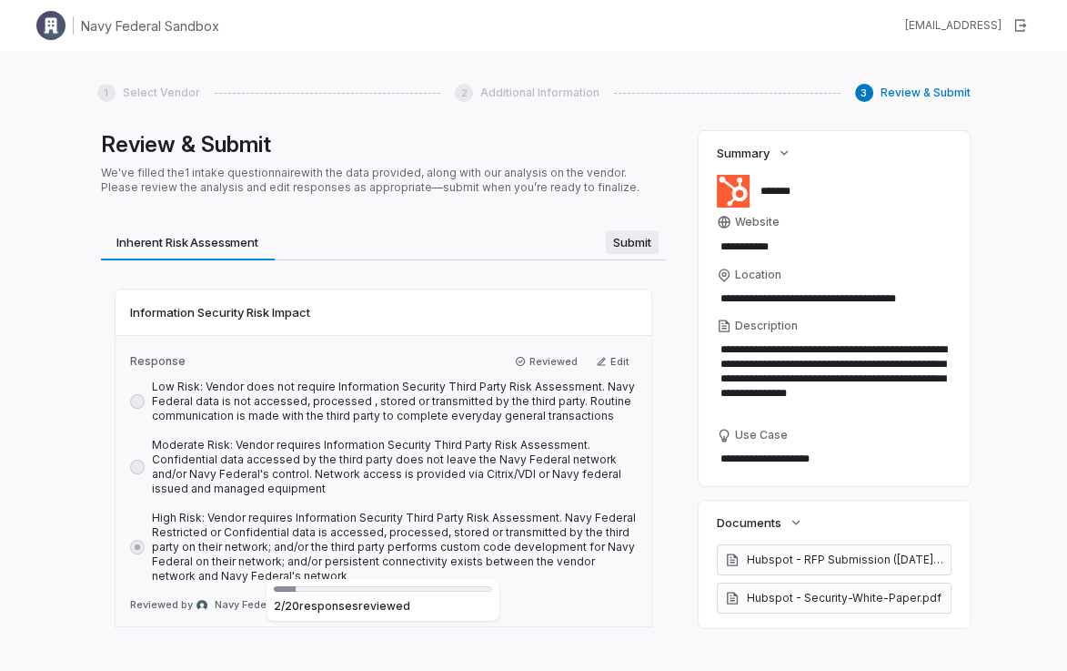
click at [616, 152] on div "Review & Submit We've filled the 1 intake questionnaire with the data provided,…" at bounding box center [383, 379] width 572 height 497
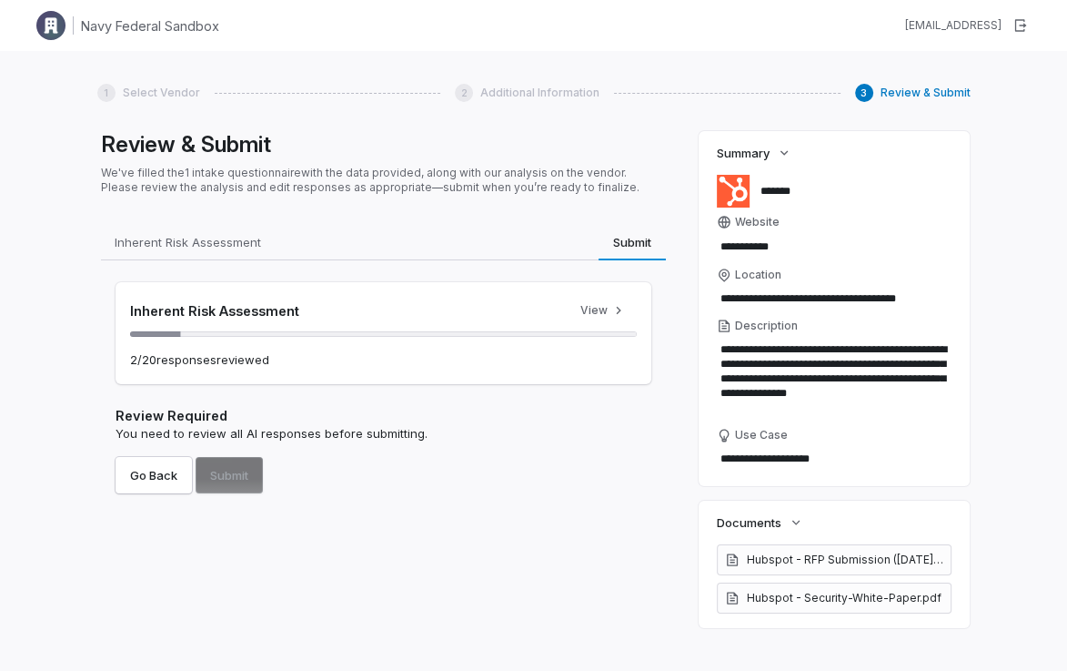
type textarea "*"
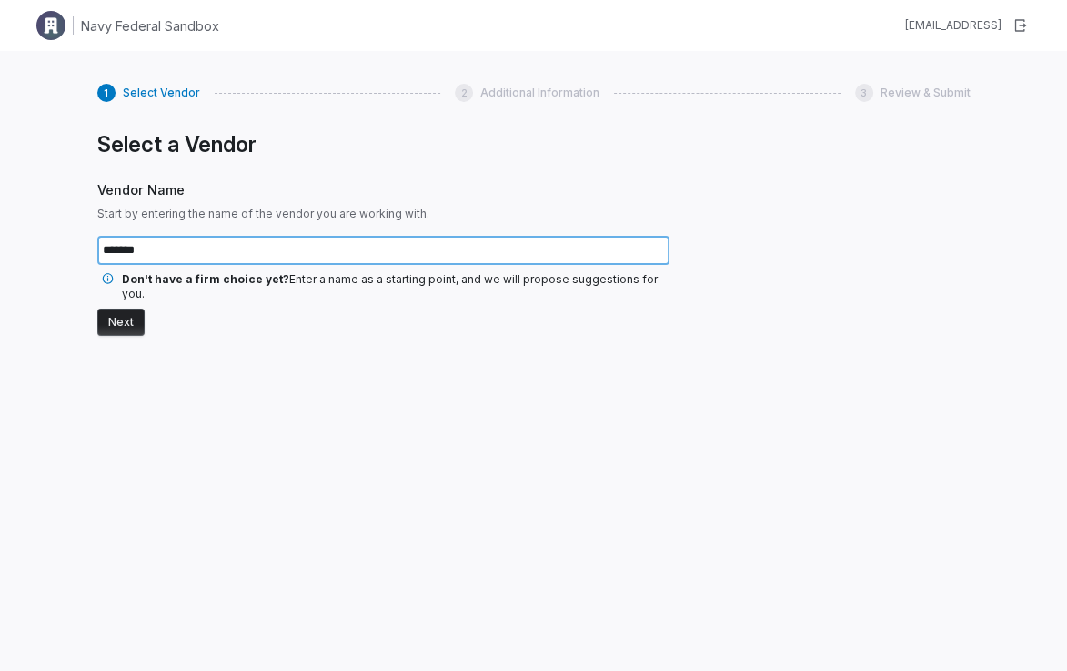
type input "*******"
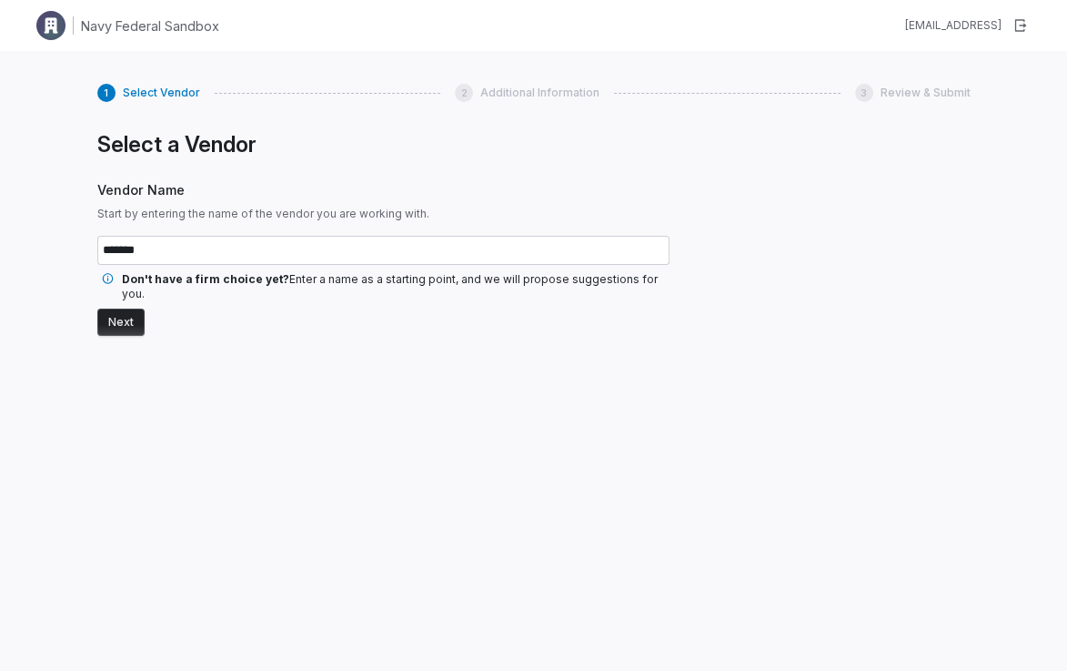
click at [113, 308] on button "Next" at bounding box center [120, 321] width 47 height 27
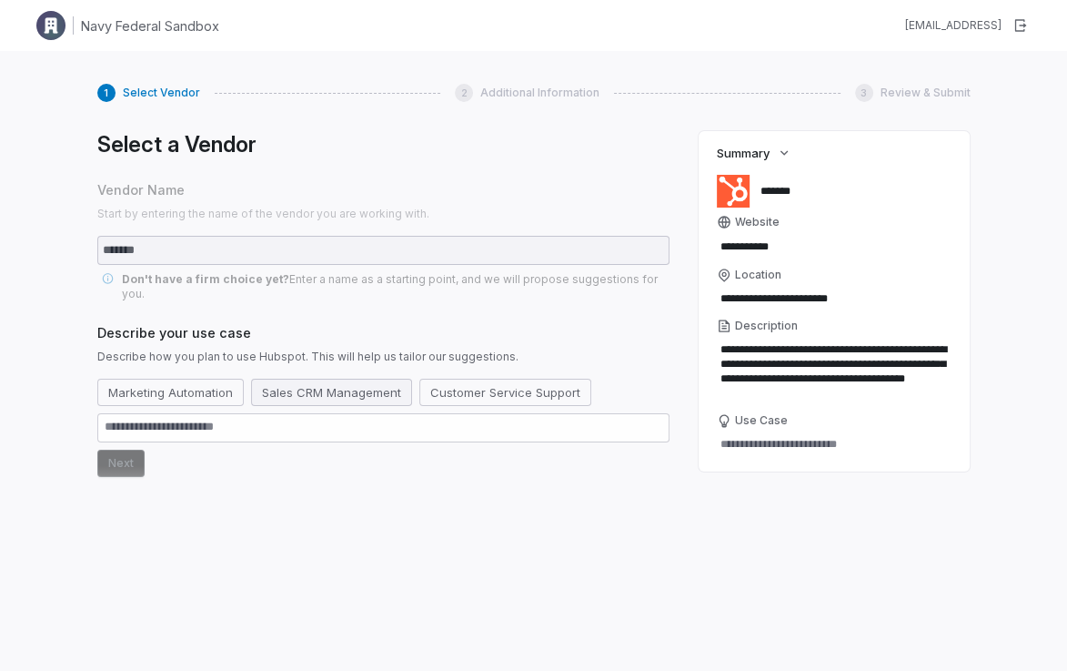
click at [298, 379] on button "Sales CRM Management" at bounding box center [331, 392] width 161 height 27
click at [122, 450] on button "Next" at bounding box center [120, 463] width 47 height 27
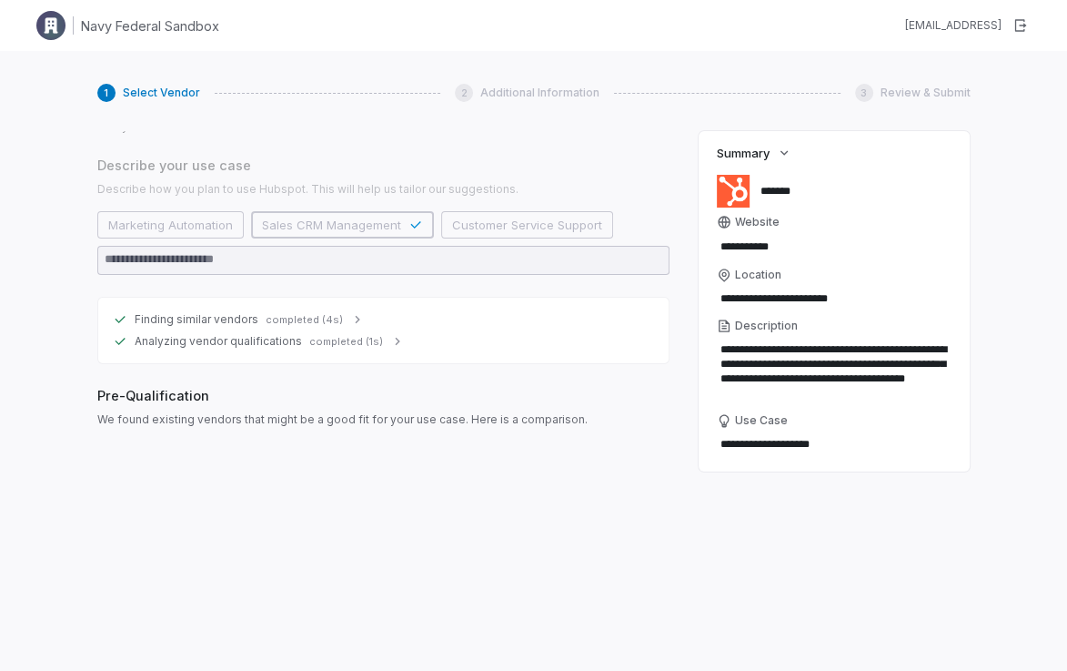
scroll to position [311, 0]
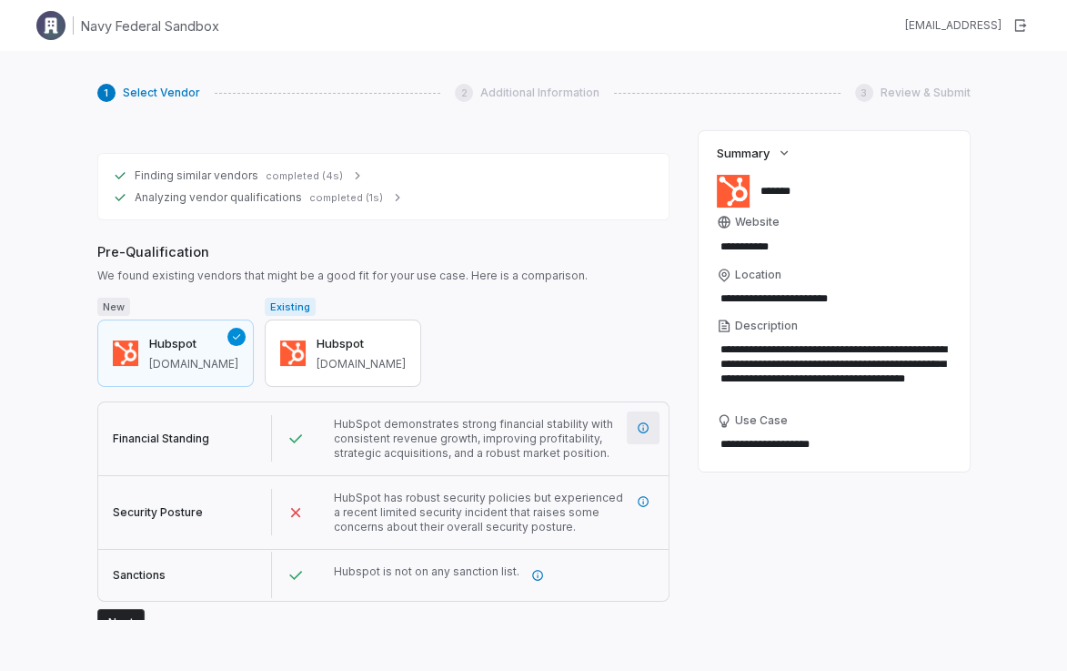
click at [641, 421] on icon "More information" at bounding box center [643, 427] width 13 height 13
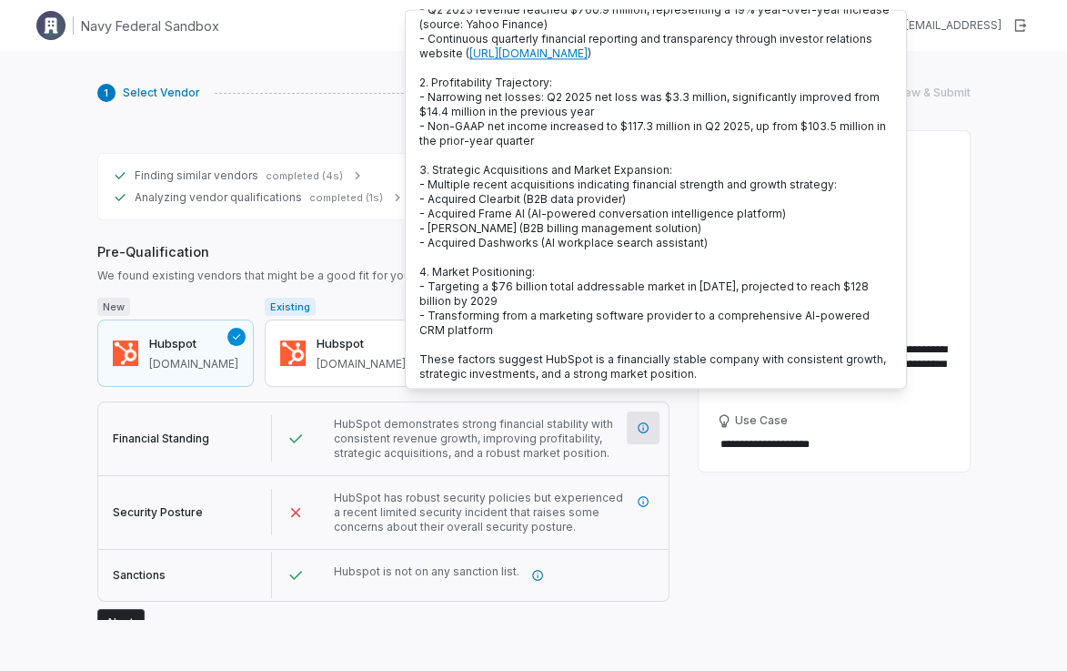
scroll to position [72, 0]
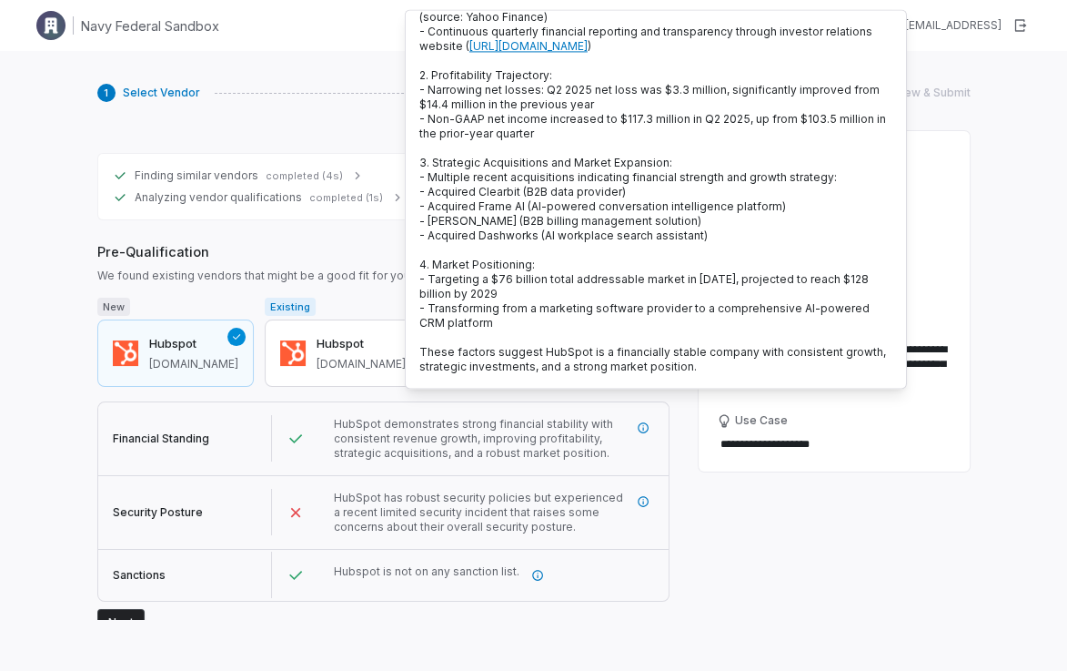
drag, startPoint x: 331, startPoint y: 246, endPoint x: 344, endPoint y: 217, distance: 31.8
click at [331, 246] on div "Pre-Qualification We found existing vendors that might be a good fit for your u…" at bounding box center [383, 262] width 572 height 41
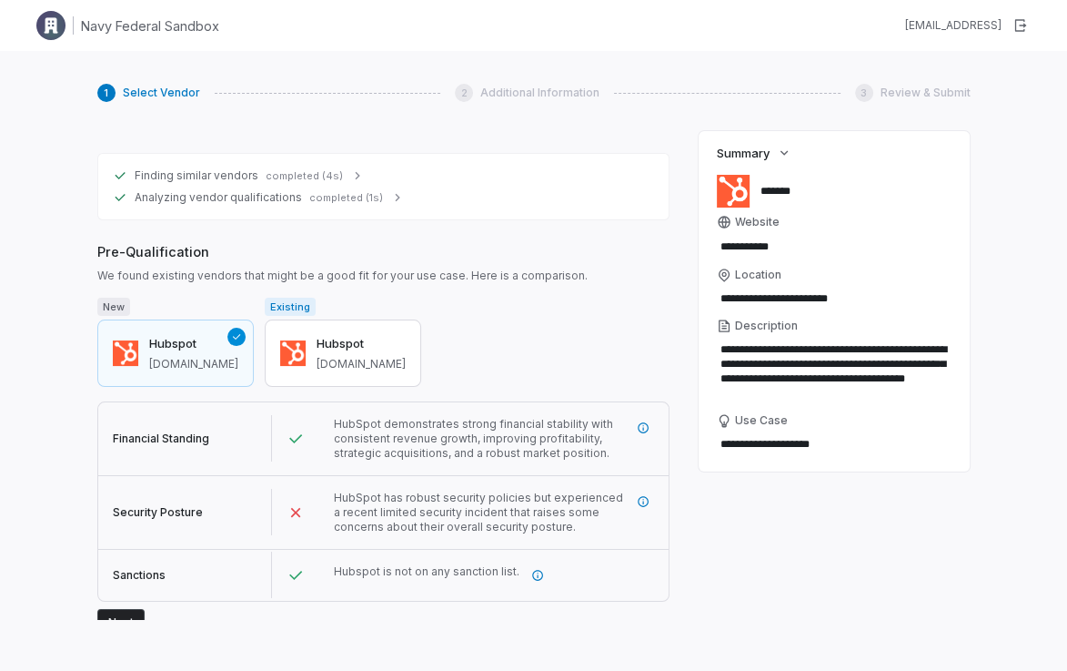
click at [348, 191] on span "completed (1s)" at bounding box center [346, 198] width 74 height 14
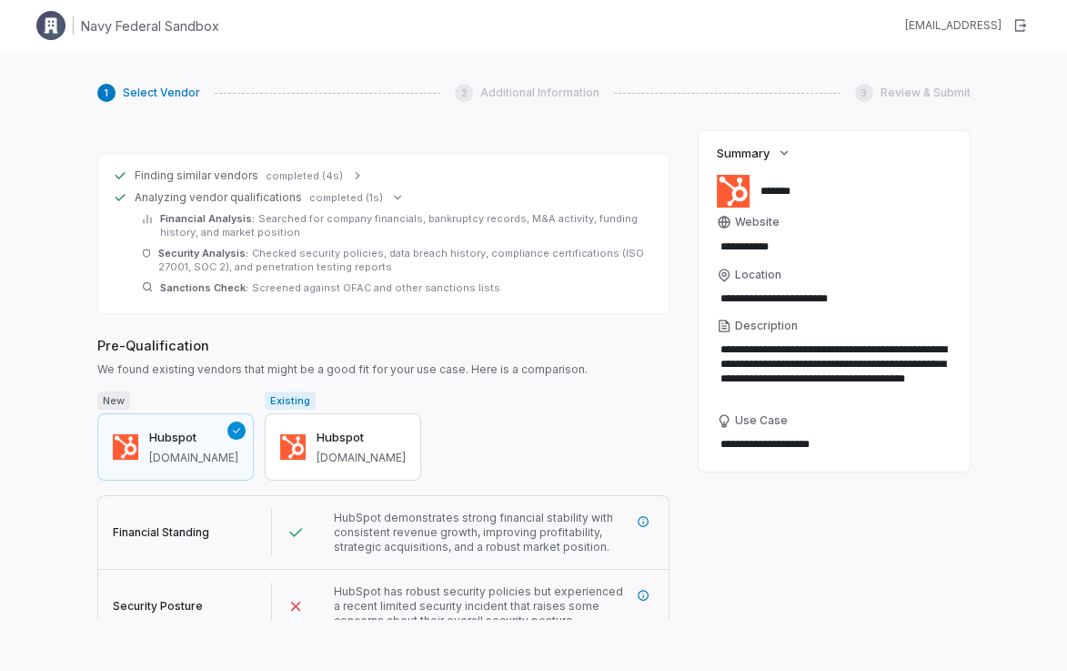
click at [326, 169] on span "completed (4s)" at bounding box center [304, 176] width 77 height 14
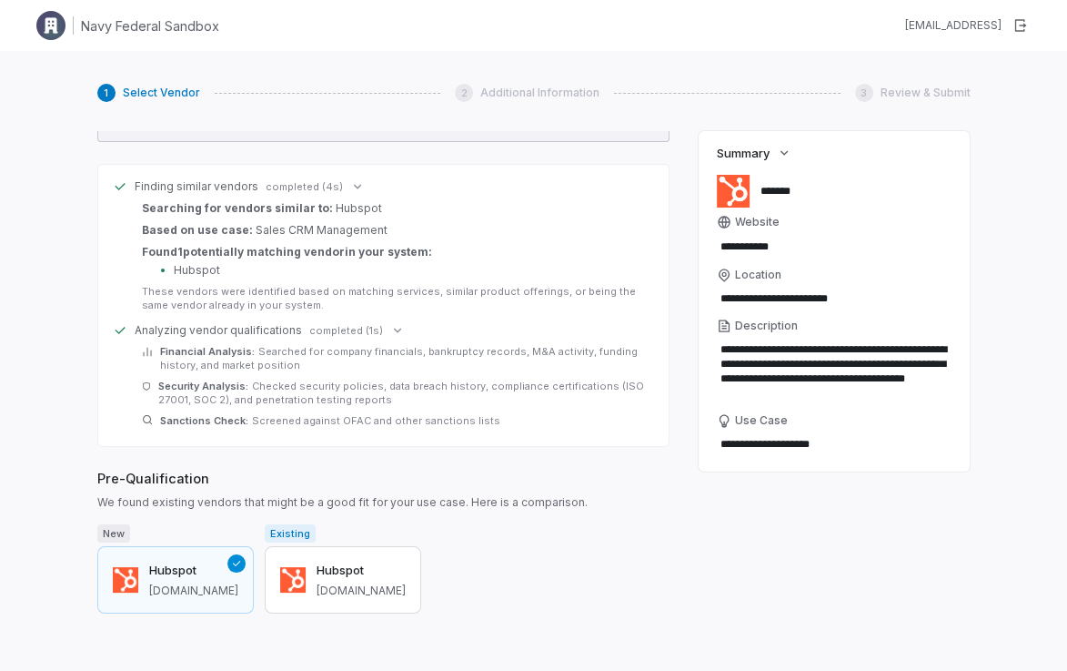
scroll to position [299, 0]
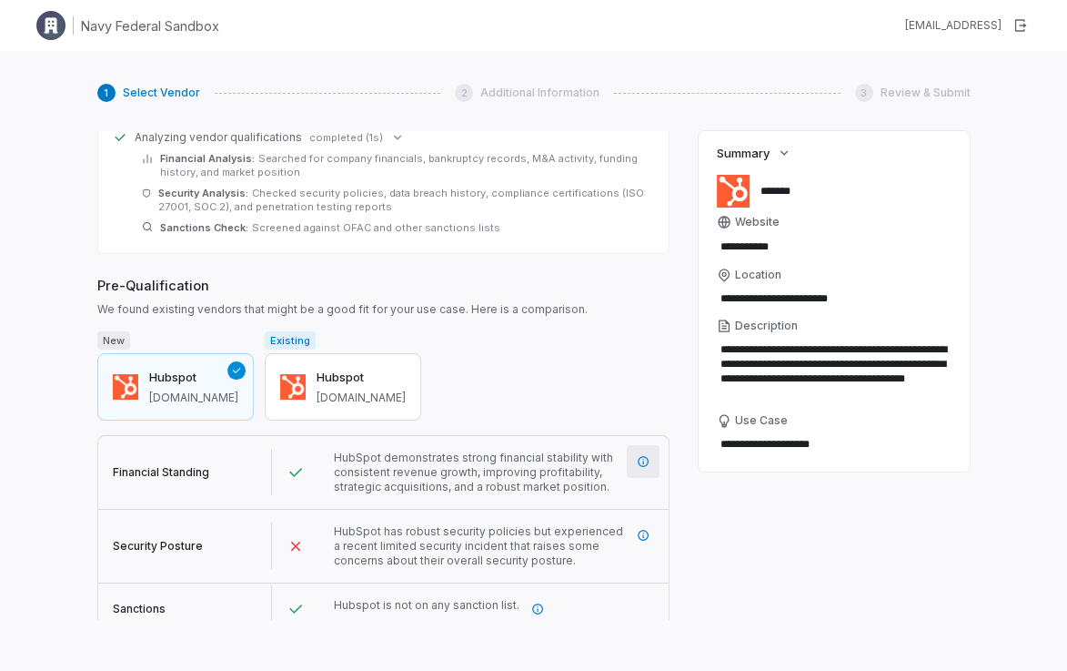
click at [634, 455] on button "button" at bounding box center [643, 461] width 33 height 33
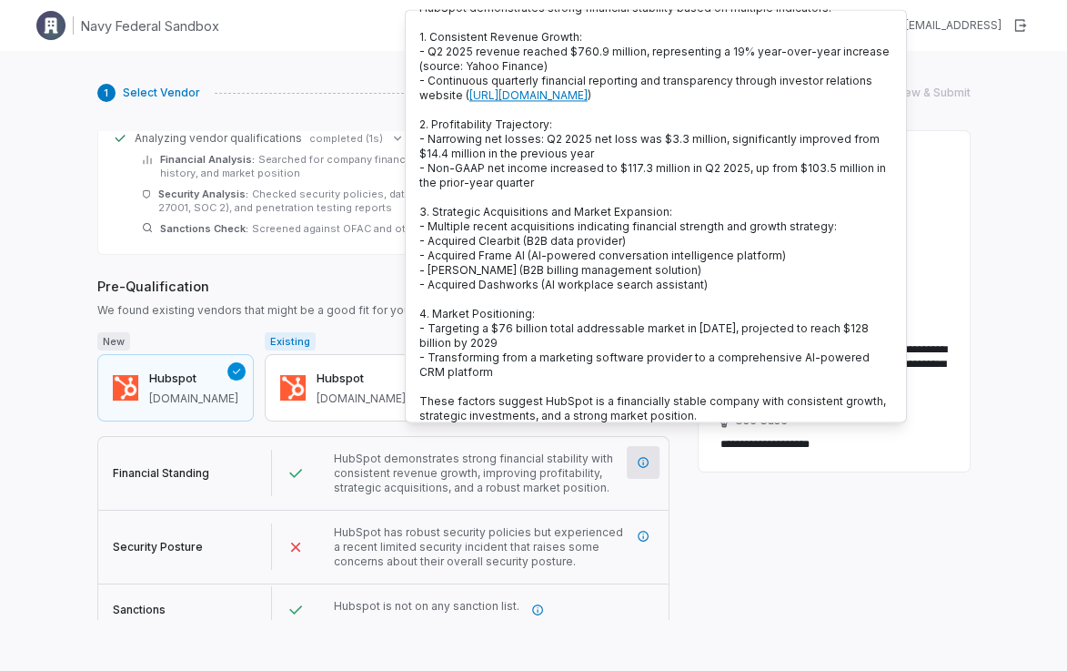
scroll to position [37, 0]
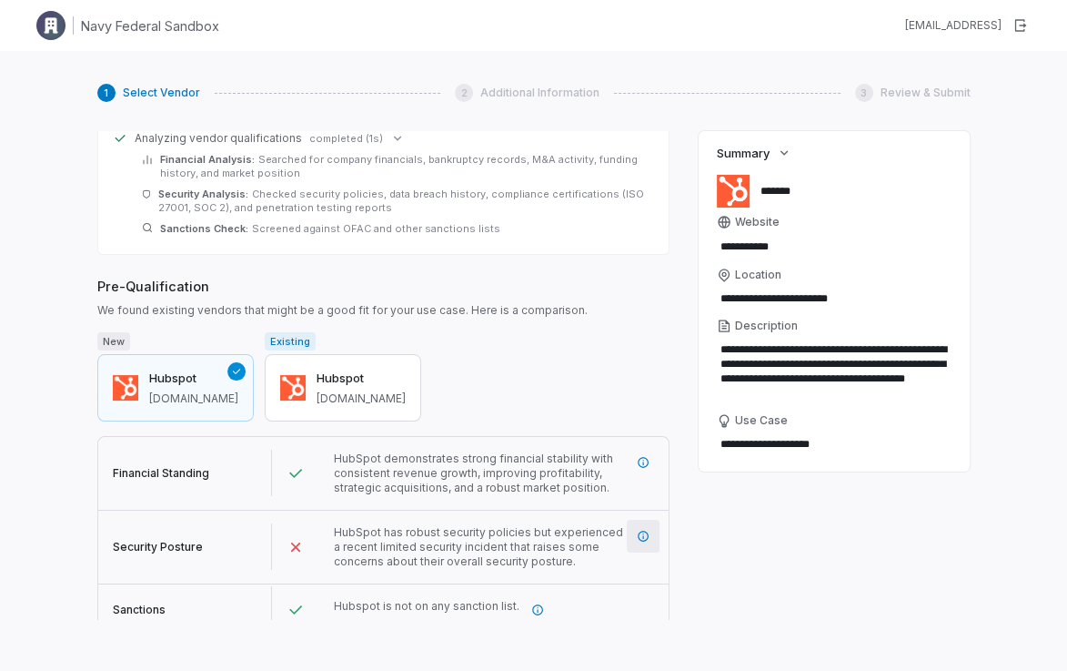
click at [646, 530] on icon "More information" at bounding box center [643, 536] width 13 height 13
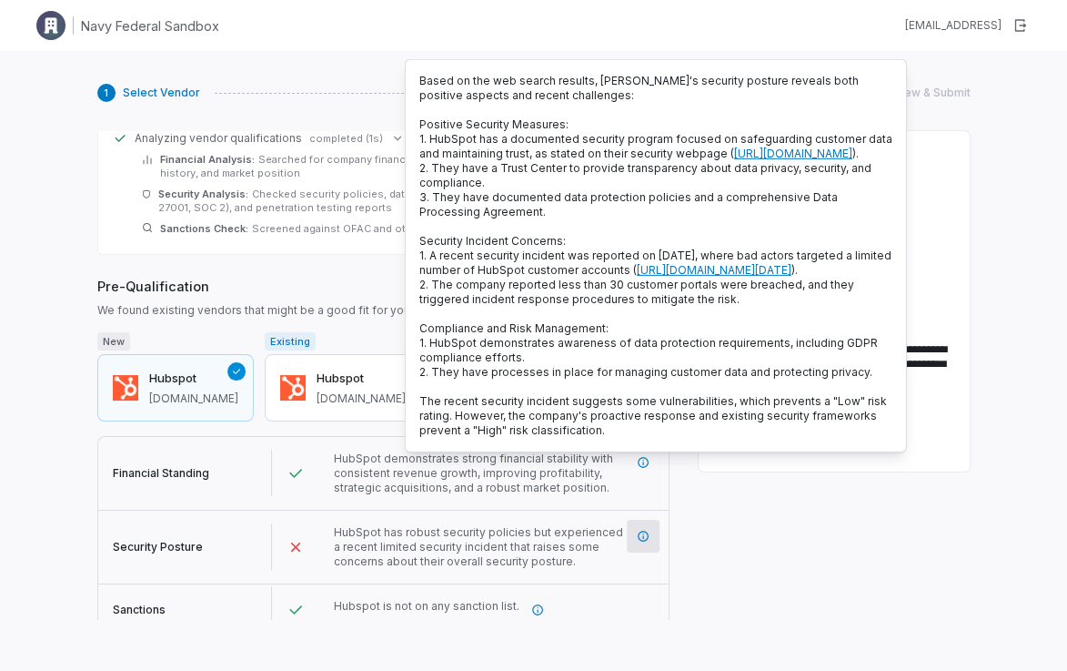
click at [544, 526] on span "HubSpot has robust security policies but experienced a recent limited security …" at bounding box center [478, 546] width 289 height 43
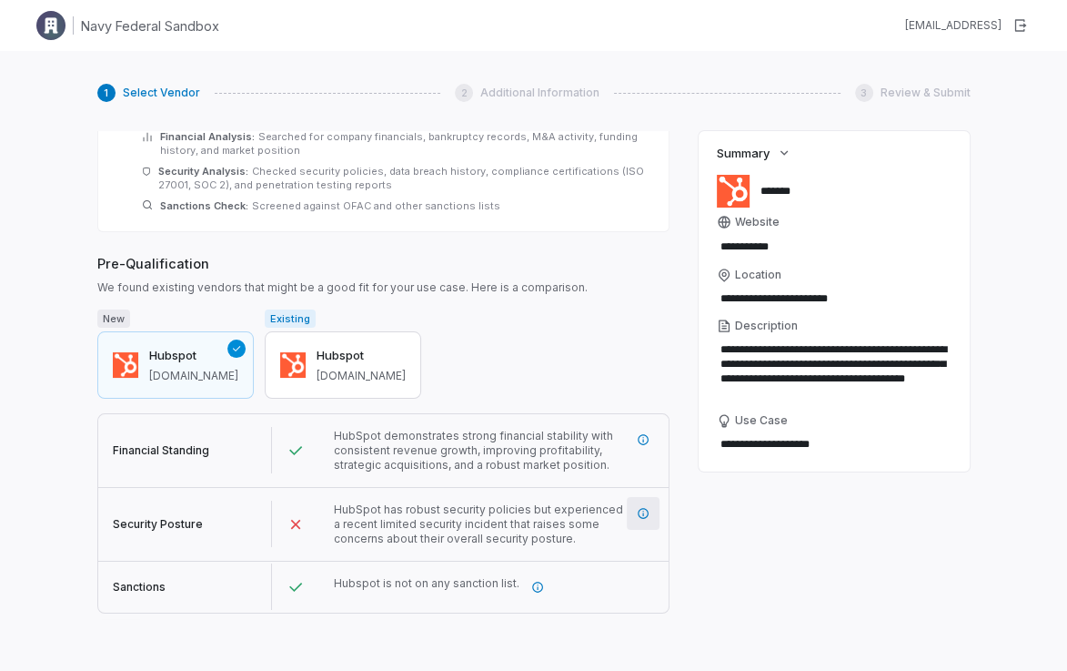
click at [638, 508] on icon "More information" at bounding box center [643, 513] width 11 height 11
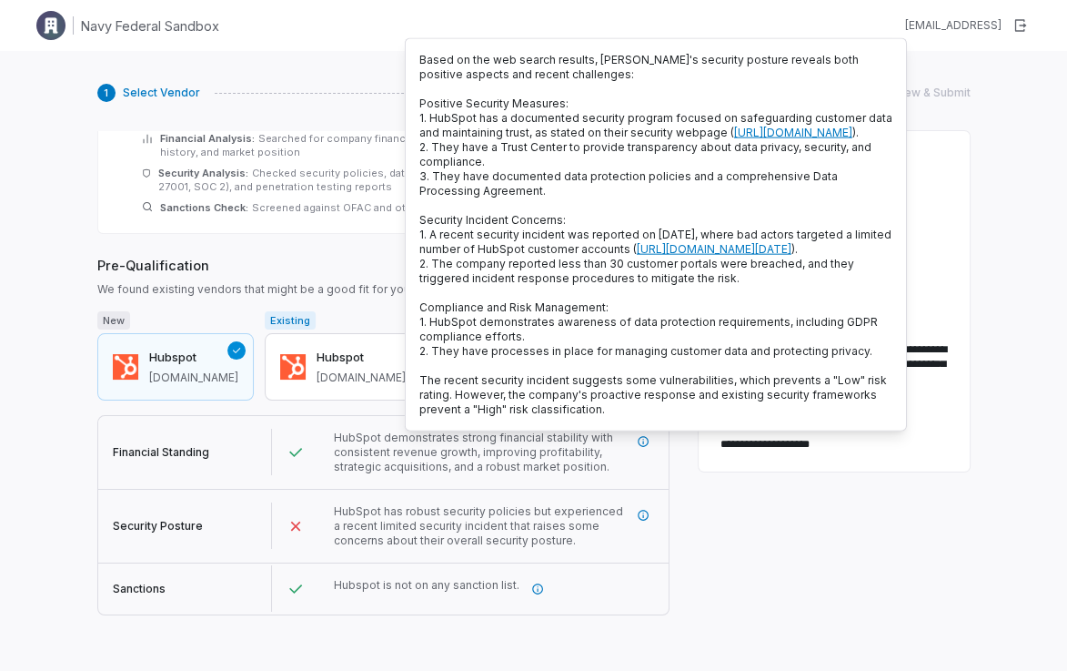
click at [524, 519] on span "HubSpot has robust security policies but experienced a recent limited security …" at bounding box center [478, 525] width 289 height 43
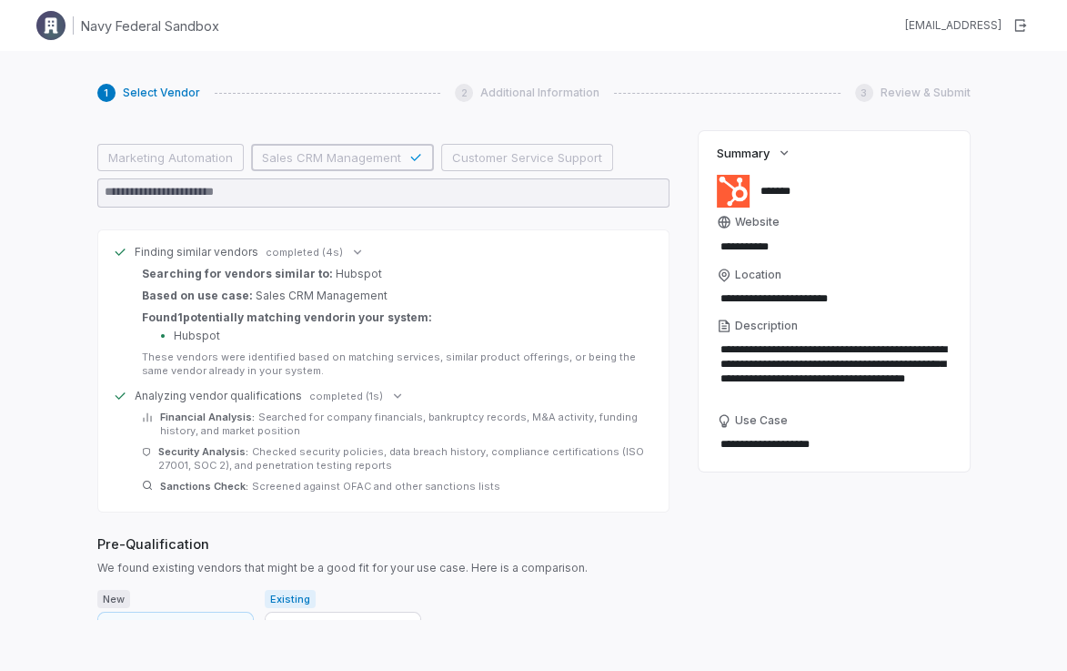
scroll to position [213, 0]
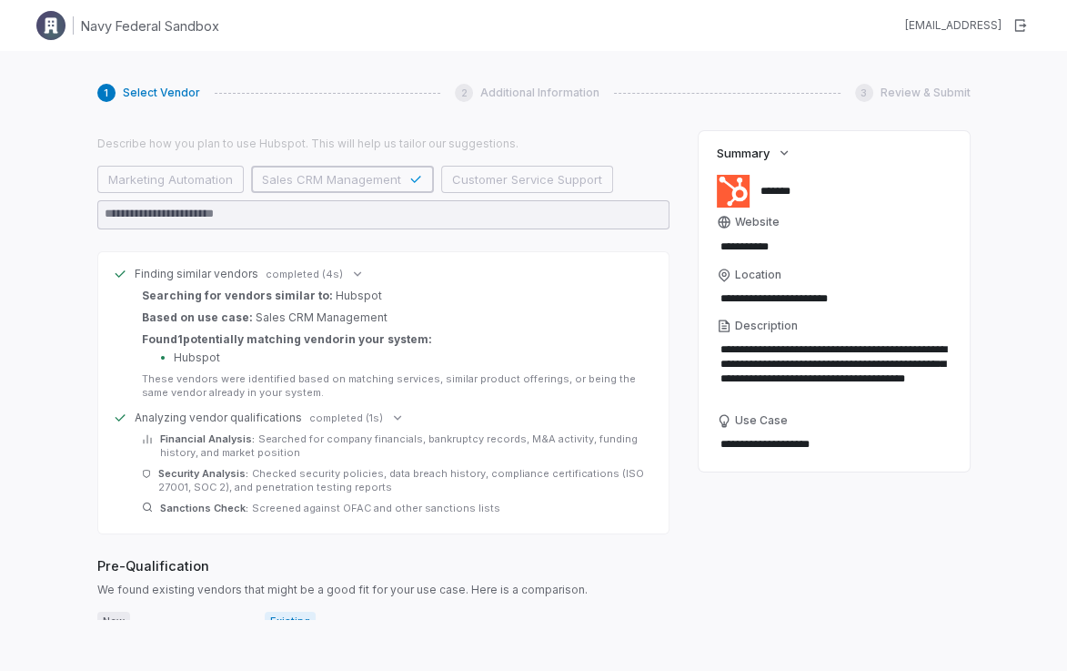
click at [390, 410] on icon at bounding box center [397, 417] width 15 height 15
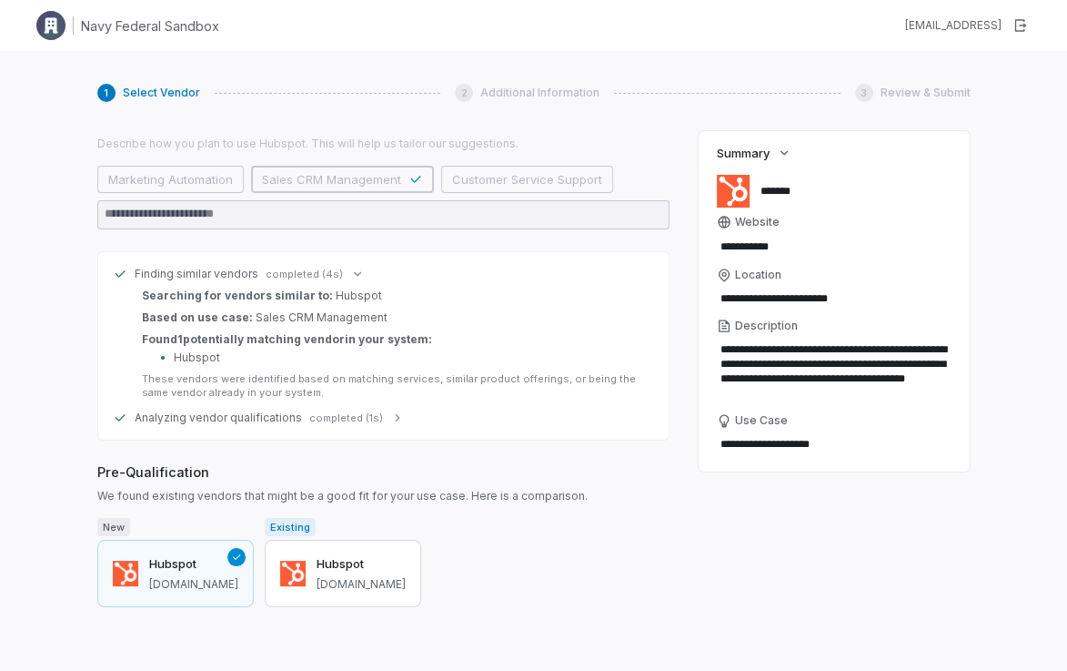
click at [395, 414] on icon at bounding box center [397, 417] width 5 height 7
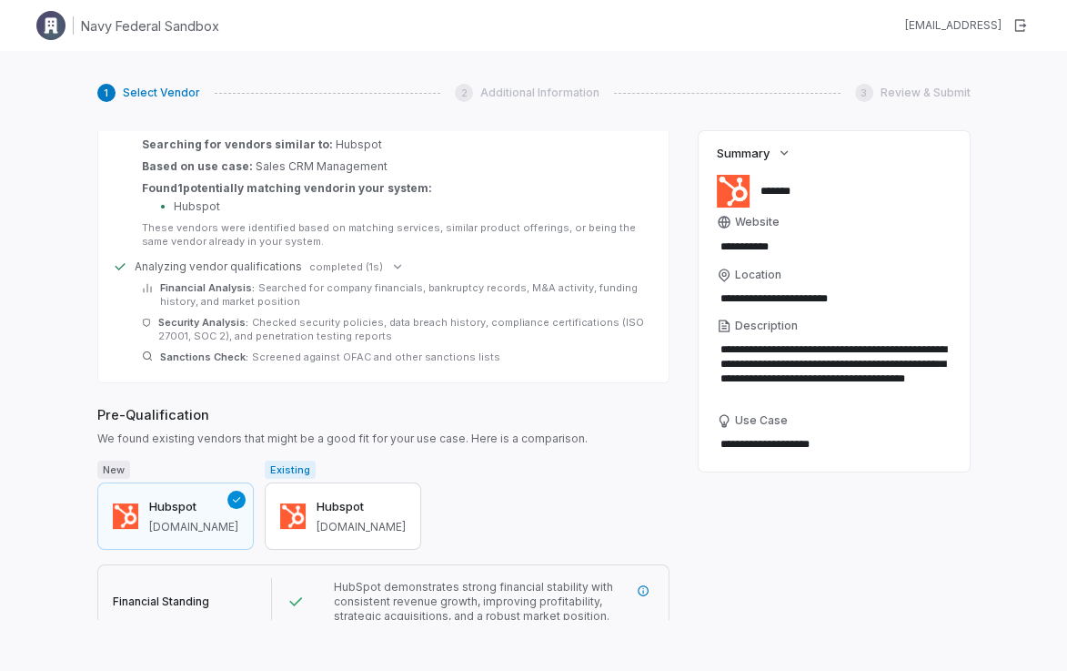
scroll to position [527, 0]
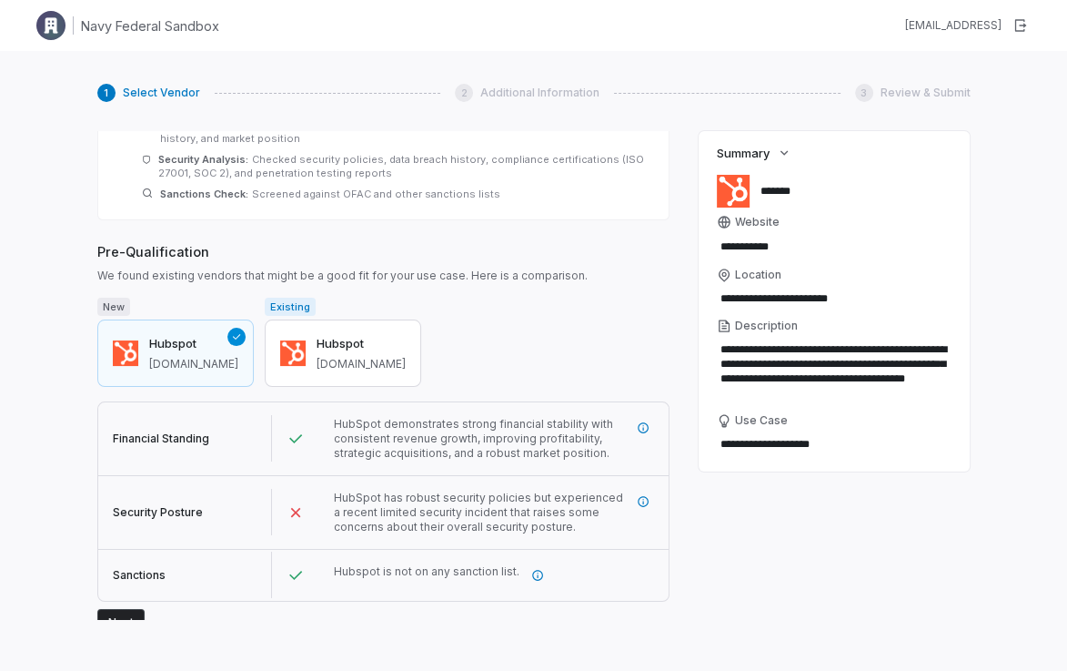
type textarea "*"
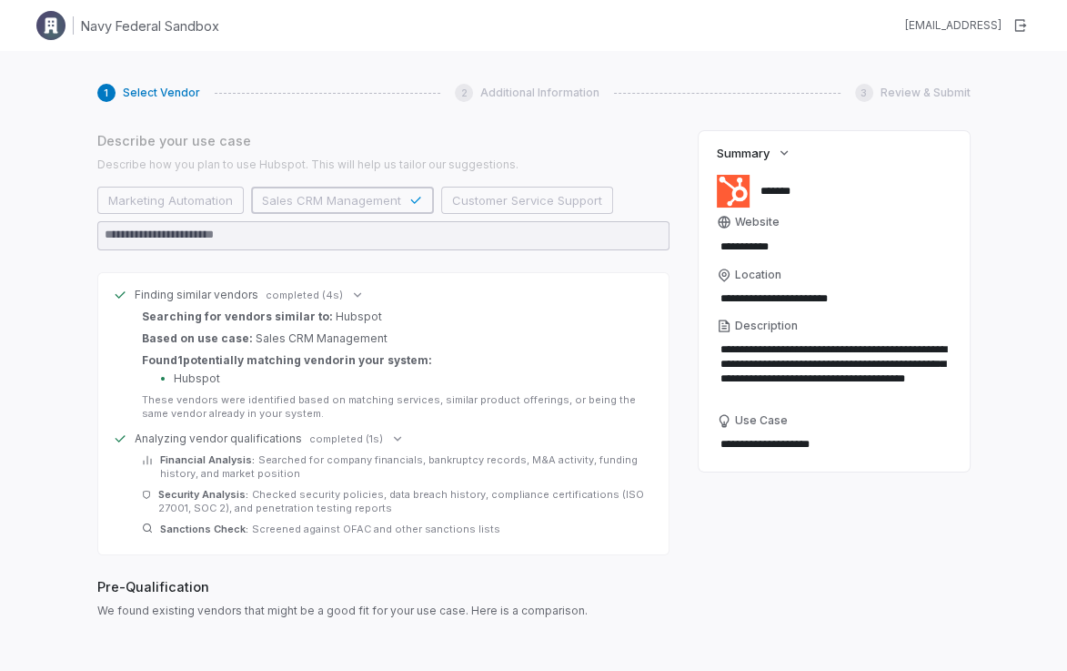
scroll to position [47, 0]
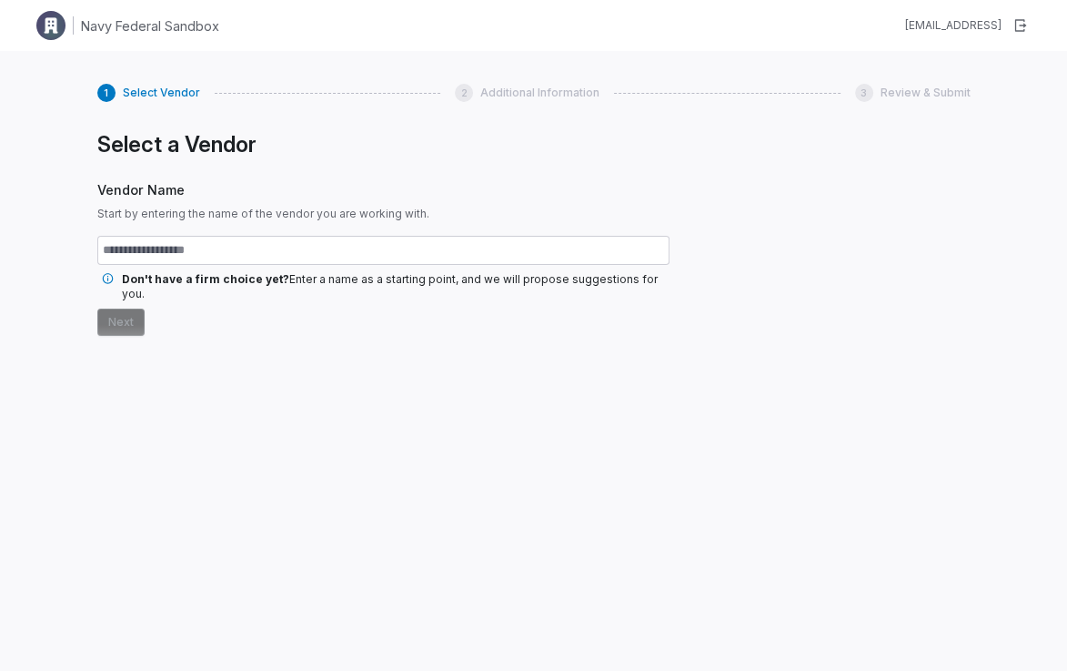
click at [286, 248] on input "text" at bounding box center [383, 250] width 572 height 29
type input "*******"
click at [97, 308] on button "Next" at bounding box center [120, 321] width 47 height 27
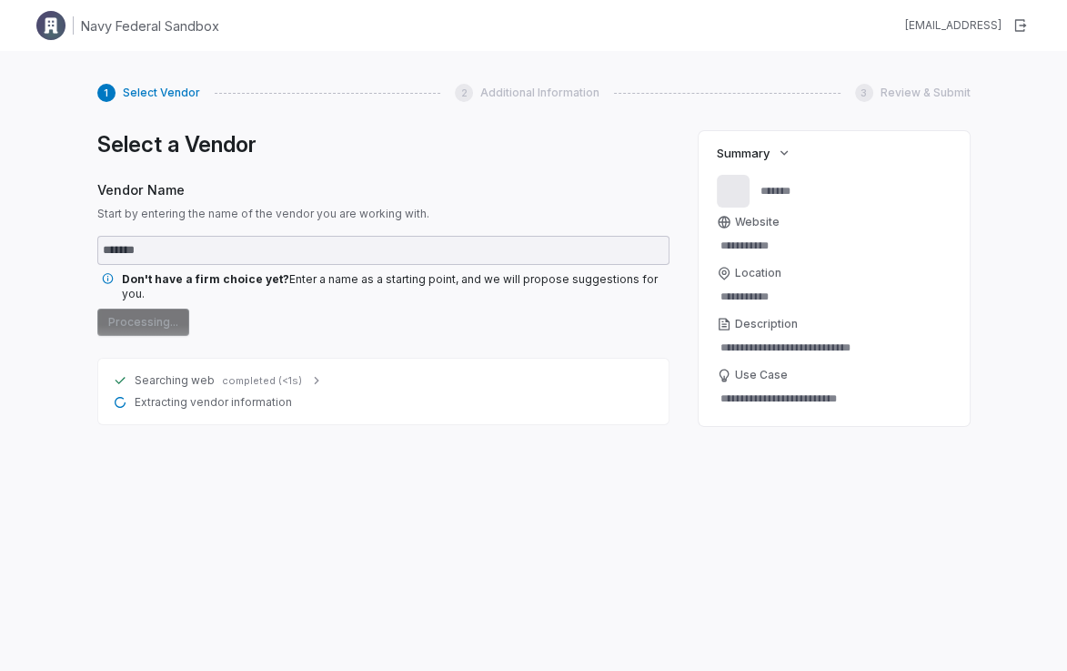
click at [298, 373] on div "Searching web completed (<1s)" at bounding box center [383, 380] width 541 height 15
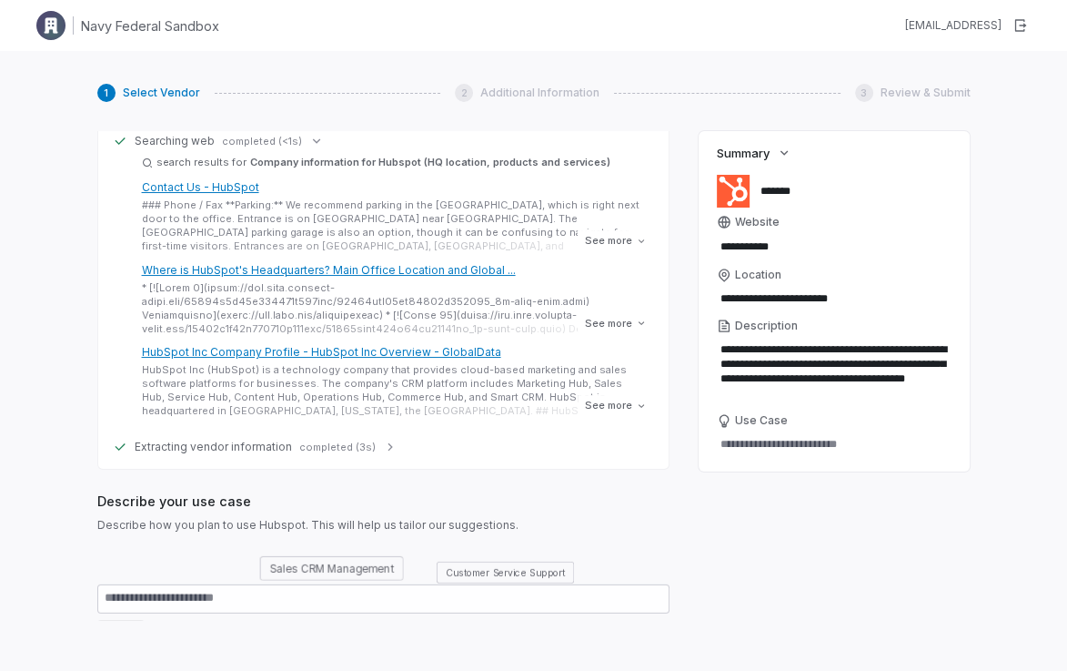
scroll to position [215, 0]
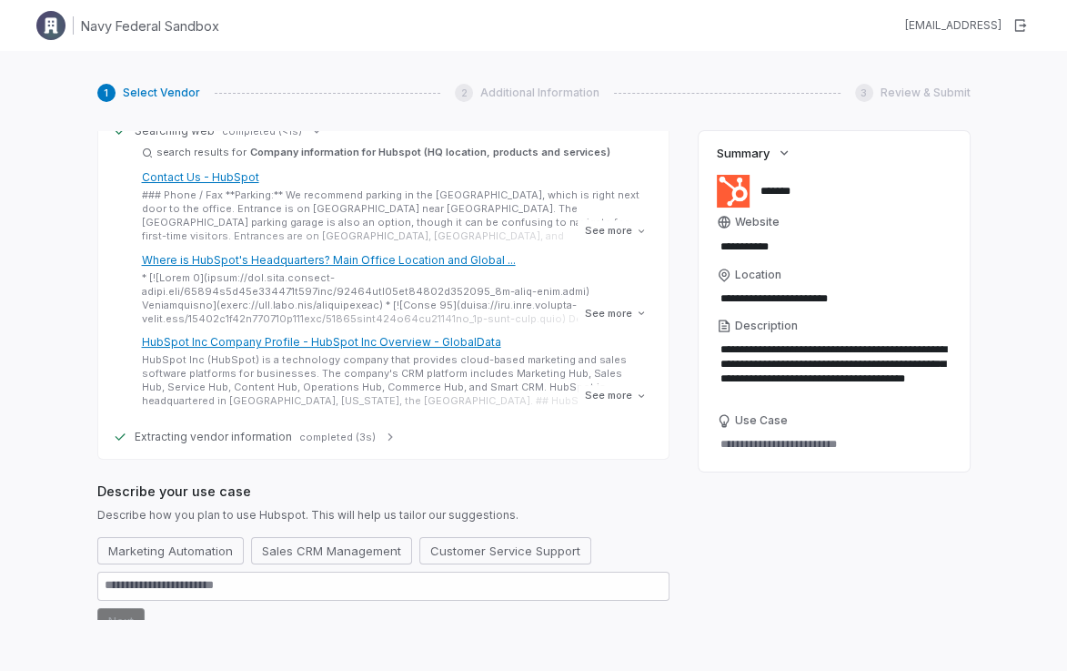
click at [383, 429] on icon at bounding box center [390, 436] width 15 height 15
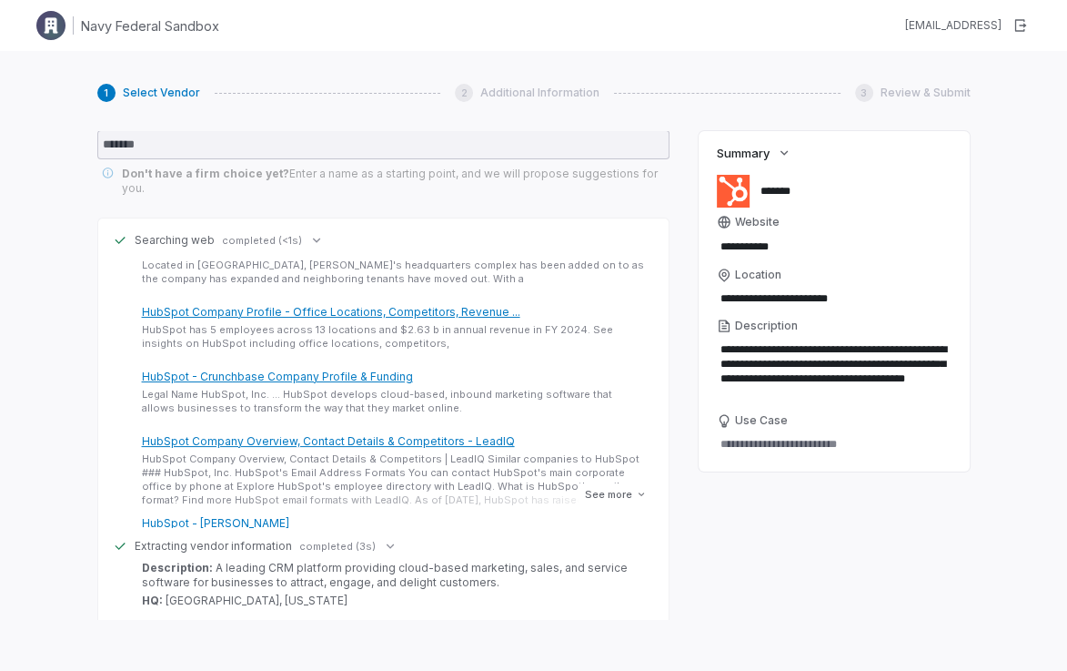
scroll to position [684, 0]
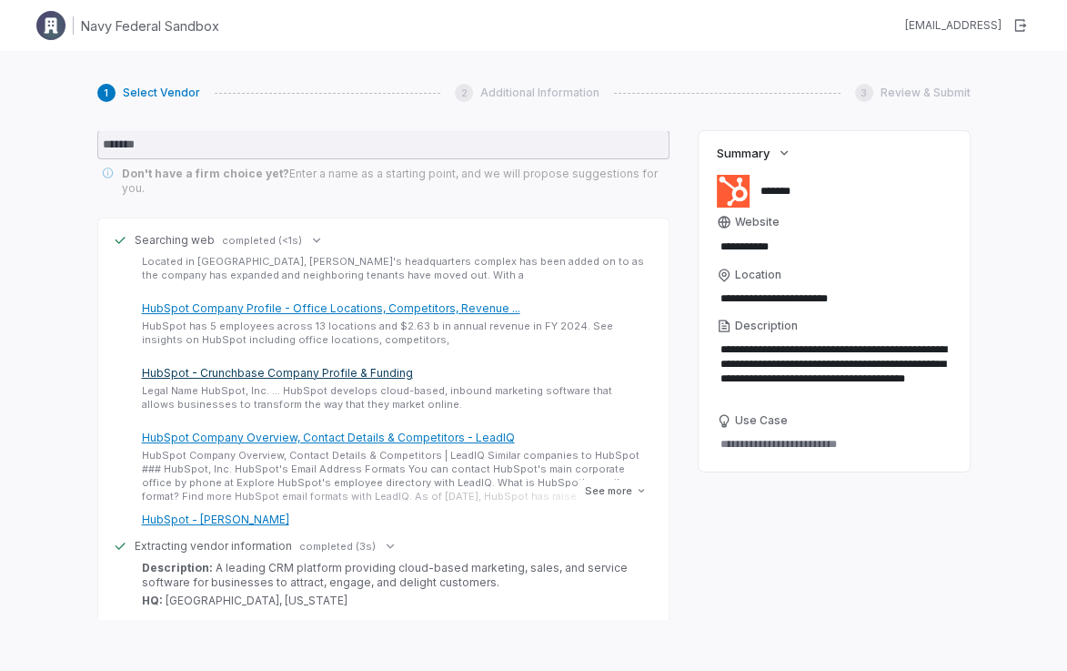
click at [369, 366] on link "HubSpot - Crunchbase Company Profile & Funding" at bounding box center [277, 373] width 271 height 14
type textarea "*"
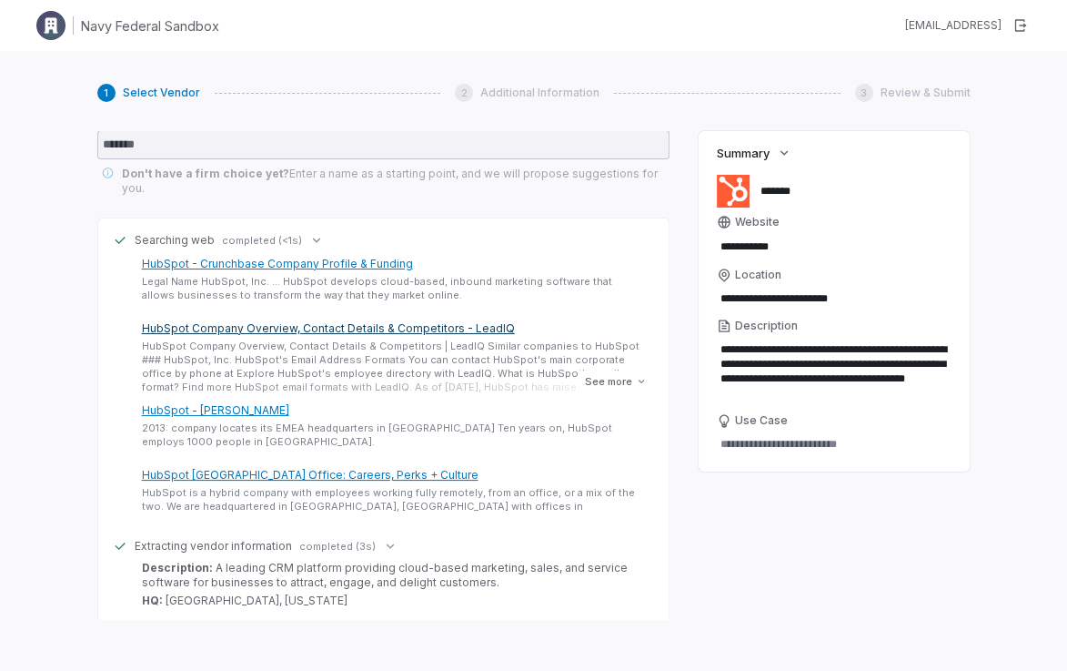
scroll to position [794, 0]
